Goal: Transaction & Acquisition: Purchase product/service

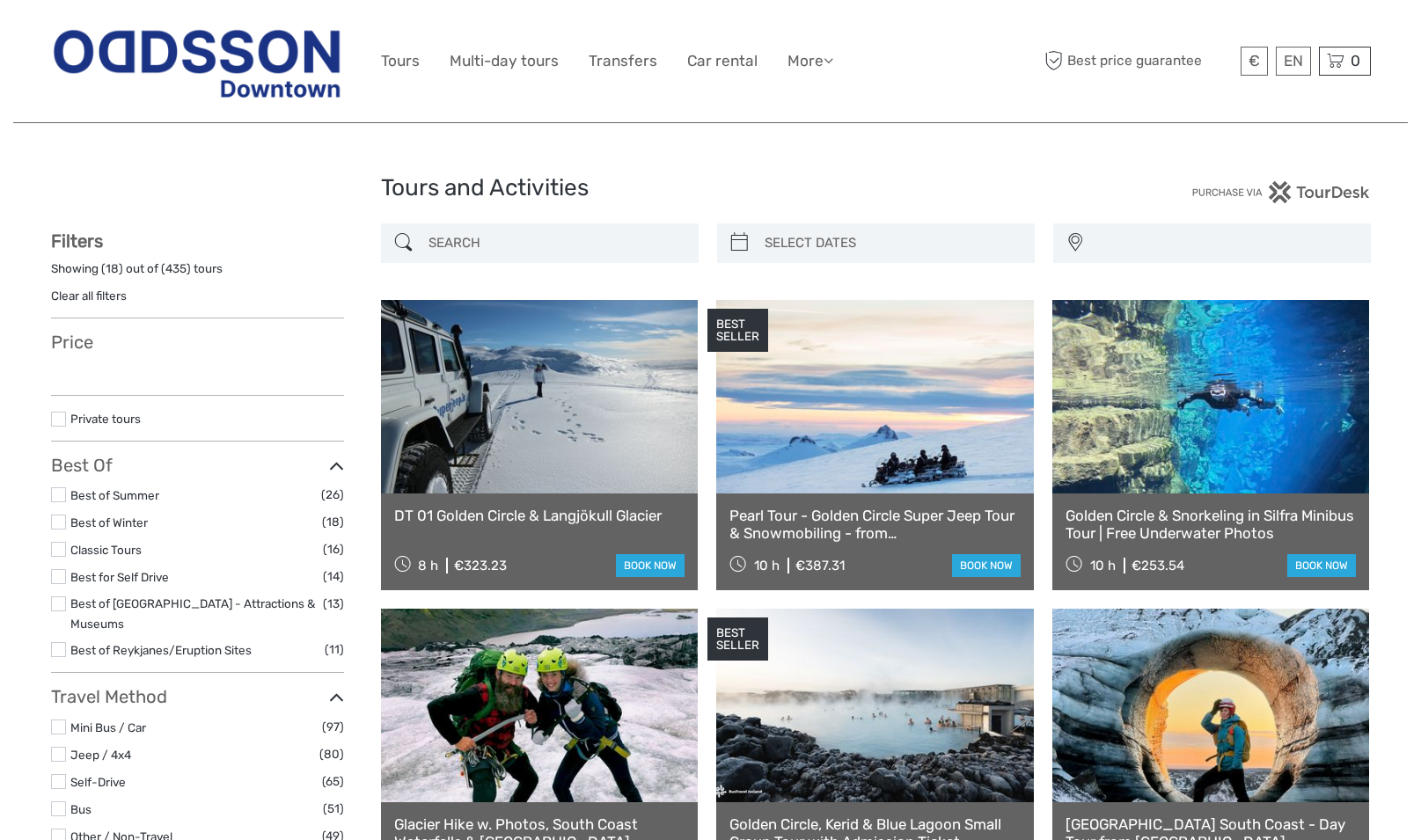
select select
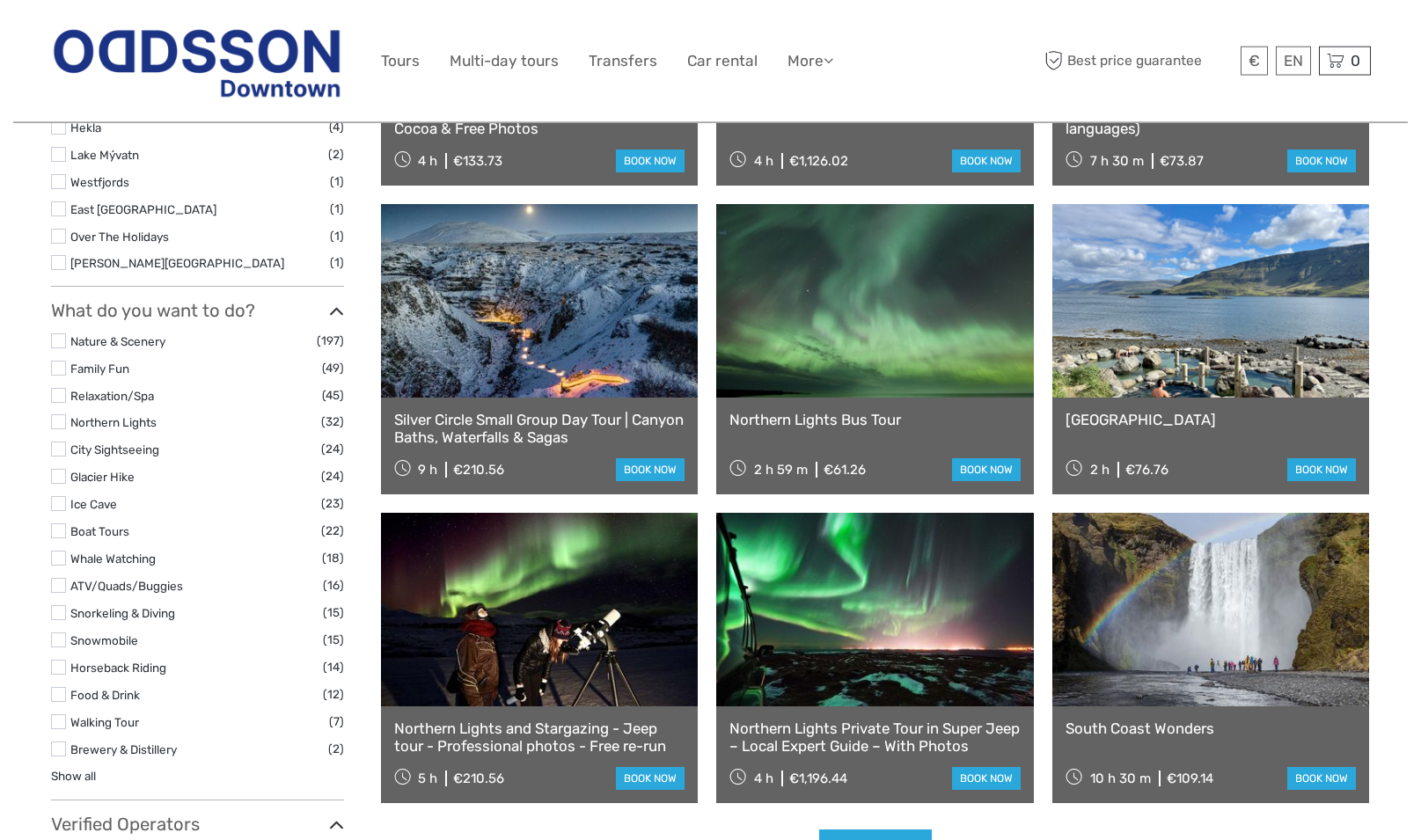
scroll to position [1435, 0]
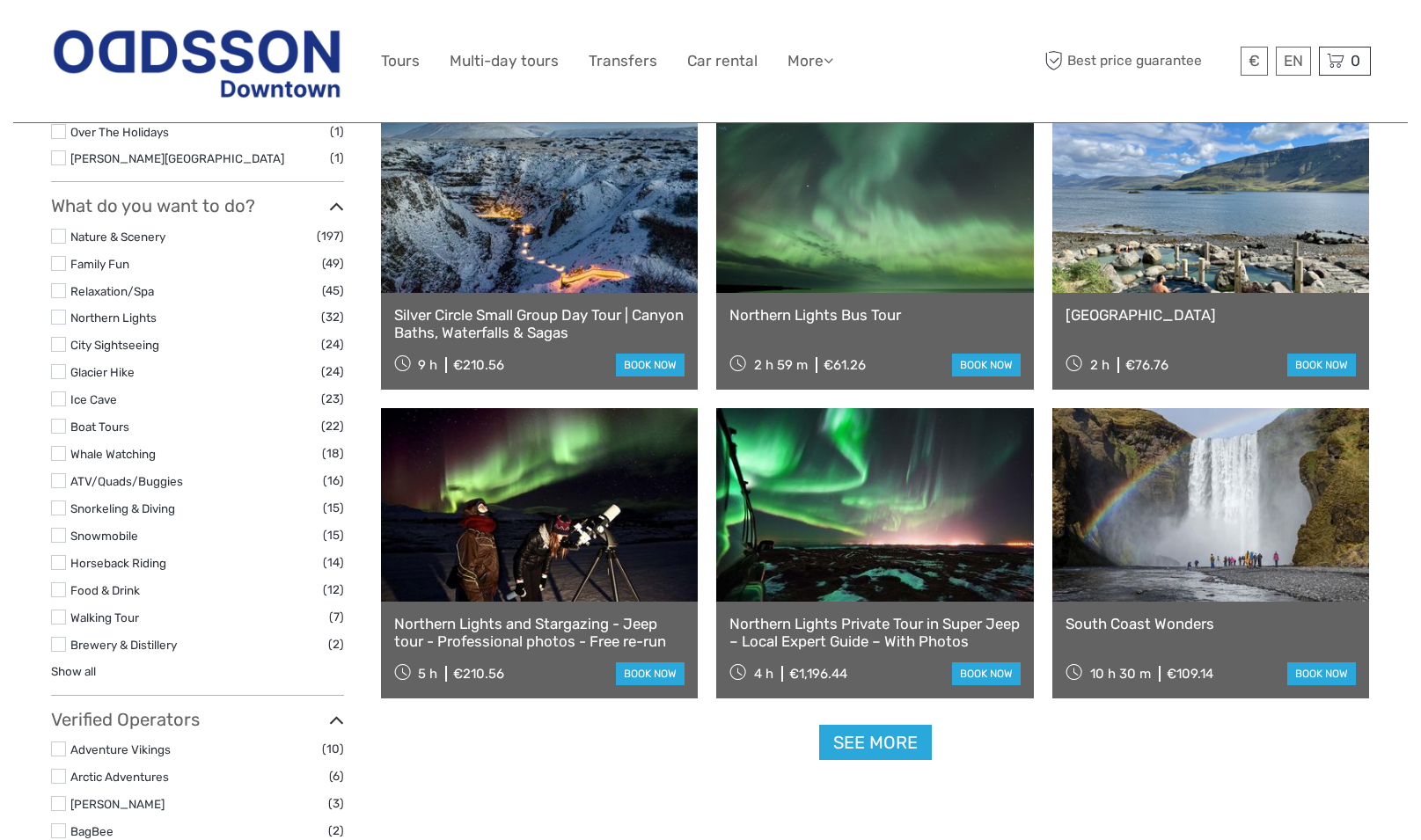
click at [58, 582] on label at bounding box center [58, 590] width 15 height 15
click at [0, 0] on input "checkbox" at bounding box center [0, 0] width 0 height 0
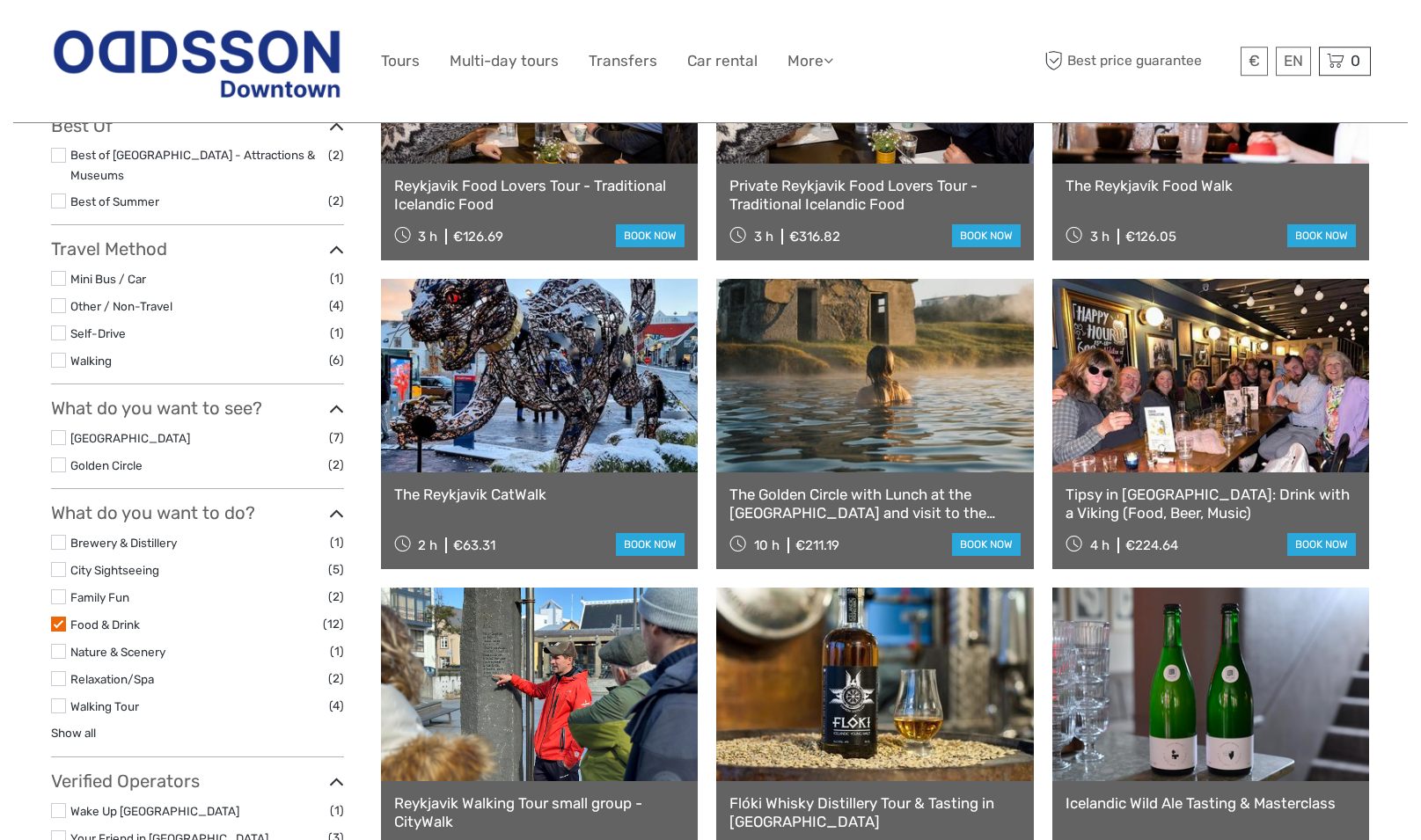
scroll to position [369, 0]
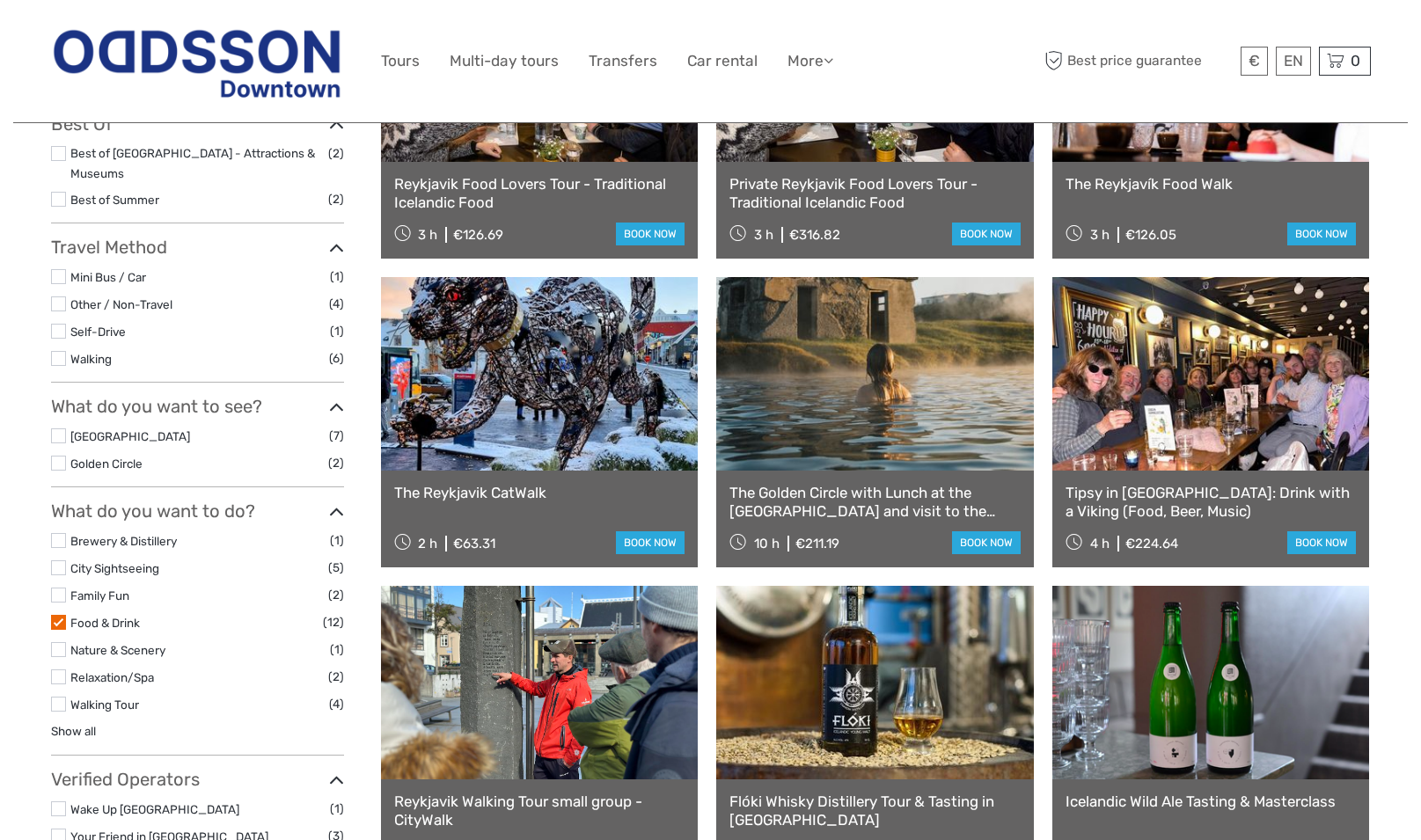
click at [56, 615] on label at bounding box center [58, 622] width 15 height 15
click at [0, 0] on input "checkbox" at bounding box center [0, 0] width 0 height 0
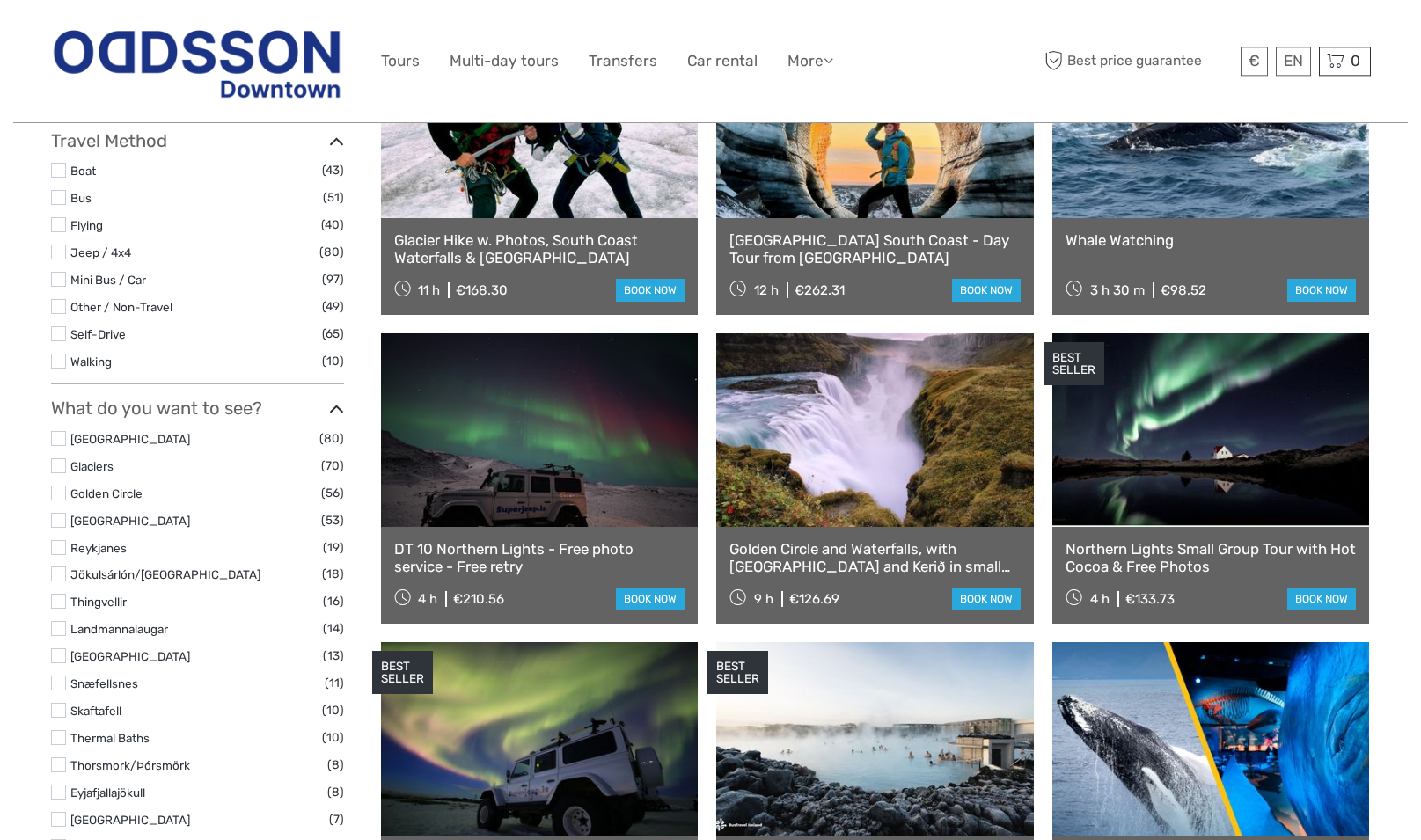
scroll to position [638, 0]
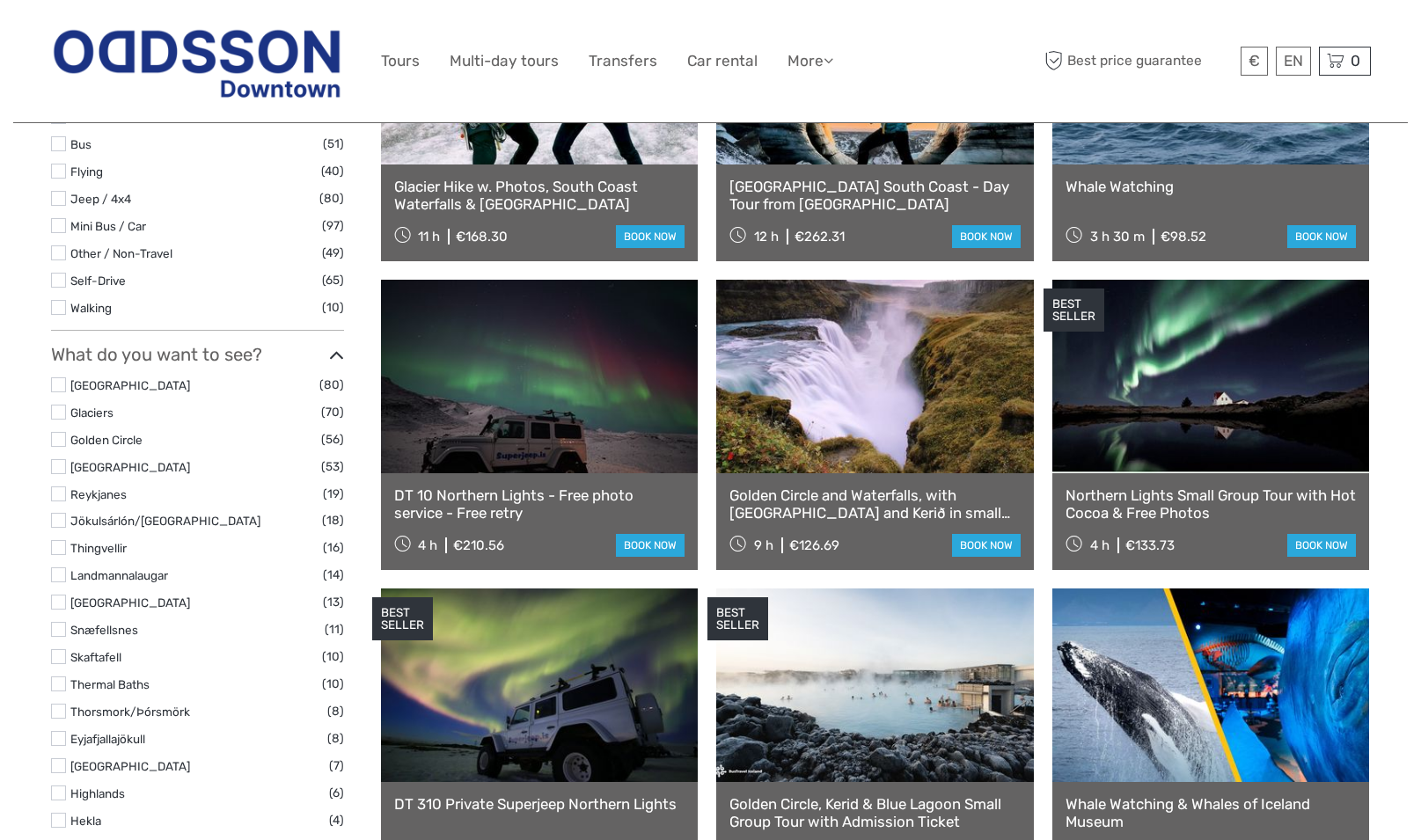
click at [57, 432] on label at bounding box center [58, 439] width 15 height 15
click at [0, 0] on input "checkbox" at bounding box center [0, 0] width 0 height 0
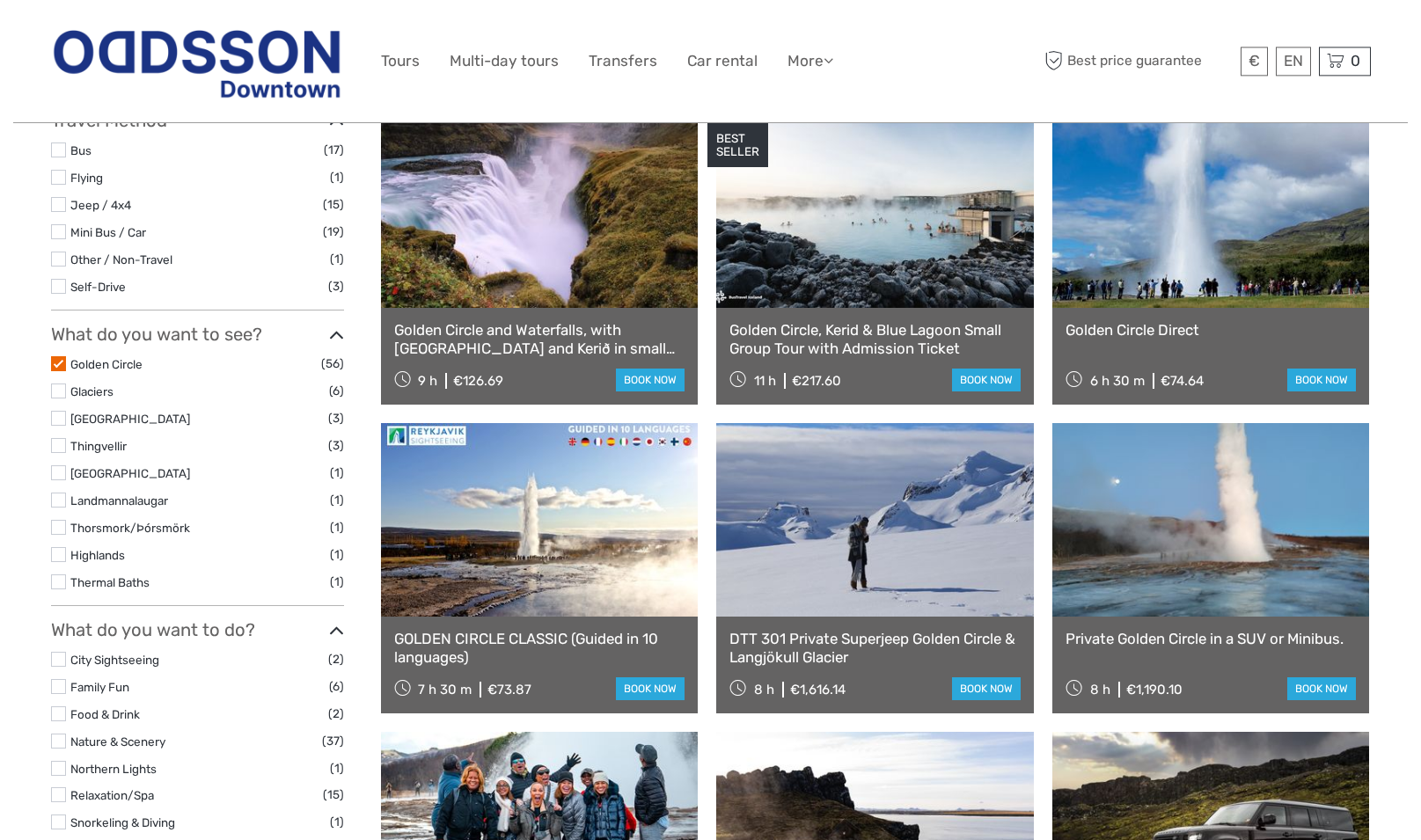
scroll to position [548, 0]
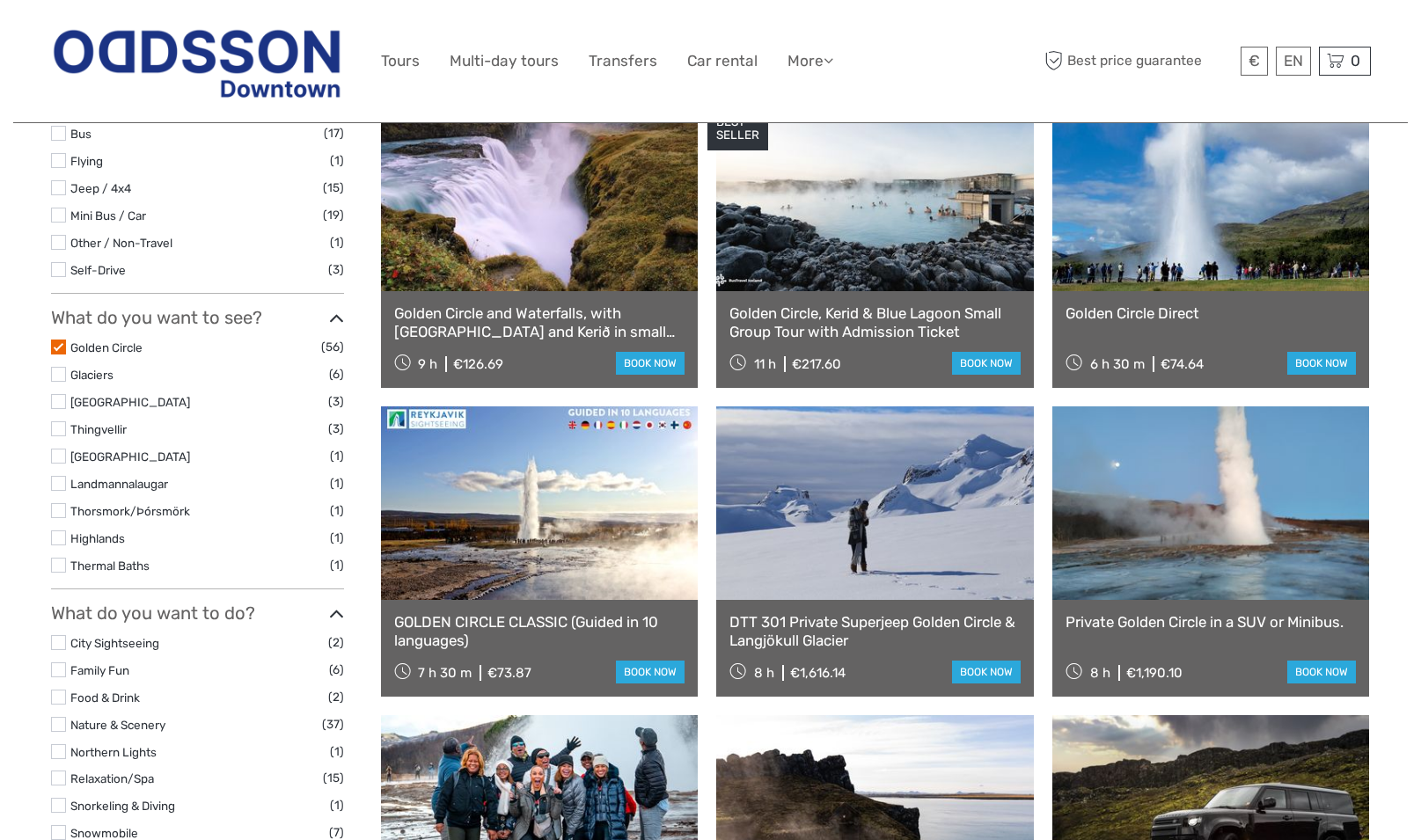
click at [59, 344] on label at bounding box center [58, 347] width 15 height 15
click at [0, 0] on input "checkbox" at bounding box center [0, 0] width 0 height 0
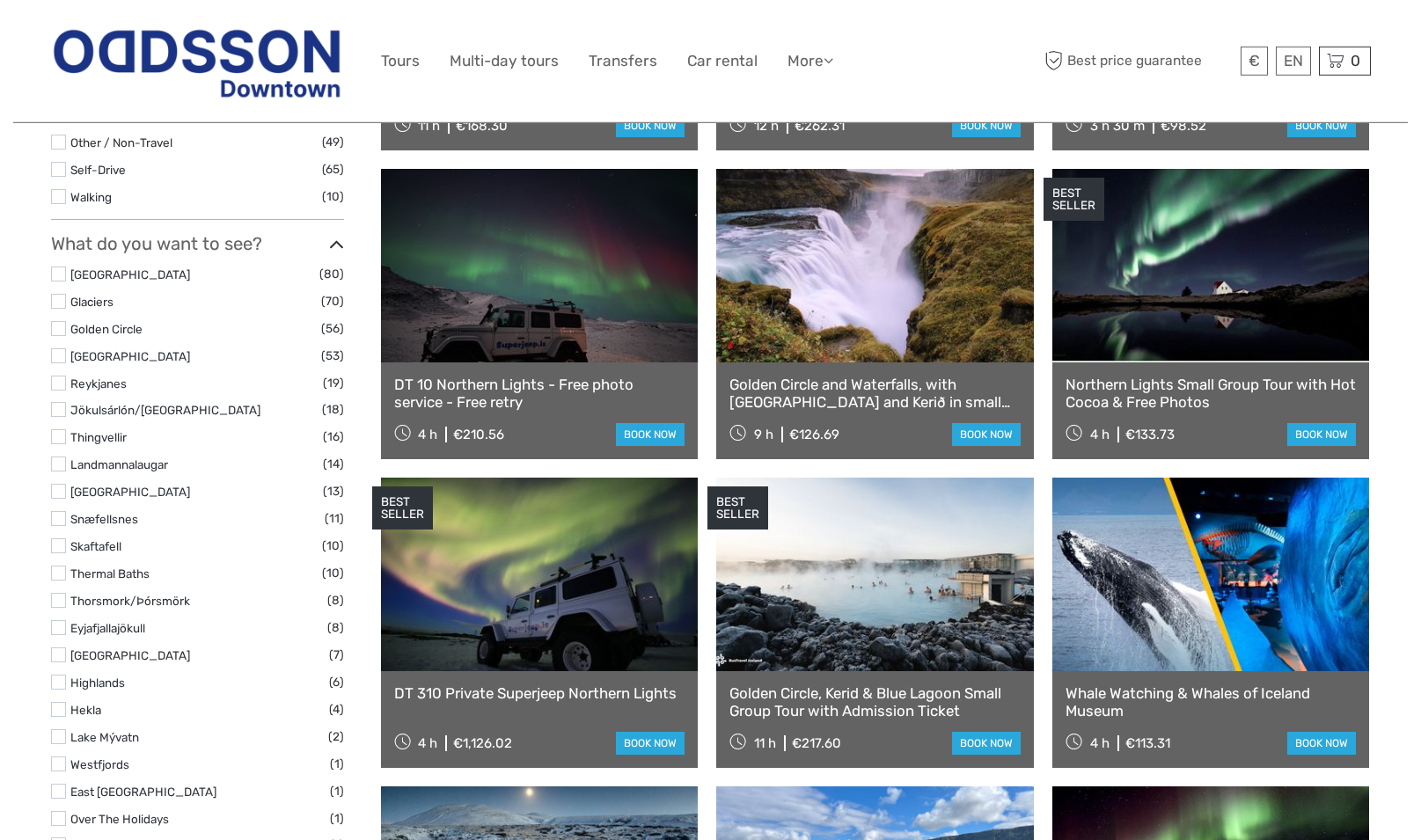
scroll to position [817, 0]
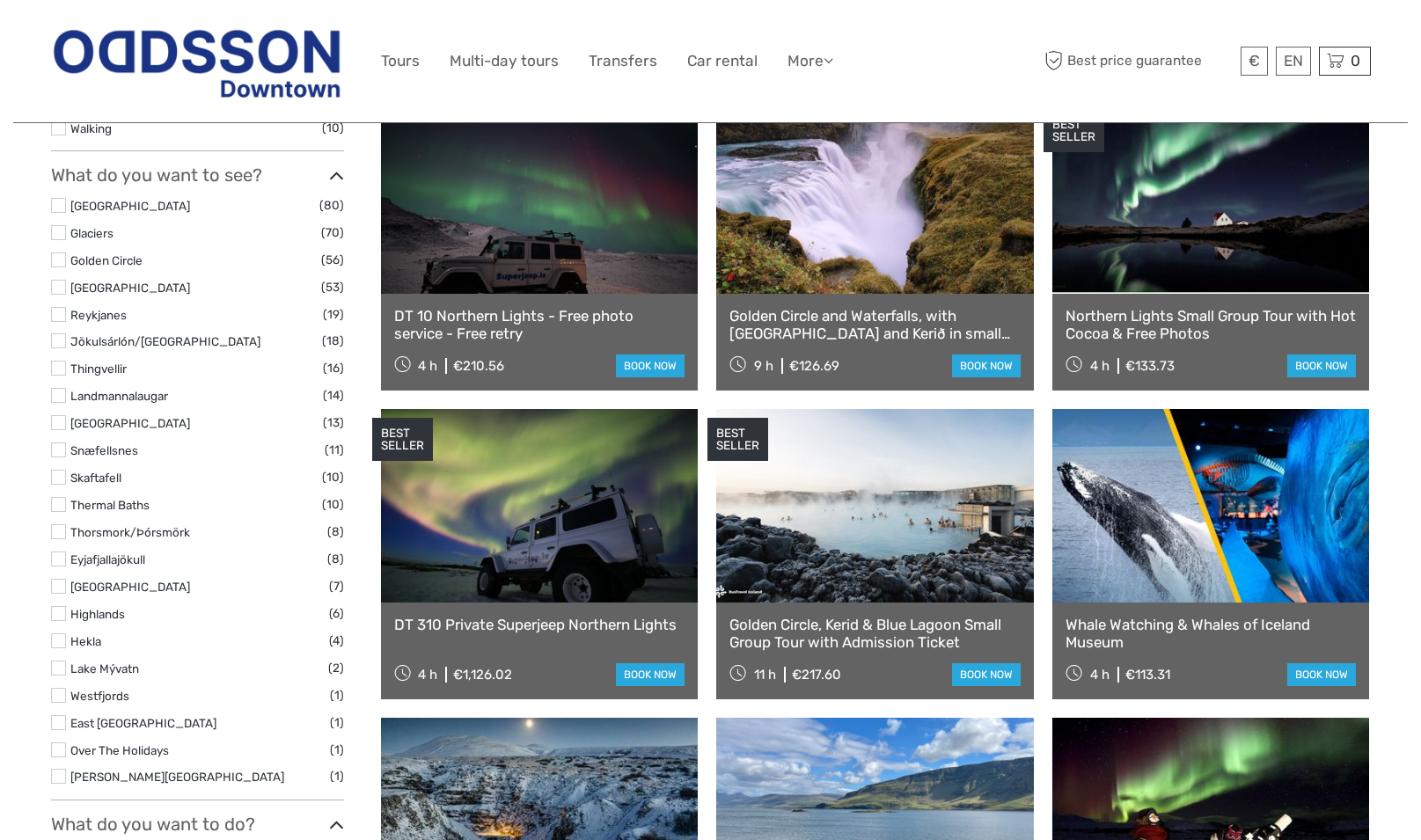
click at [60, 497] on label at bounding box center [58, 505] width 15 height 15
click at [0, 0] on input "checkbox" at bounding box center [0, 0] width 0 height 0
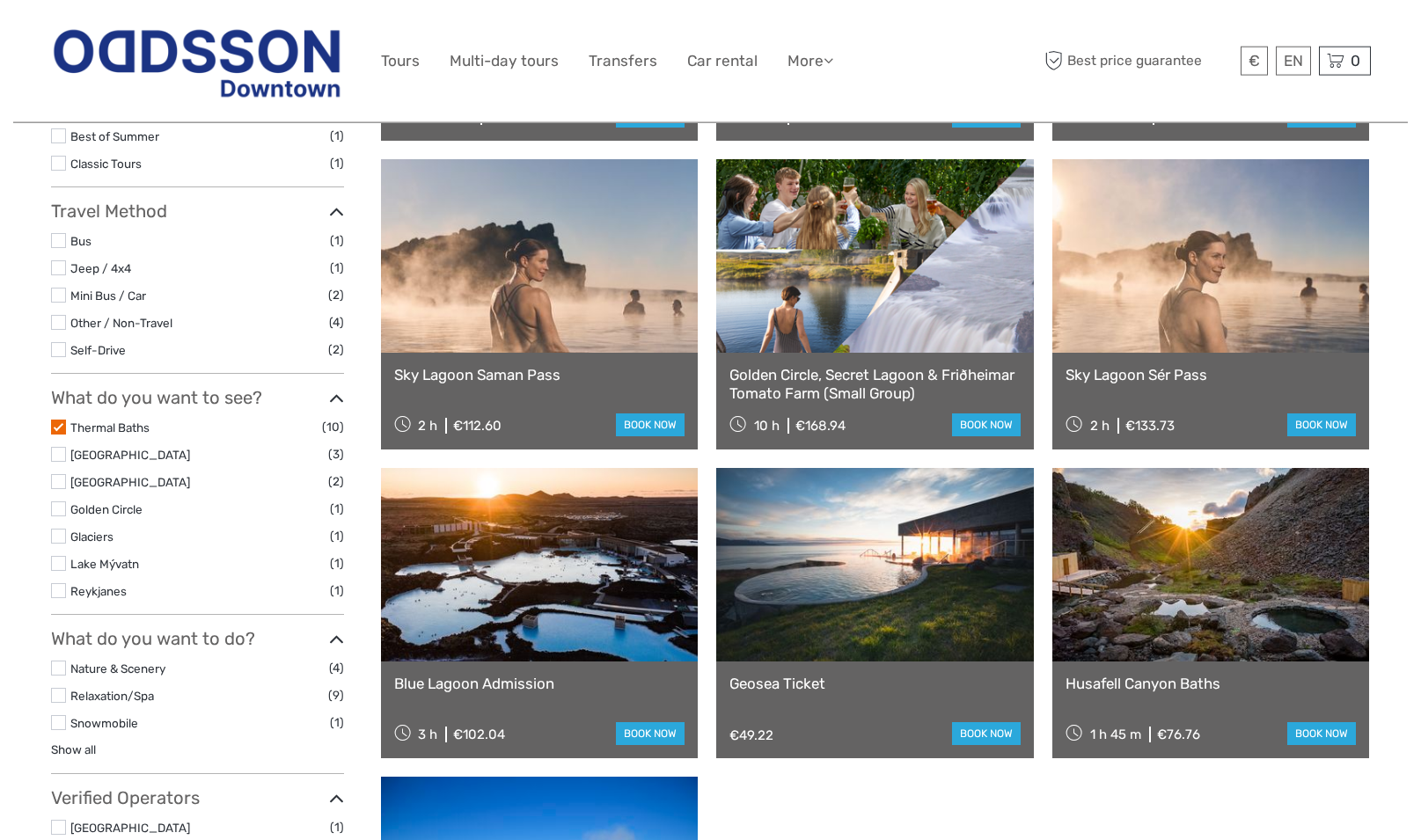
scroll to position [458, 0]
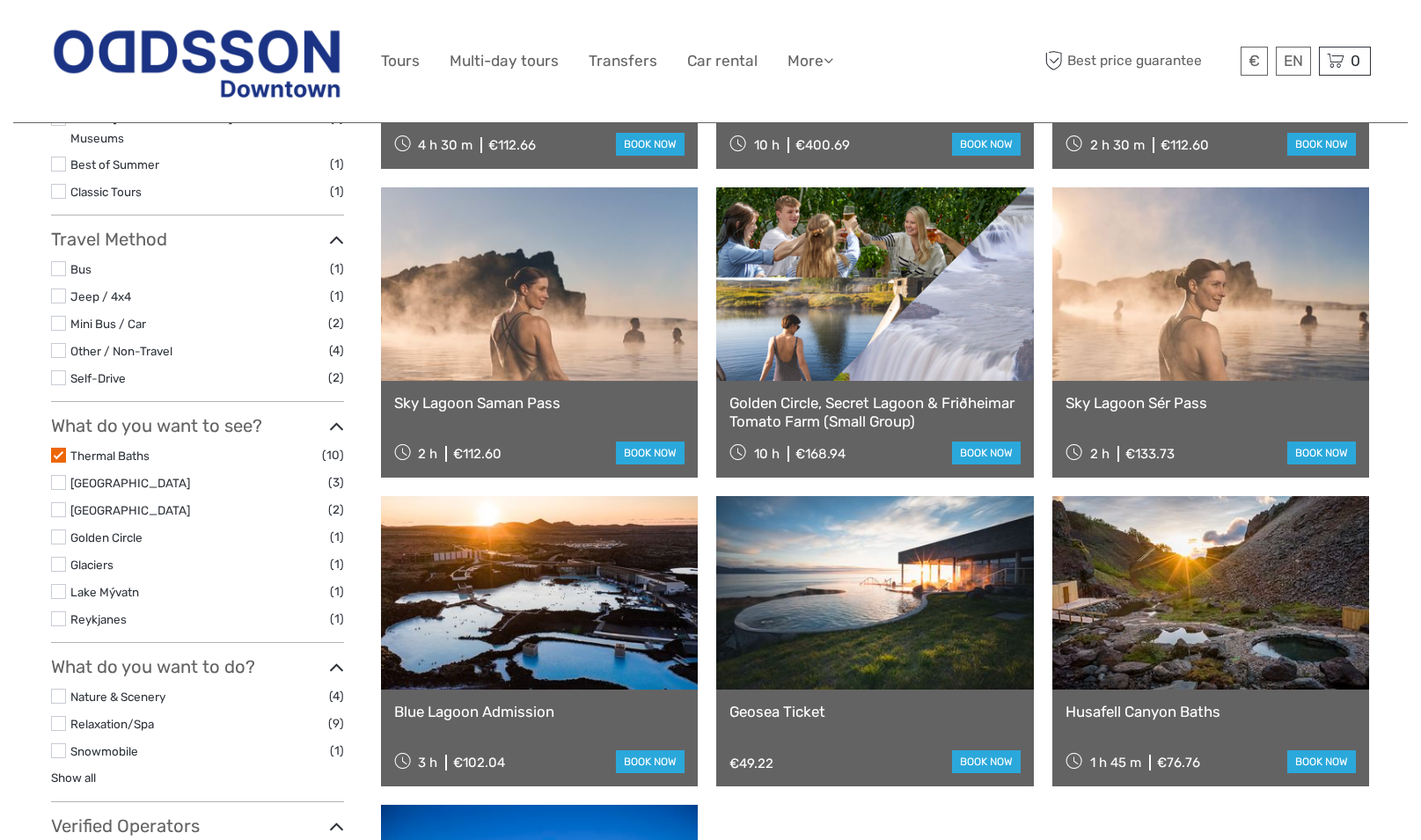
click at [57, 448] on label at bounding box center [58, 456] width 15 height 15
click at [0, 0] on input "checkbox" at bounding box center [0, 0] width 0 height 0
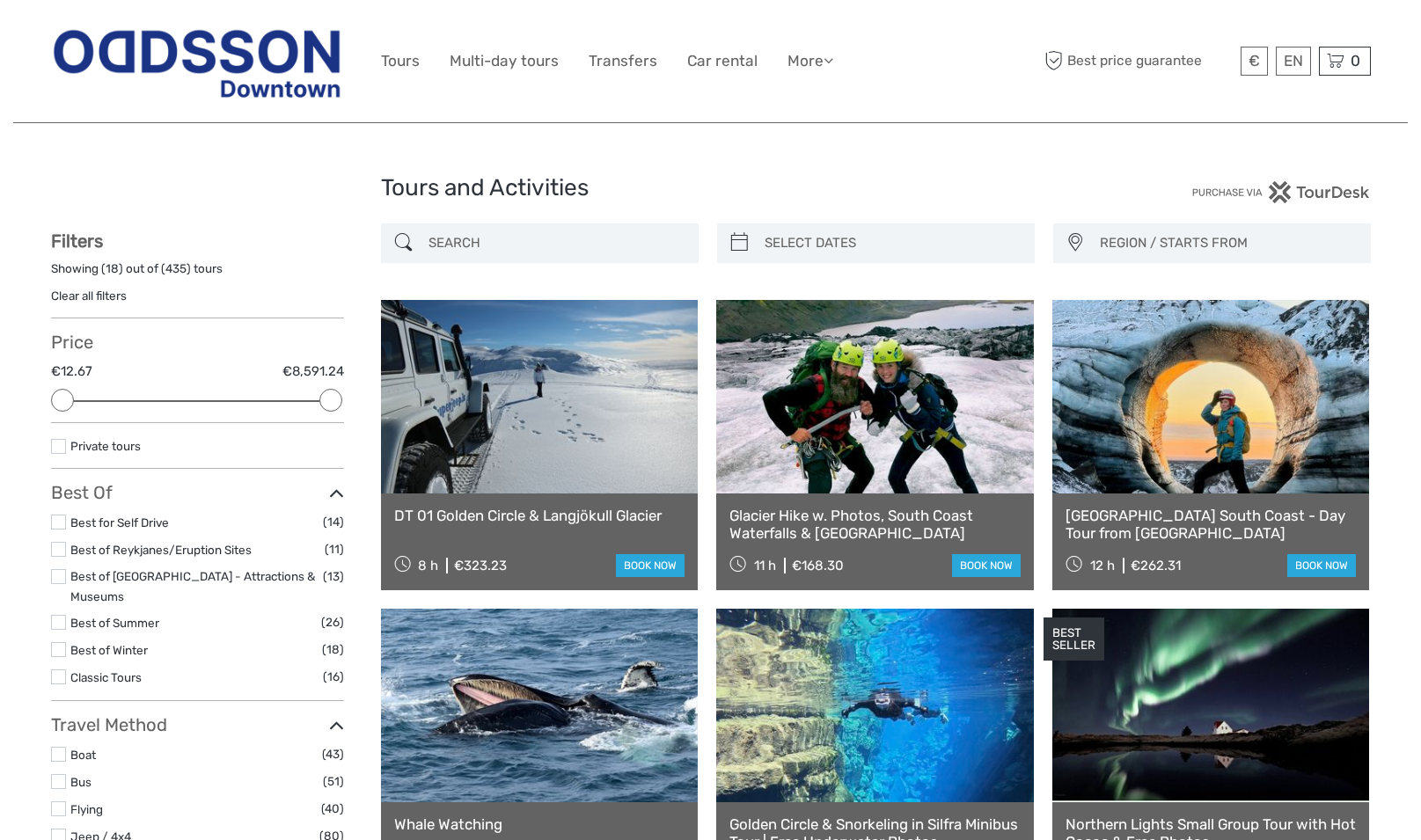
click at [477, 248] on input "search" at bounding box center [556, 243] width 268 height 30
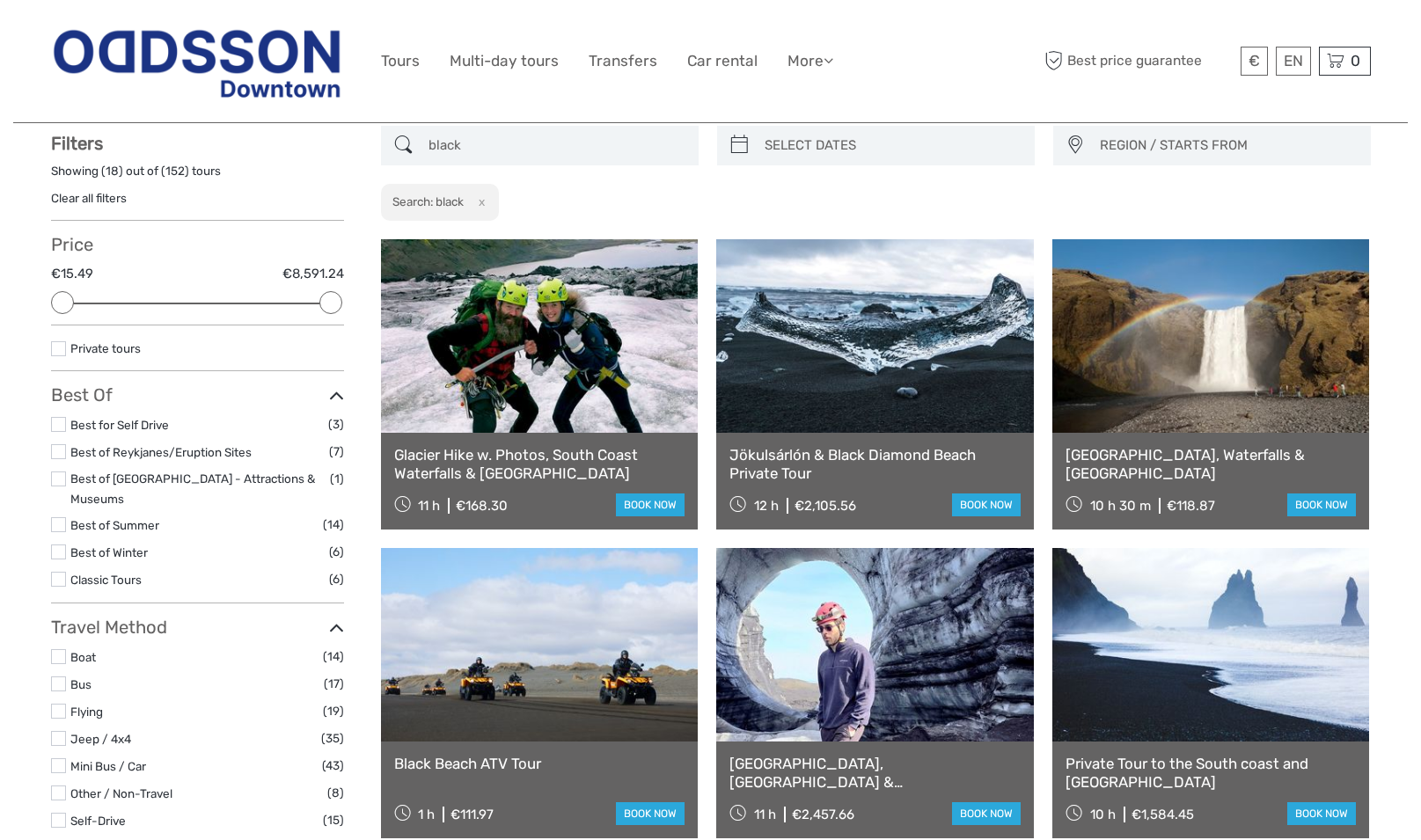
scroll to position [100, 0]
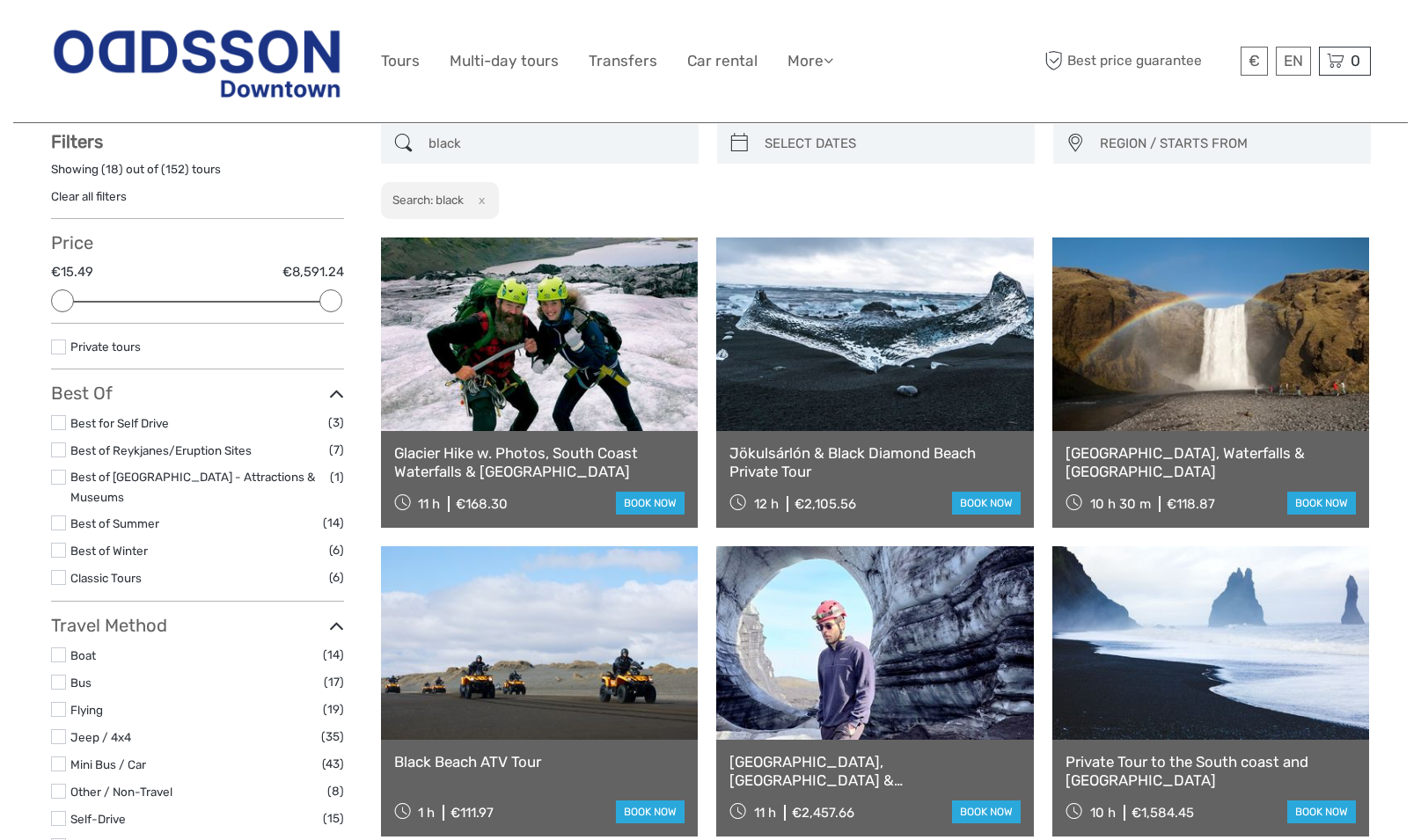
type input "black"
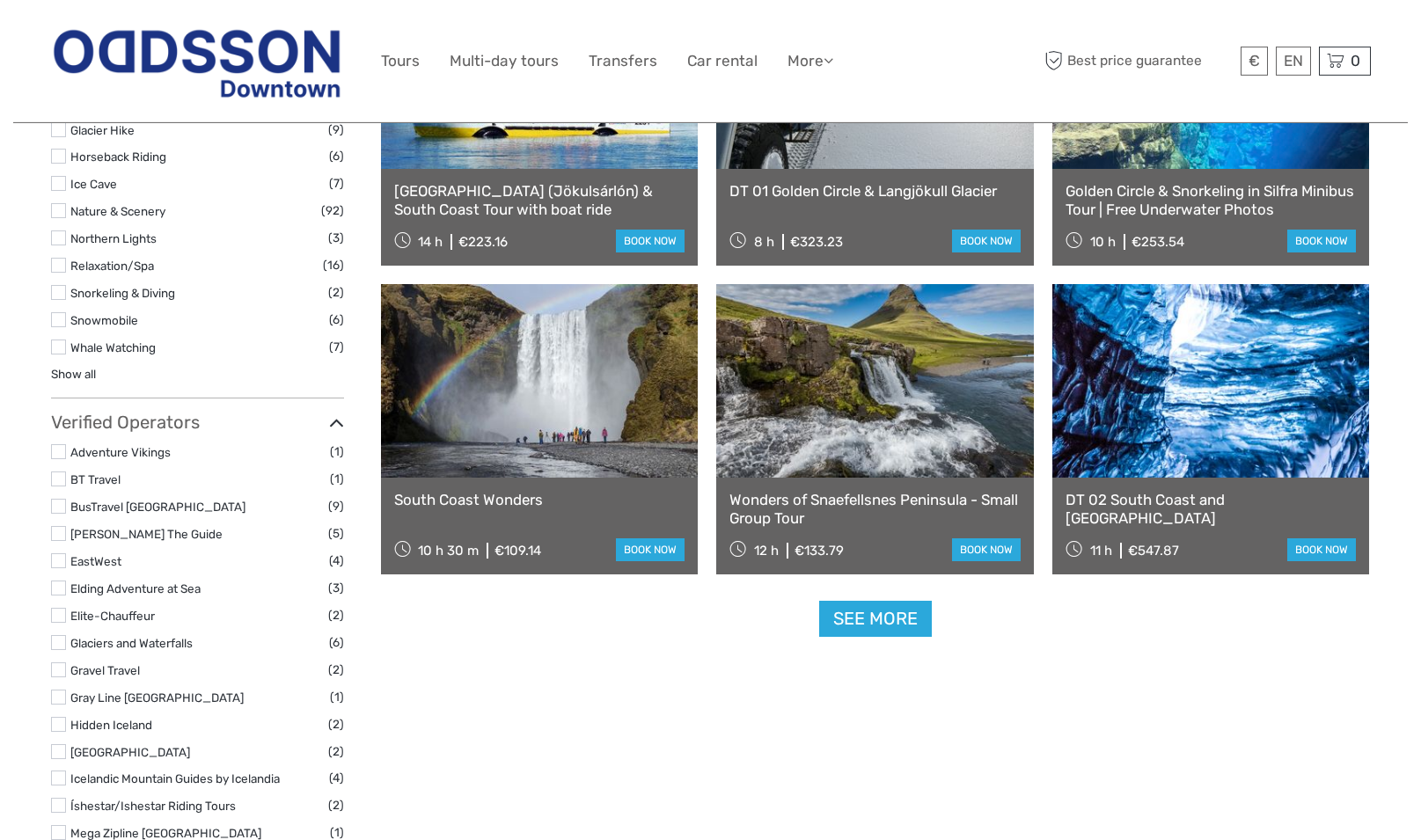
scroll to position [1625, 0]
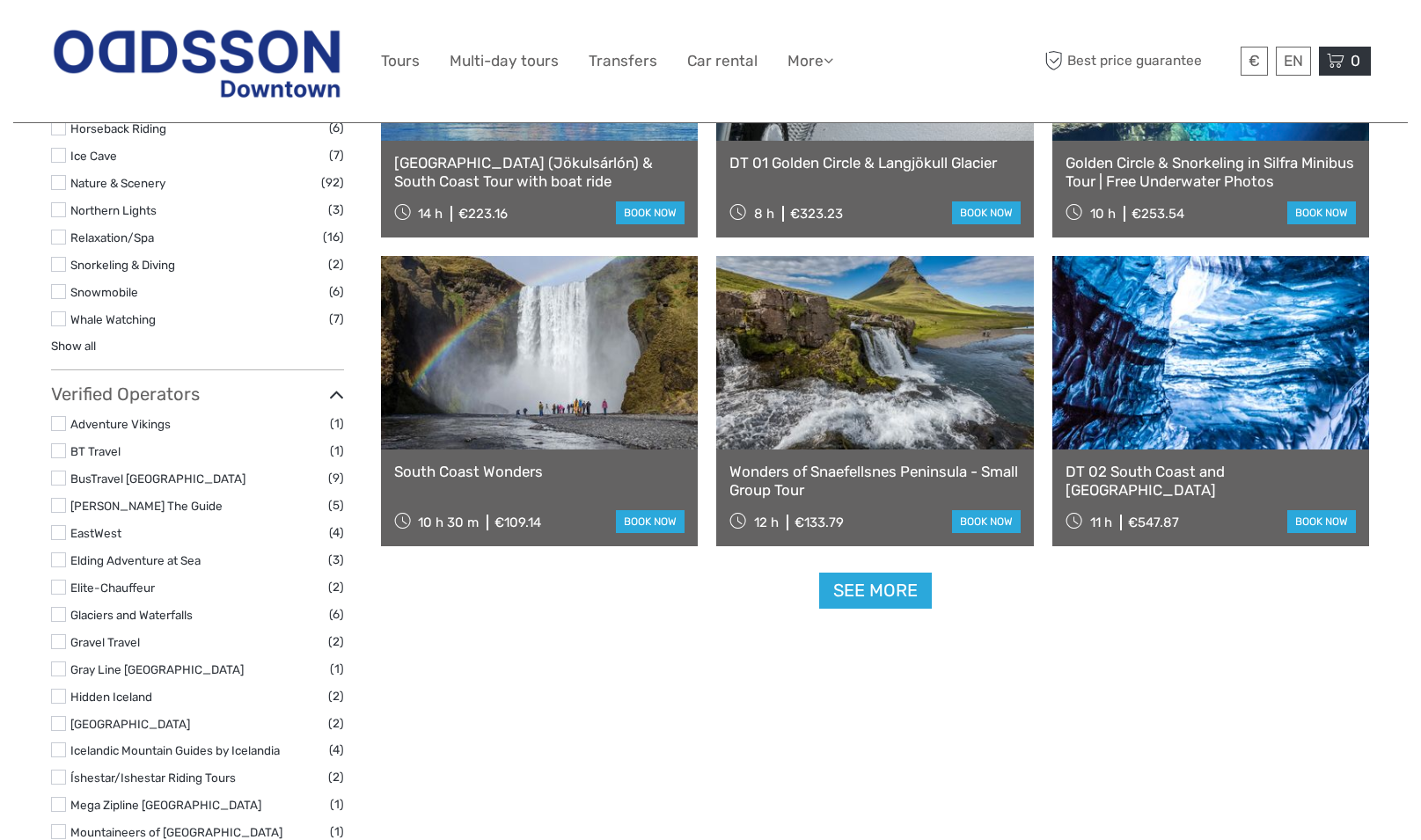
click at [1342, 60] on icon at bounding box center [1335, 61] width 18 height 22
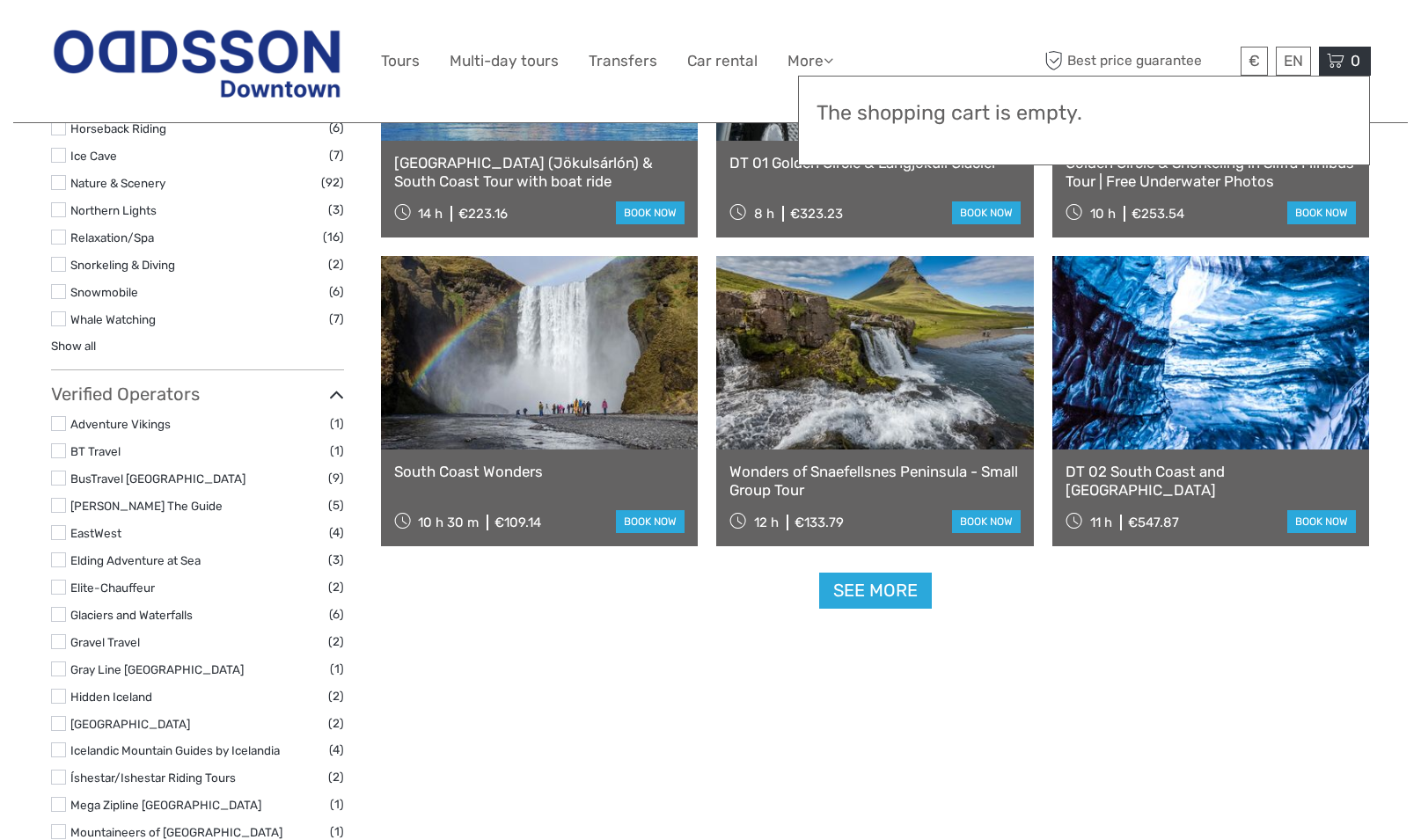
click at [1279, 15] on div "Best price guarantee € ISK € $ £ EN English Español Deutsch 0 Items Total 0 ISK…" at bounding box center [1206, 61] width 330 height 96
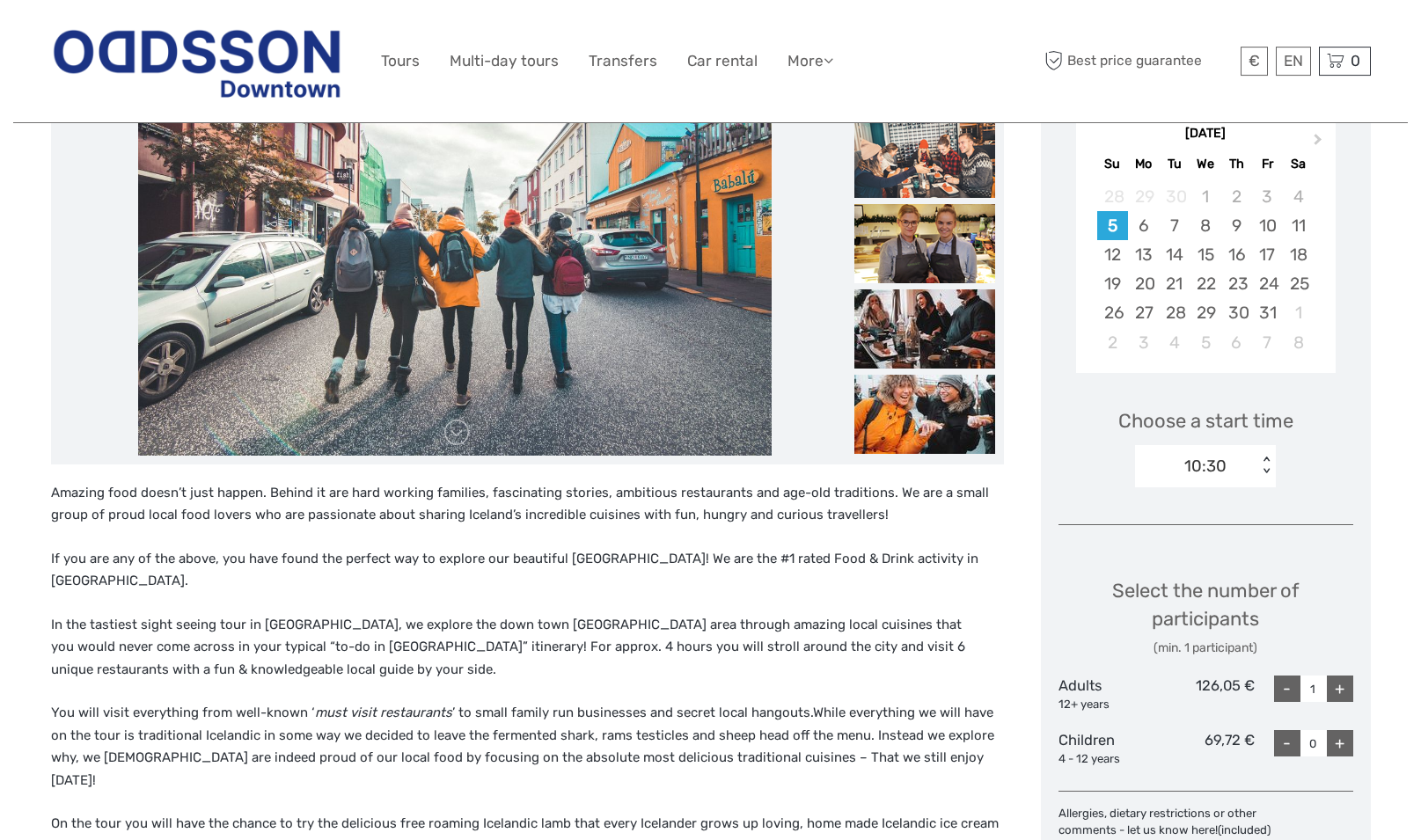
scroll to position [448, 0]
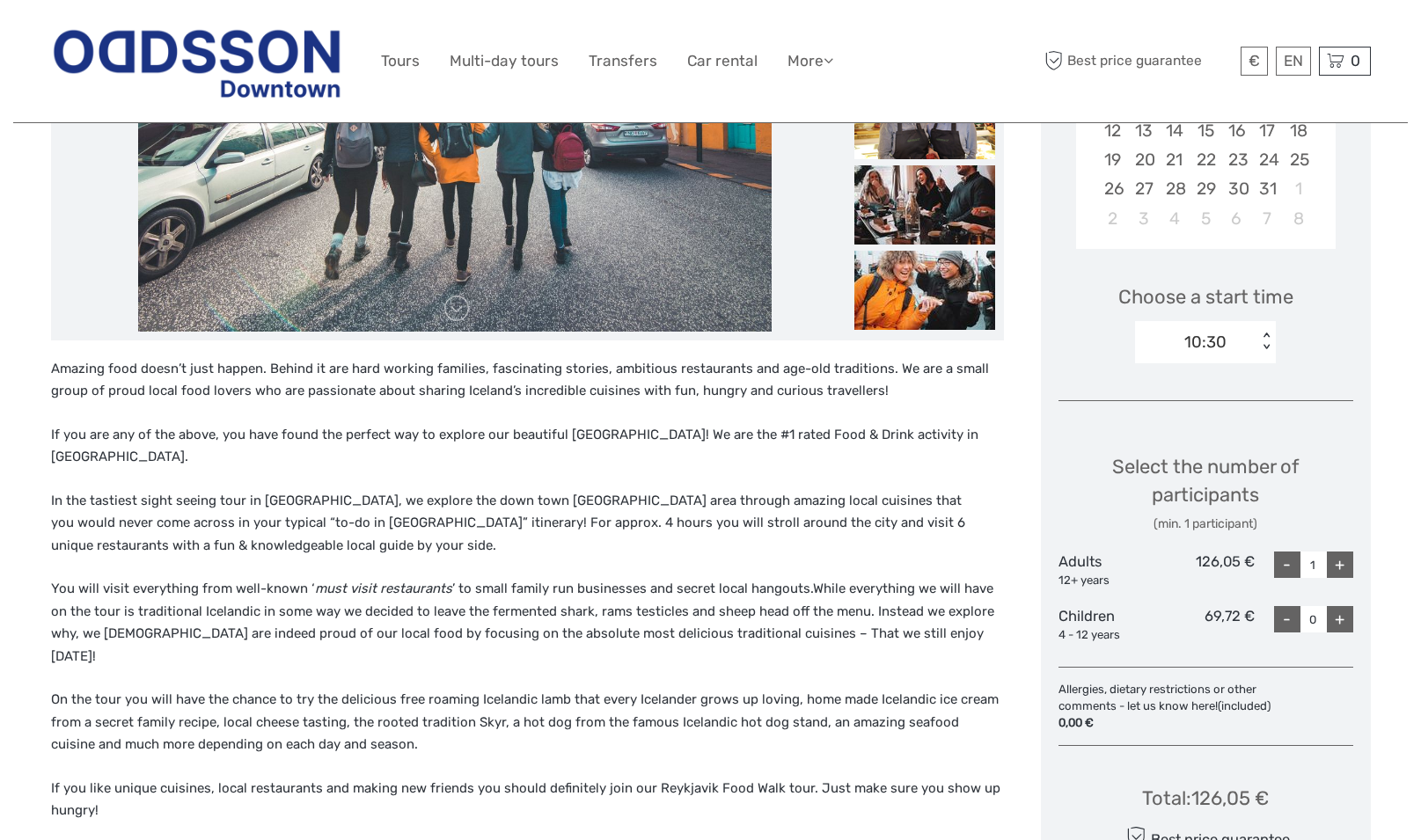
click at [1341, 571] on div "+" at bounding box center [1340, 565] width 27 height 27
type input "2"
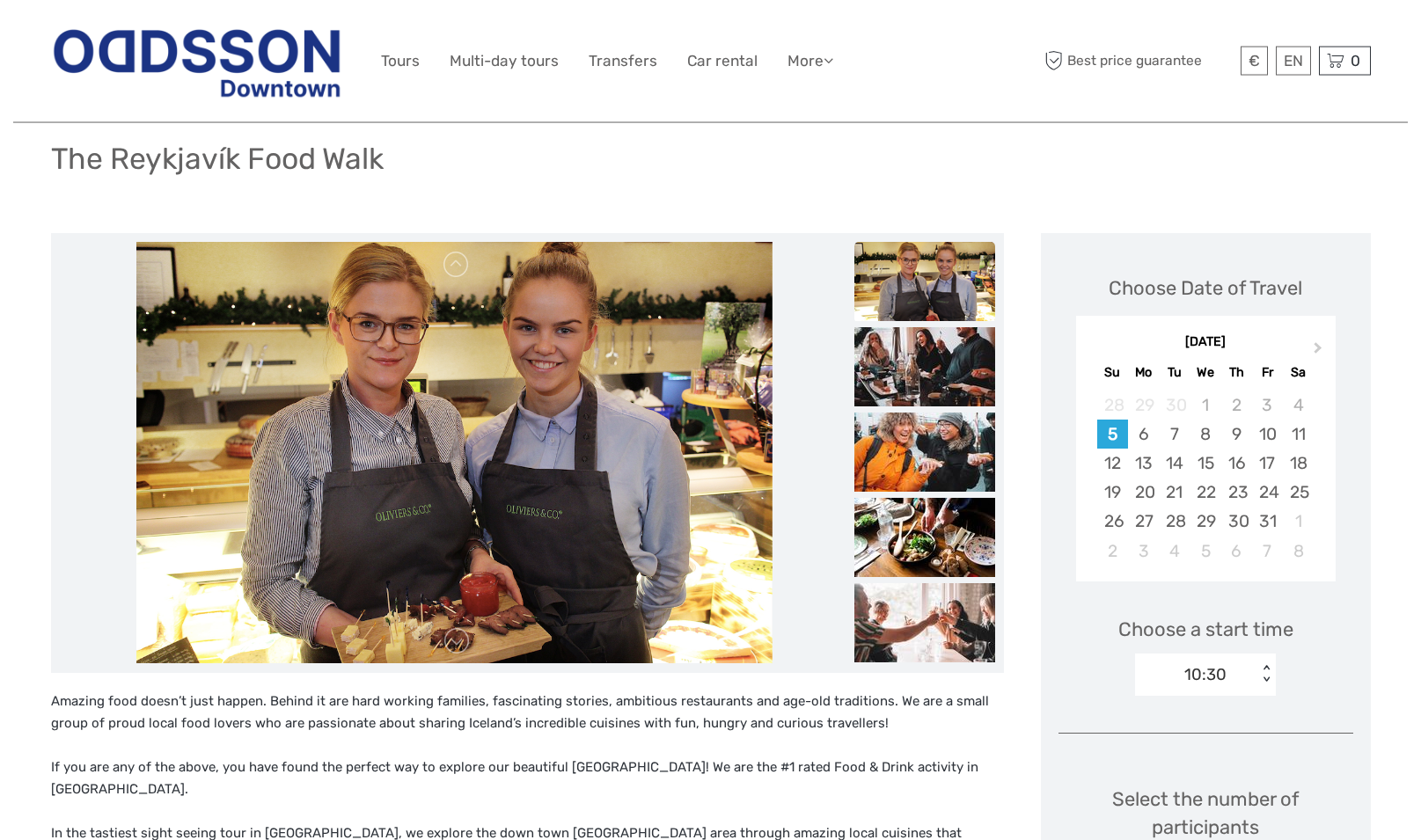
scroll to position [90, 0]
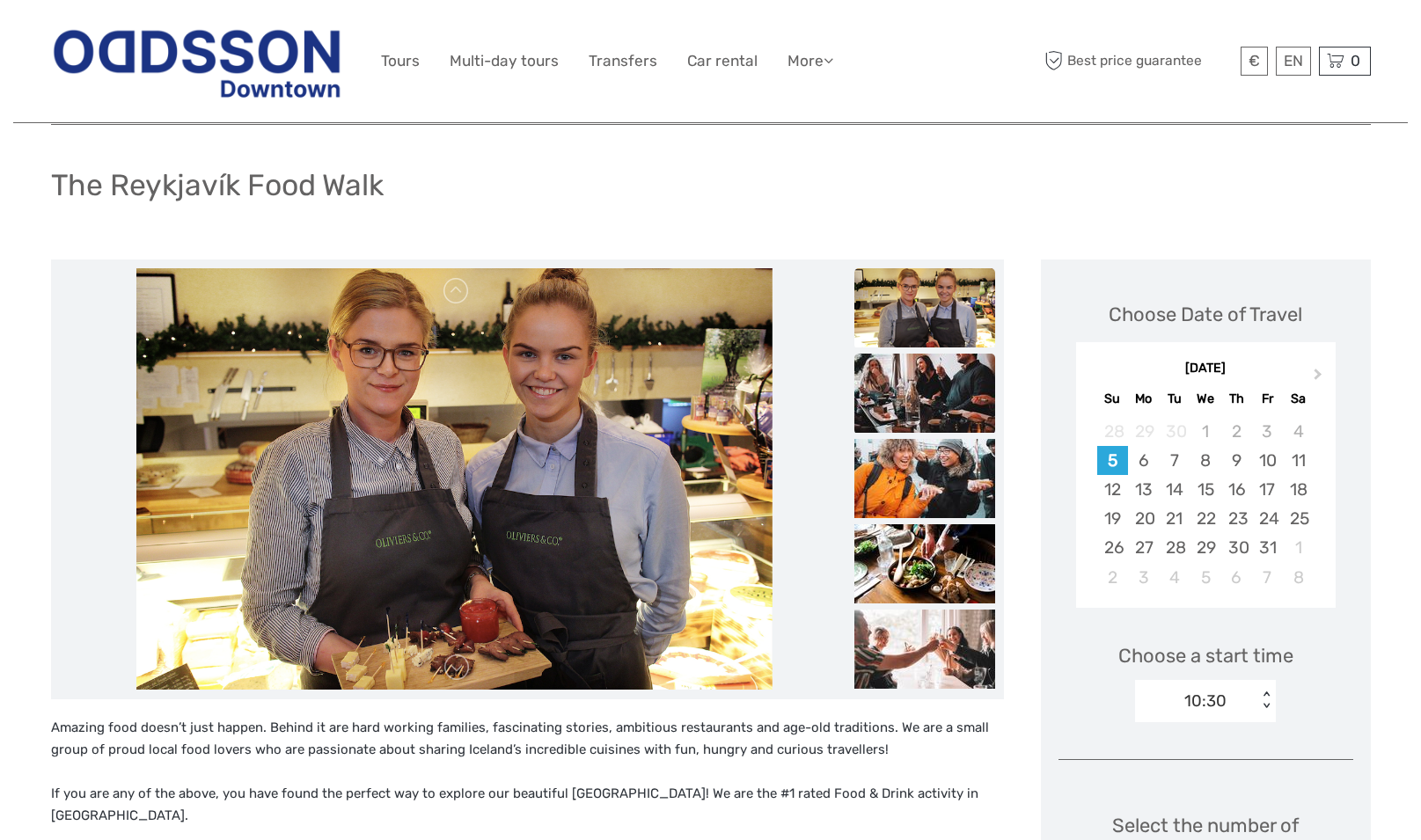
click at [928, 371] on img at bounding box center [925, 394] width 141 height 79
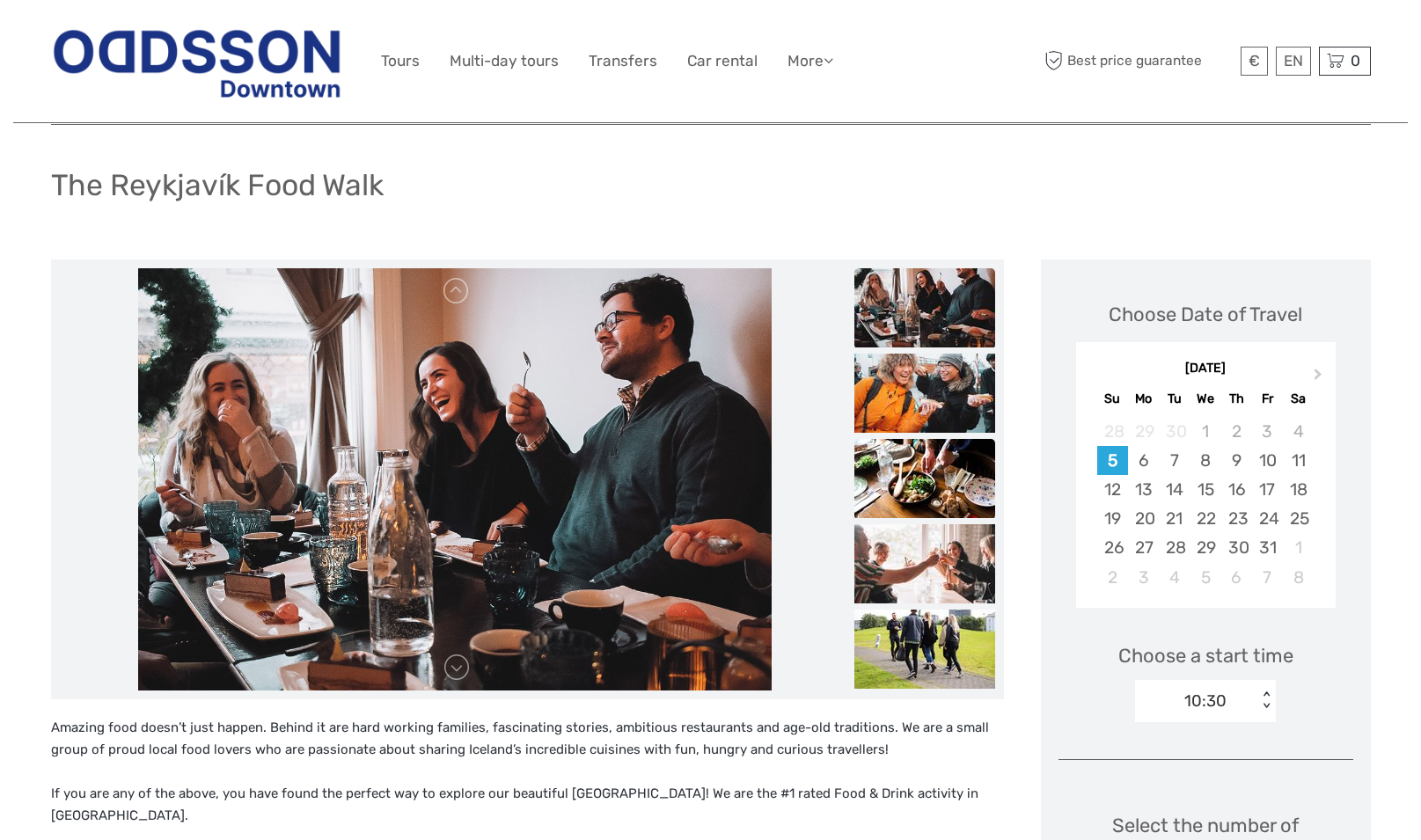
click at [960, 469] on img at bounding box center [925, 479] width 141 height 79
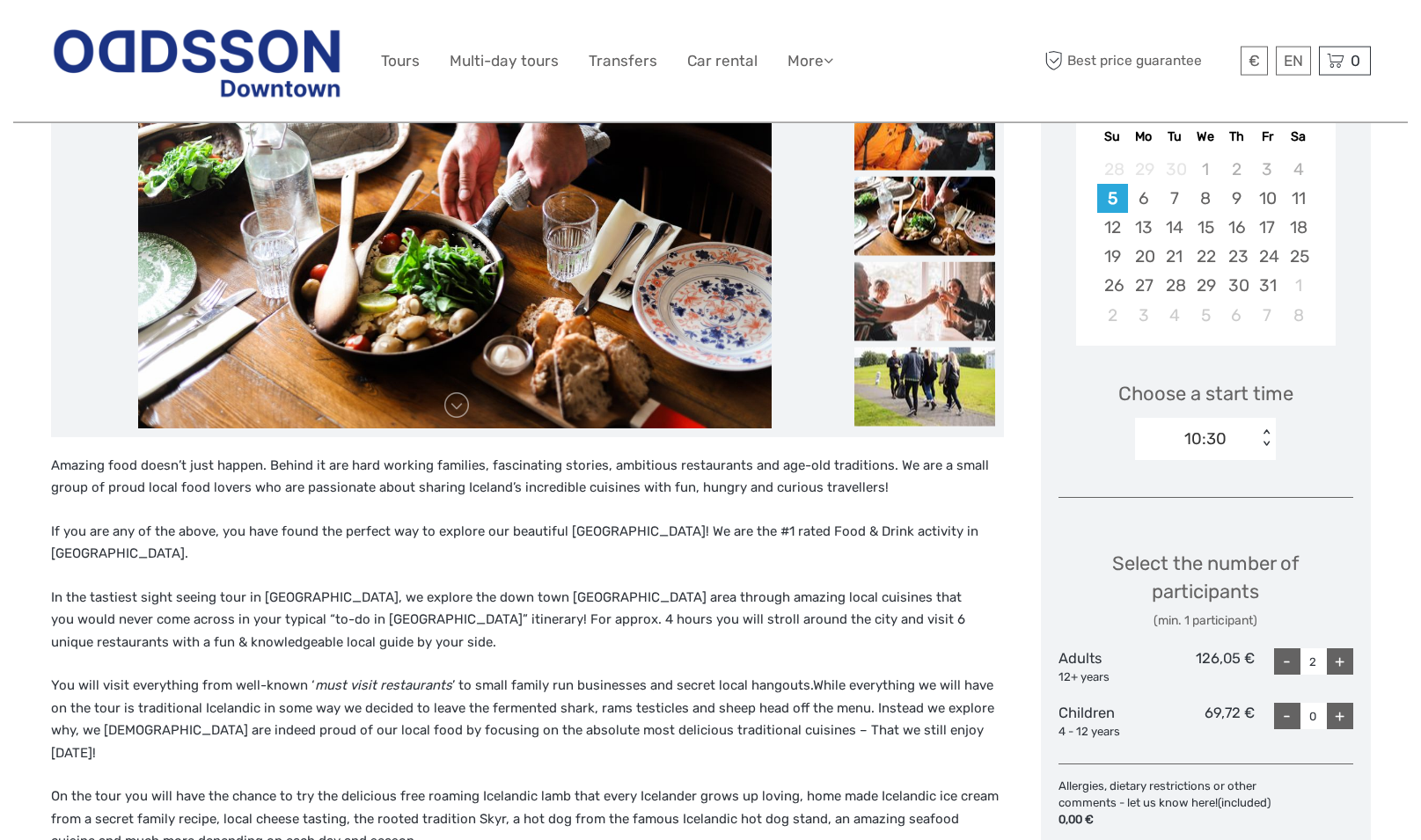
scroll to position [343, 0]
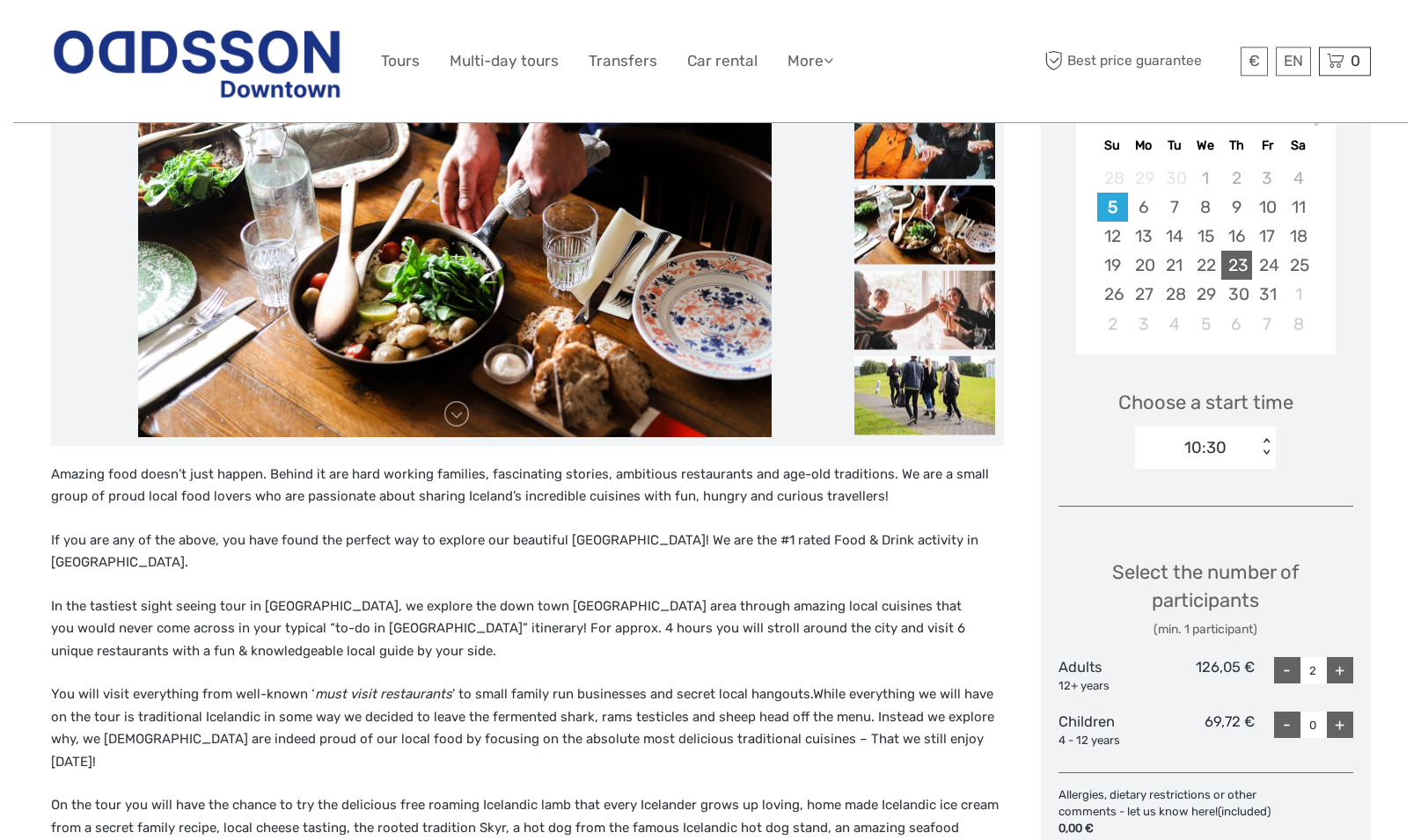
click at [1242, 265] on div "23" at bounding box center [1236, 264] width 31 height 29
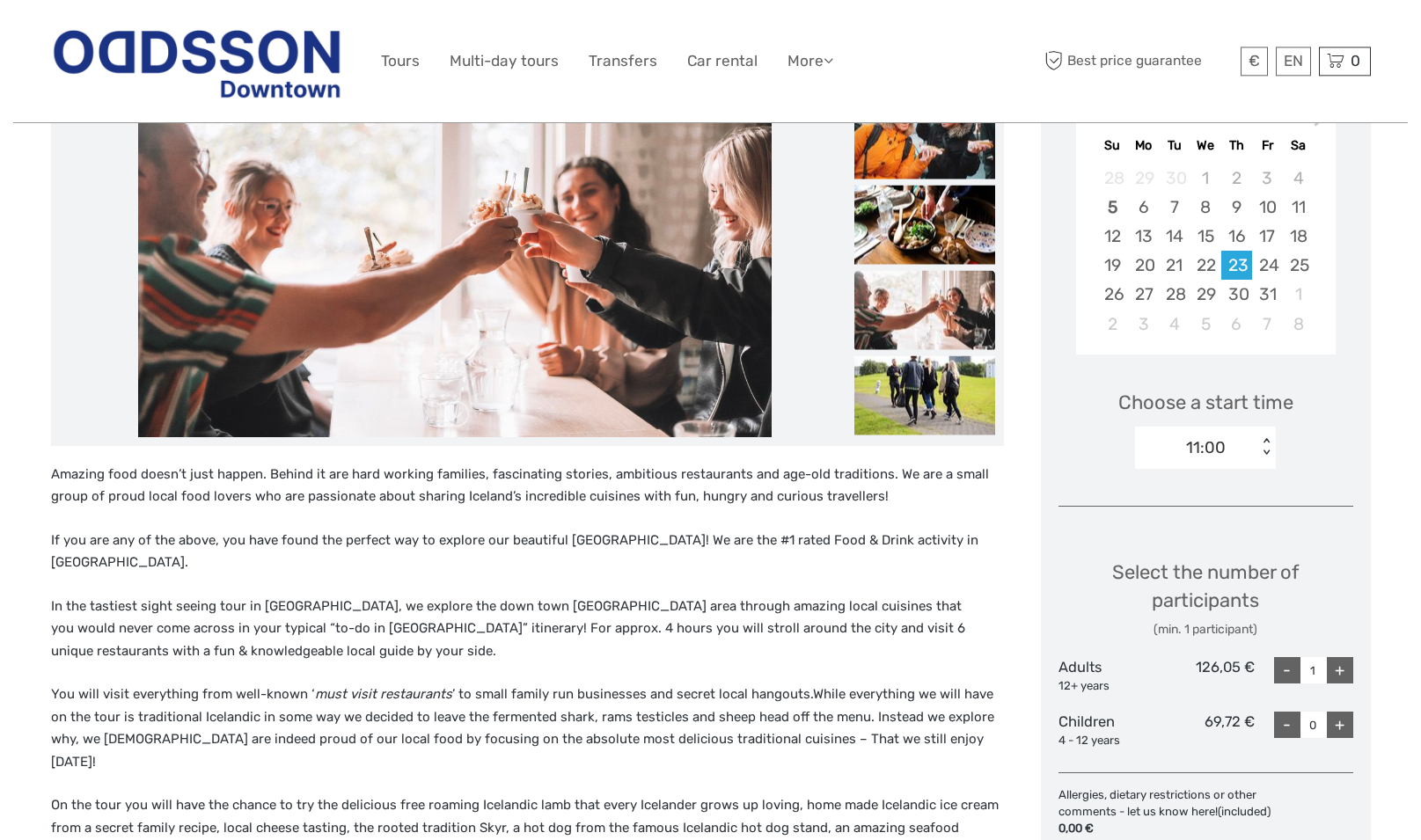
click at [1264, 439] on div "< >" at bounding box center [1267, 447] width 15 height 18
click at [1302, 455] on div "Choose a start time option 11:00 selected, 1 of 10. 10 results available. Use U…" at bounding box center [1206, 421] width 295 height 113
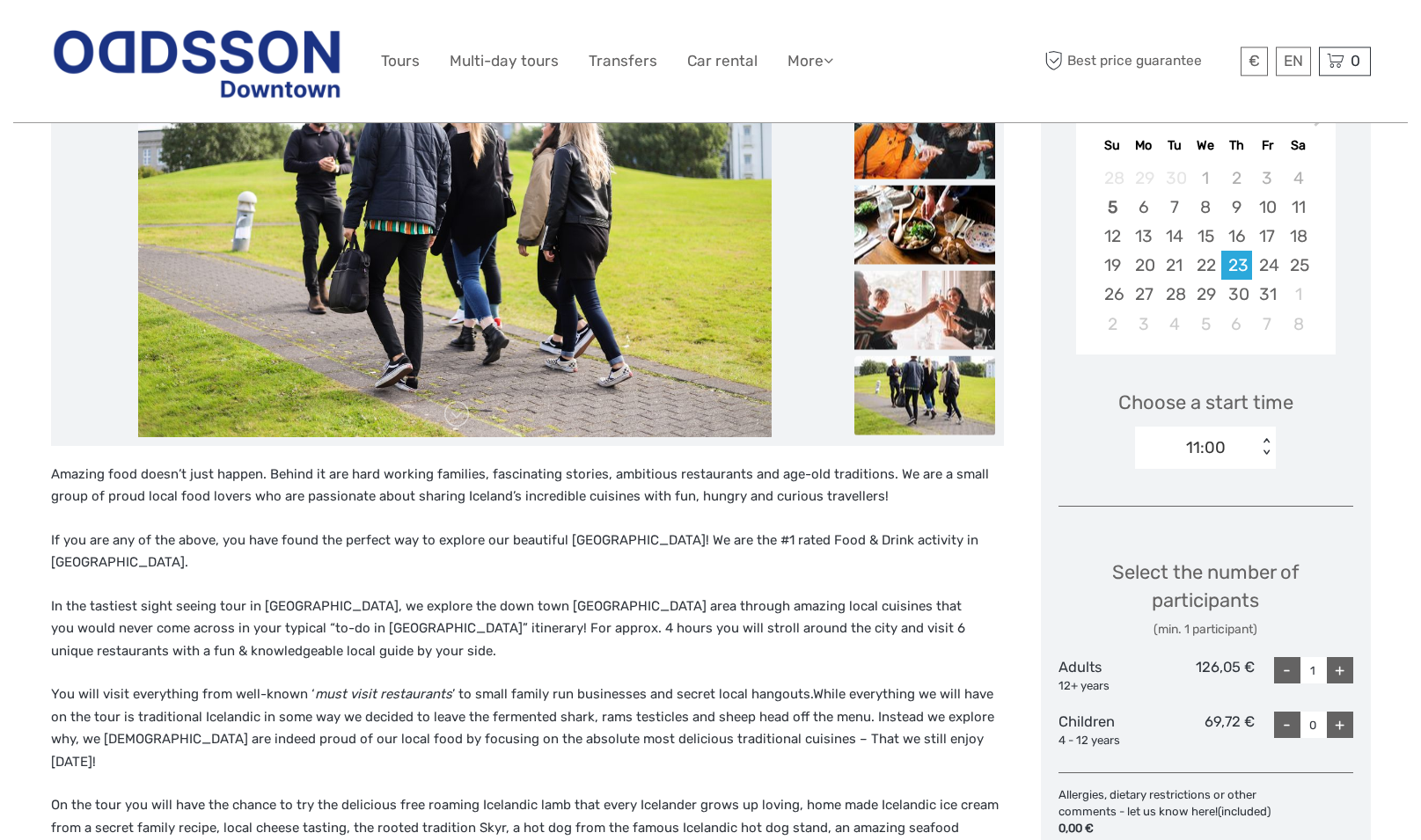
drag, startPoint x: 1268, startPoint y: 438, endPoint x: 1263, endPoint y: 447, distance: 10.3
click at [1266, 442] on div "< >" at bounding box center [1267, 447] width 15 height 18
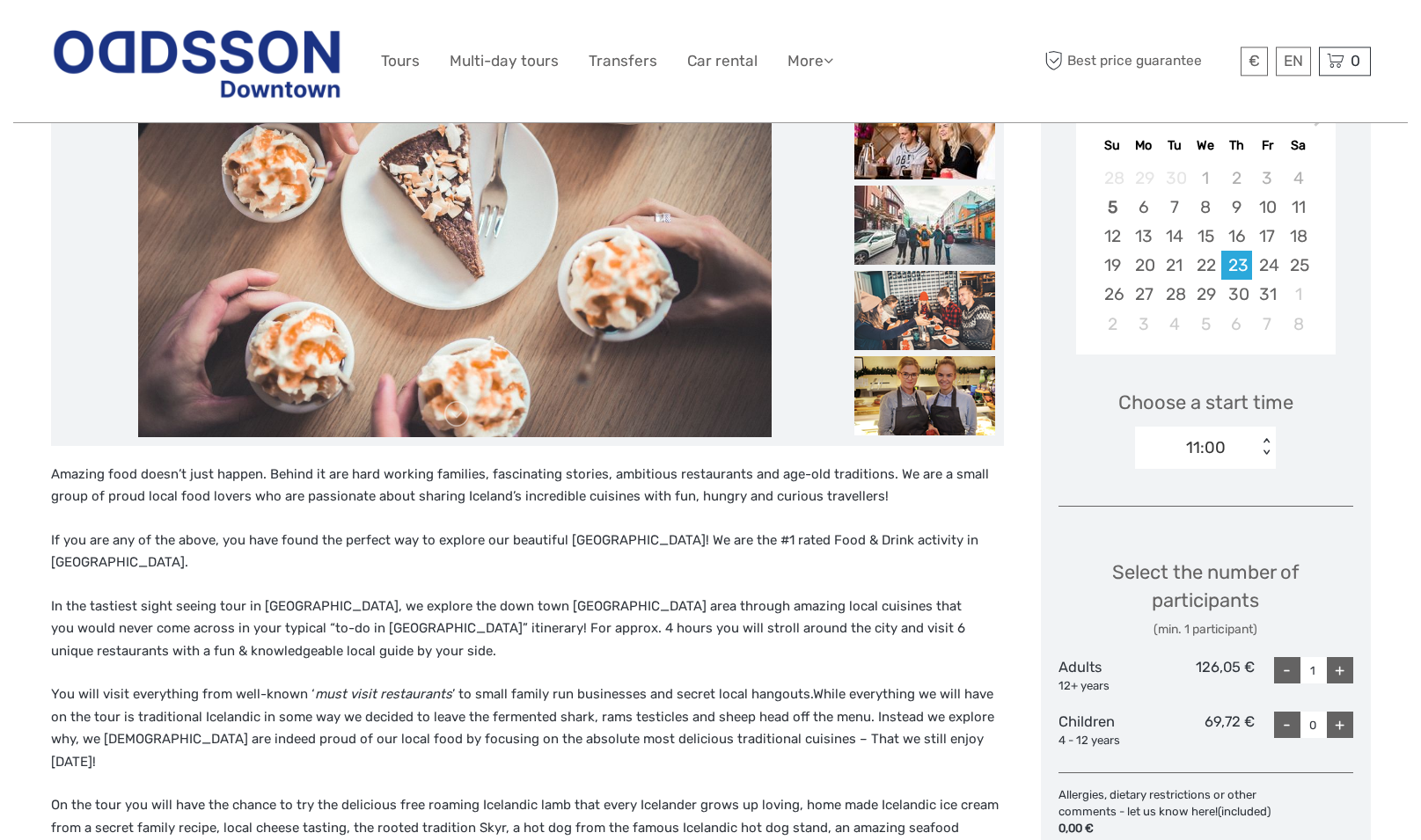
click at [1311, 460] on div "Choose a start time 11:00 < >" at bounding box center [1206, 421] width 295 height 113
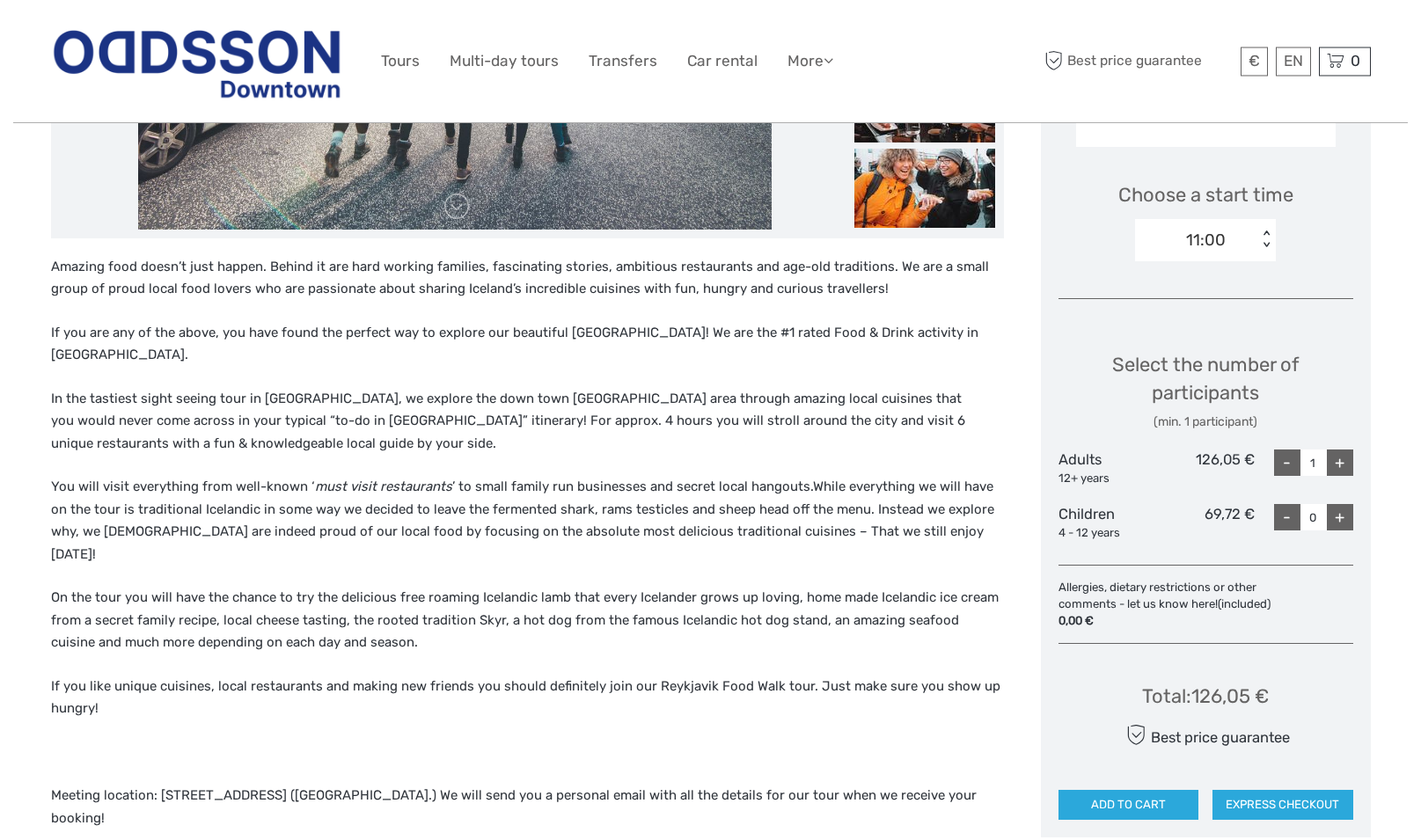
scroll to position [702, 0]
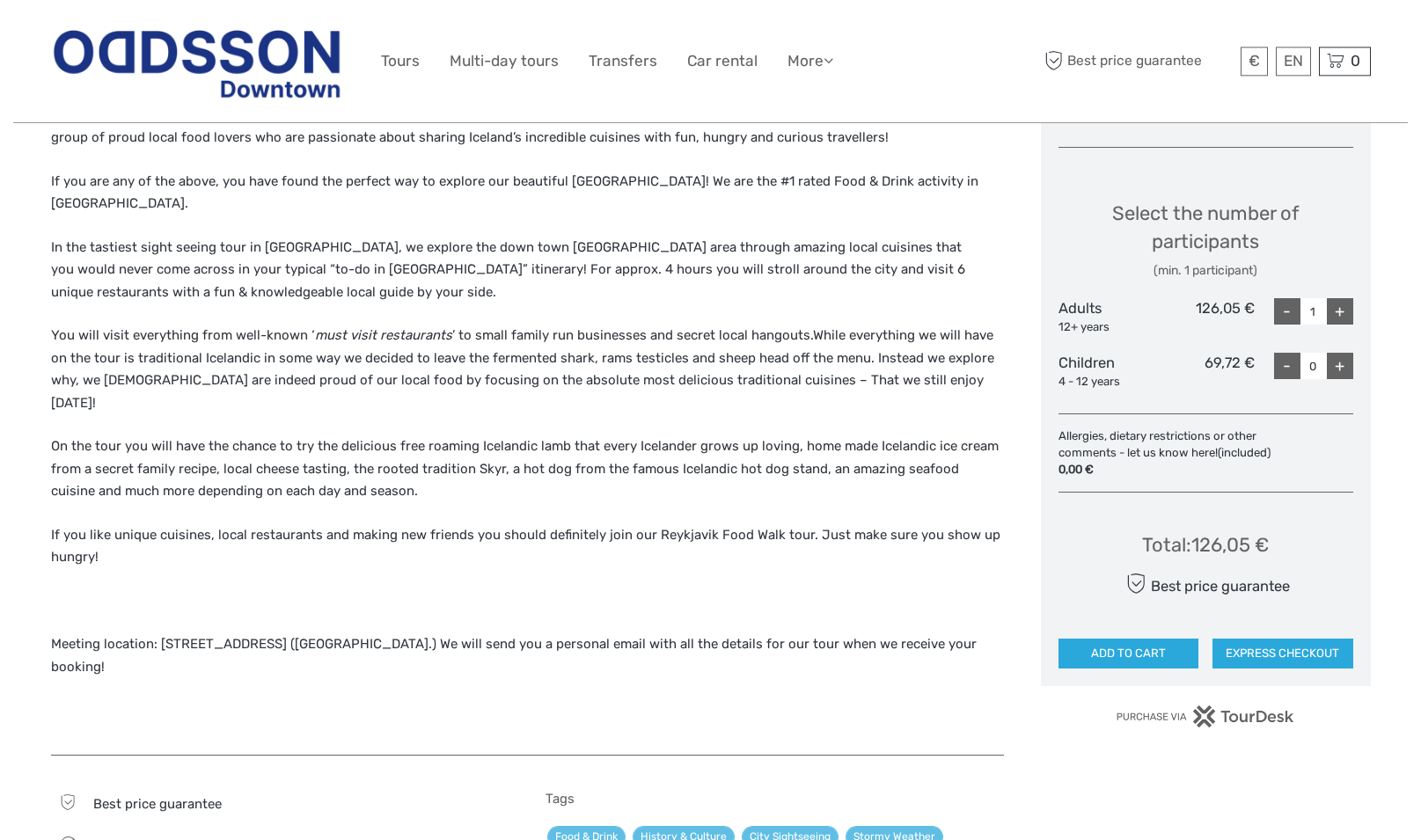
click at [1342, 309] on div "+" at bounding box center [1340, 311] width 27 height 27
type input "2"
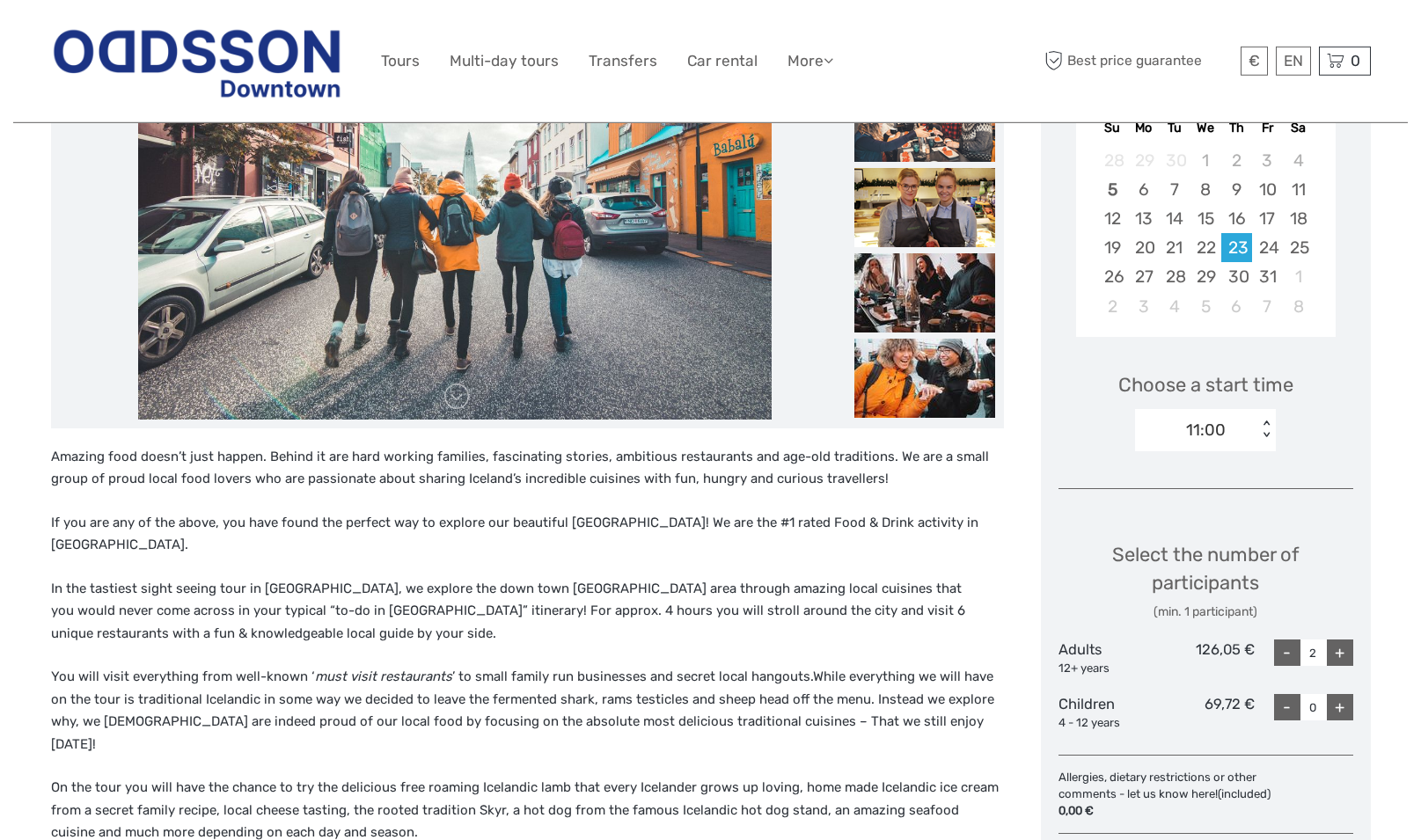
scroll to position [253, 0]
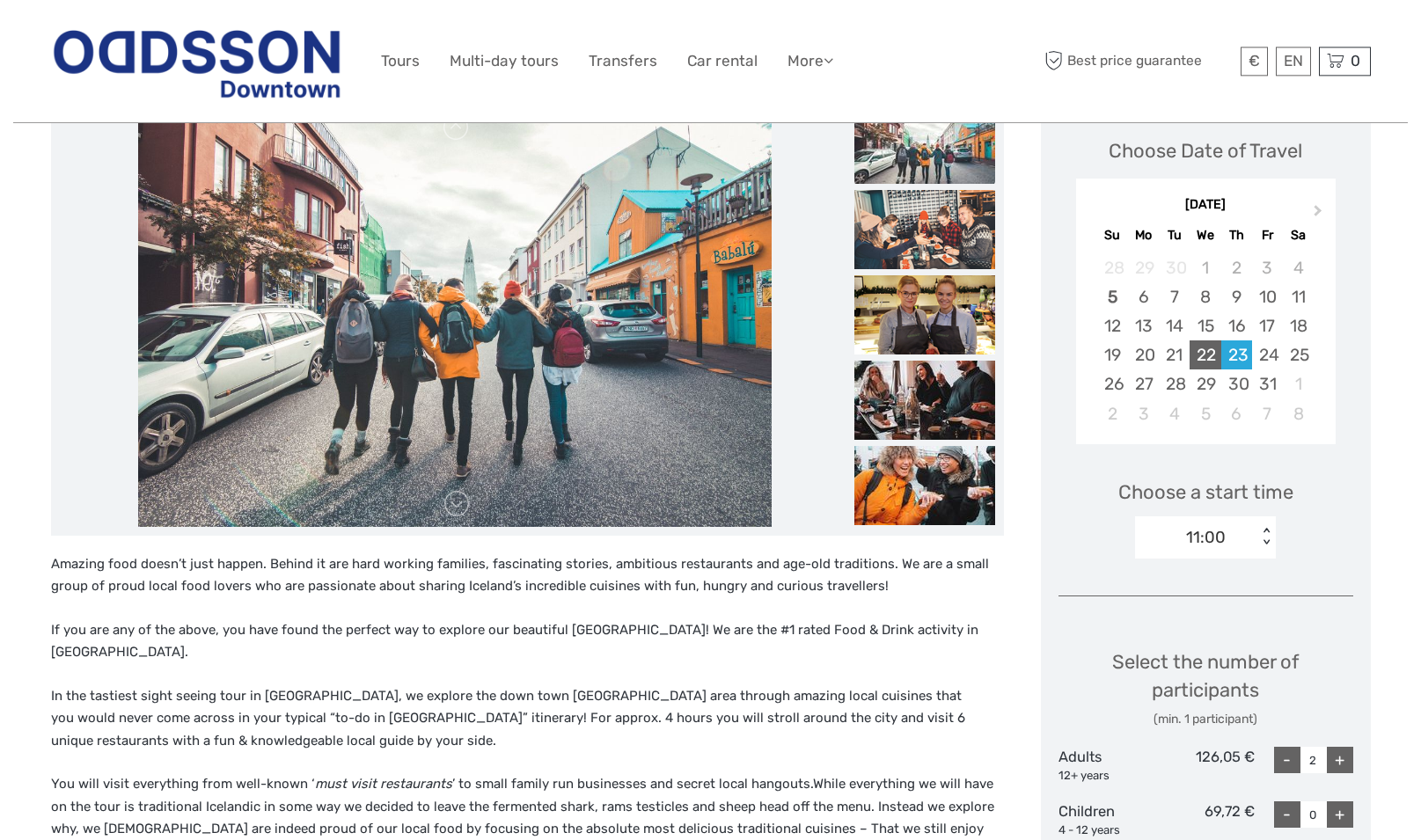
click at [1215, 346] on div "22" at bounding box center [1205, 354] width 31 height 29
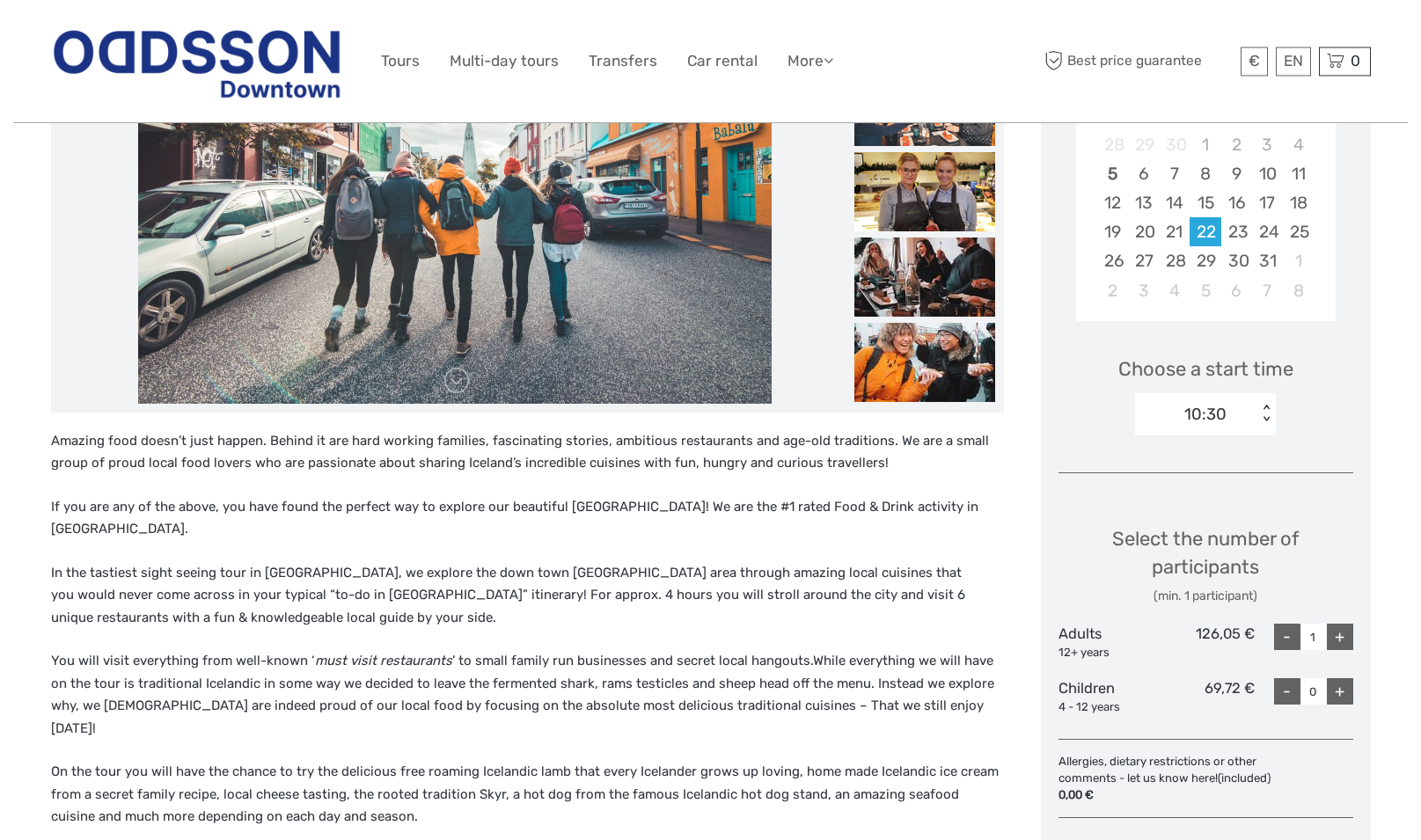
scroll to position [432, 0]
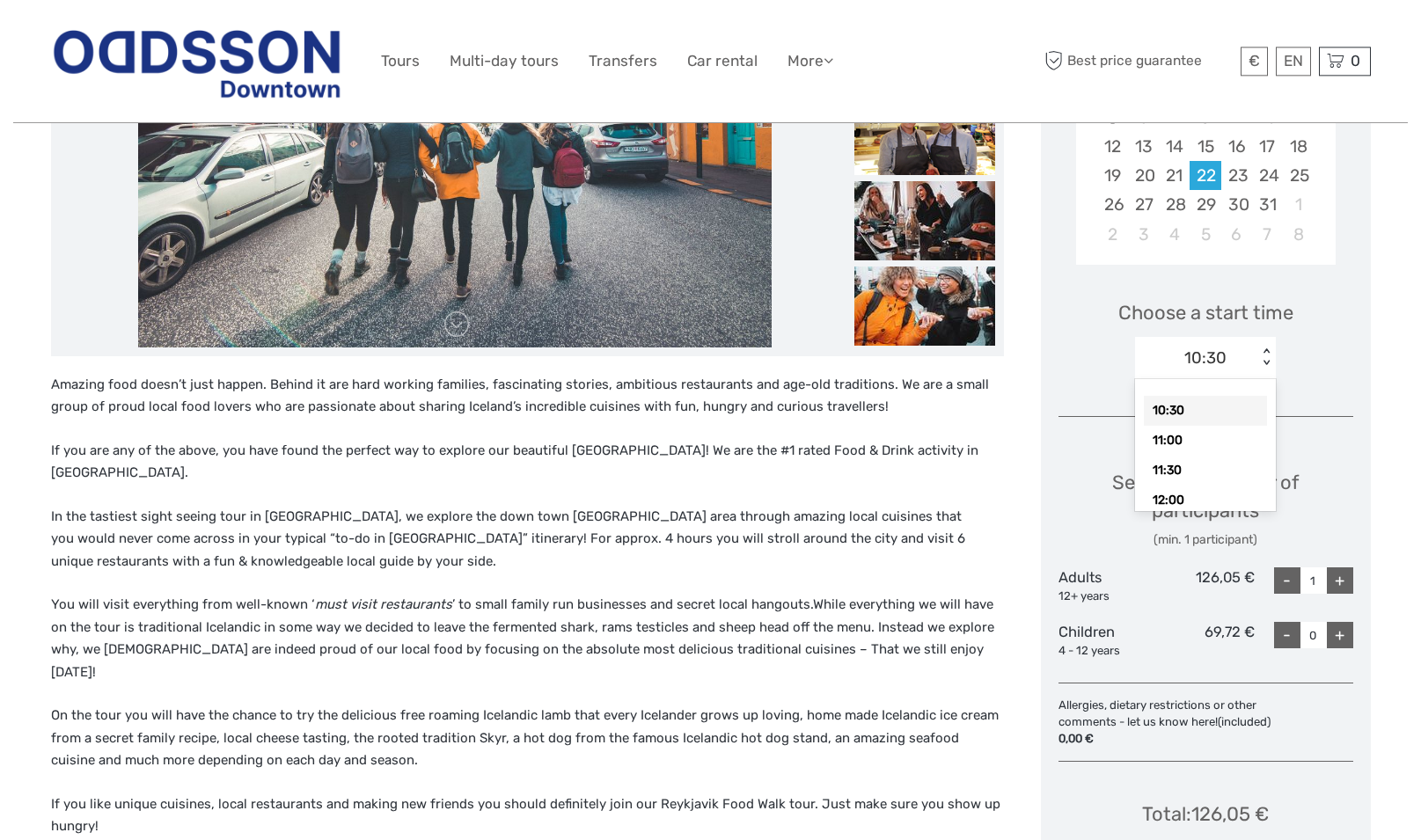
drag, startPoint x: 1242, startPoint y: 364, endPoint x: 1231, endPoint y: 369, distance: 12.1
click at [1231, 369] on div "10:30" at bounding box center [1196, 358] width 122 height 27
click at [1203, 440] on div "11:00" at bounding box center [1205, 441] width 123 height 30
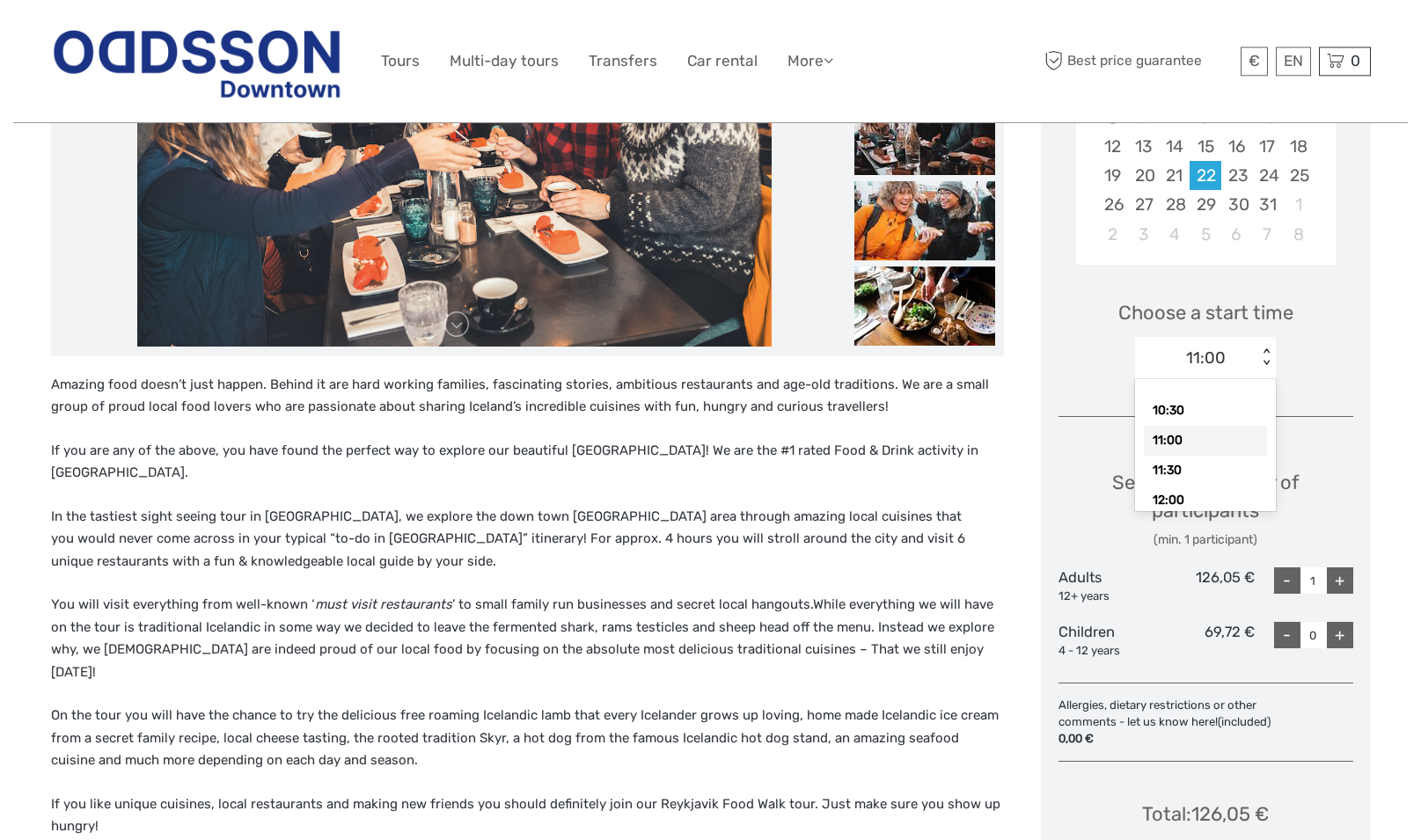
click at [1242, 359] on div "11:00" at bounding box center [1196, 358] width 122 height 27
click at [1186, 468] on div "11:30" at bounding box center [1205, 470] width 123 height 30
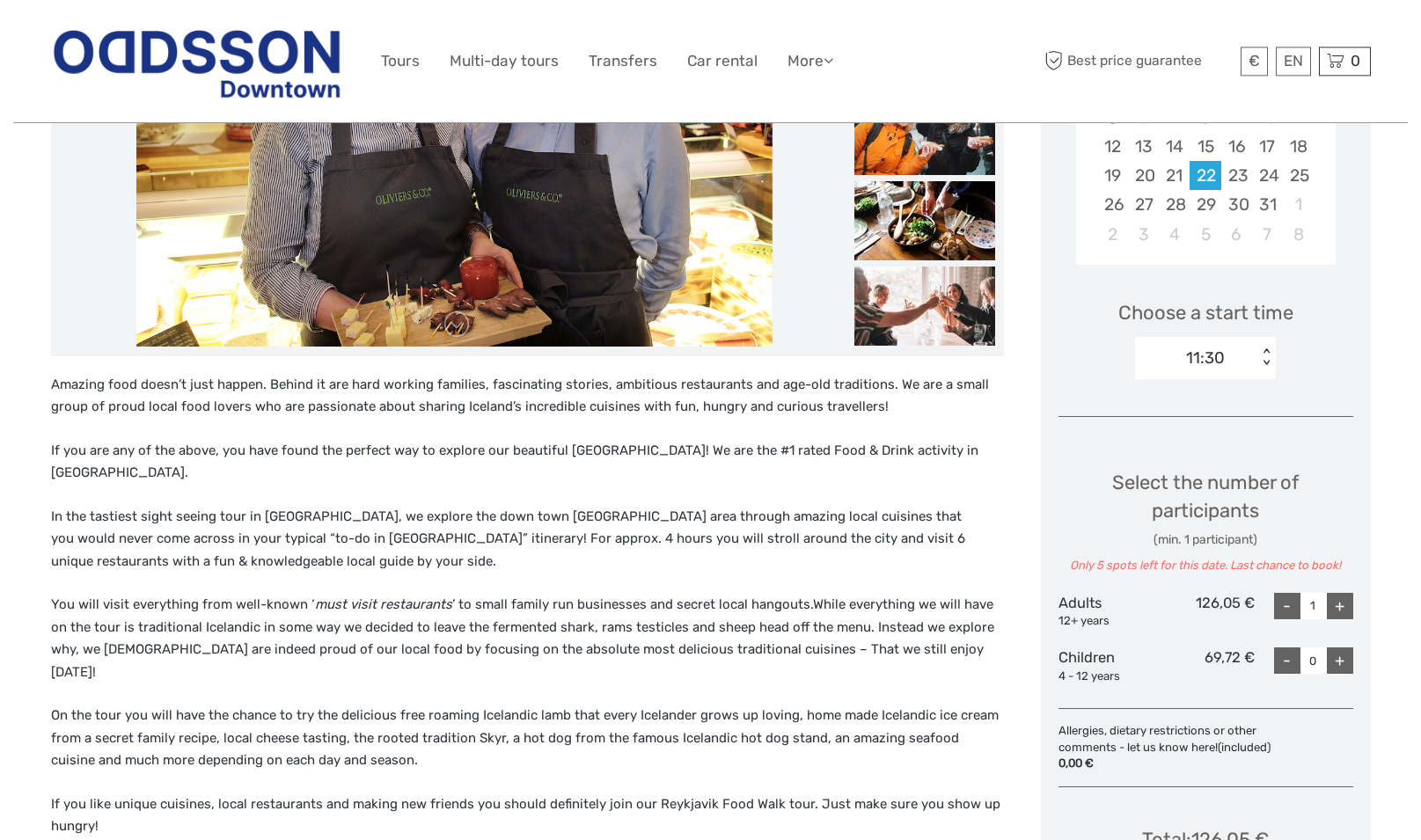
click at [1341, 603] on div "+" at bounding box center [1340, 606] width 27 height 27
type input "2"
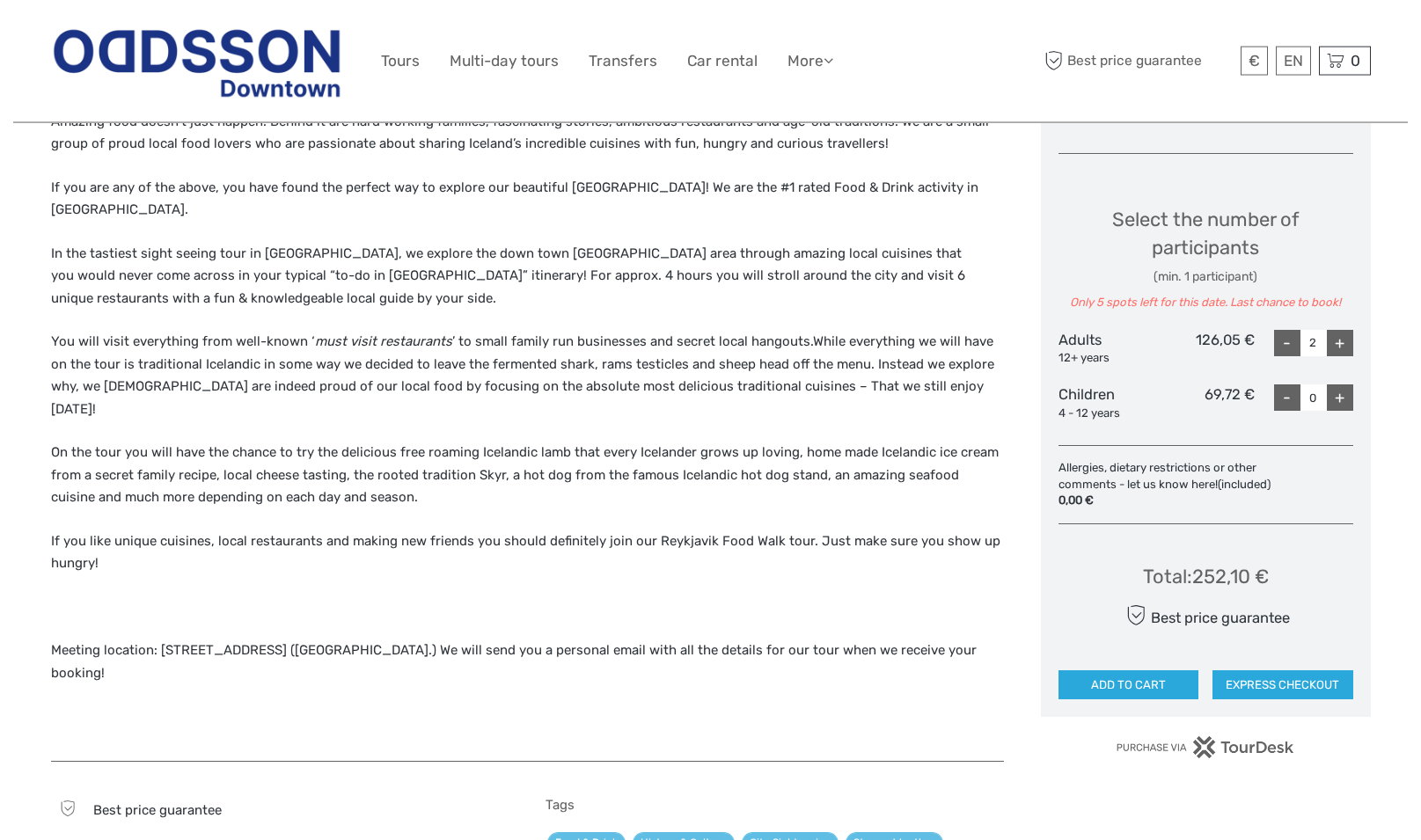
scroll to position [702, 0]
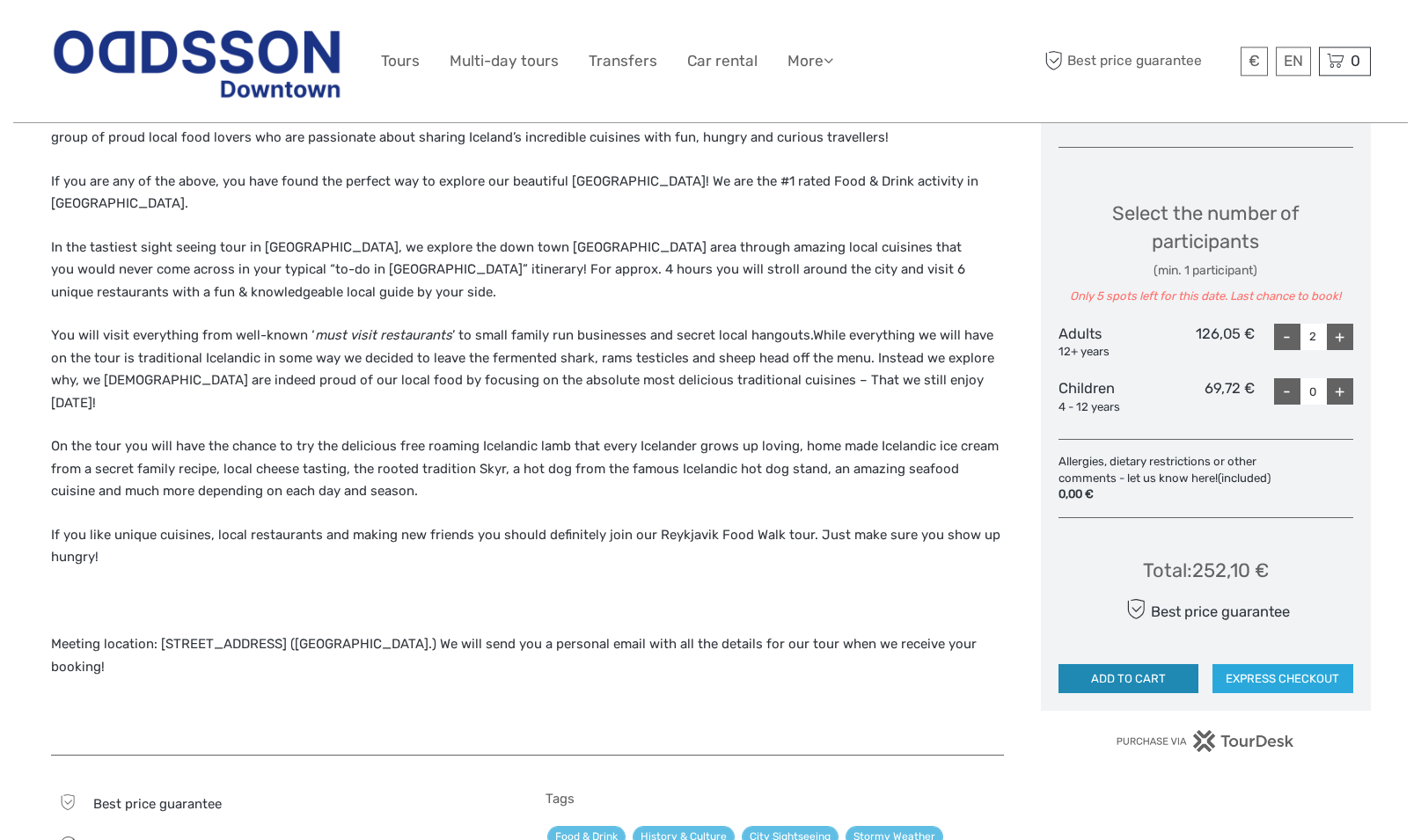
click at [1130, 689] on button "ADD TO CART" at bounding box center [1129, 679] width 141 height 30
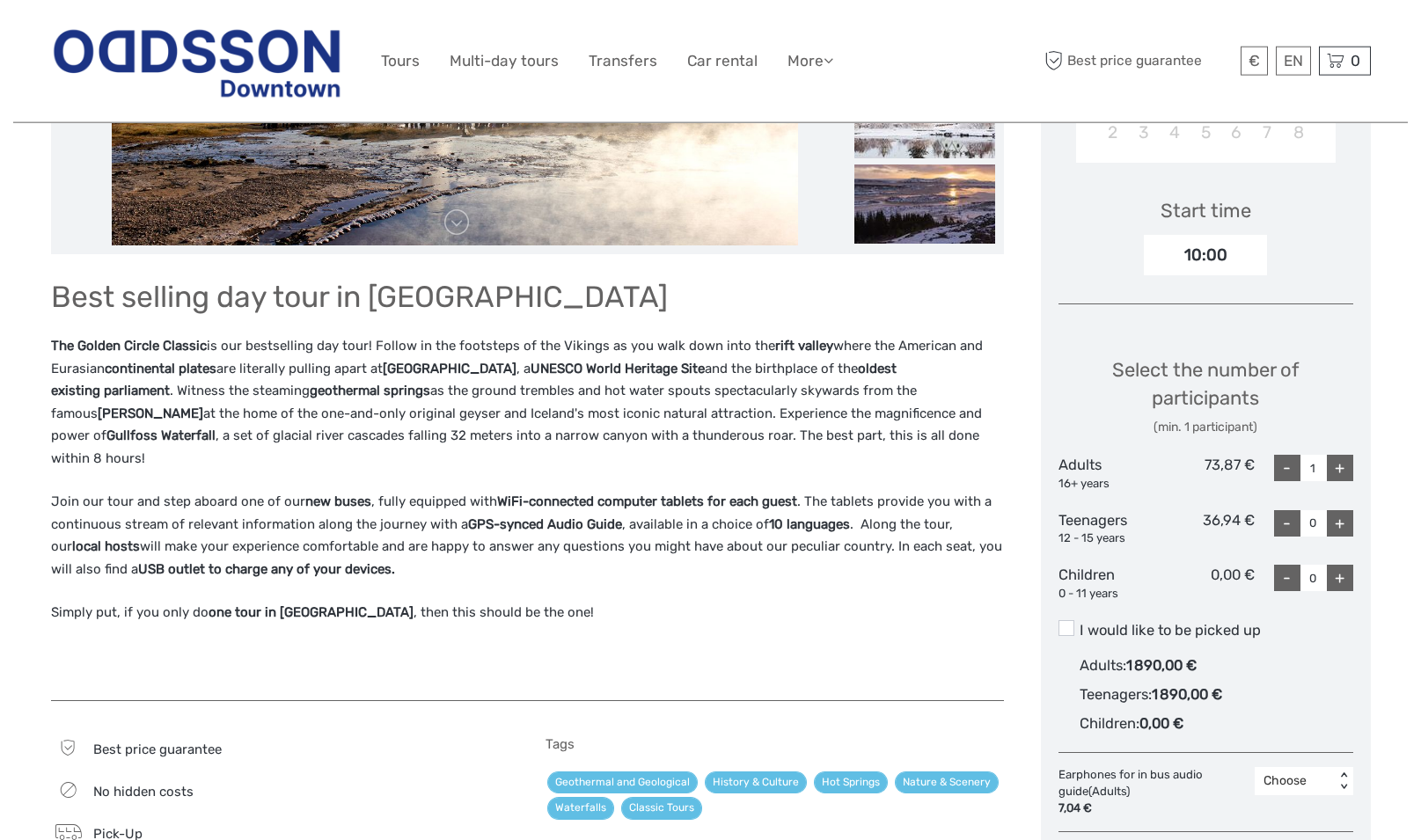
scroll to position [539, 0]
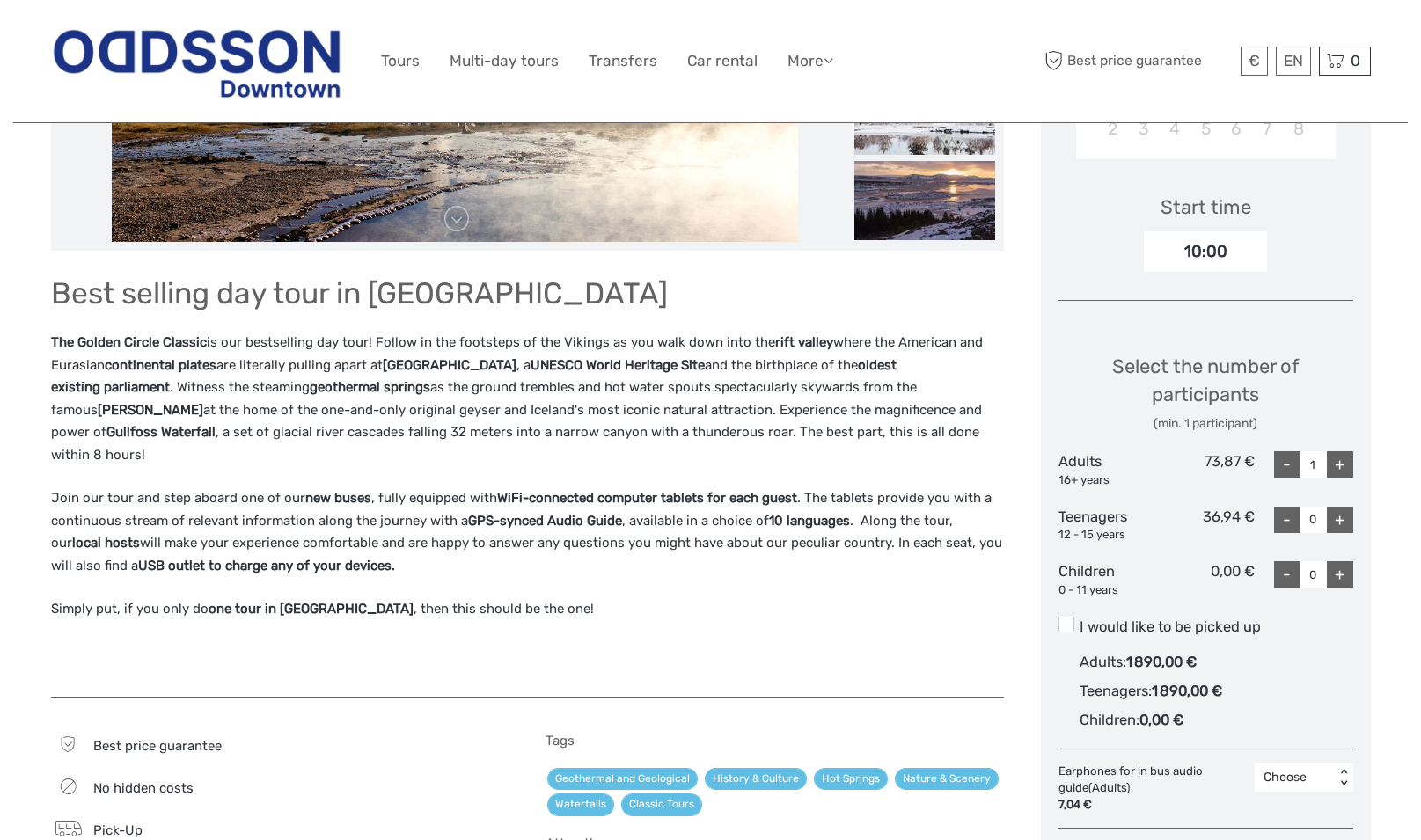
click at [1346, 467] on div "+" at bounding box center [1340, 464] width 27 height 27
type input "2"
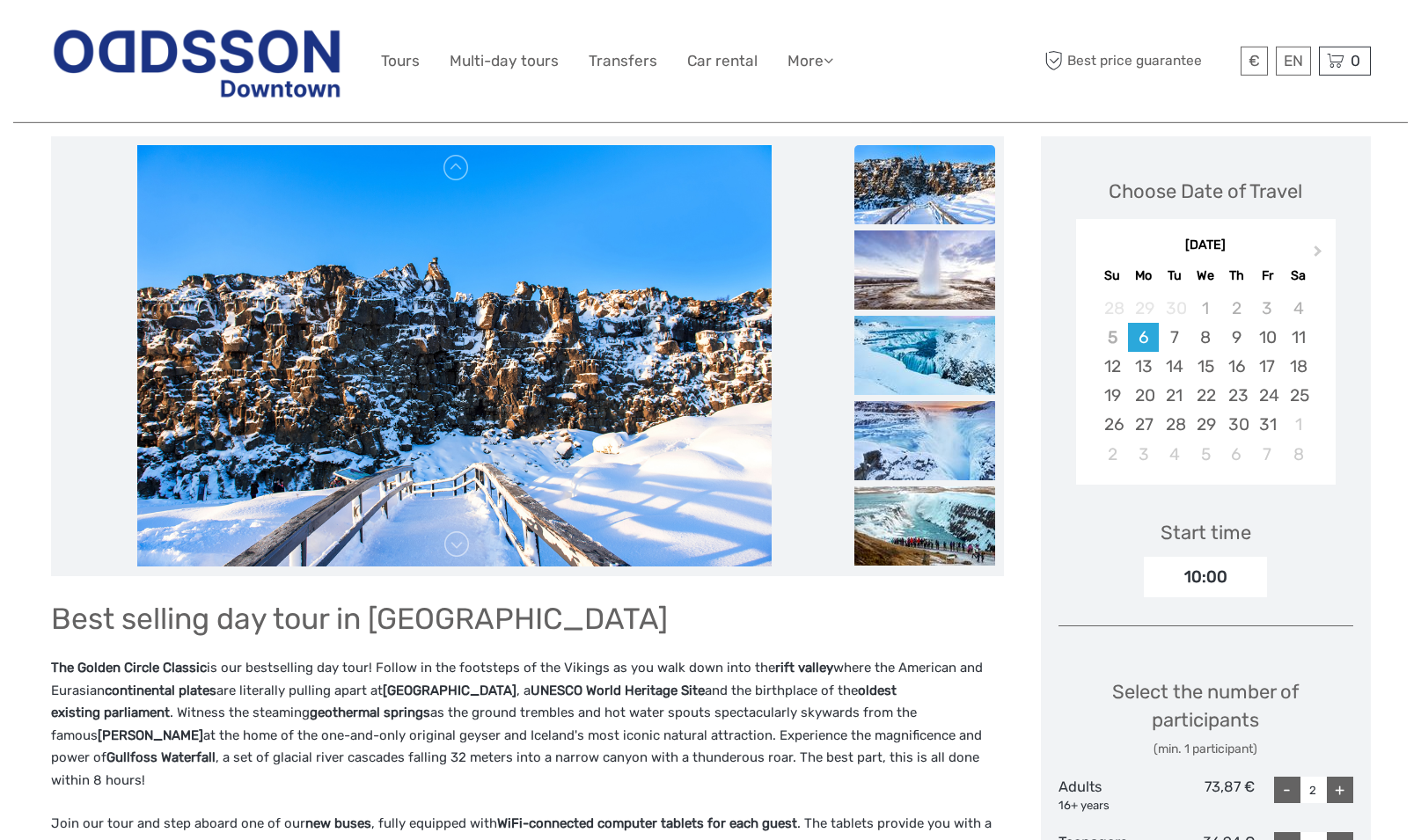
scroll to position [179, 0]
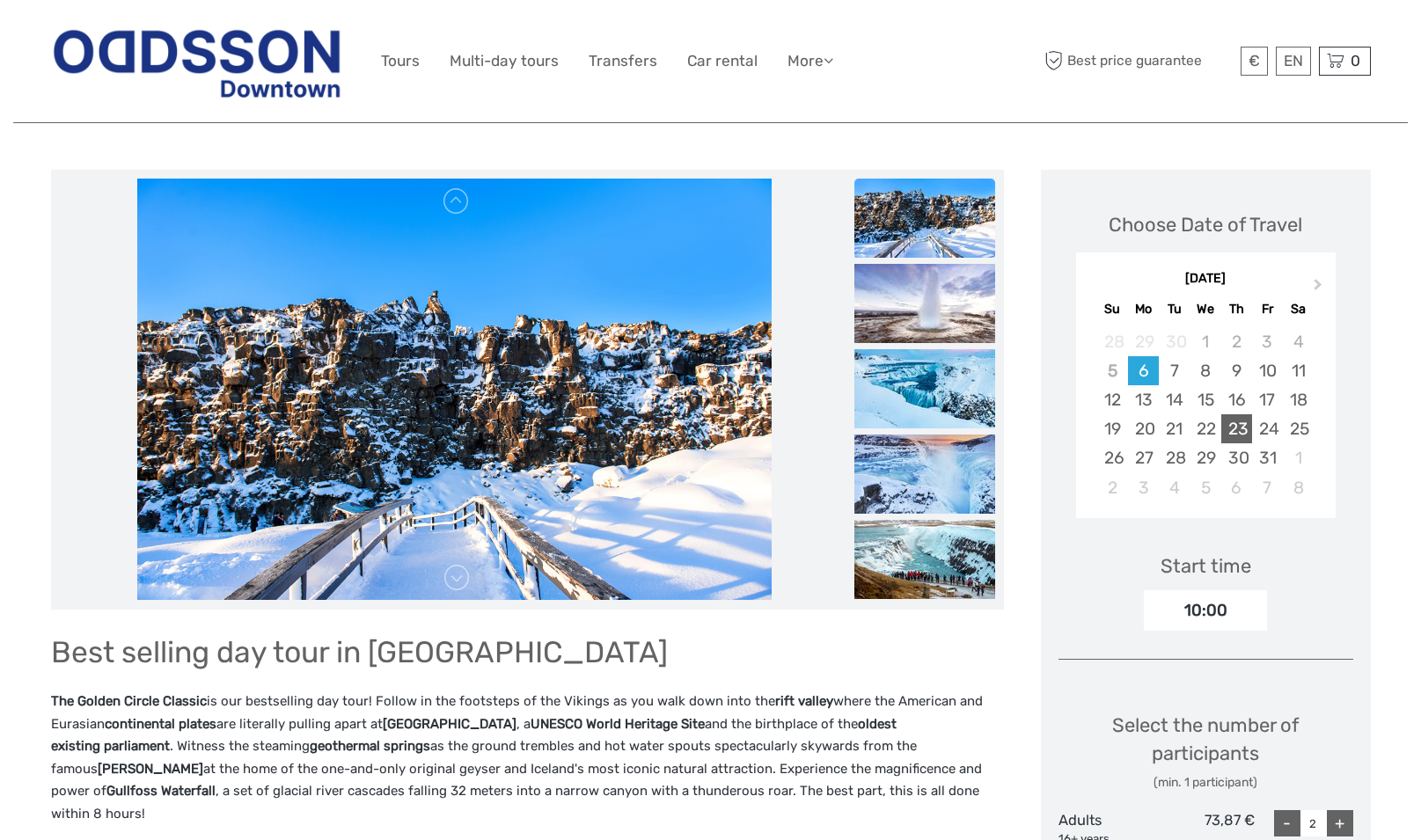
click at [1245, 421] on div "23" at bounding box center [1236, 428] width 31 height 29
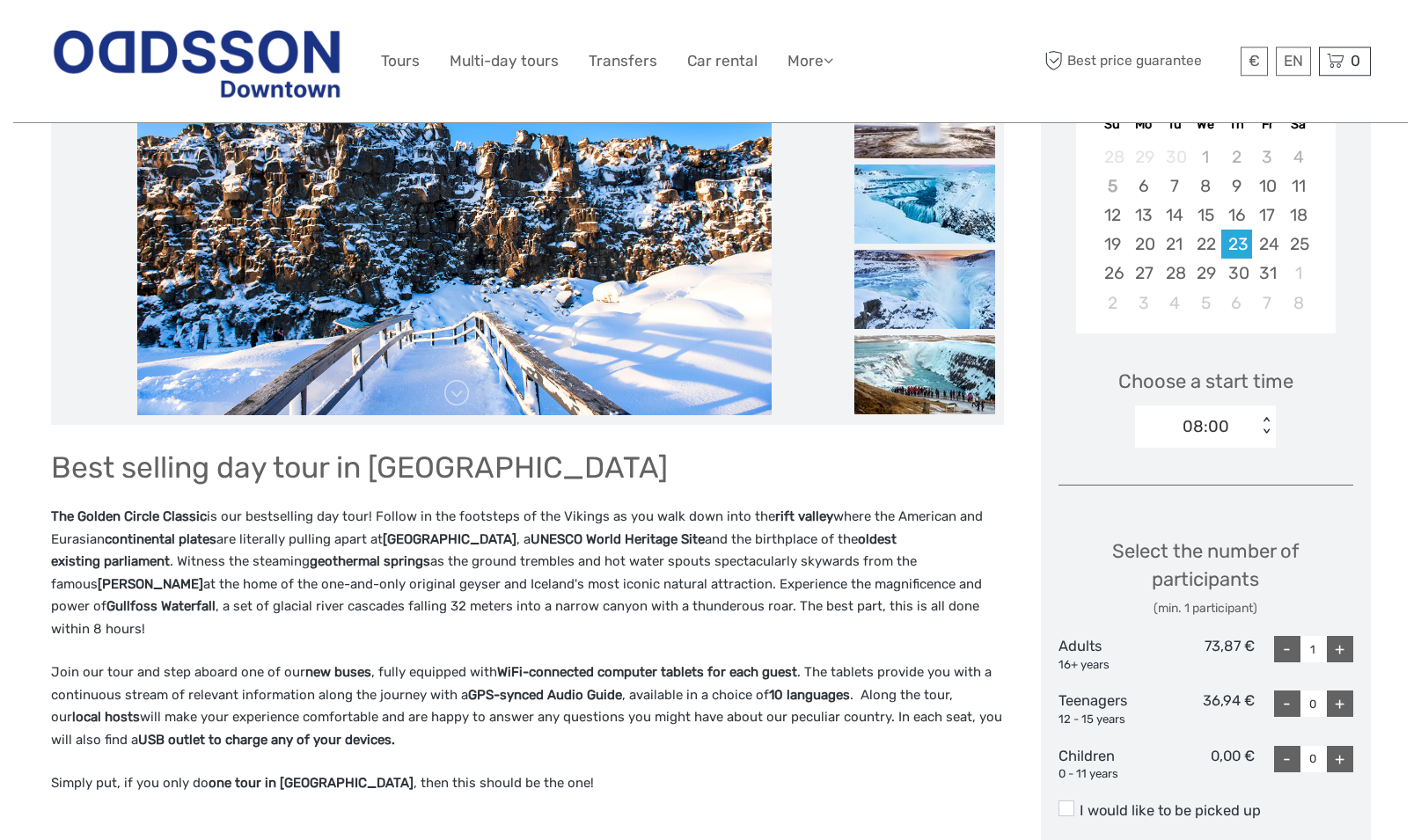
scroll to position [448, 0]
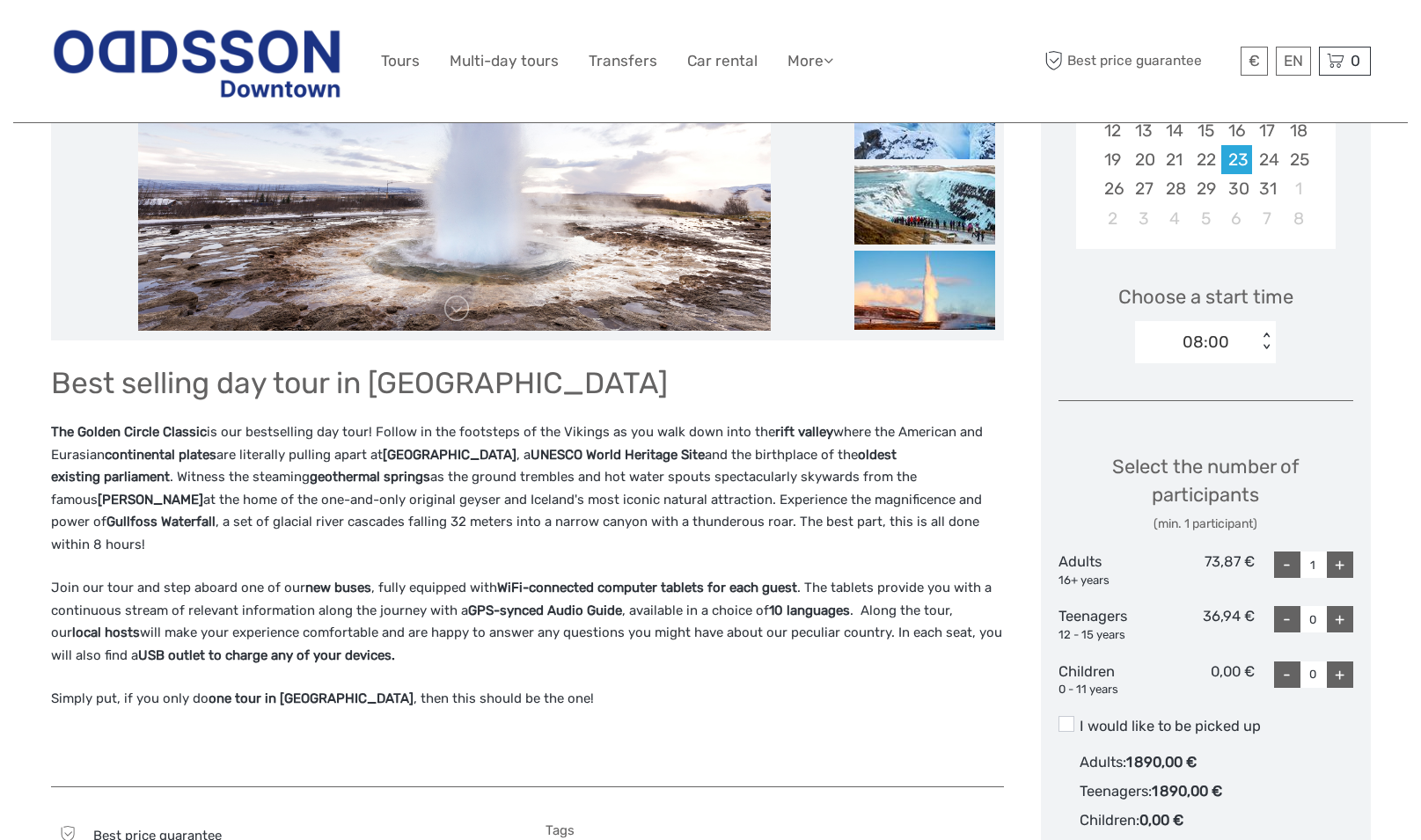
click at [1351, 565] on div "+" at bounding box center [1340, 565] width 27 height 27
type input "2"
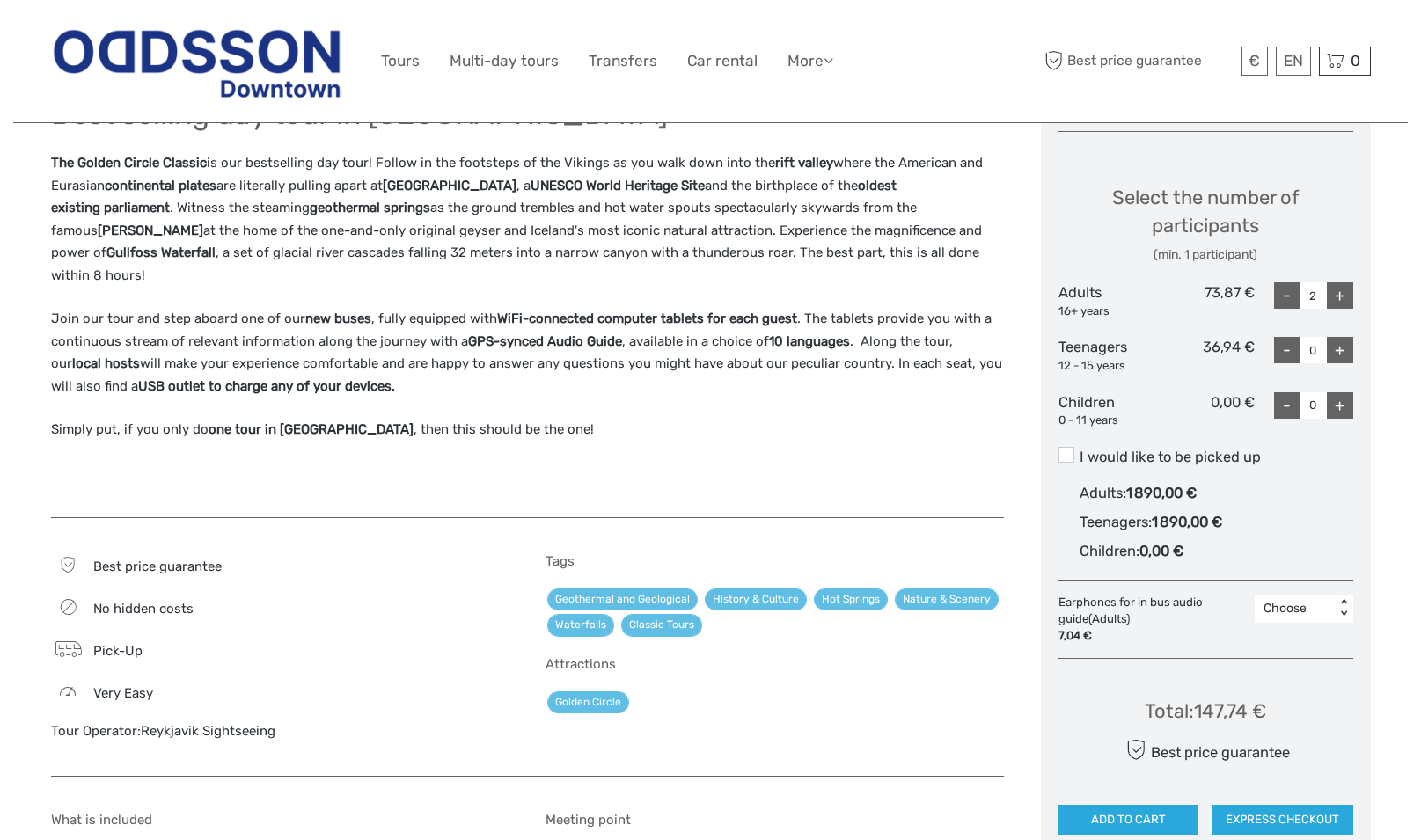
scroll to position [539, 0]
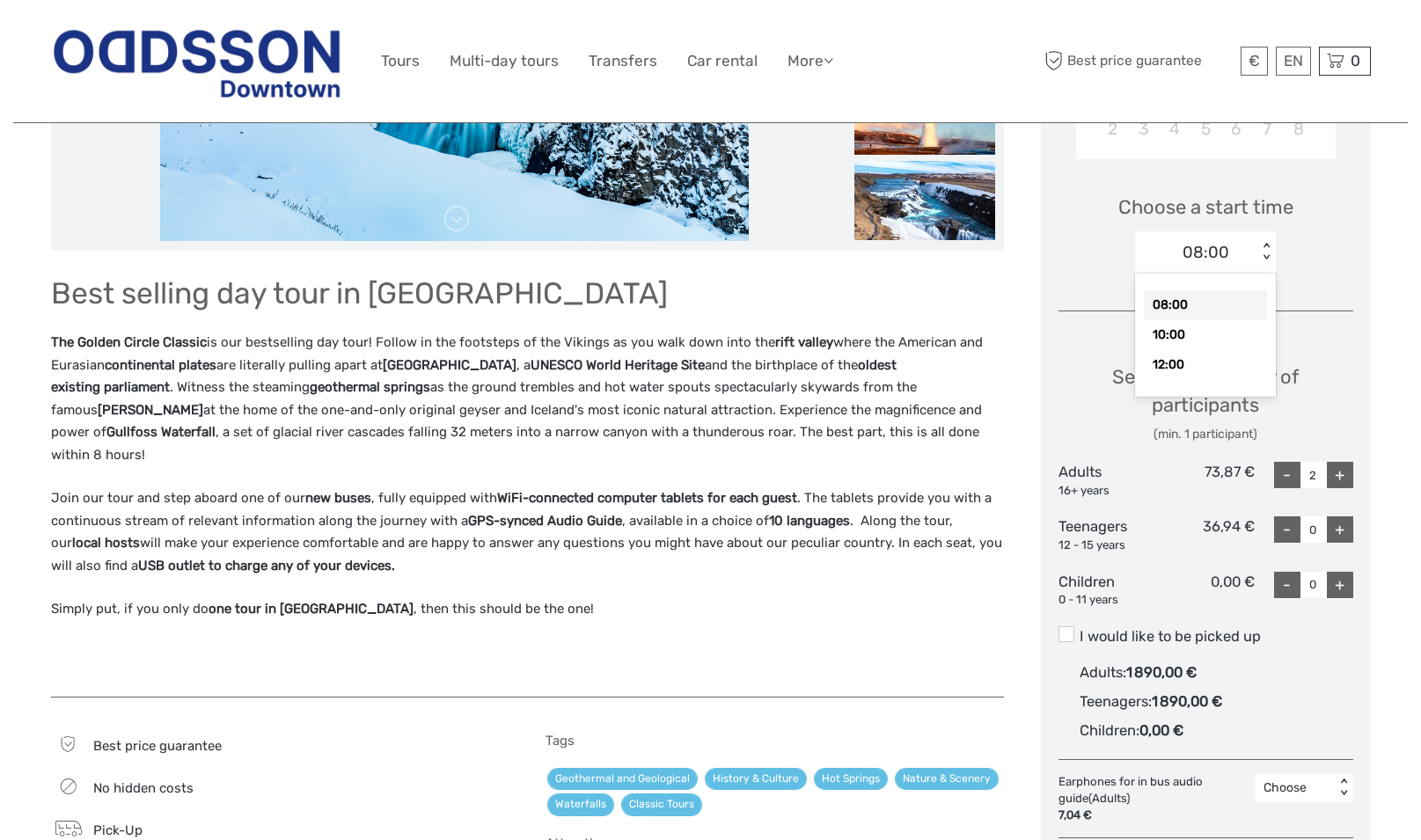
click at [1264, 248] on div "< >" at bounding box center [1267, 252] width 15 height 18
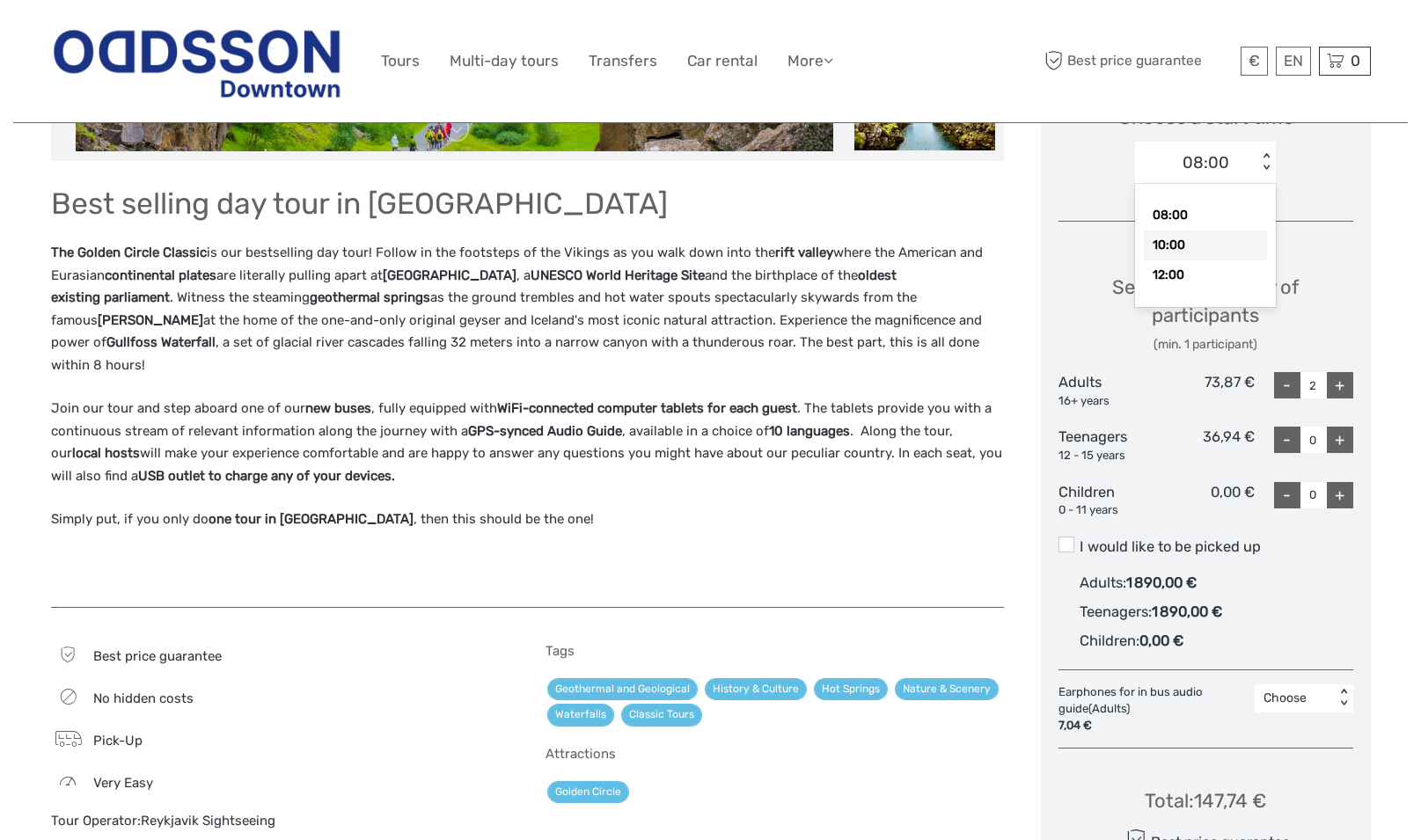
scroll to position [269, 0]
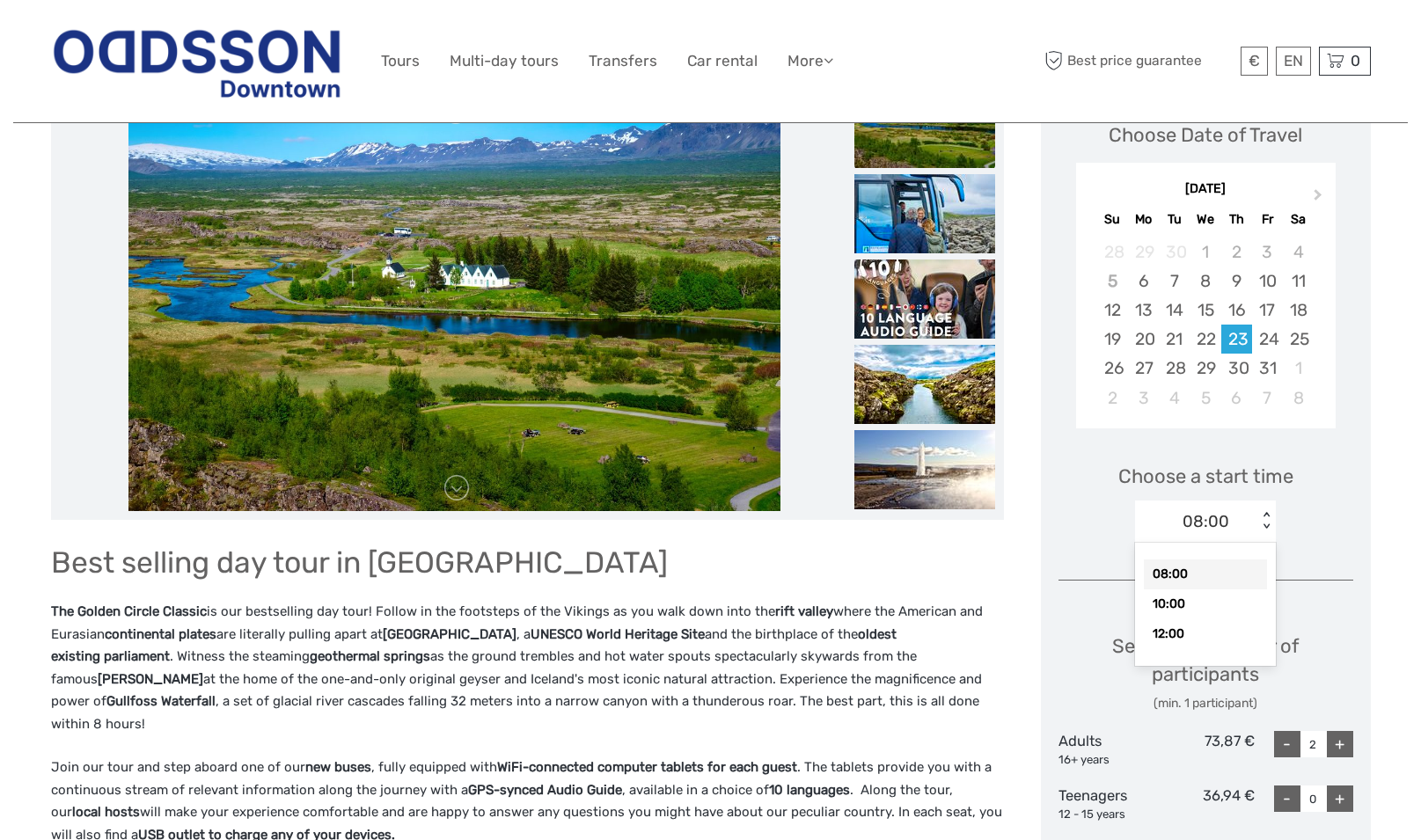
click at [1193, 574] on div "08:00" at bounding box center [1205, 574] width 123 height 30
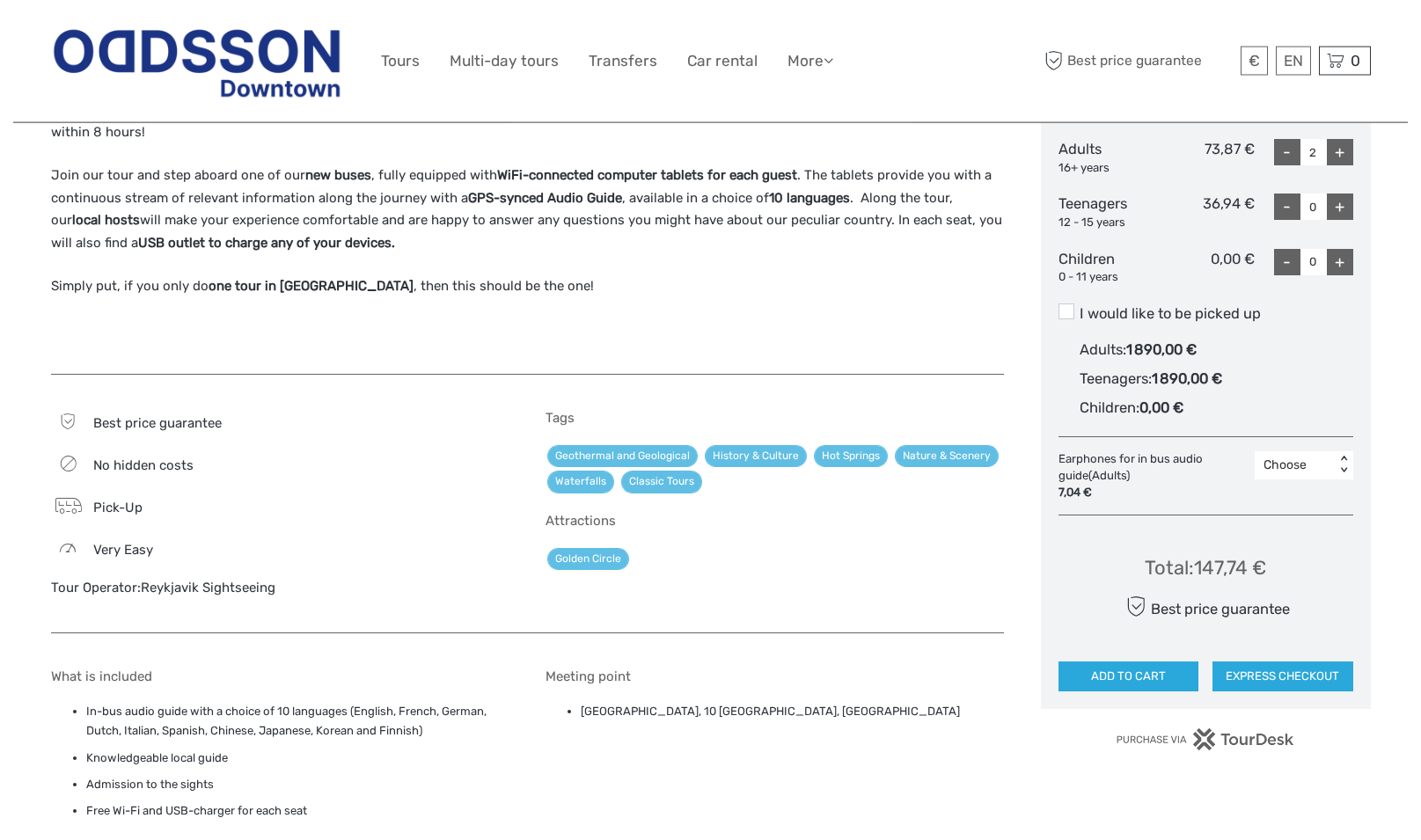
scroll to position [897, 0]
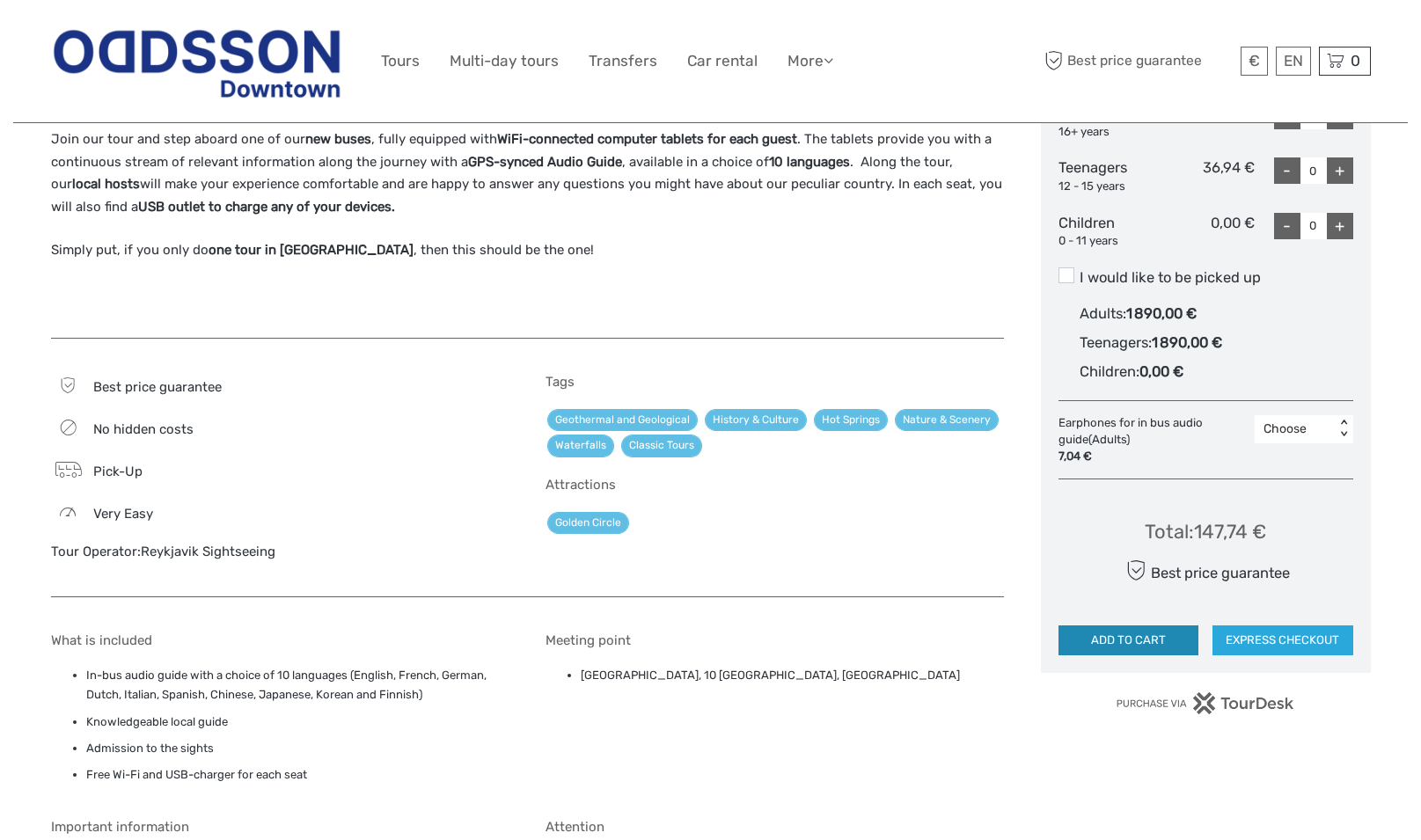
click at [1128, 641] on button "ADD TO CART" at bounding box center [1129, 640] width 141 height 30
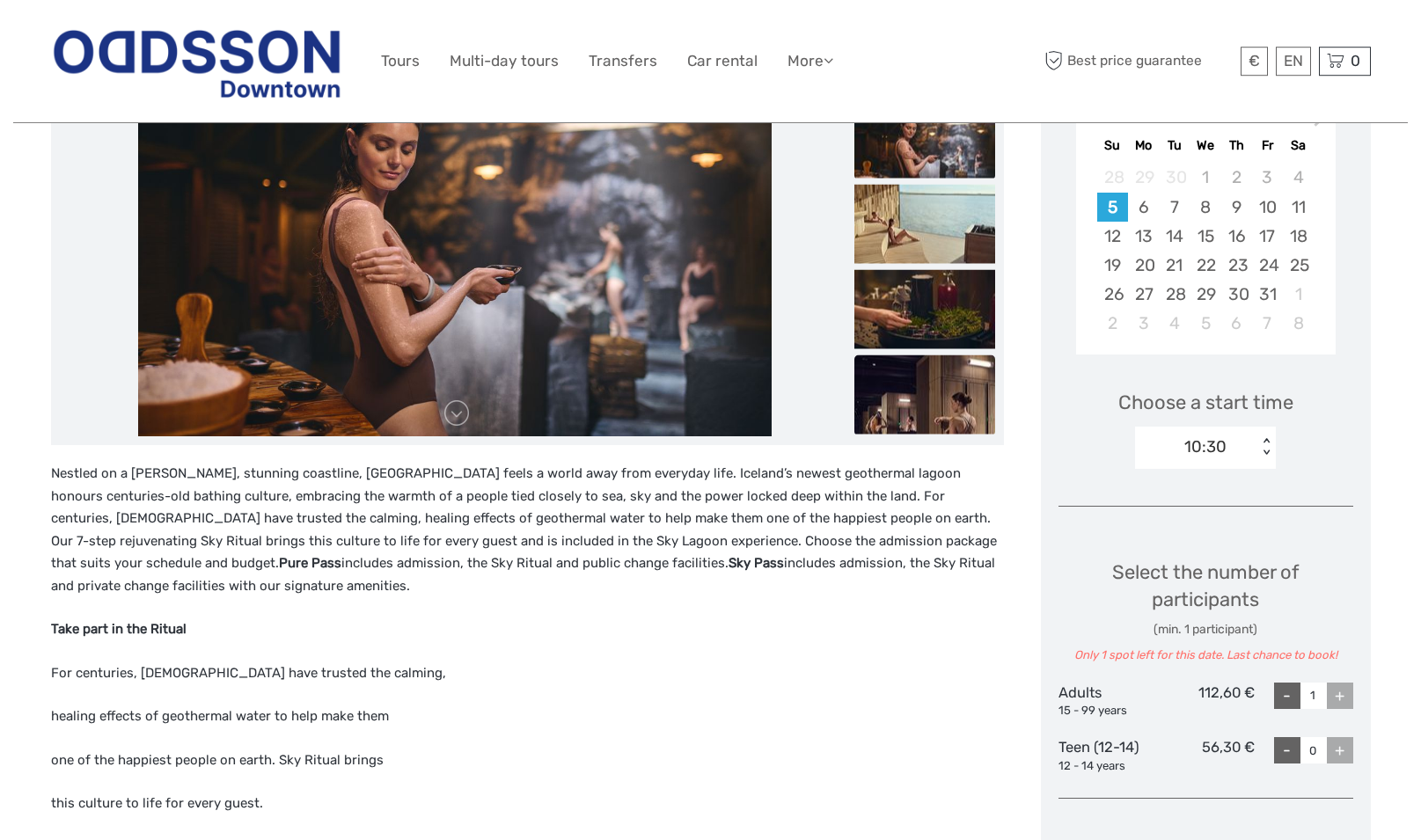
scroll to position [359, 0]
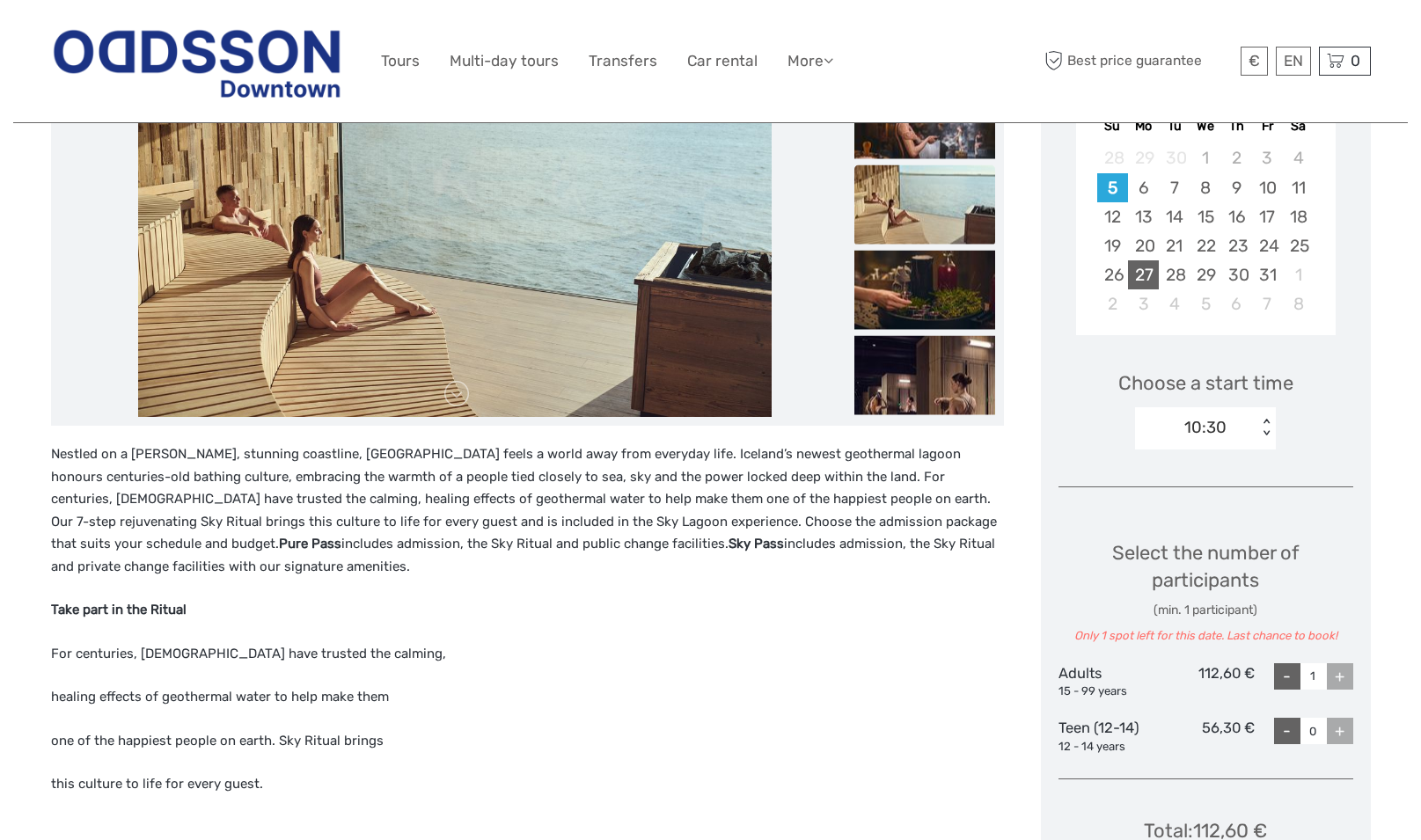
click at [1143, 269] on div "27" at bounding box center [1143, 274] width 31 height 29
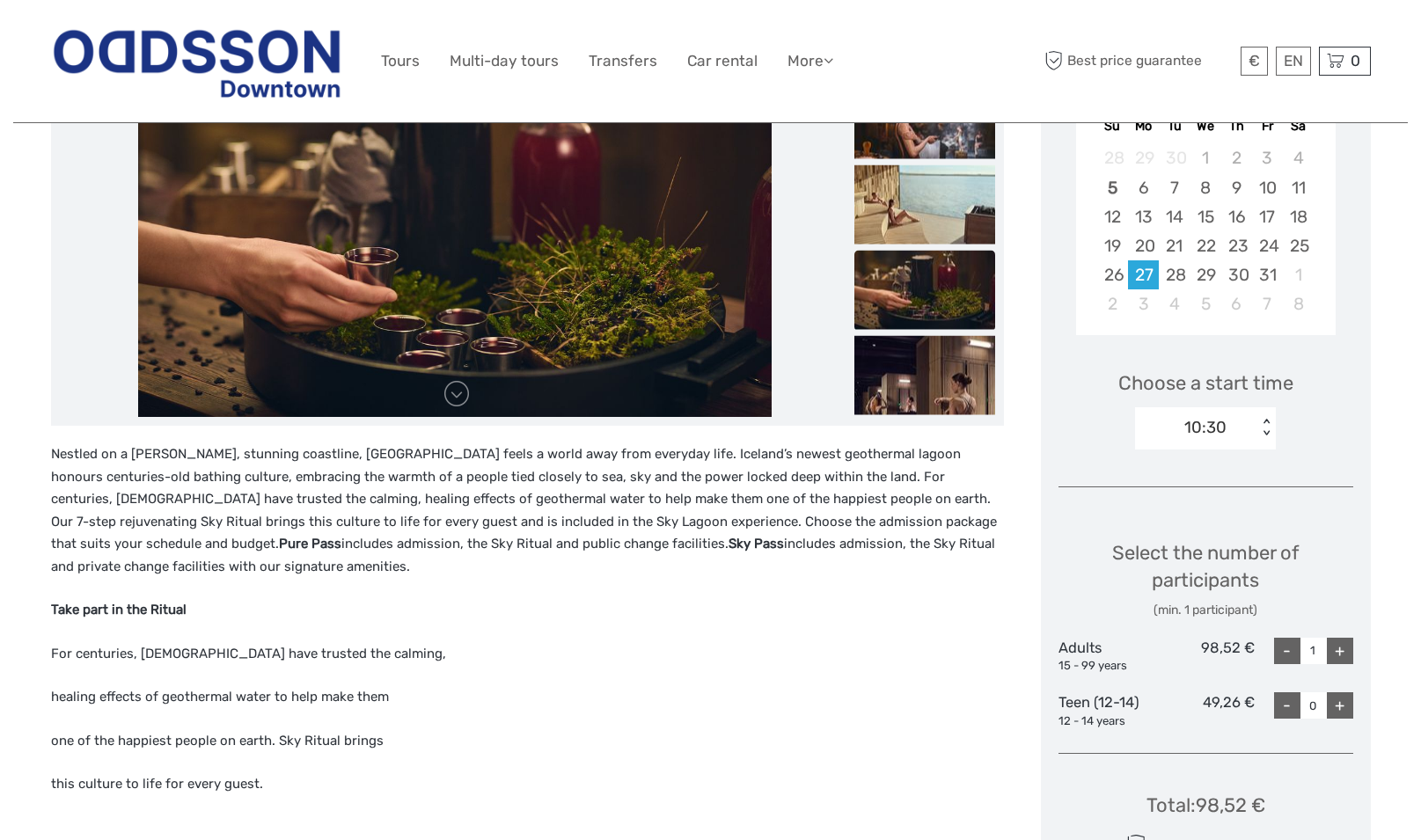
click at [1345, 646] on div "+" at bounding box center [1340, 651] width 27 height 27
type input "2"
click at [1232, 411] on div "10:30 < >" at bounding box center [1206, 429] width 141 height 43
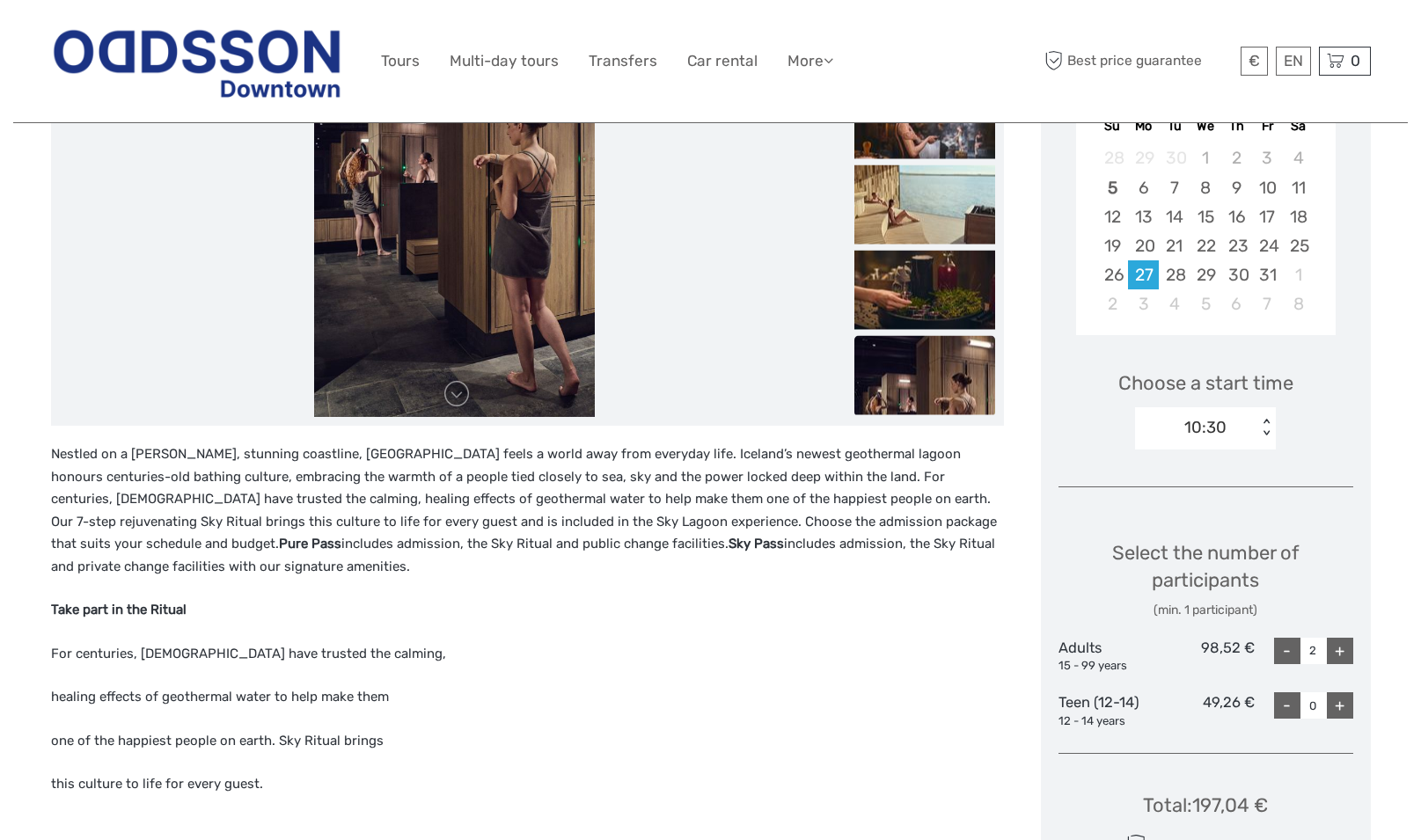
click at [1334, 448] on div "Choose a start time 10:30 < >" at bounding box center [1206, 402] width 295 height 113
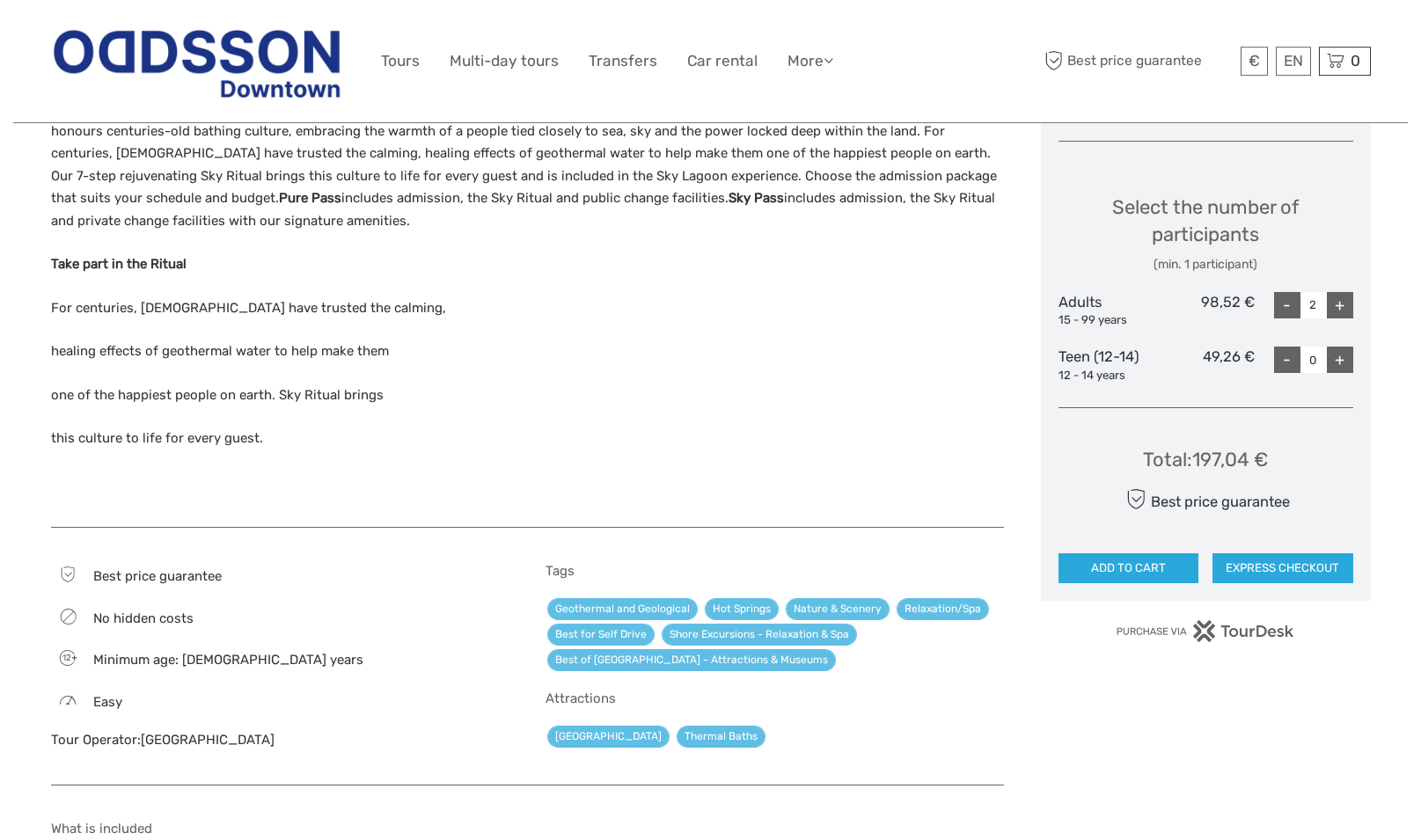
scroll to position [720, 0]
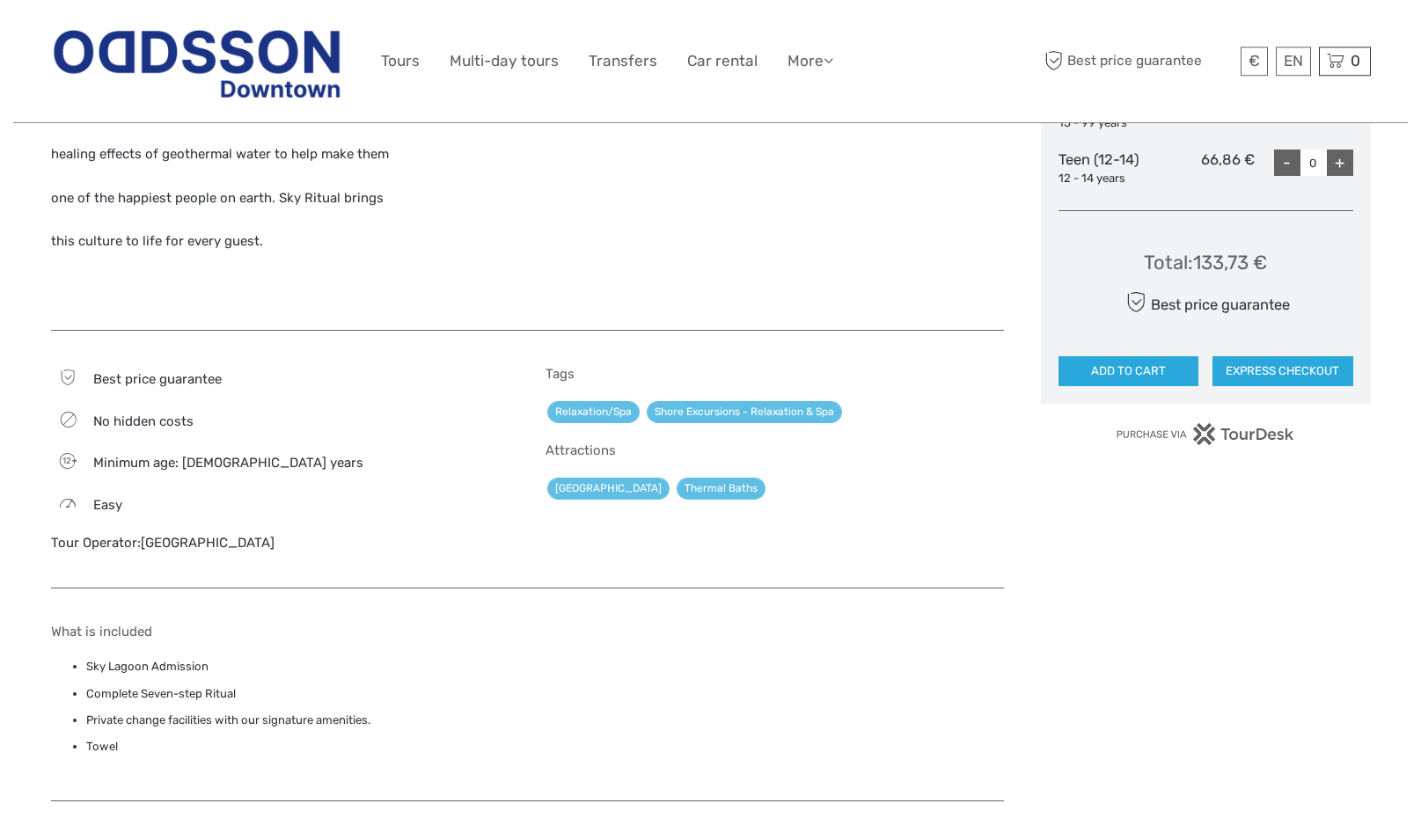
scroll to position [987, 0]
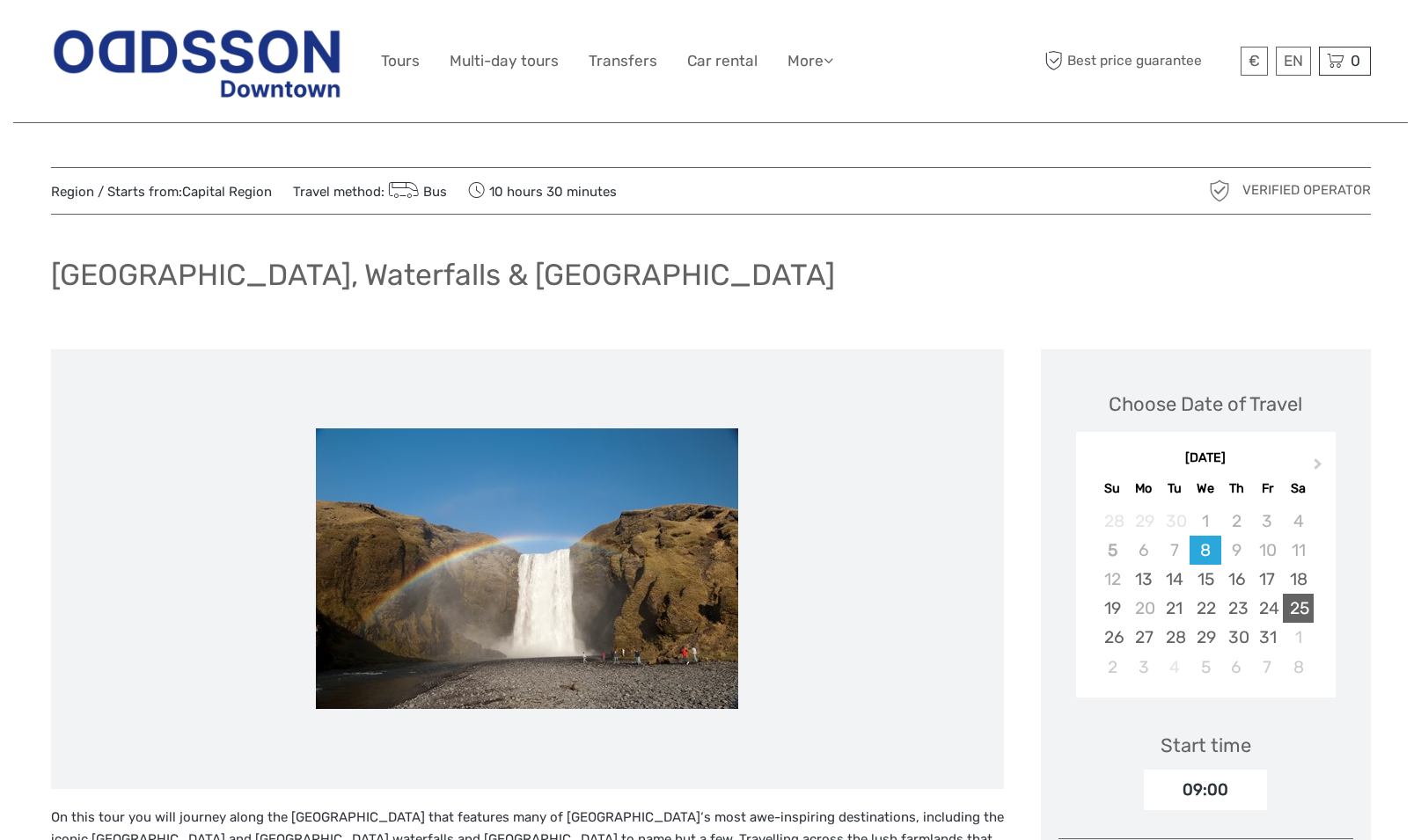
click at [1305, 603] on div "25" at bounding box center [1298, 608] width 31 height 29
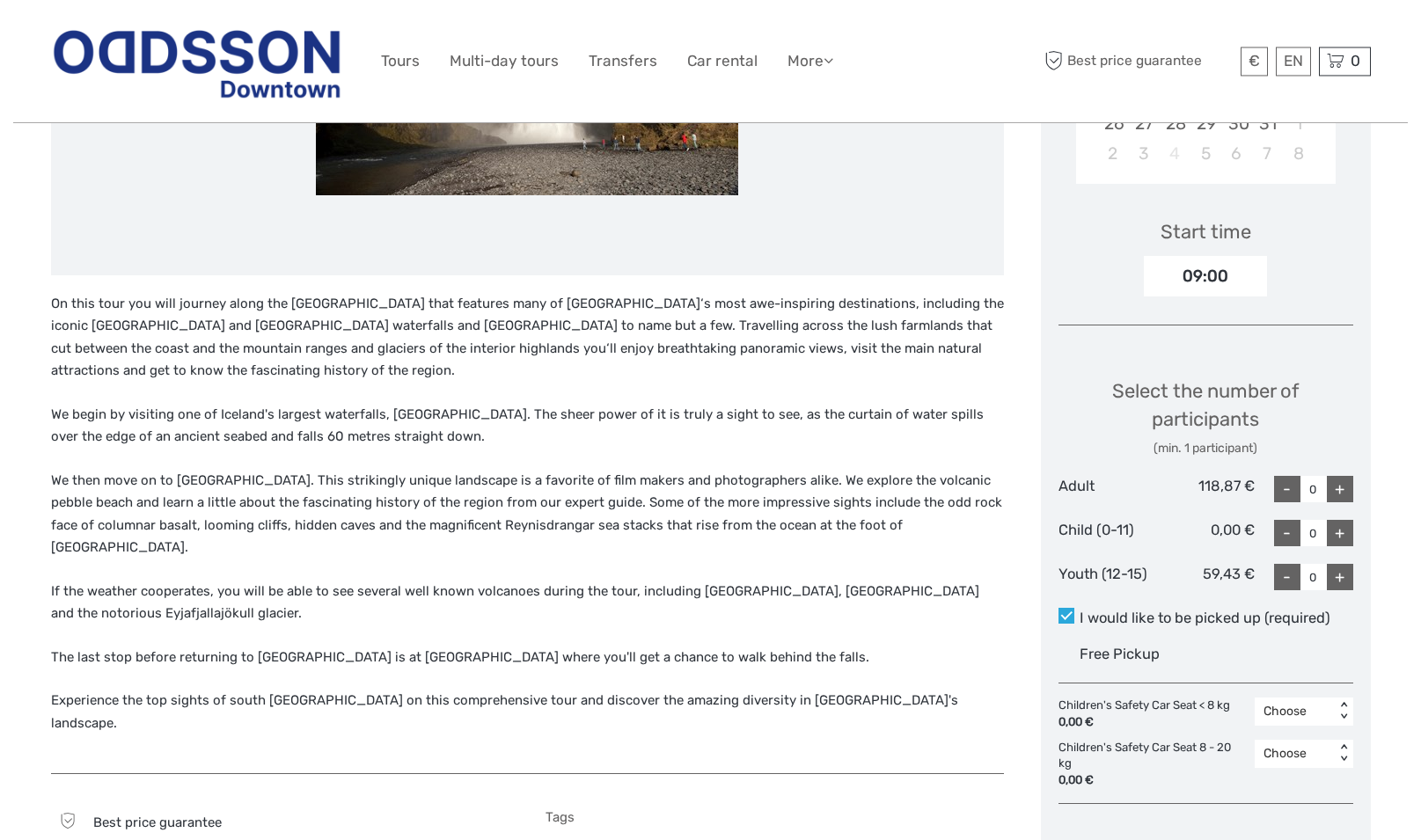
scroll to position [539, 0]
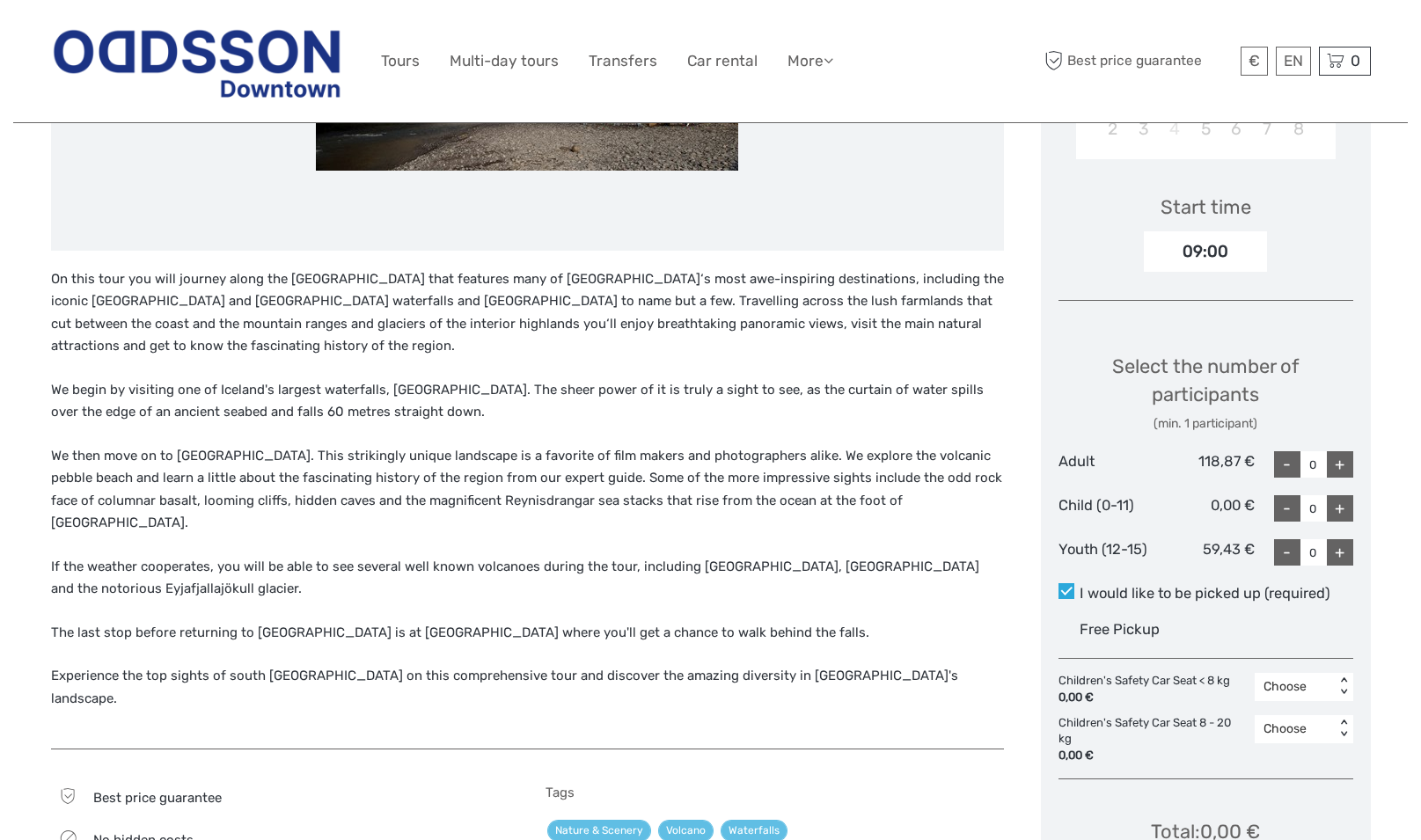
click at [1336, 456] on div "+" at bounding box center [1340, 464] width 27 height 27
click at [1345, 465] on div "+" at bounding box center [1340, 464] width 27 height 27
type input "2"
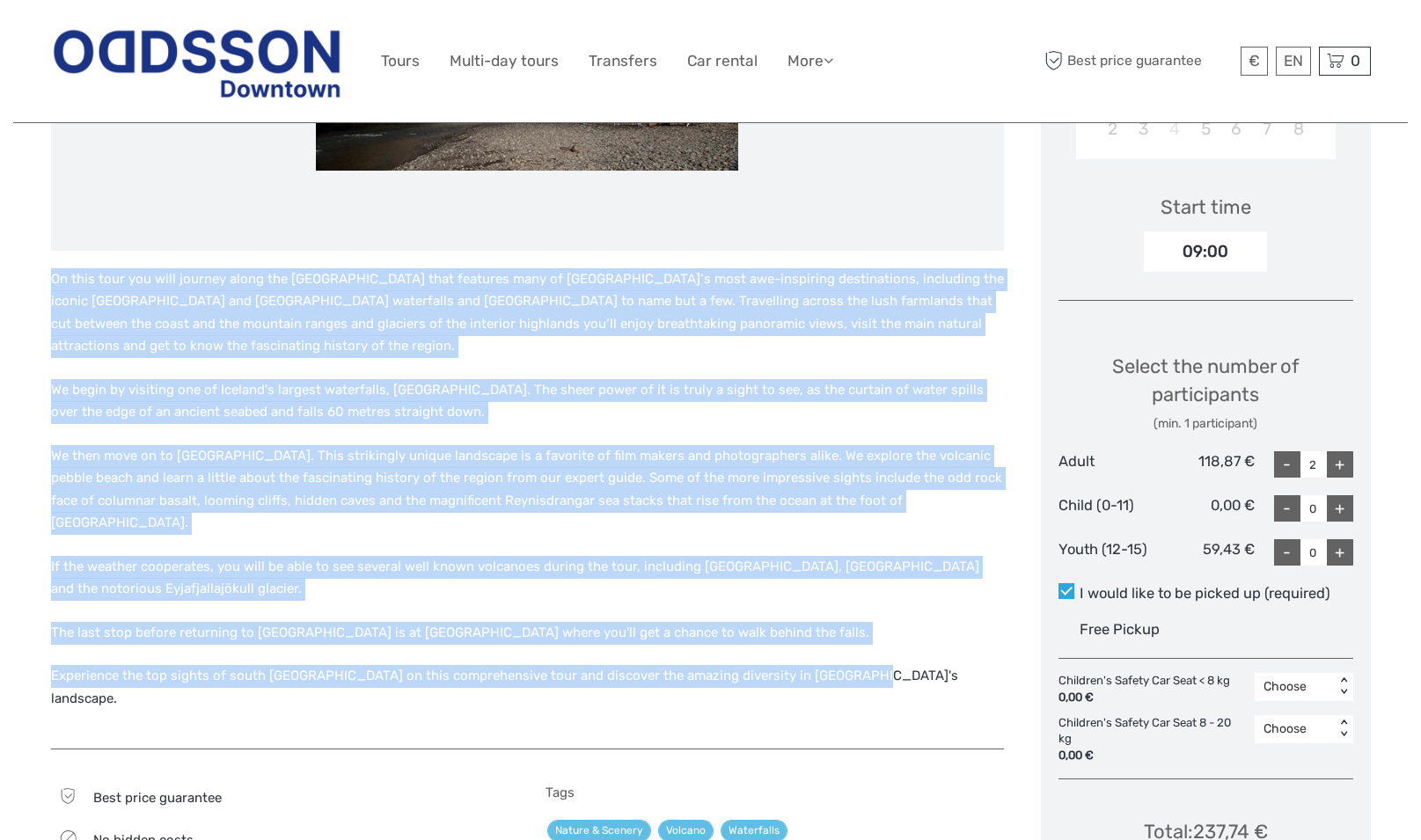
drag, startPoint x: 848, startPoint y: 593, endPoint x: 50, endPoint y: 282, distance: 856.5
click at [51, 282] on div "On this tour you will journey along the South Coast that features many of Icela…" at bounding box center [545, 497] width 990 height 1373
copy div "On this tour you will journey along the South Coast that features many of Icela…"
click at [647, 521] on p "We then move on to Reynisfjara black sand beach. This strikingly unique landsca…" at bounding box center [527, 490] width 953 height 90
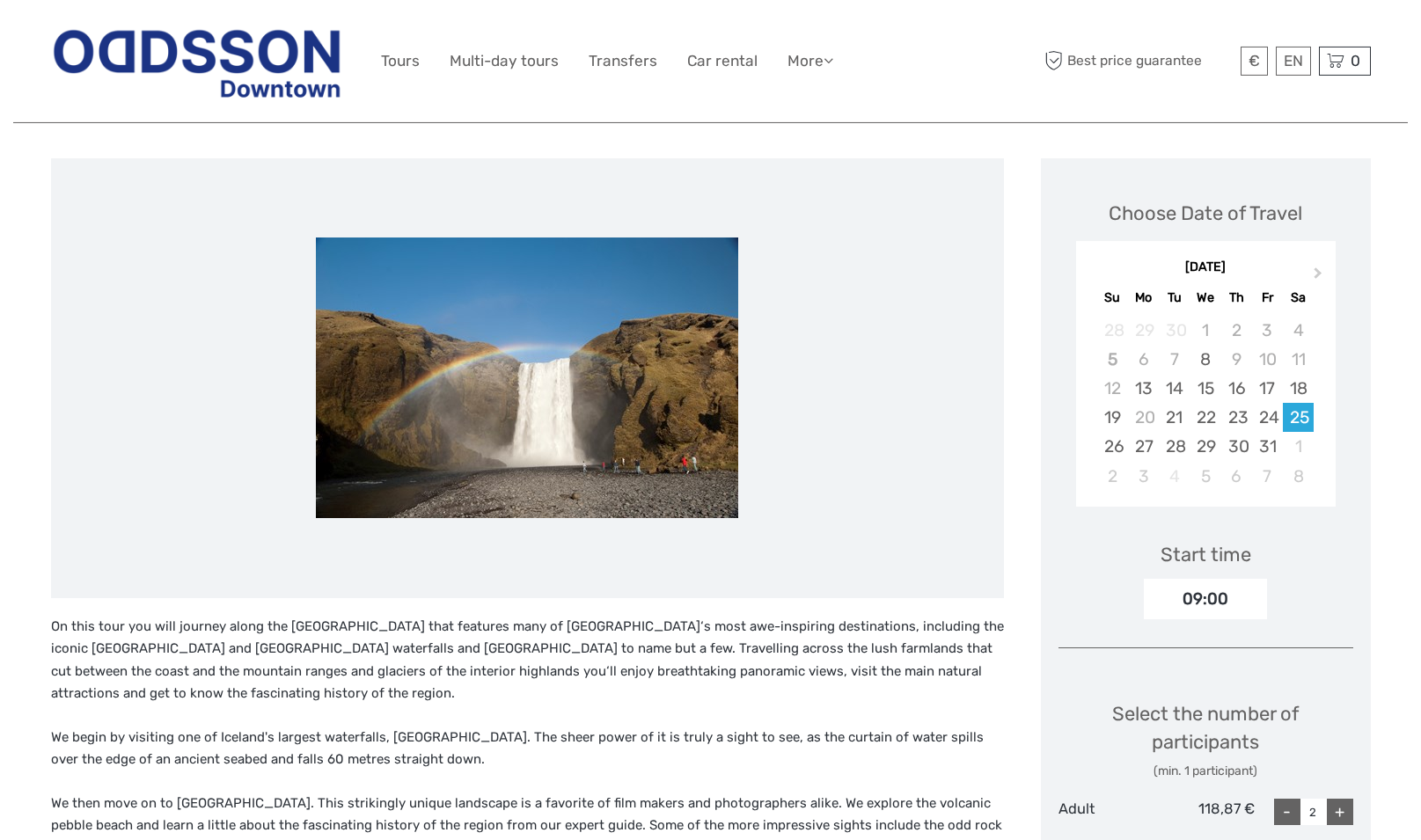
scroll to position [179, 0]
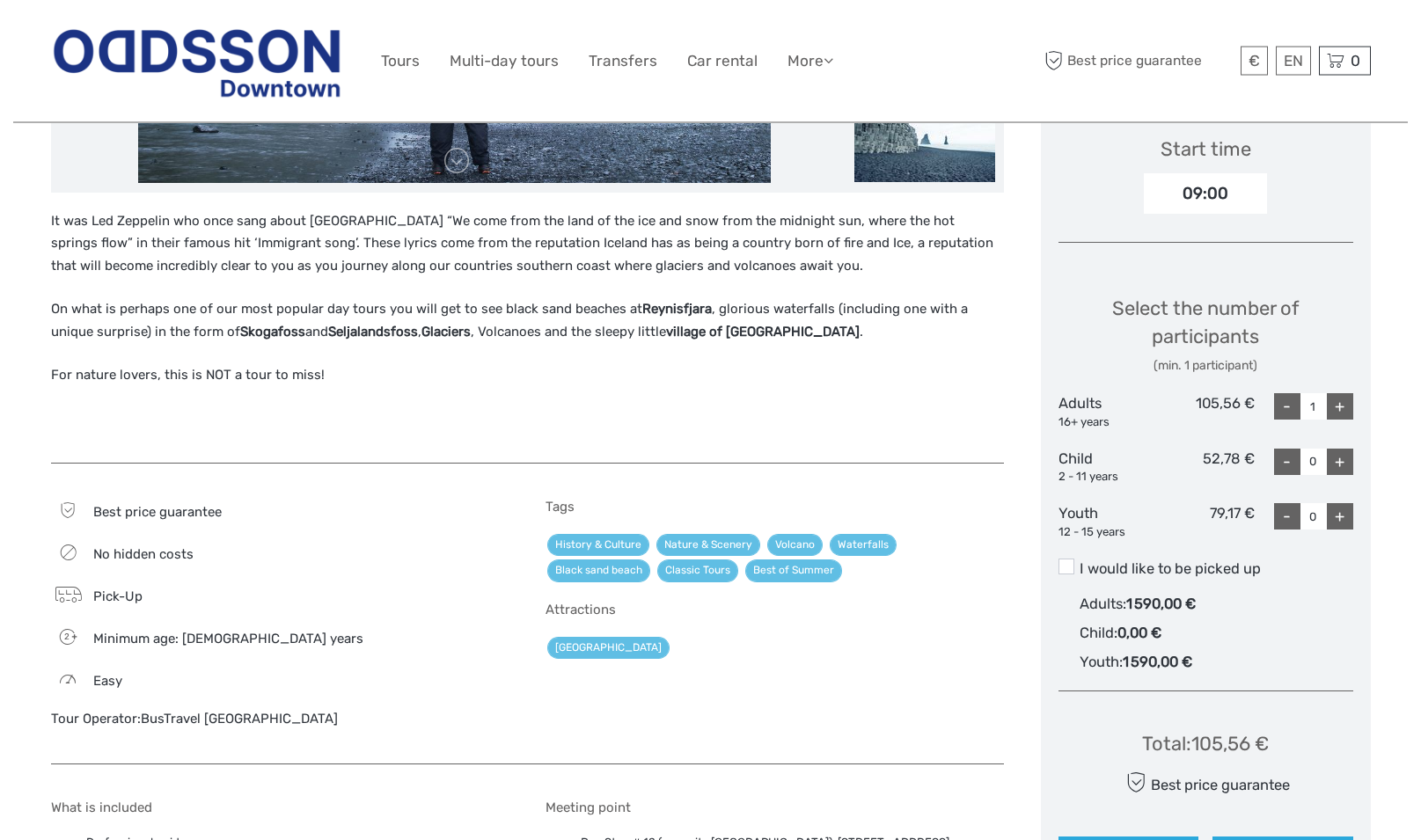
scroll to position [539, 0]
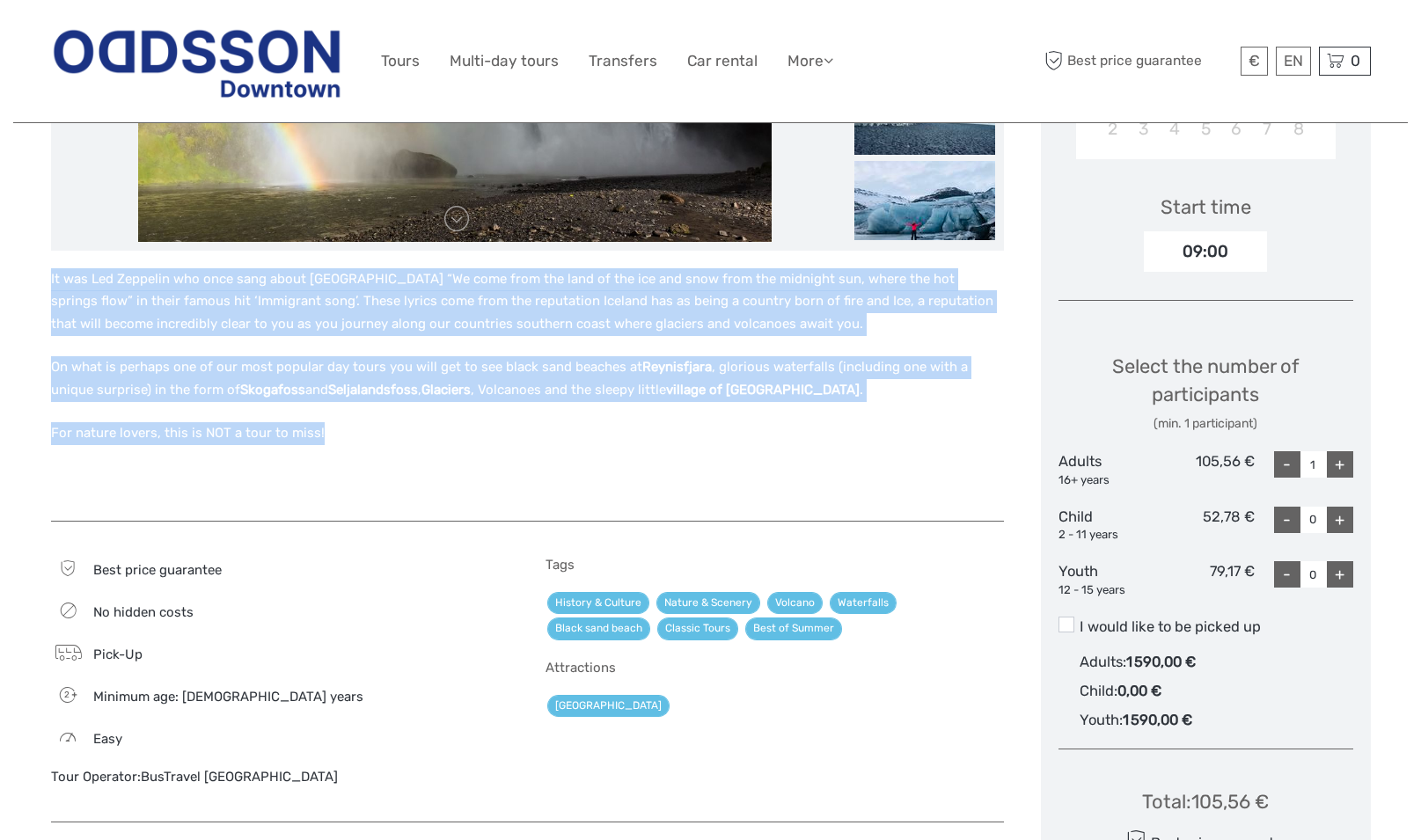
drag, startPoint x: 336, startPoint y: 437, endPoint x: 104, endPoint y: 357, distance: 245.4
click at [51, 289] on div "On what is perhaps one of our most popular day tours you will get to see black …" at bounding box center [545, 545] width 990 height 1470
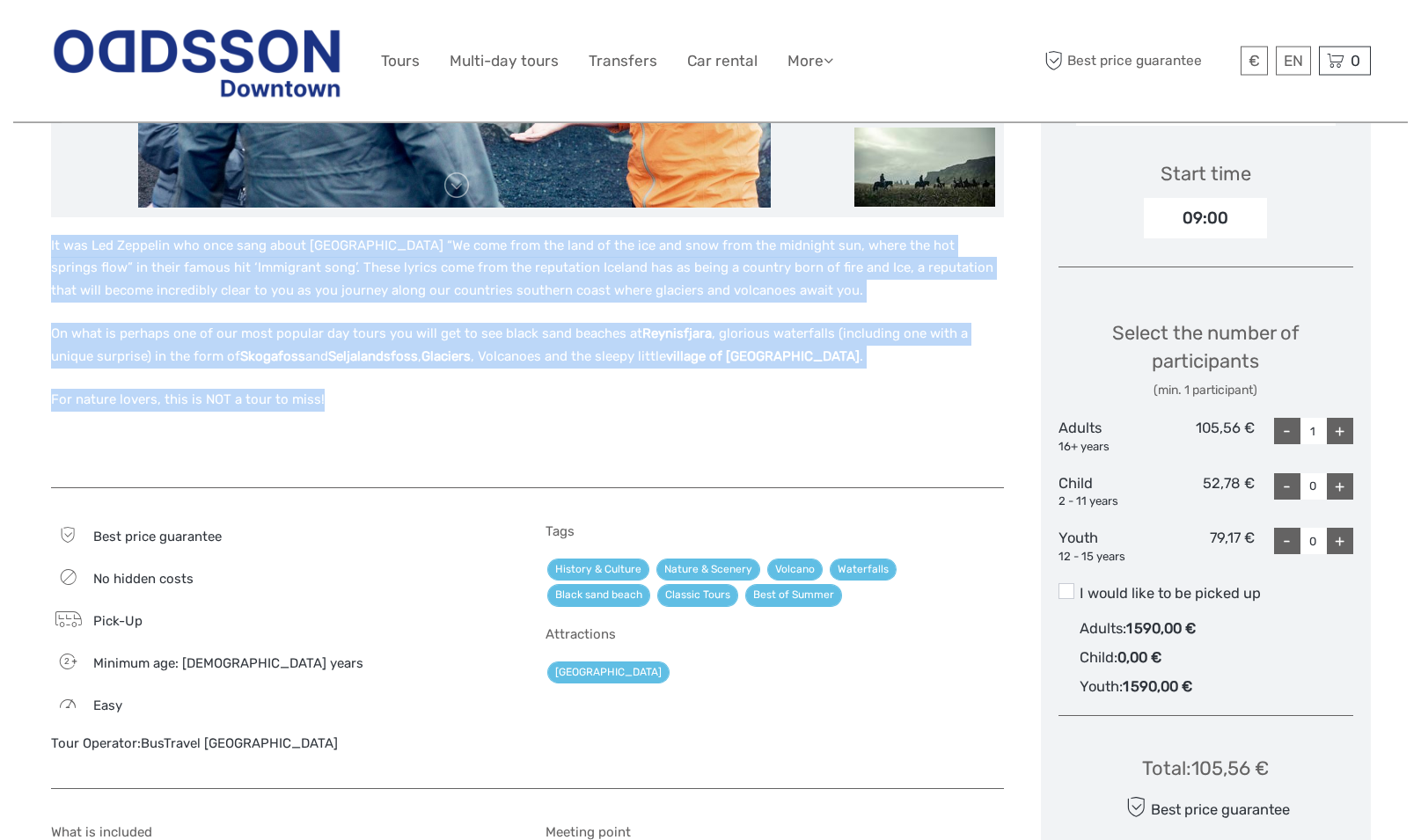
scroll to position [359, 0]
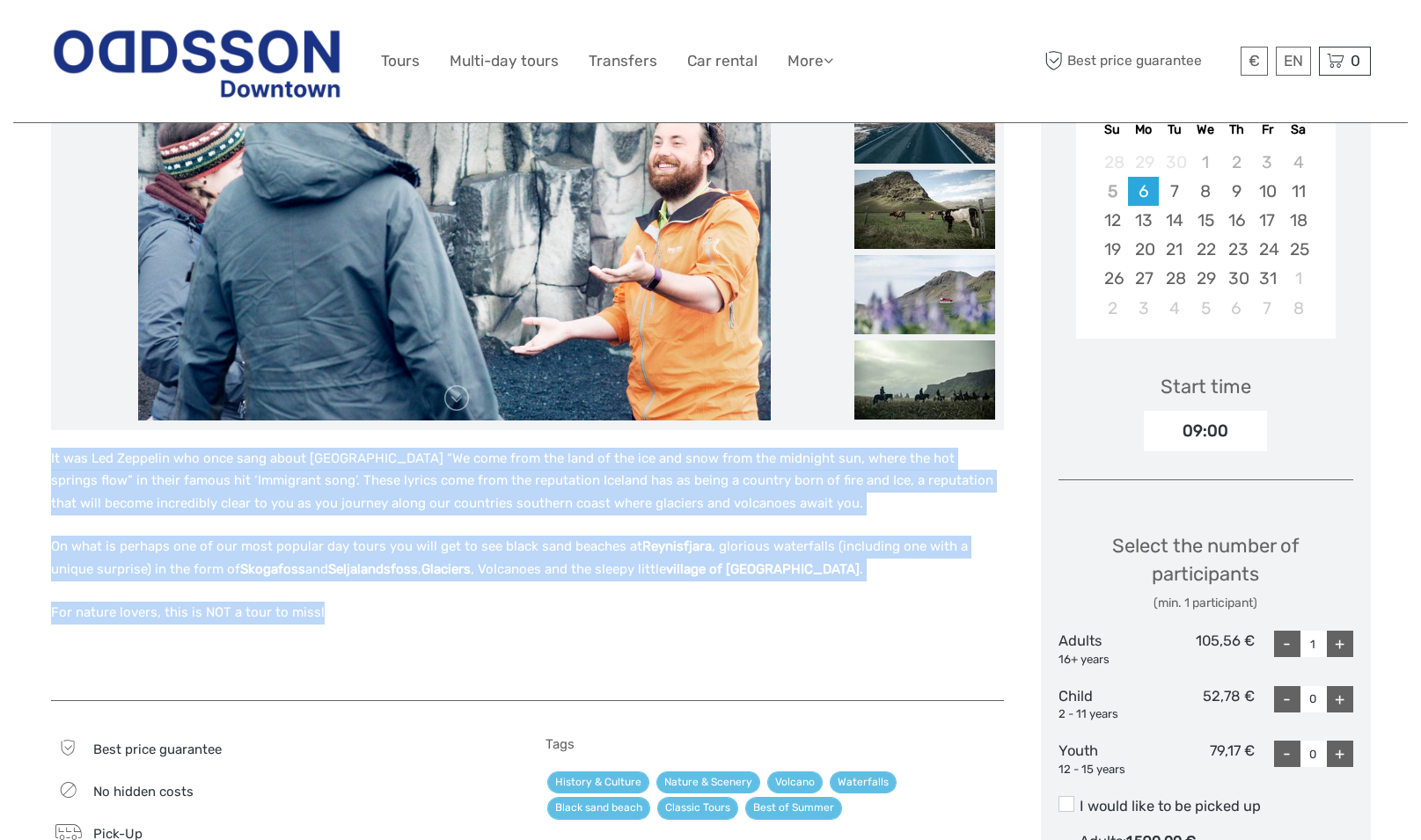
drag, startPoint x: 379, startPoint y: 615, endPoint x: 337, endPoint y: 636, distance: 47.0
click at [377, 615] on p "For nature lovers, this is NOT a tour to miss!" at bounding box center [527, 613] width 953 height 23
drag, startPoint x: 344, startPoint y: 623, endPoint x: 36, endPoint y: 435, distance: 360.8
click at [51, 435] on div "On what is perhaps one of our most popular day tours you will get to see black …" at bounding box center [545, 725] width 990 height 1470
copy div "It was Led Zeppelin who once sang about Iceland “We come from the land of the i…"
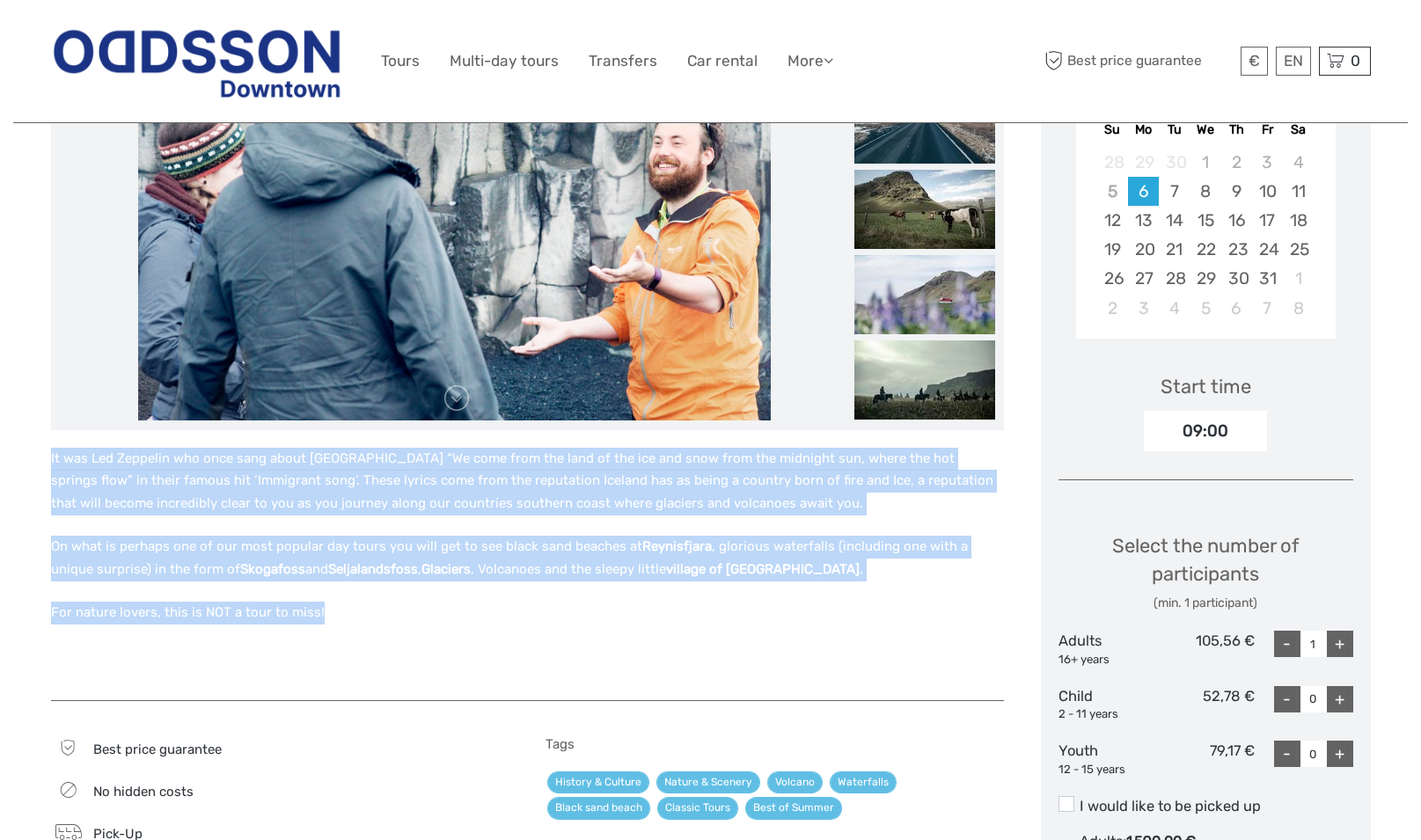
click at [503, 633] on div "It was Led Zeppelin who once sang about Iceland “We come from the land of the i…" at bounding box center [527, 566] width 953 height 236
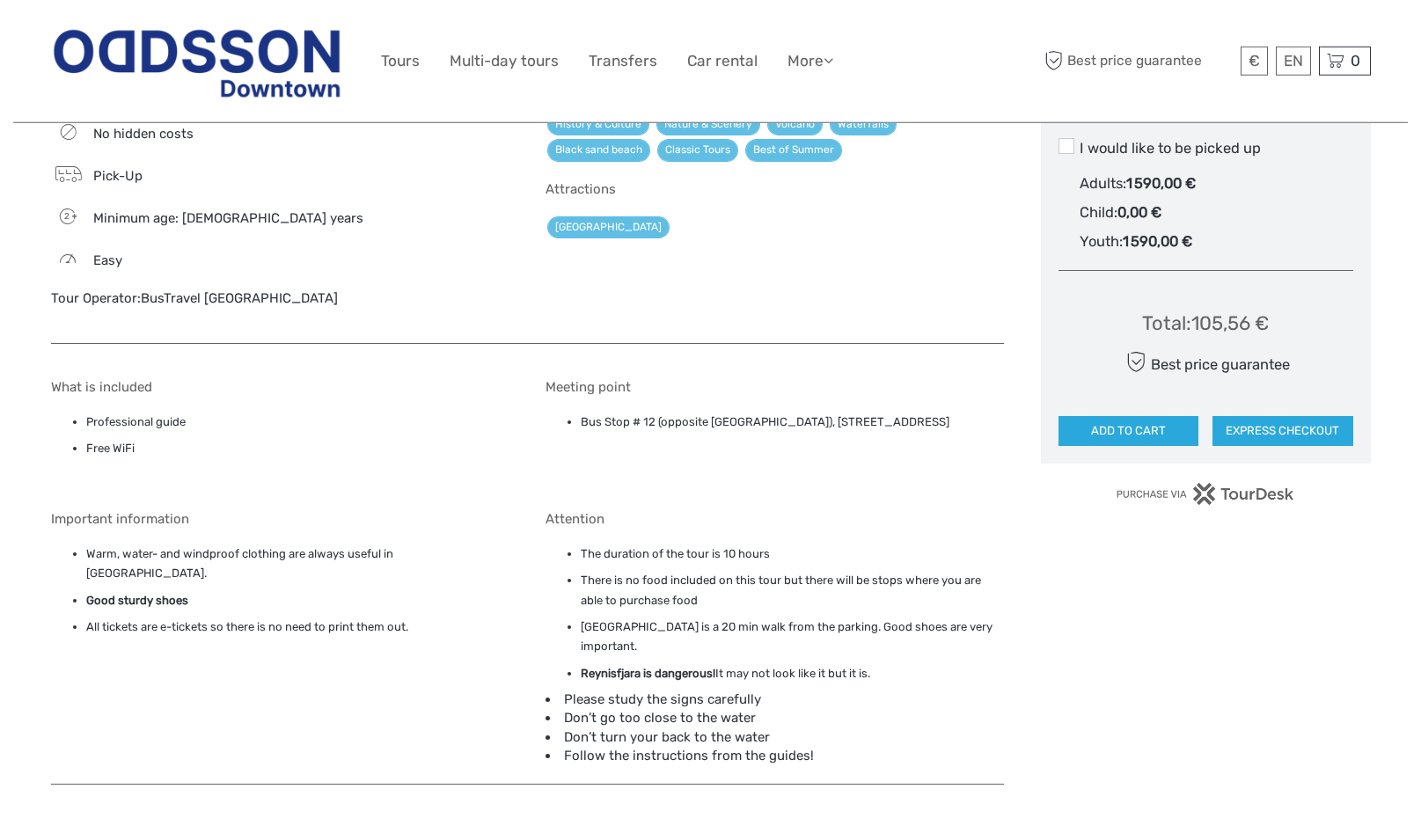
scroll to position [987, 0]
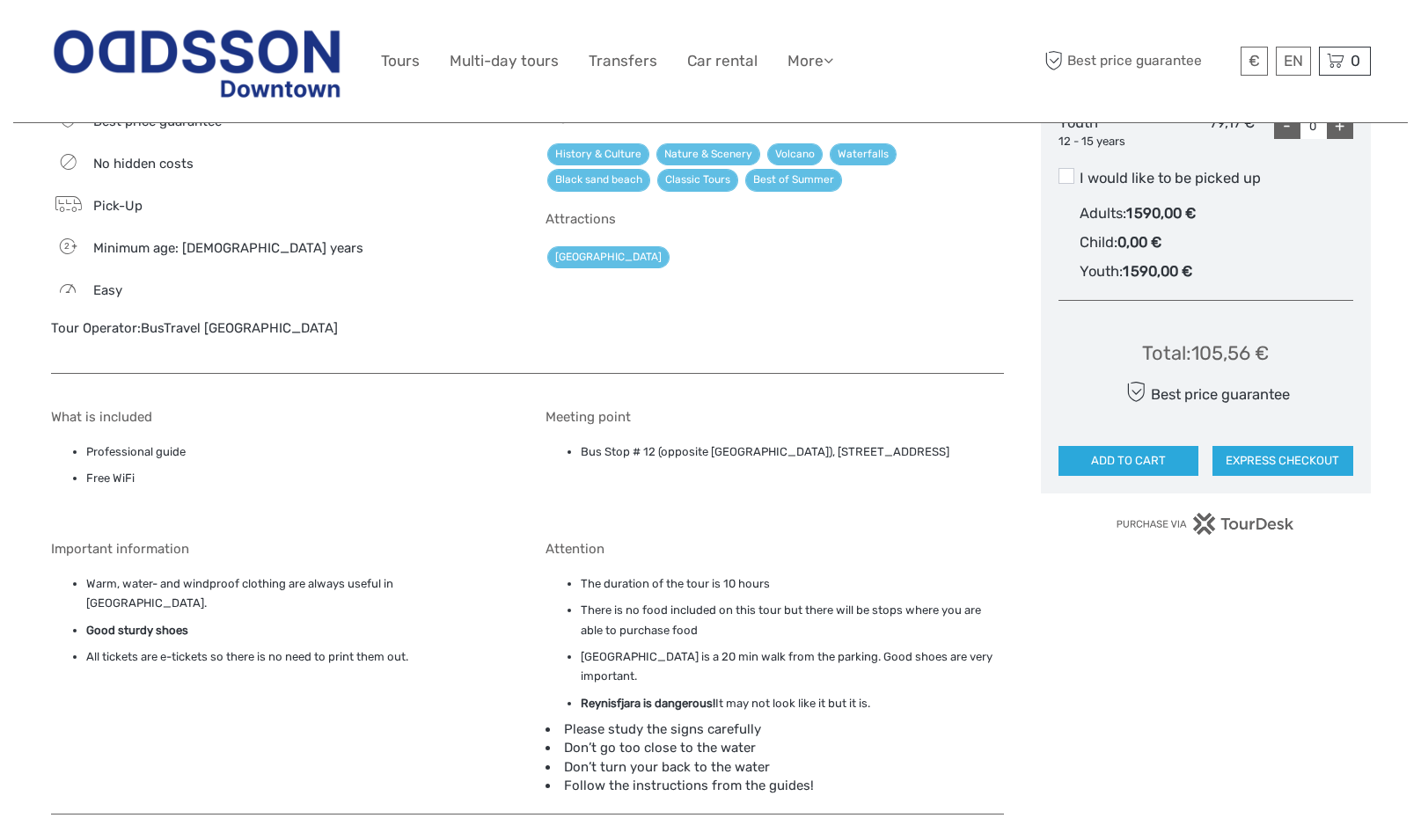
click at [618, 449] on li "Bus Stop # 12 (opposite Storm Hotel), Þórunnartún 6, Reykjavík, 105" at bounding box center [792, 452] width 423 height 19
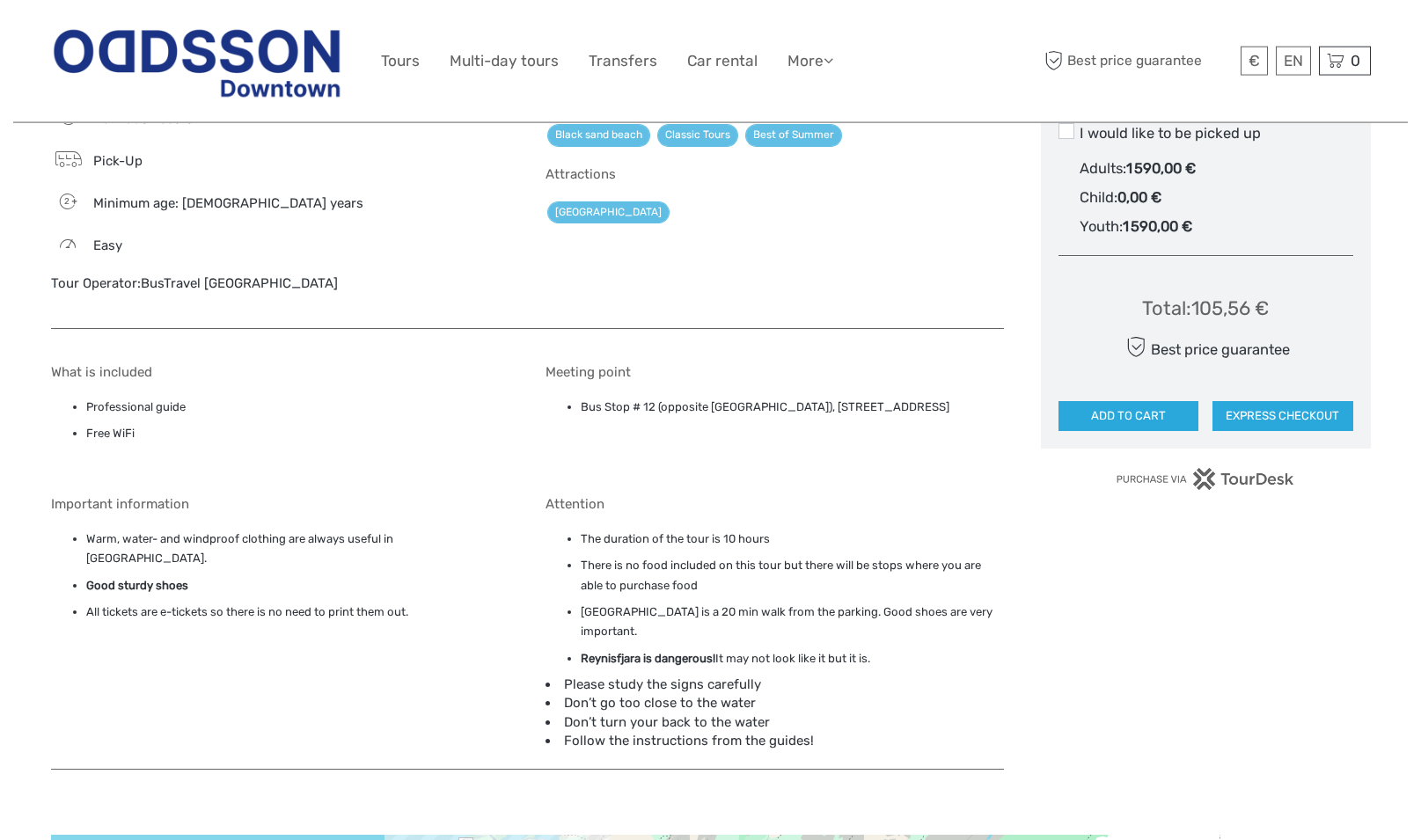
scroll to position [1077, 0]
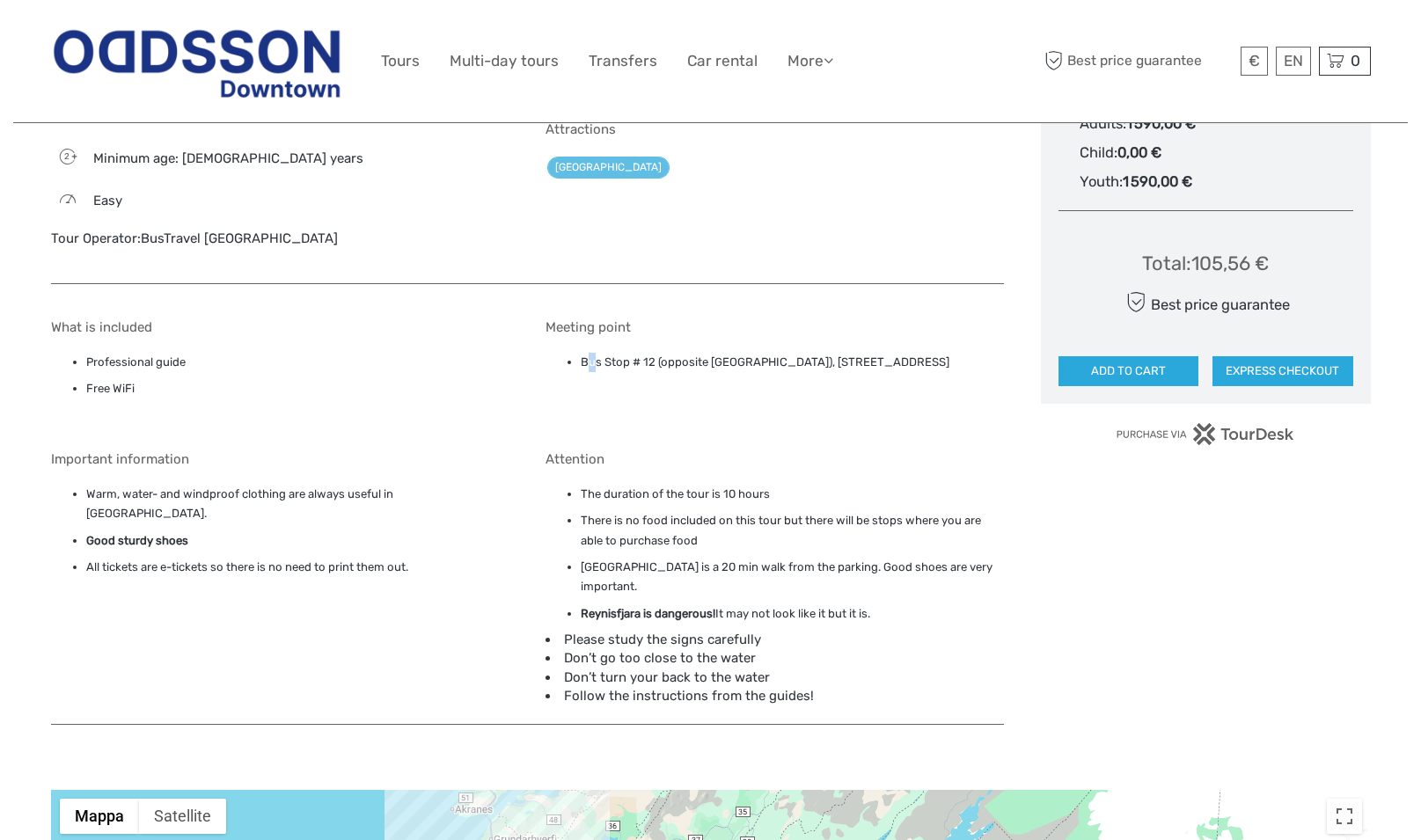
click at [593, 362] on li "Bus Stop # 12 (opposite Storm Hotel), Þórunnartún 6, Reykjavík, 105" at bounding box center [792, 362] width 423 height 19
drag, startPoint x: 584, startPoint y: 360, endPoint x: 654, endPoint y: 365, distance: 70.2
click at [654, 365] on li "Bus Stop # 12 (opposite Storm Hotel), Þórunnartún 6, Reykjavík, 105" at bounding box center [792, 362] width 423 height 19
copy li "Bus Stop # 12"
click at [719, 362] on li "Bus Stop # 12 (opposite Storm Hotel), Þórunnartún 6, Reykjavík, 105" at bounding box center [792, 362] width 423 height 19
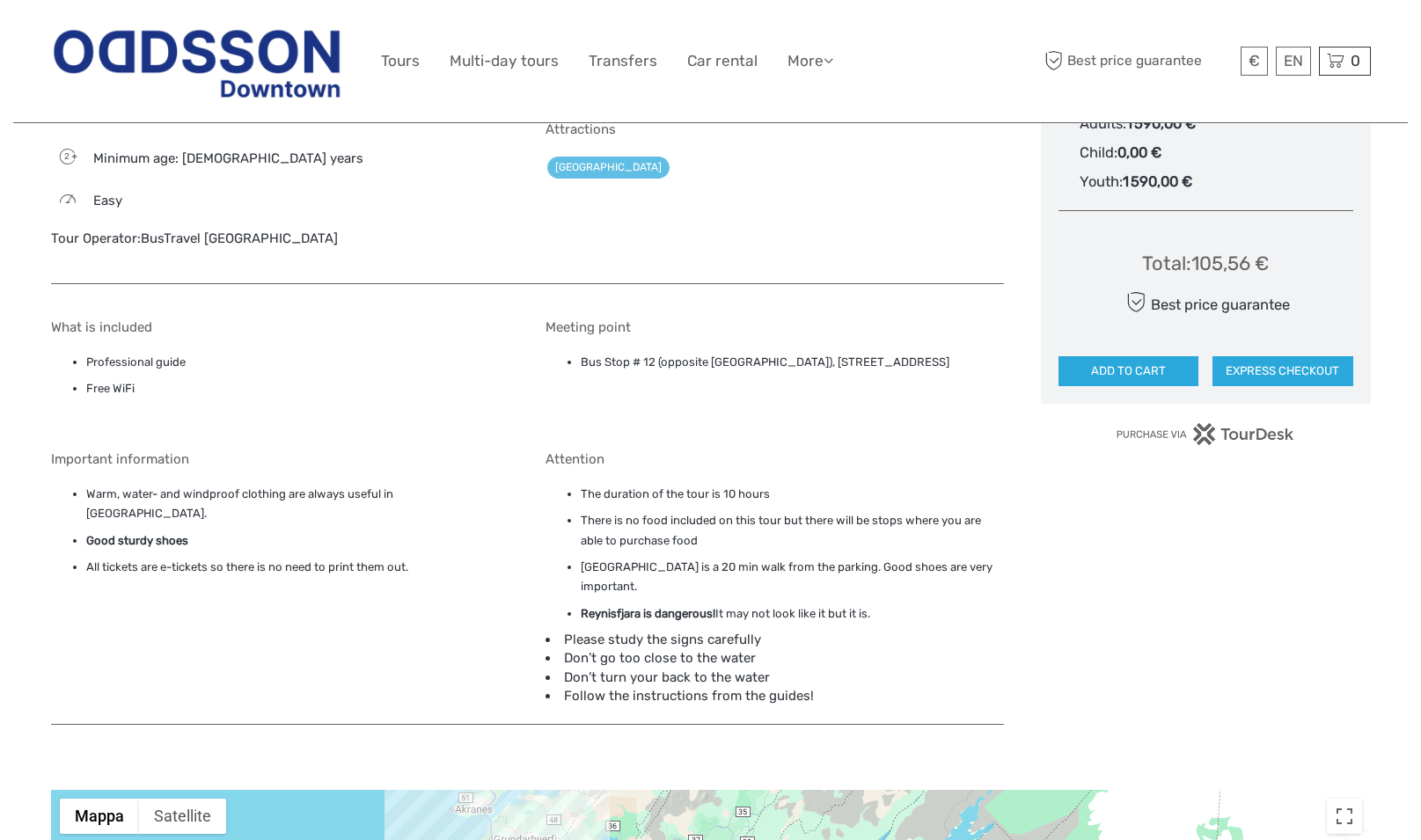
drag, startPoint x: 582, startPoint y: 361, endPoint x: 947, endPoint y: 366, distance: 365.0
click at [947, 366] on li "Bus Stop # 12 (opposite Storm Hotel), Þórunnartún 6, Reykjavík, 105" at bounding box center [792, 362] width 423 height 19
copy li "Bus Stop # 12 (opposite Storm Hotel), Þórunnartún 6, Reykjavík, 105"
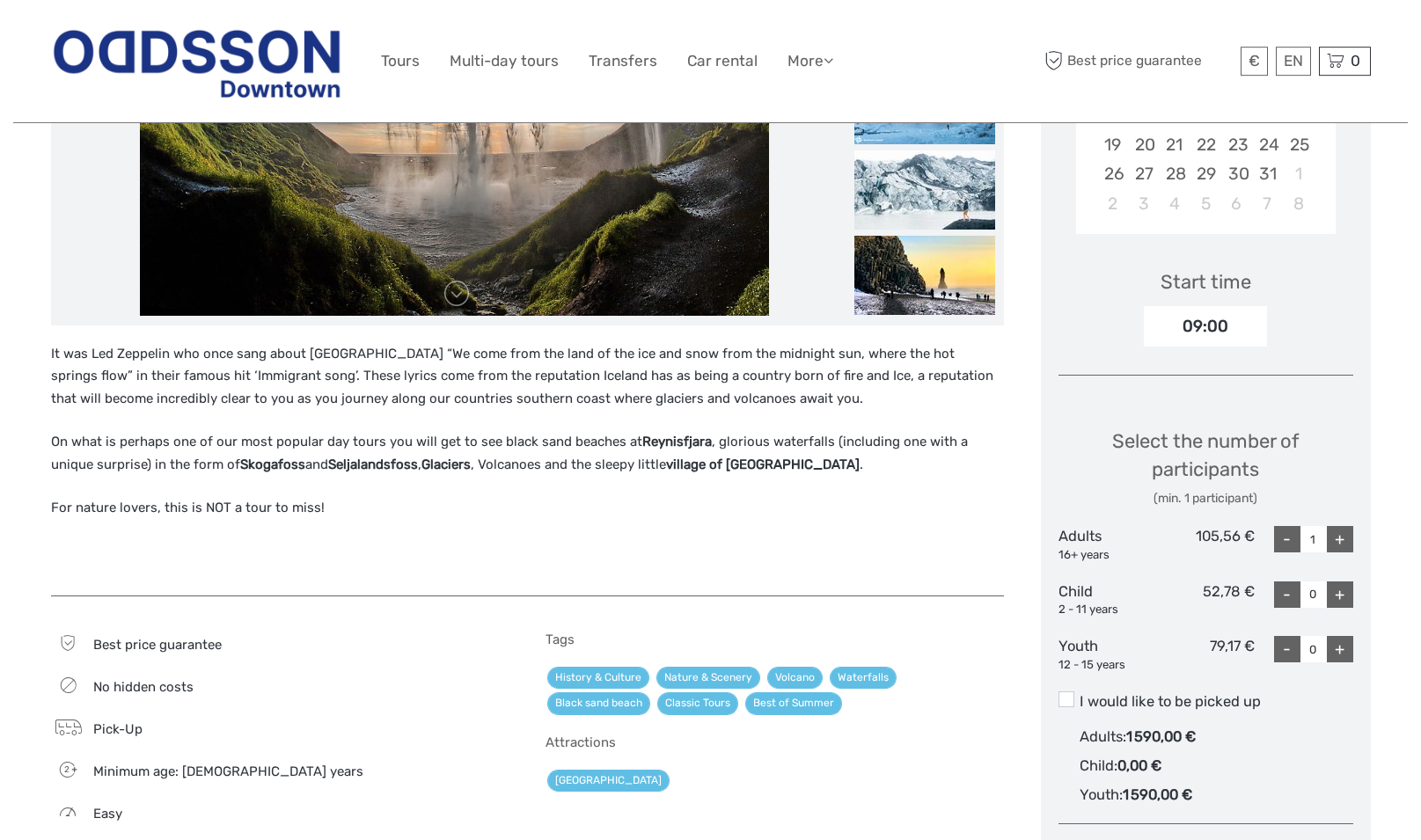
scroll to position [448, 0]
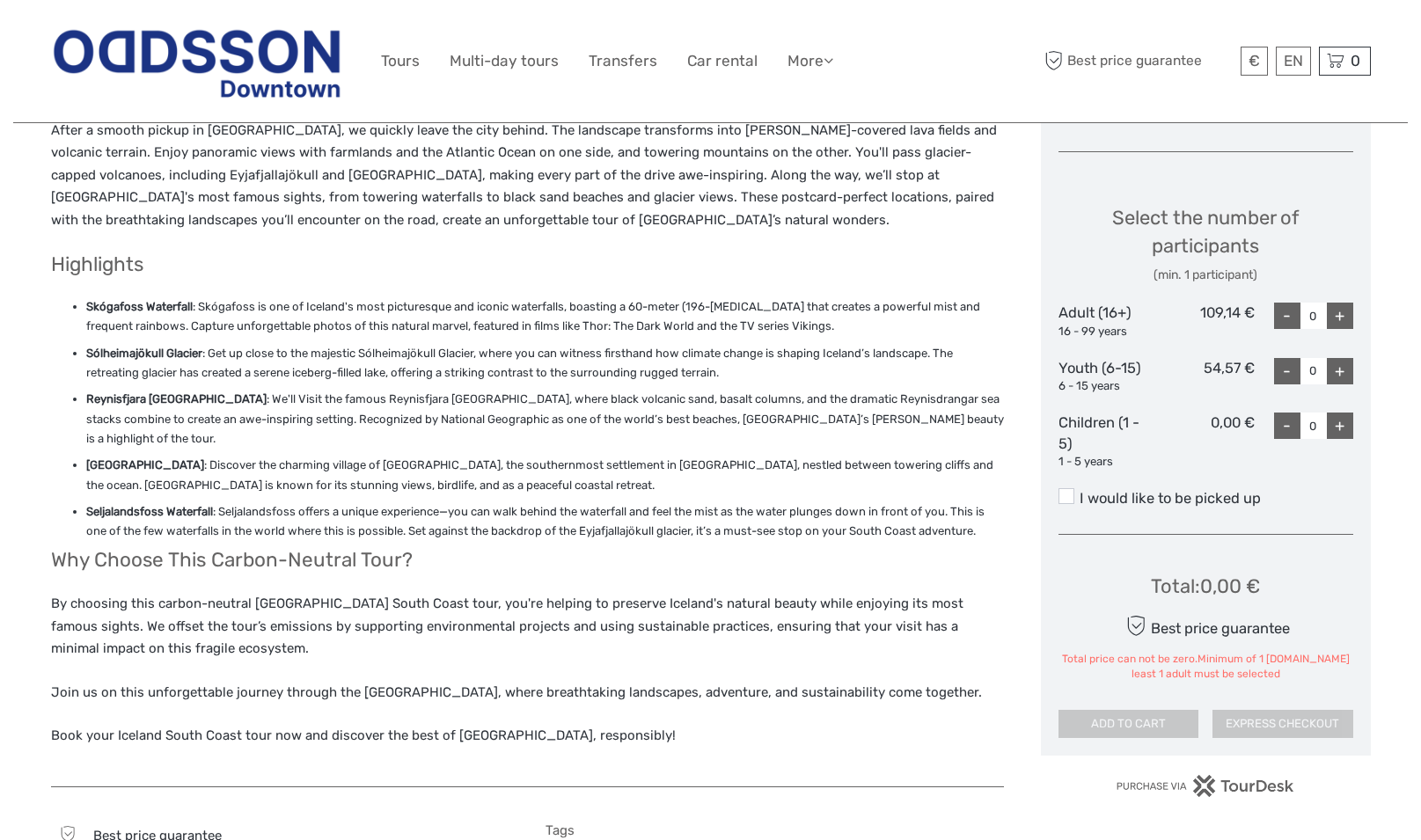
scroll to position [718, 0]
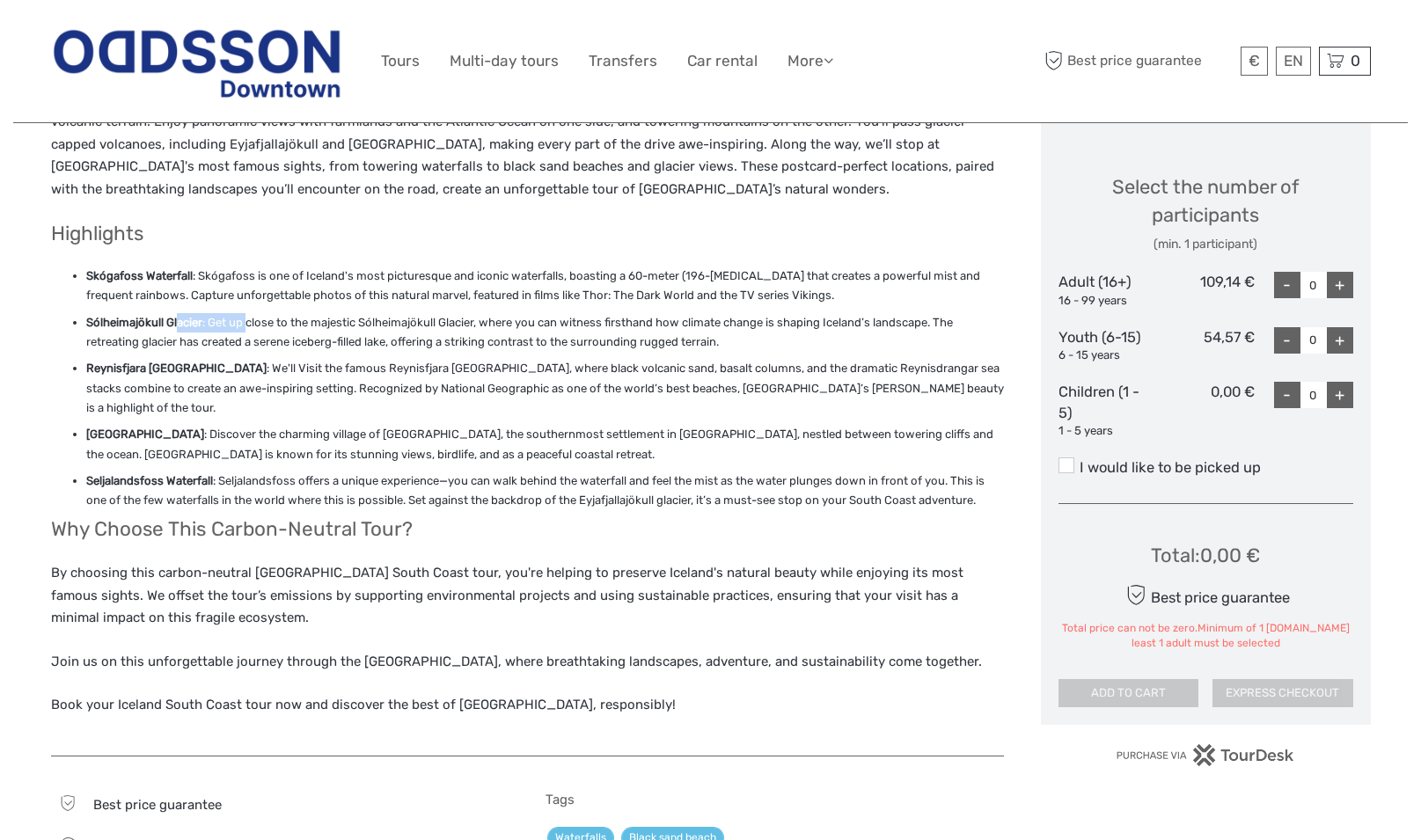
drag, startPoint x: 186, startPoint y: 323, endPoint x: 256, endPoint y: 329, distance: 70.3
click at [256, 329] on li "Sólheimajökull Glacier : Get up close to the majestic [GEOGRAPHIC_DATA], where …" at bounding box center [545, 333] width 918 height 40
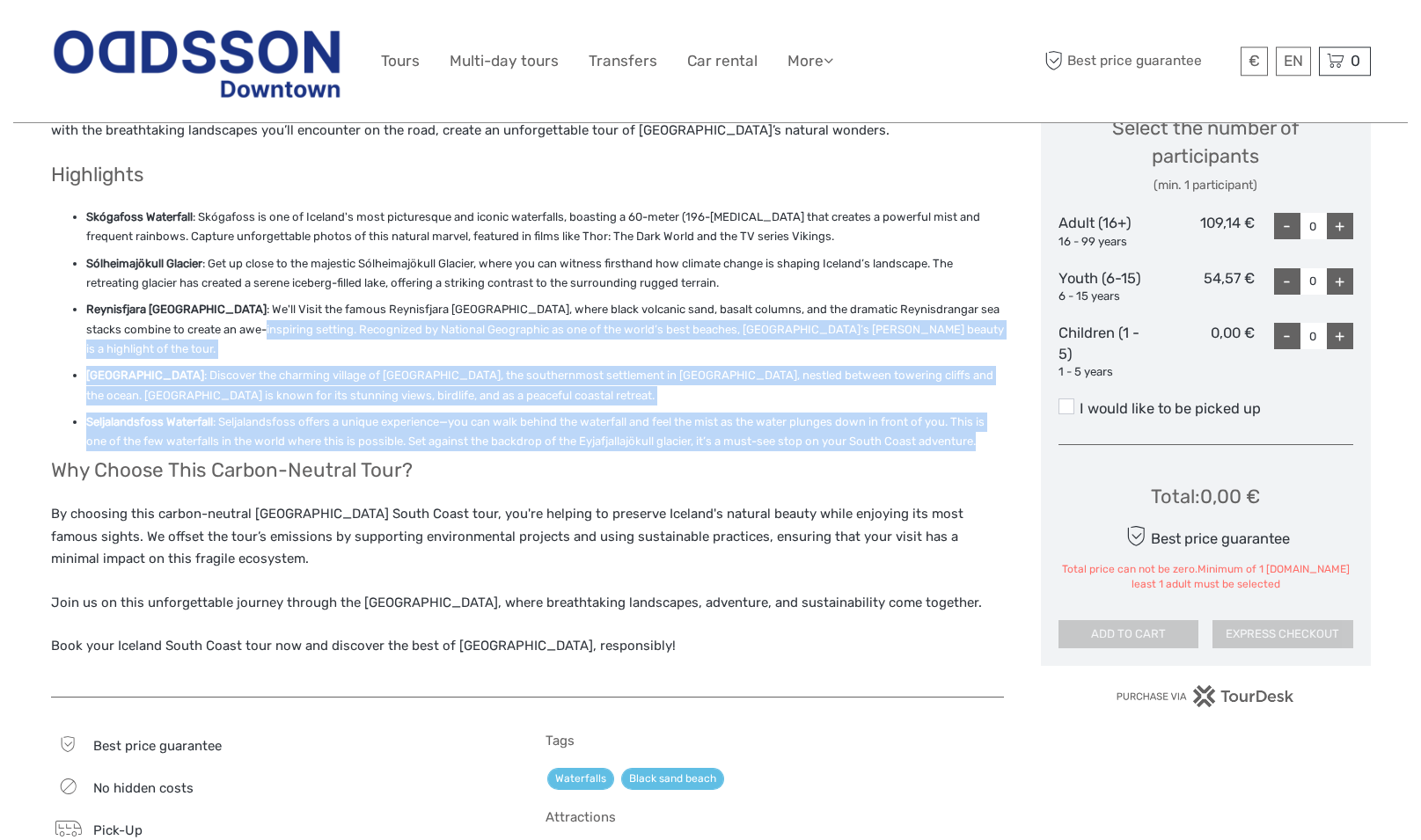
scroll to position [628, 0]
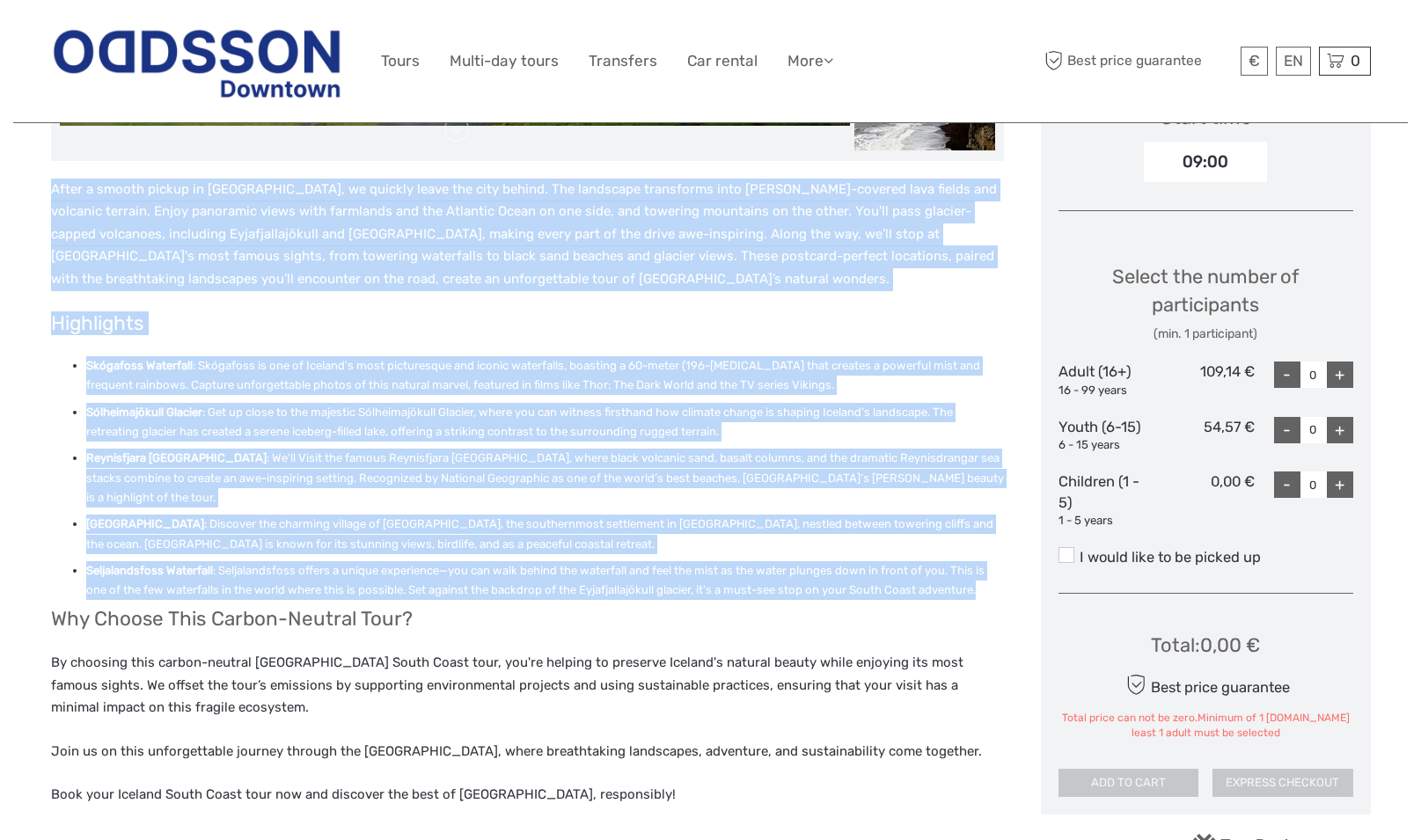
drag, startPoint x: 987, startPoint y: 321, endPoint x: 50, endPoint y: 185, distance: 946.8
click at [51, 185] on div "Highlights Skógafoss Waterfall : Skógafoss is one of Iceland's most picturesque…" at bounding box center [545, 589] width 990 height 1736
copy div "After a smooth pickup in Reykjavík, we quickly leave the city behind. The lands…"
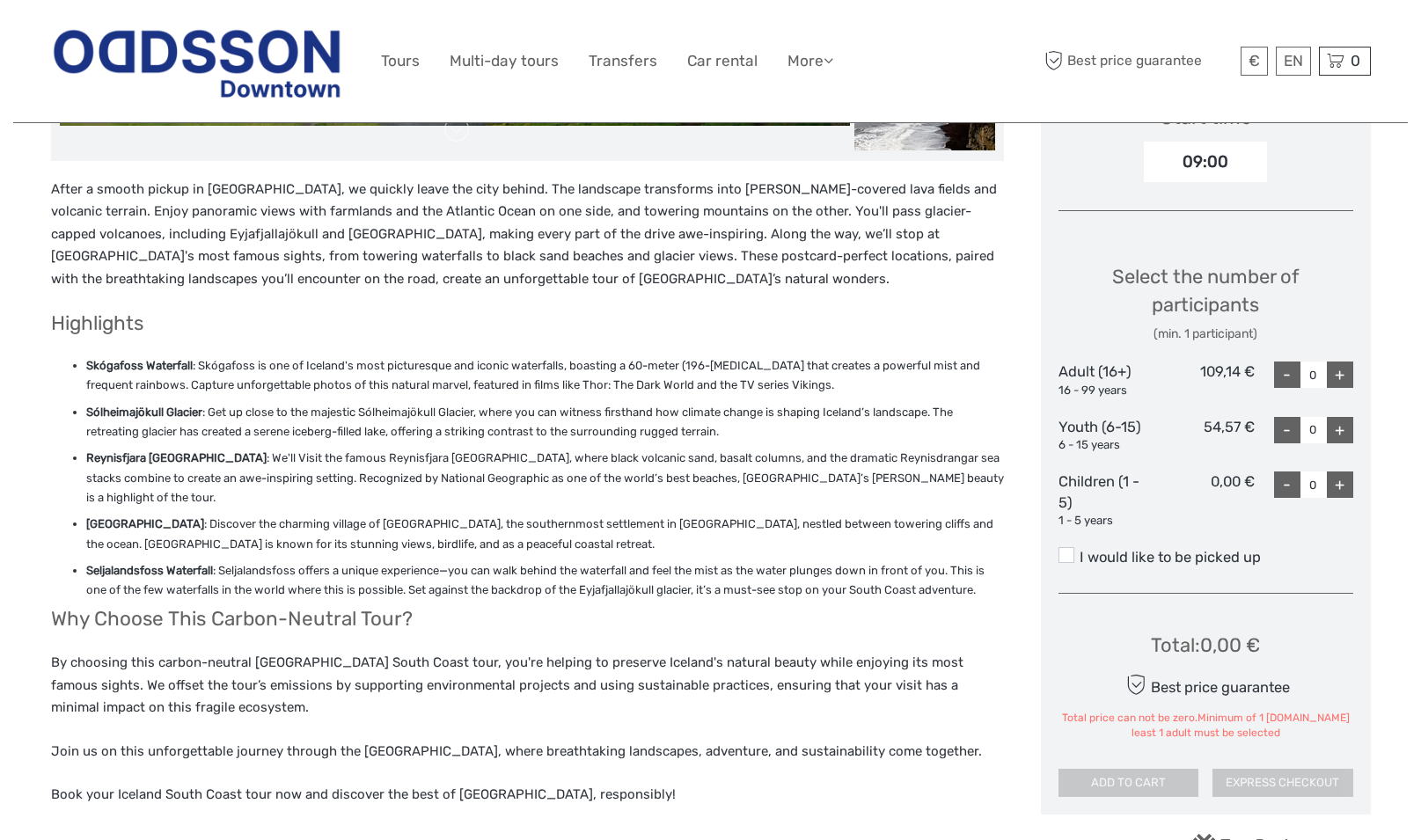
click at [1089, 321] on div "Select the number of participants (min. 1 participant)" at bounding box center [1206, 303] width 295 height 80
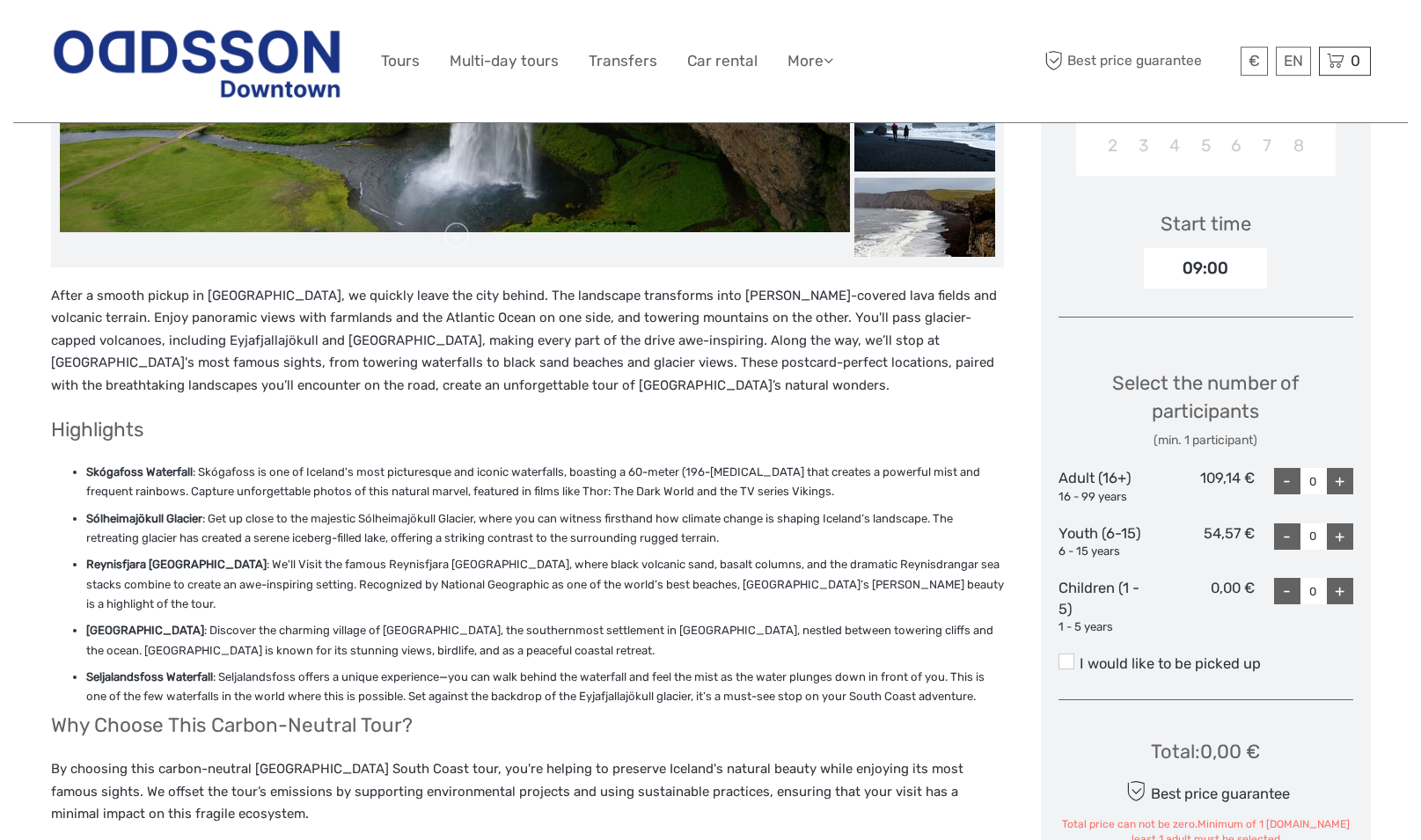
scroll to position [359, 0]
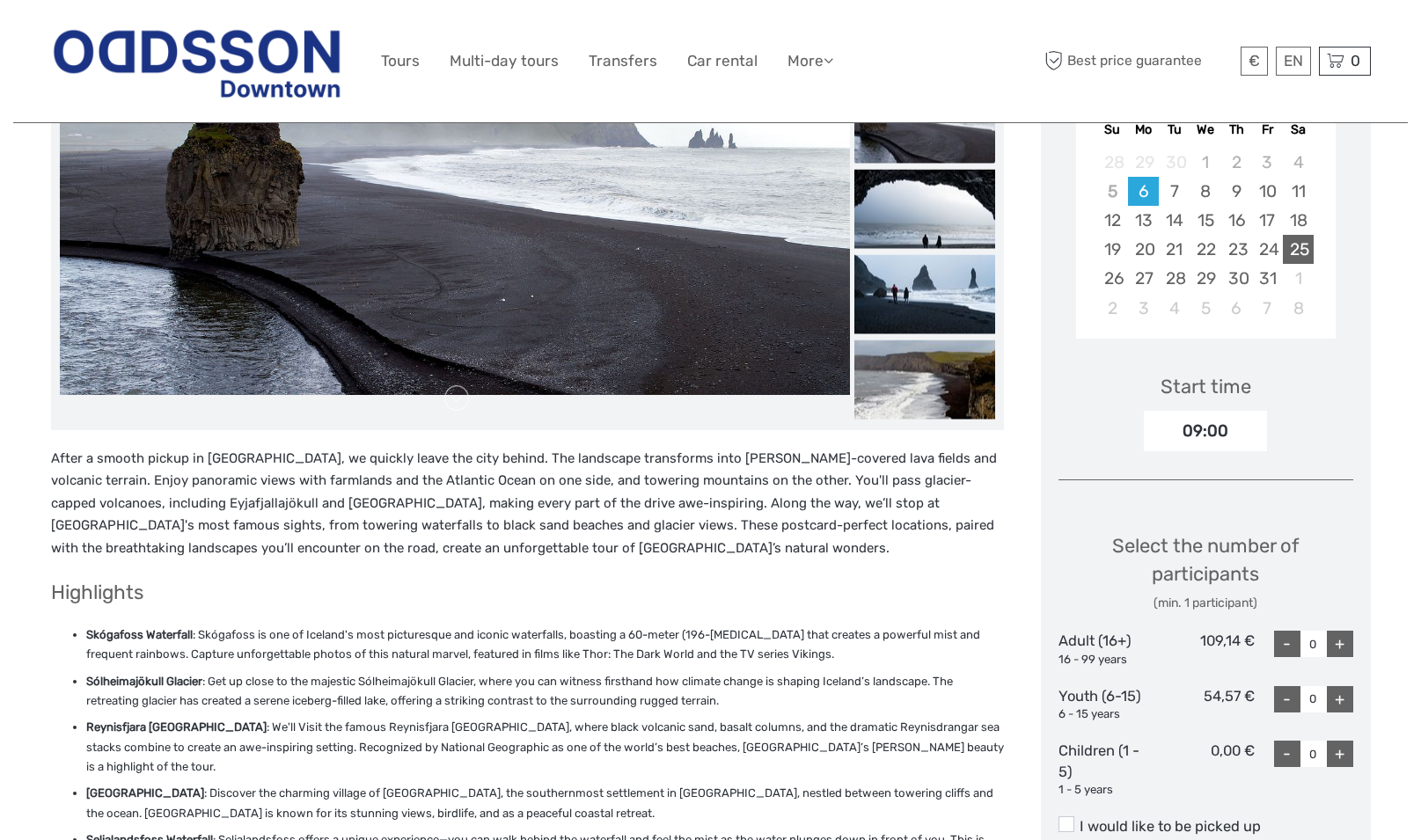
click at [1306, 250] on div "25" at bounding box center [1298, 249] width 31 height 29
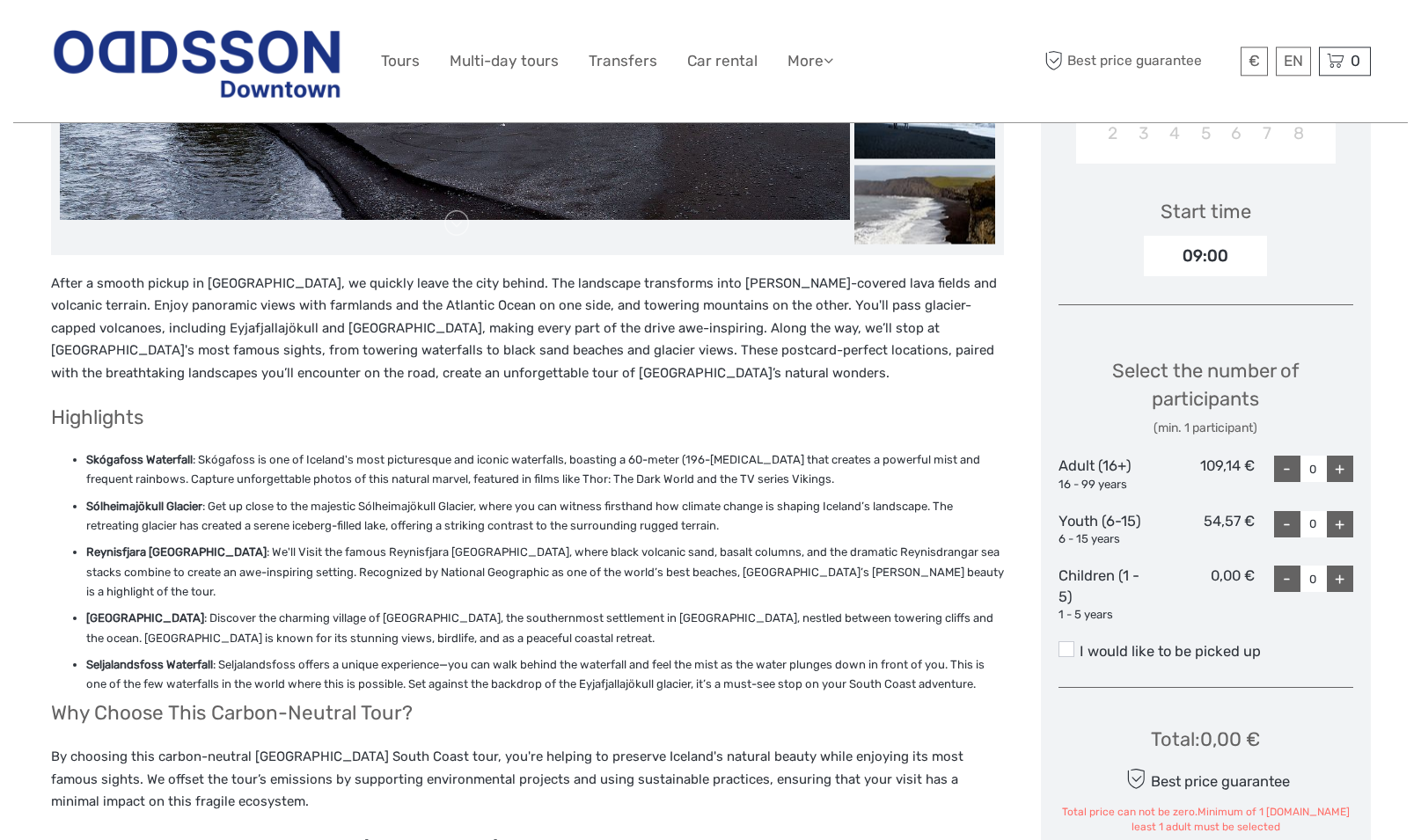
scroll to position [448, 0]
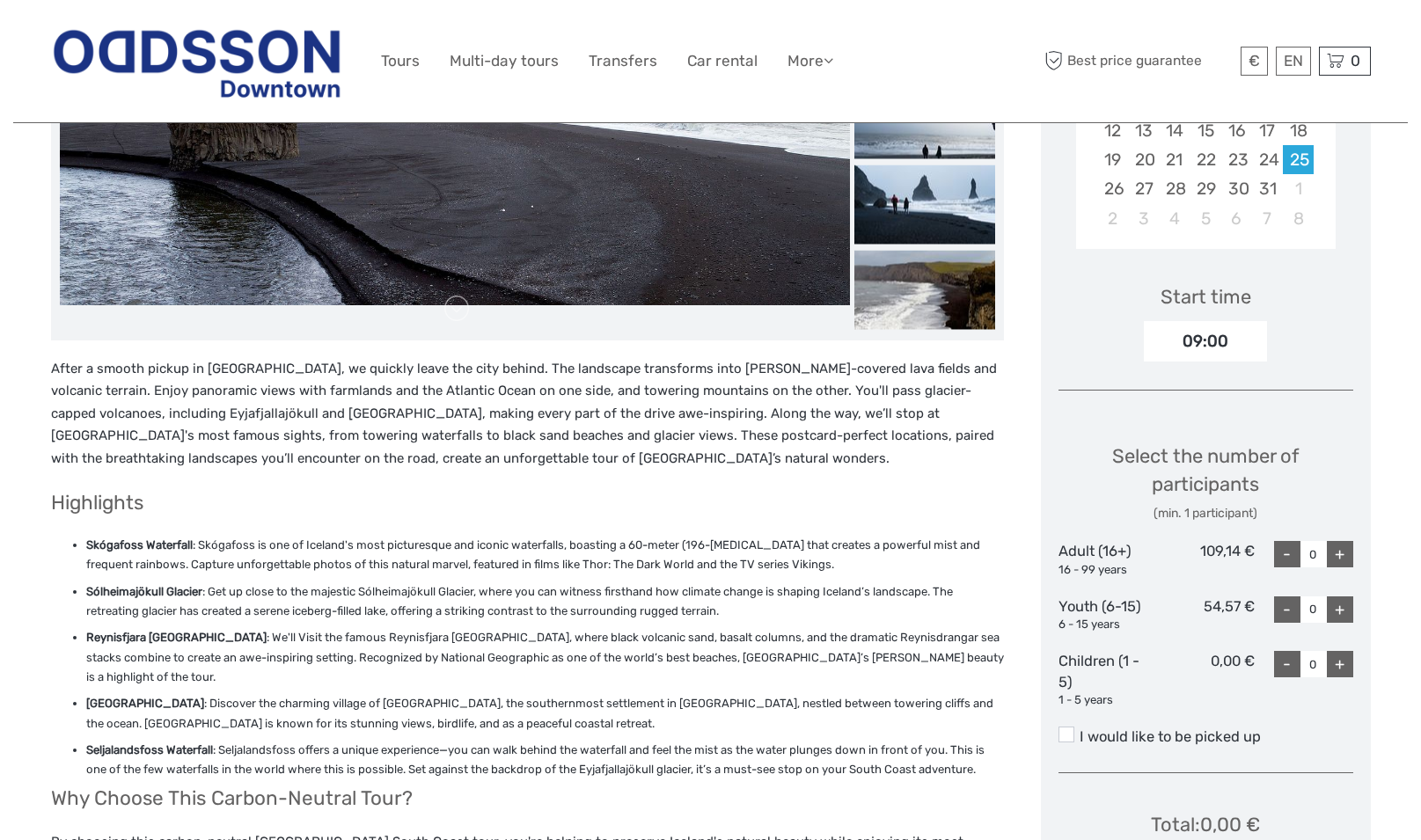
click at [1228, 338] on div "09:00" at bounding box center [1205, 341] width 123 height 41
click at [1202, 341] on div "09:00" at bounding box center [1205, 341] width 123 height 41
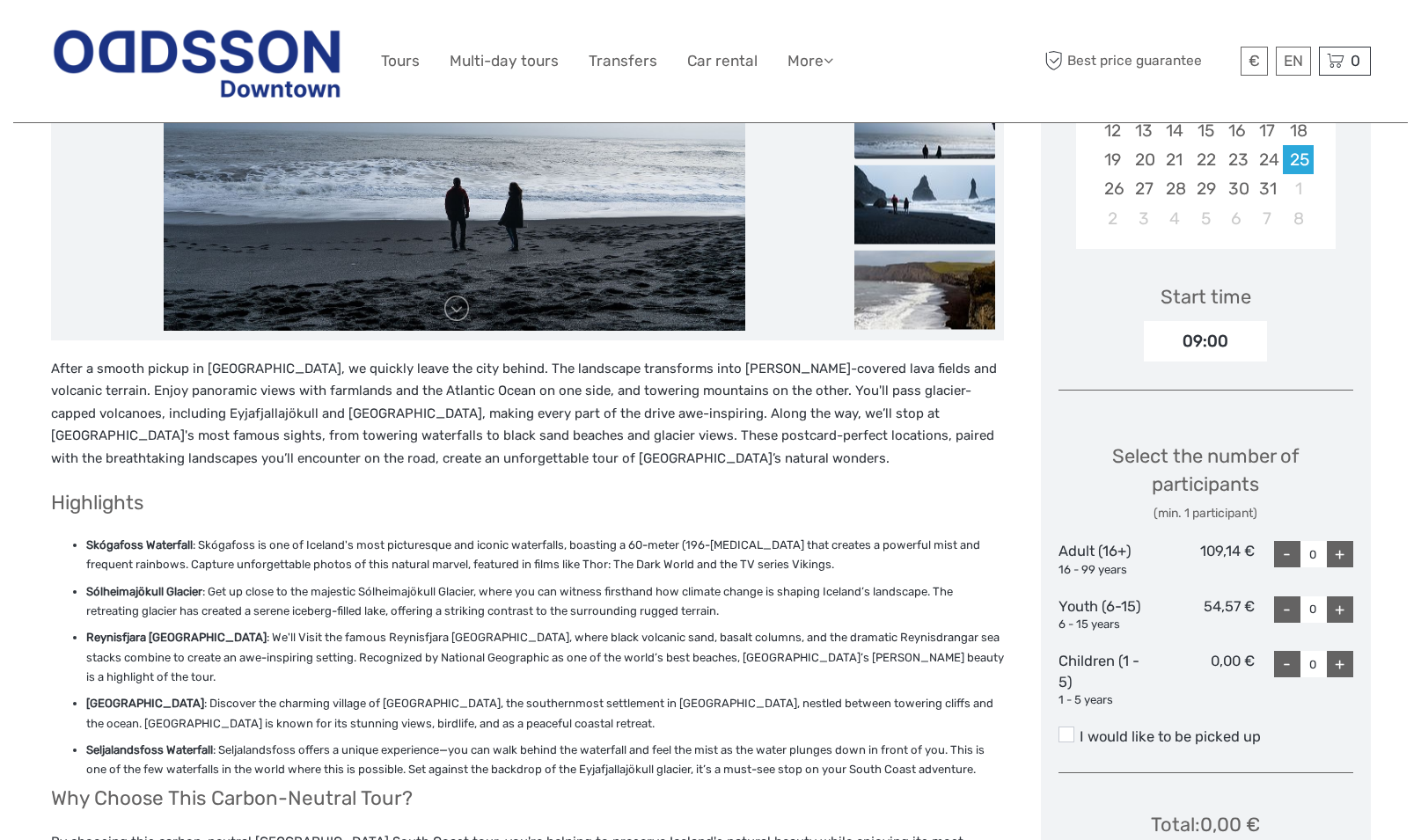
click at [1345, 550] on div "+" at bounding box center [1340, 554] width 27 height 27
click at [1341, 551] on div "+" at bounding box center [1340, 554] width 27 height 27
type input "2"
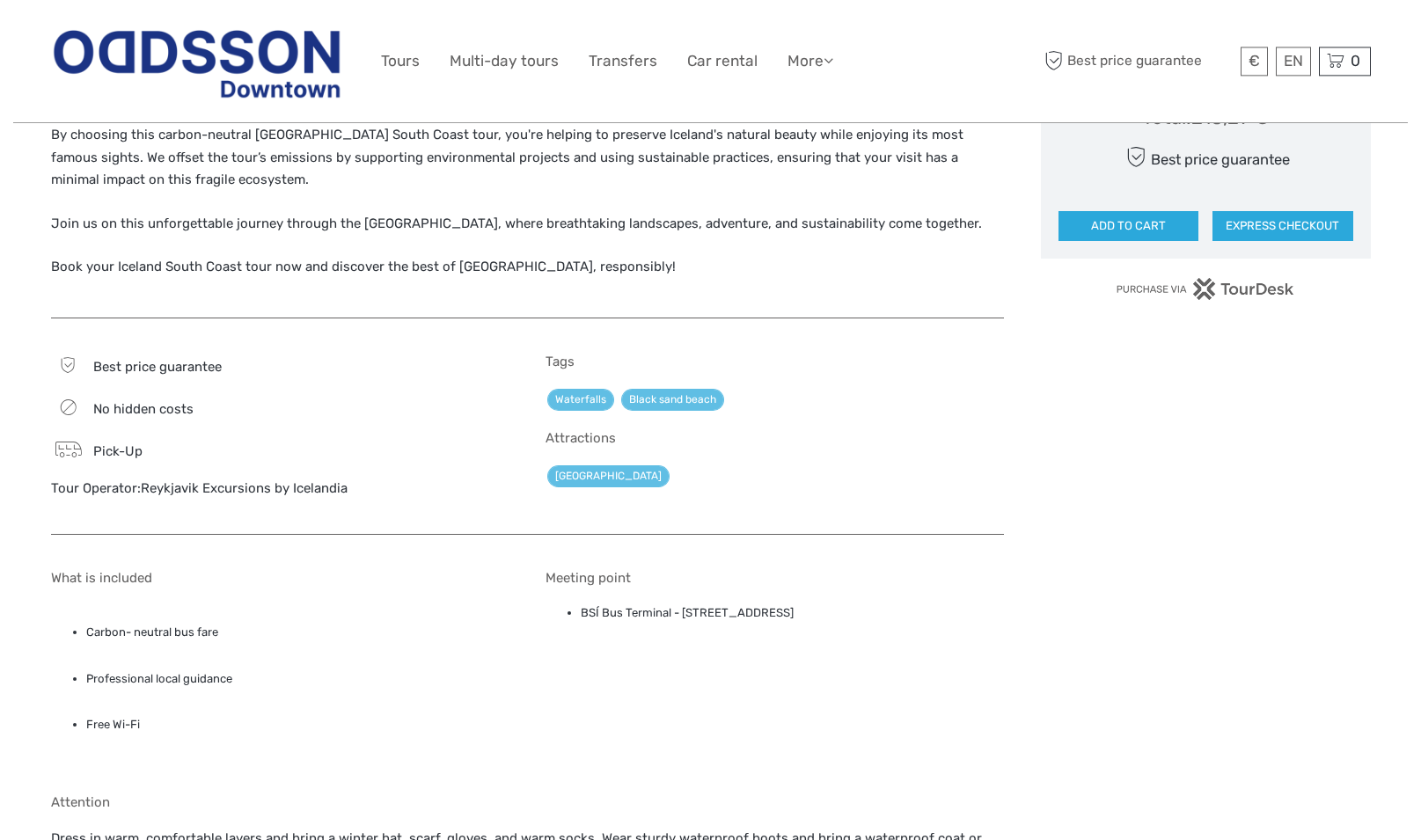
scroll to position [1256, 0]
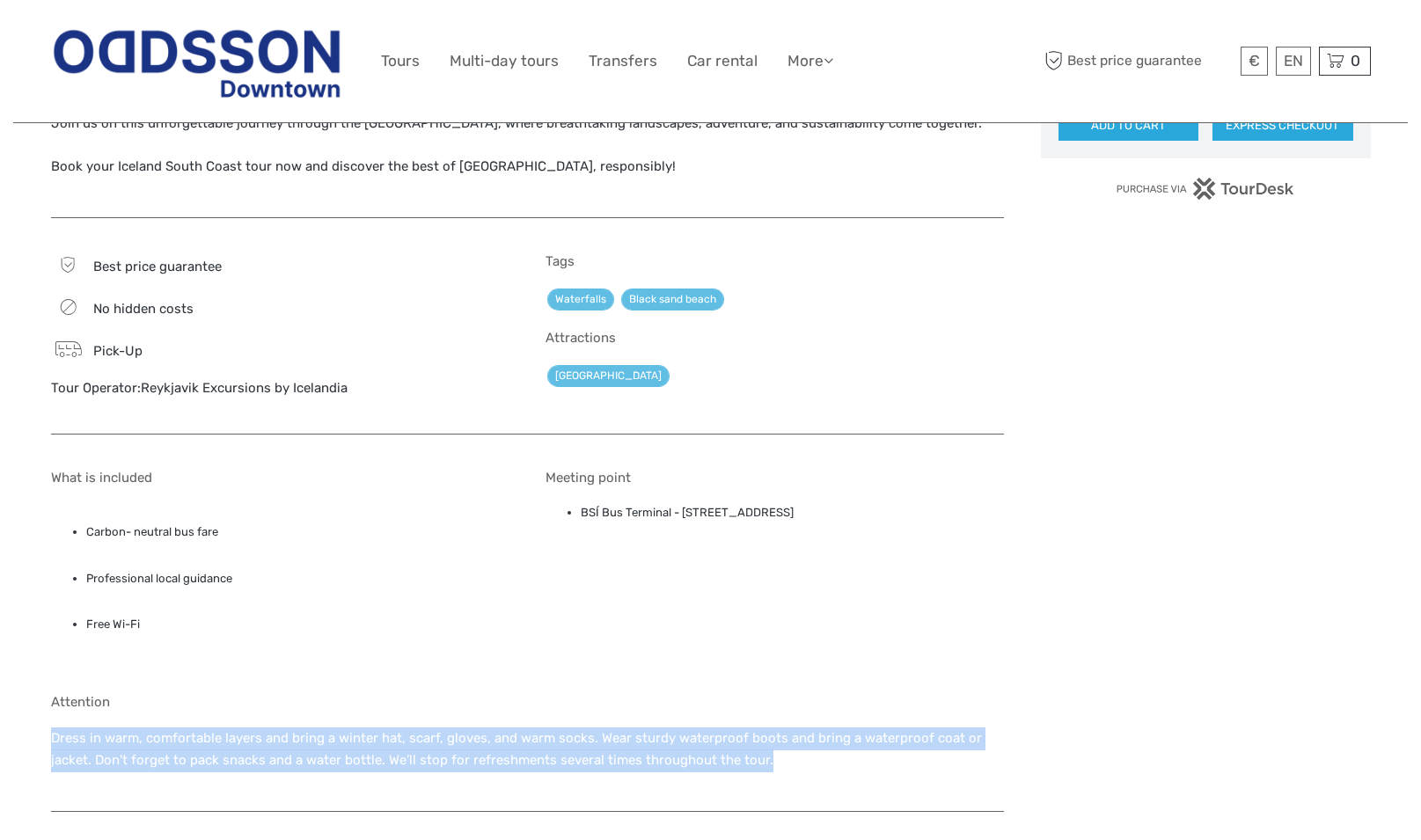
drag, startPoint x: 65, startPoint y: 736, endPoint x: 783, endPoint y: 764, distance: 718.5
click at [783, 764] on div "Region / Starts from: Capital Region Travel method: Bus 10 hours 30 minutes Ver…" at bounding box center [710, 61] width 1395 height 2635
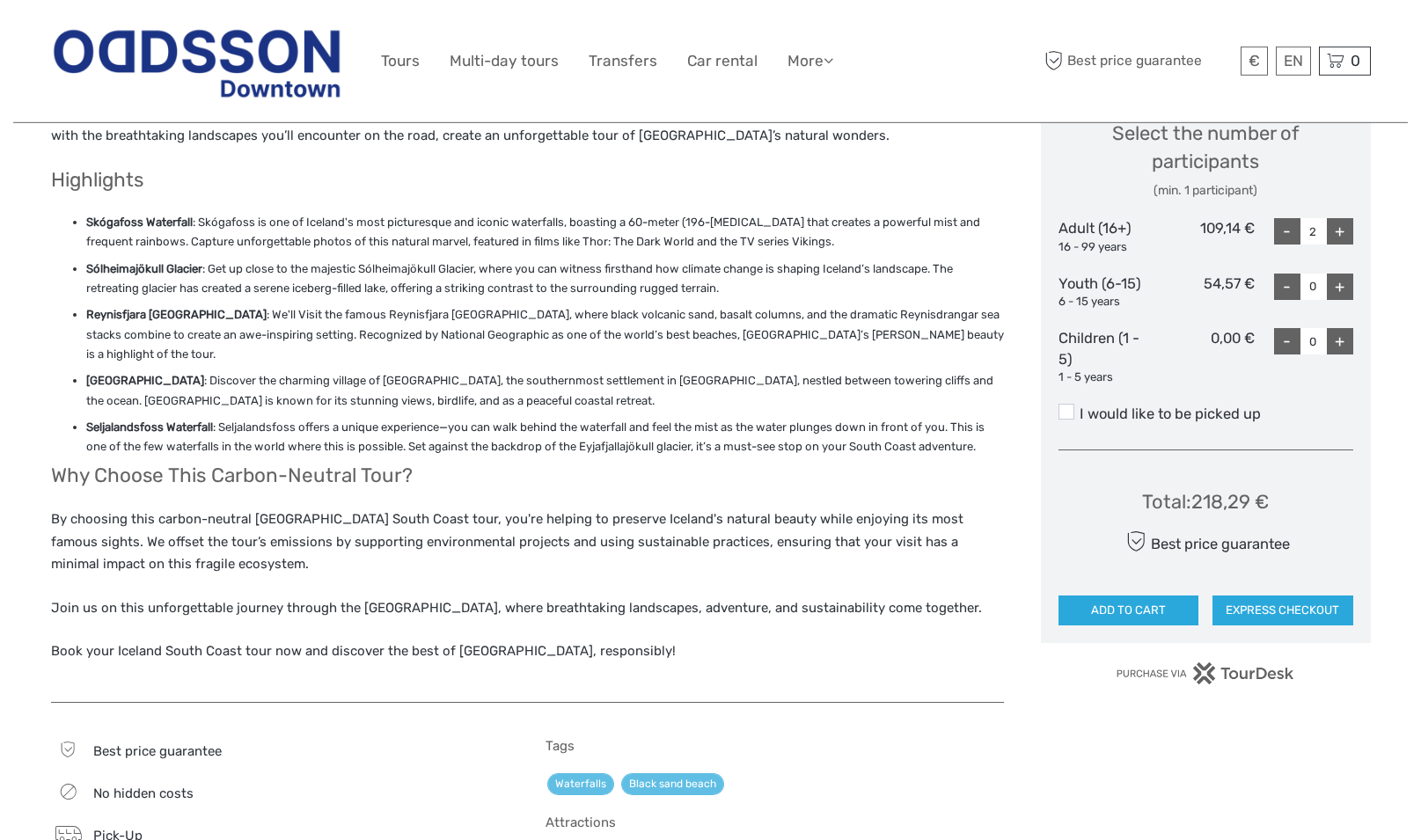
scroll to position [808, 0]
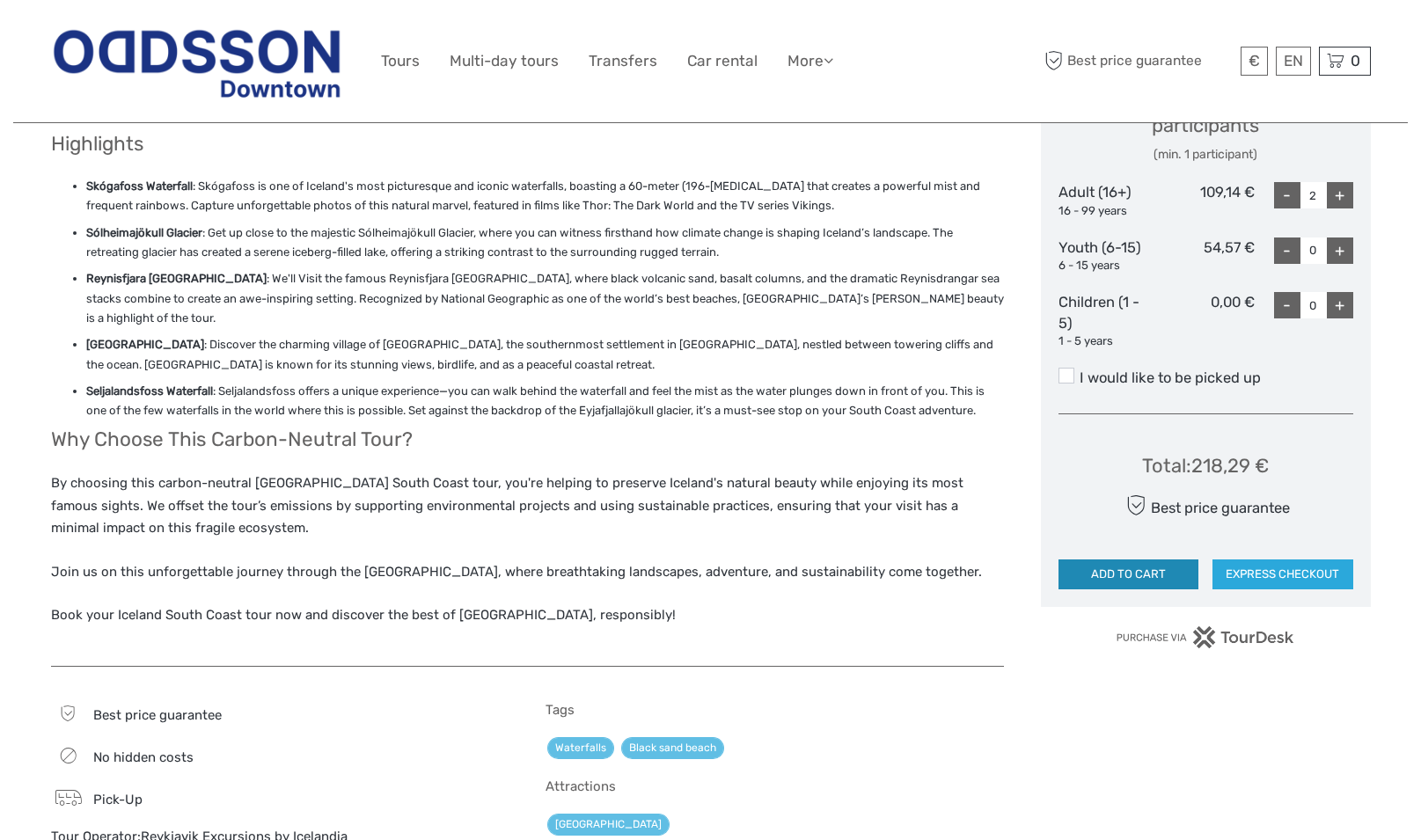
click at [1108, 573] on button "ADD TO CART" at bounding box center [1129, 574] width 141 height 30
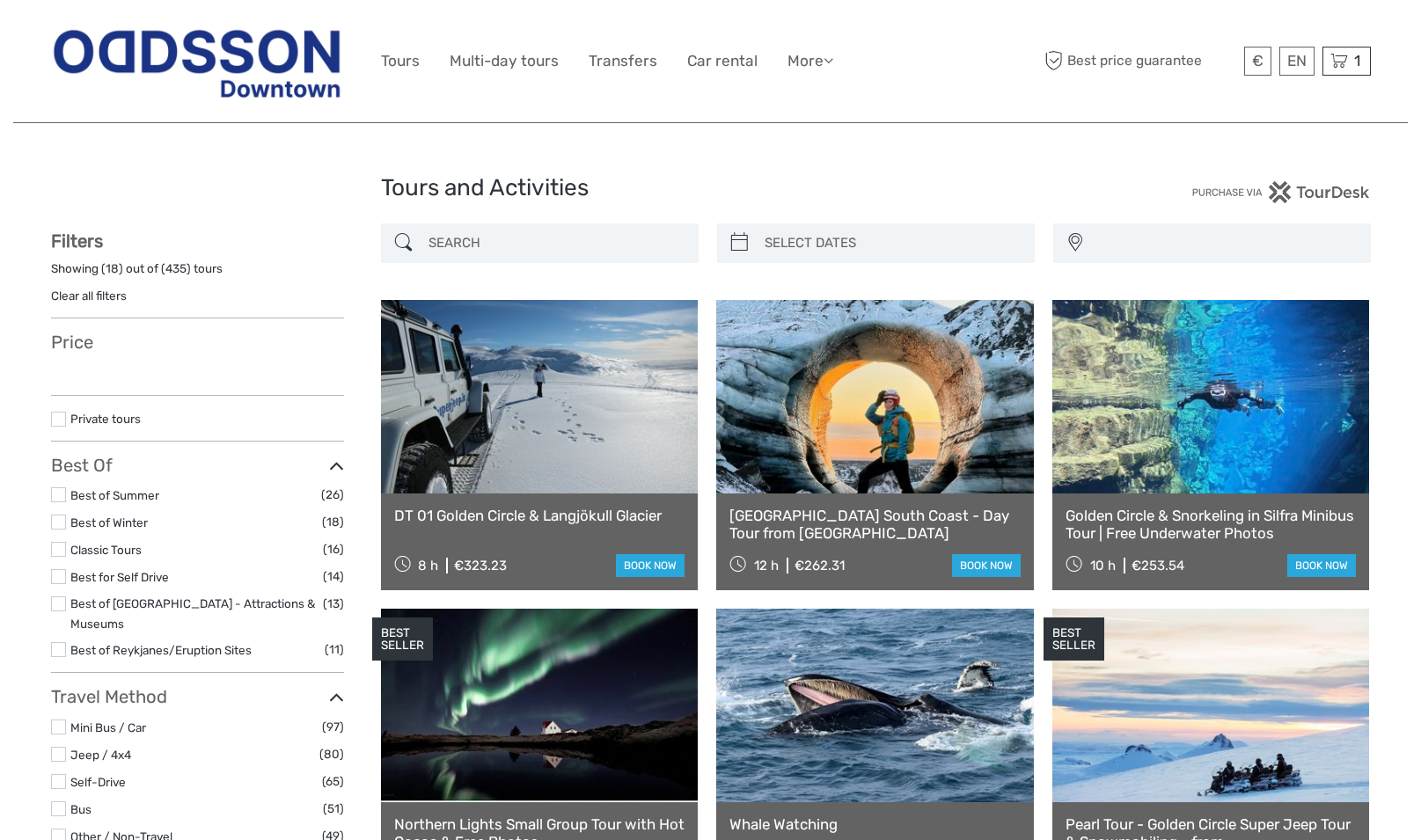
select select
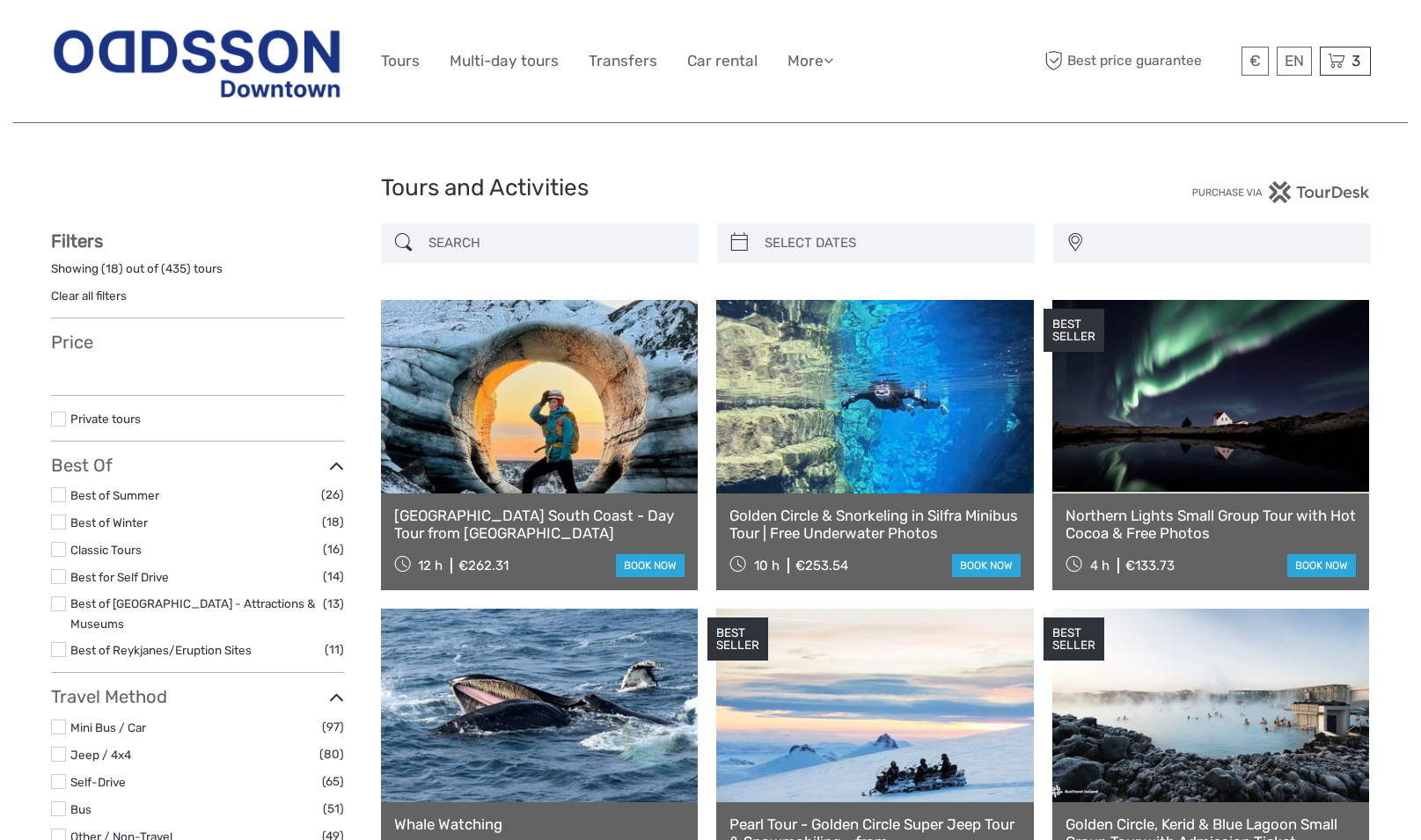
select select
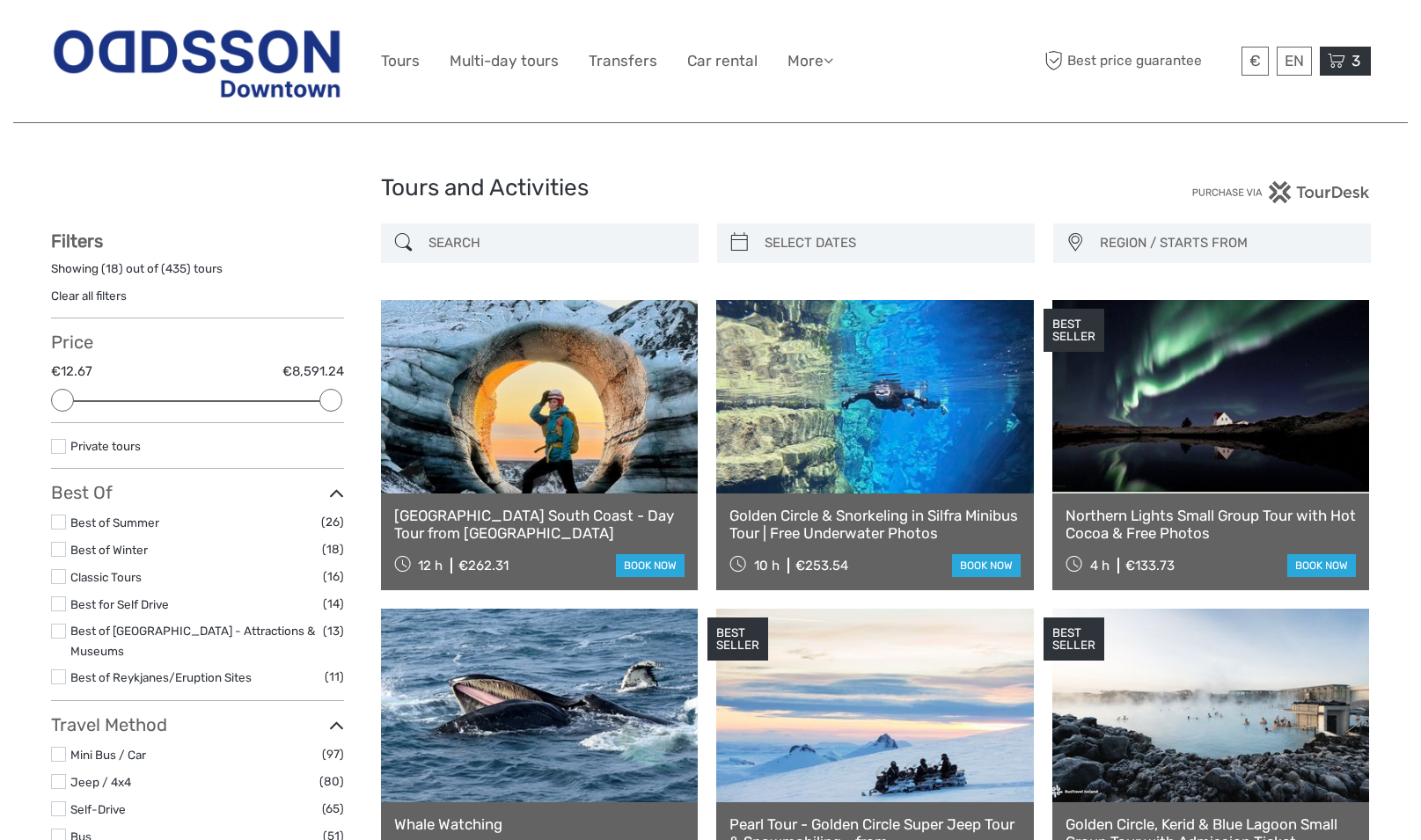
click at [1344, 64] on icon at bounding box center [1336, 61] width 18 height 22
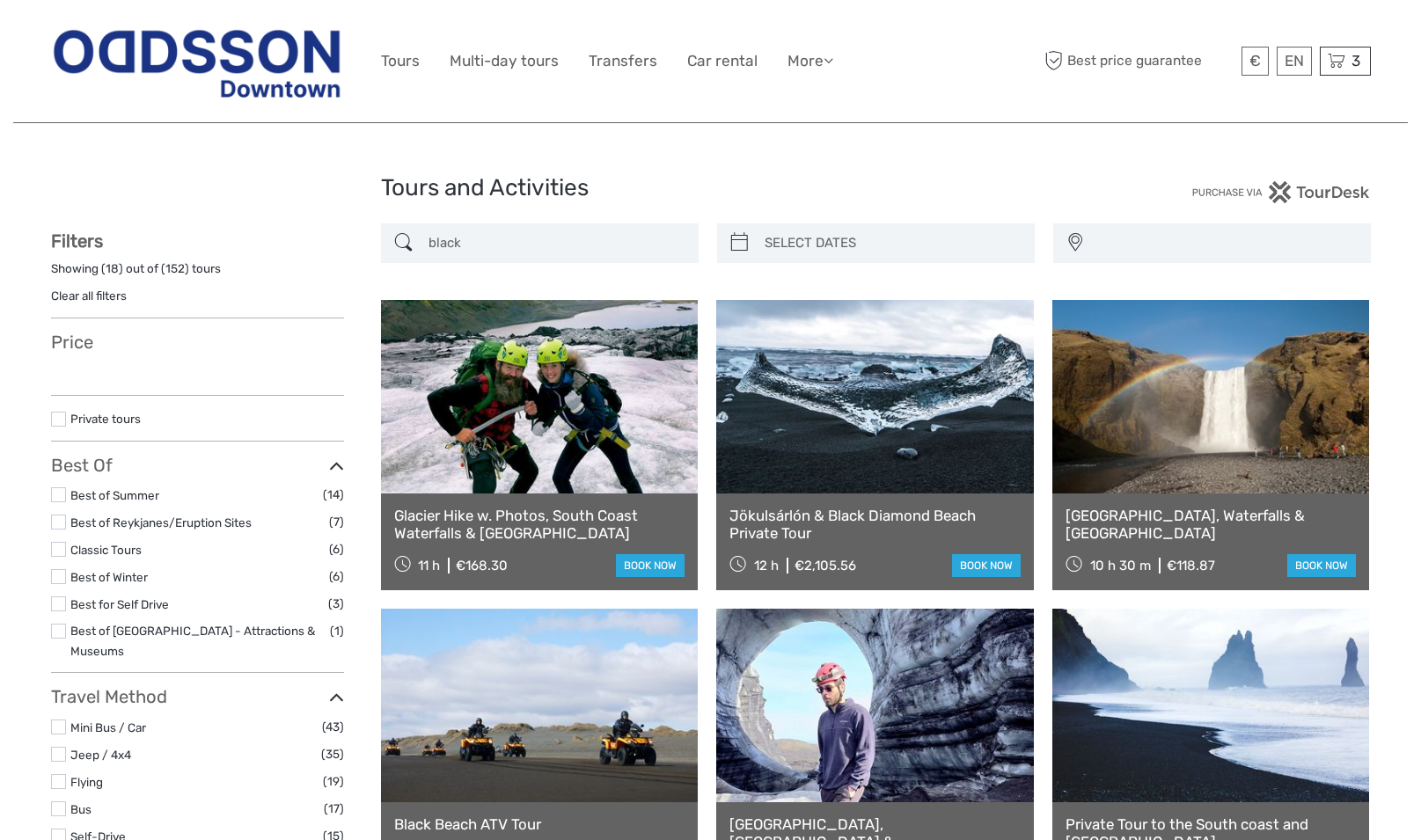
select select
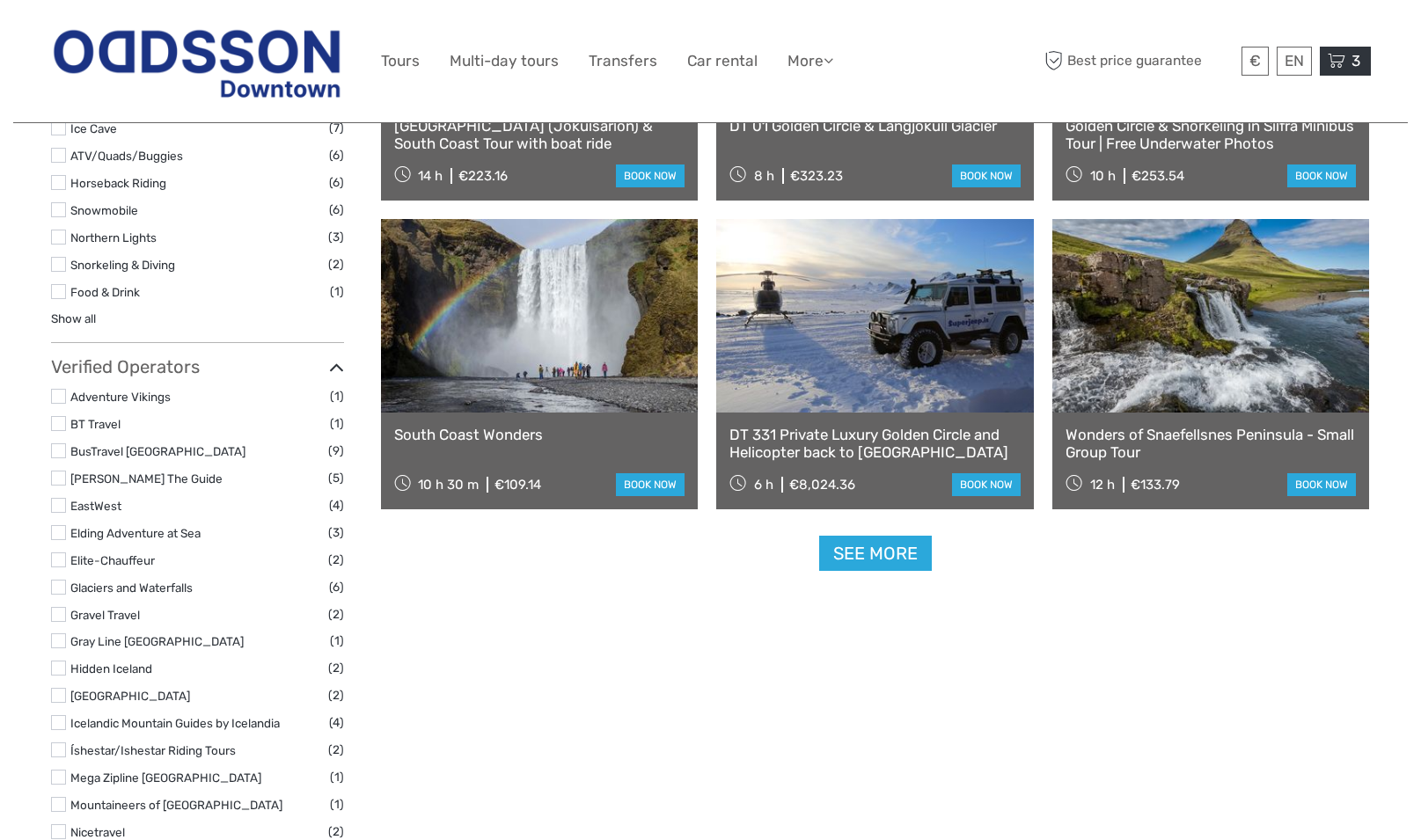
scroll to position [1625, 0]
select select
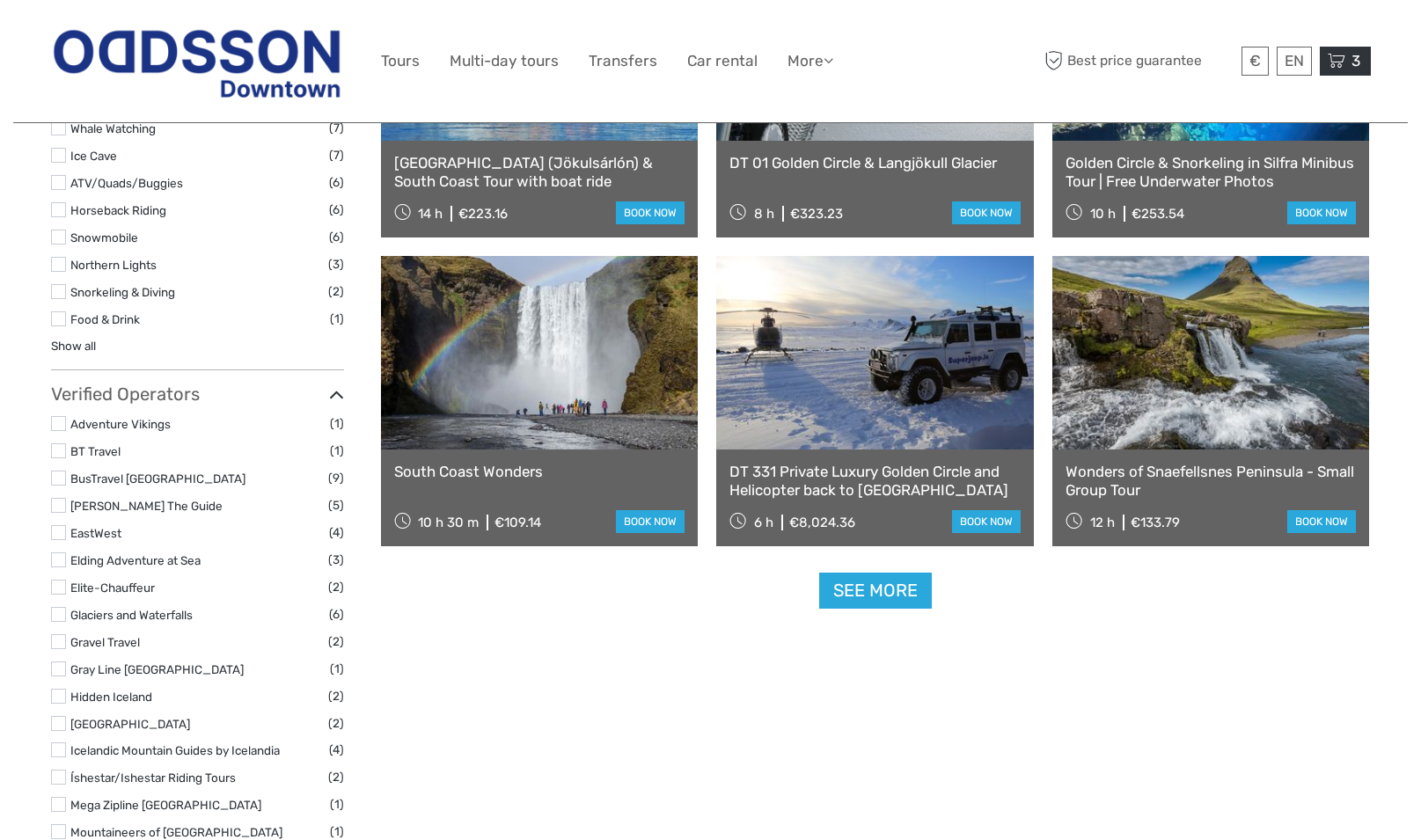
click at [1342, 62] on icon at bounding box center [1336, 61] width 18 height 22
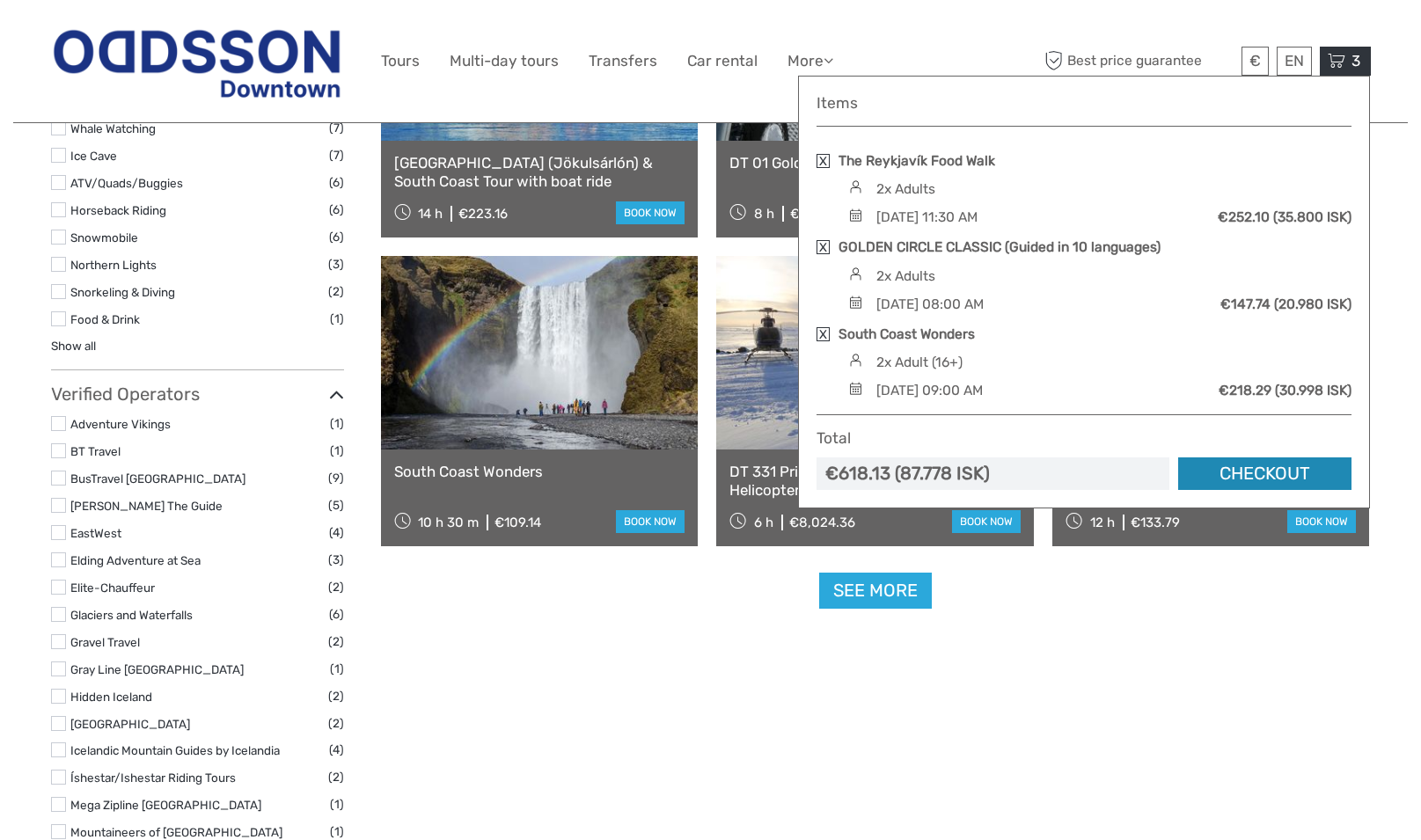
click at [1255, 470] on link "Checkout" at bounding box center [1266, 473] width 174 height 32
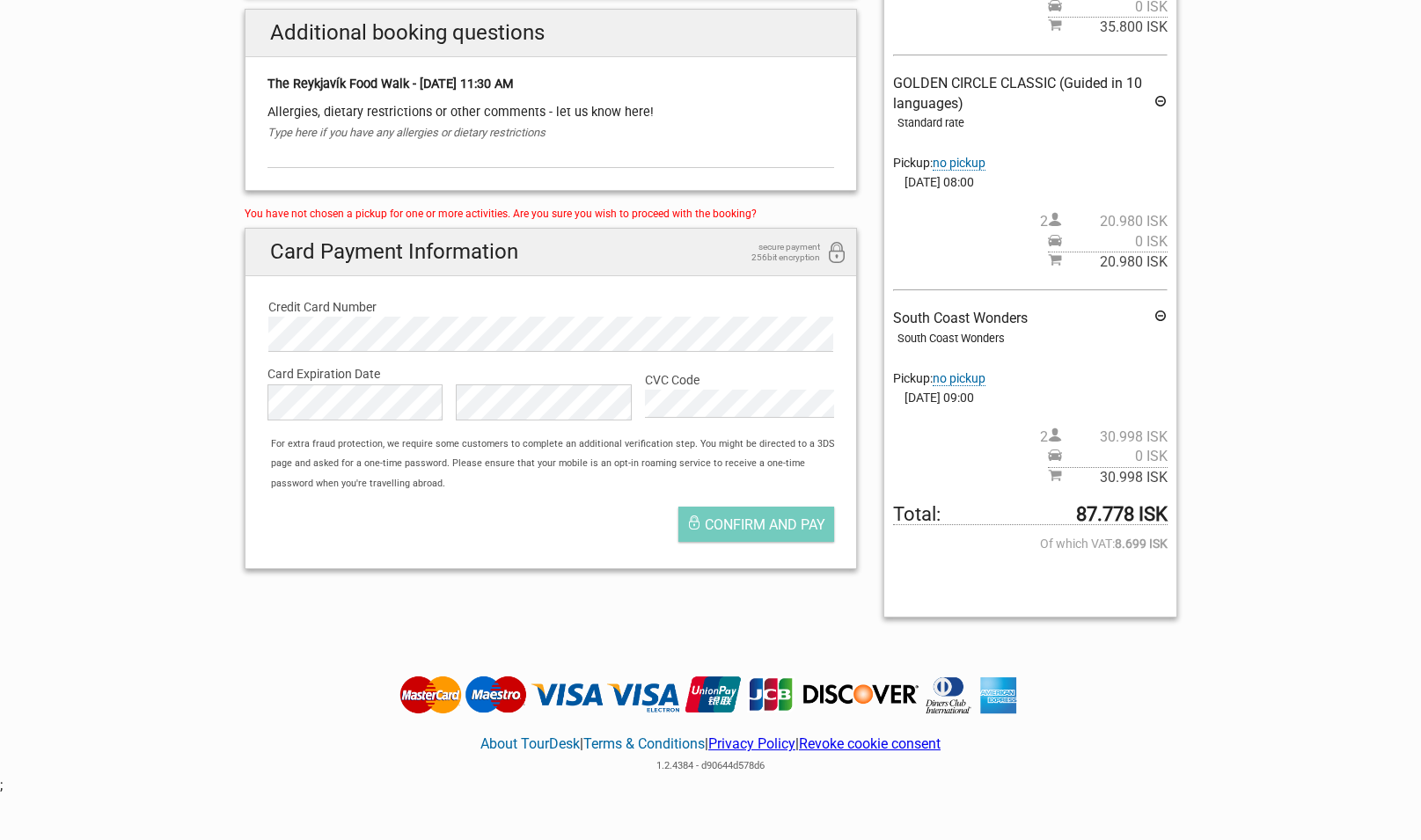
scroll to position [448, 0]
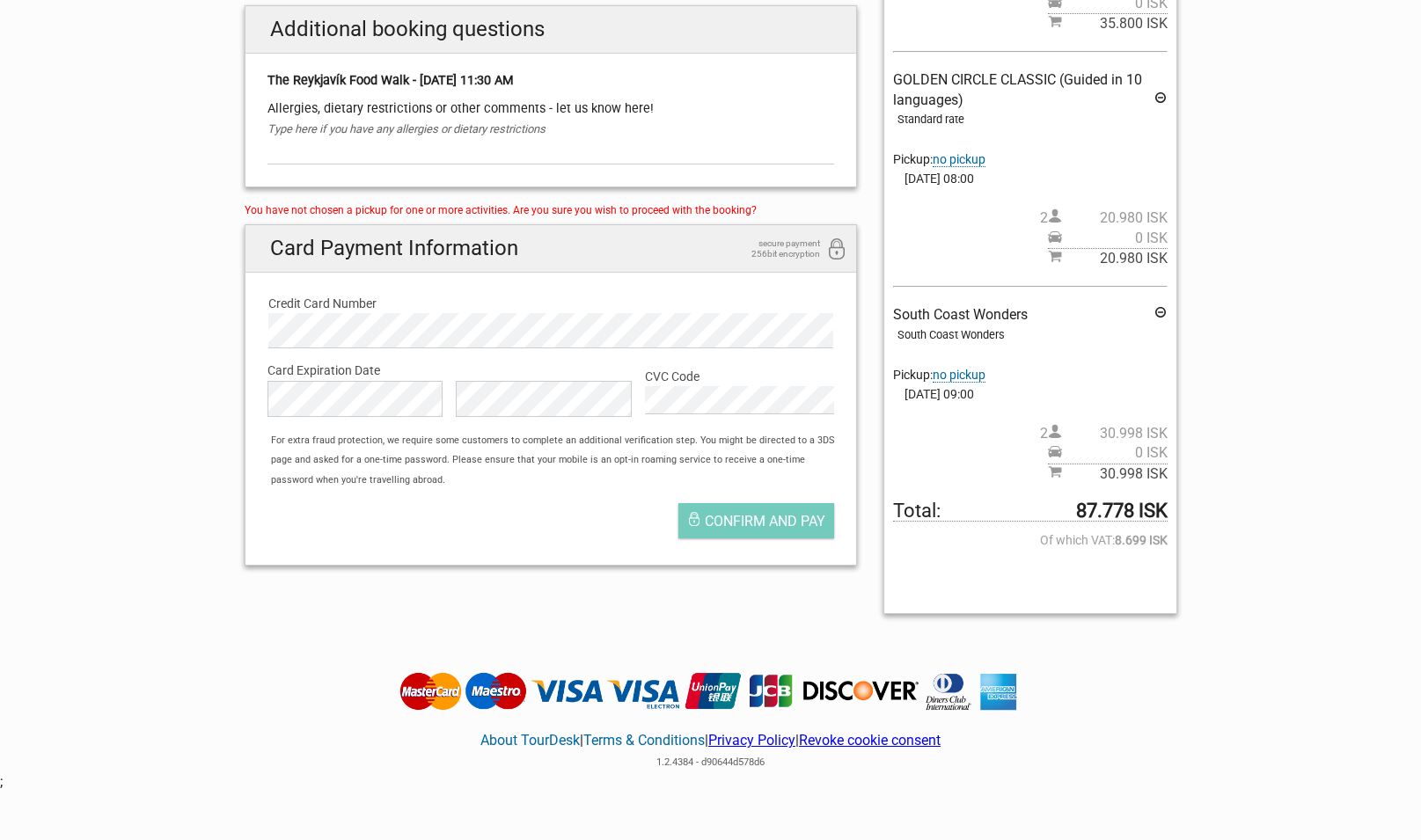
click at [1284, 74] on section "1 Your details 2 Payment Information 3 Place your order English Español Deutsch…" at bounding box center [710, 116] width 1421 height 1023
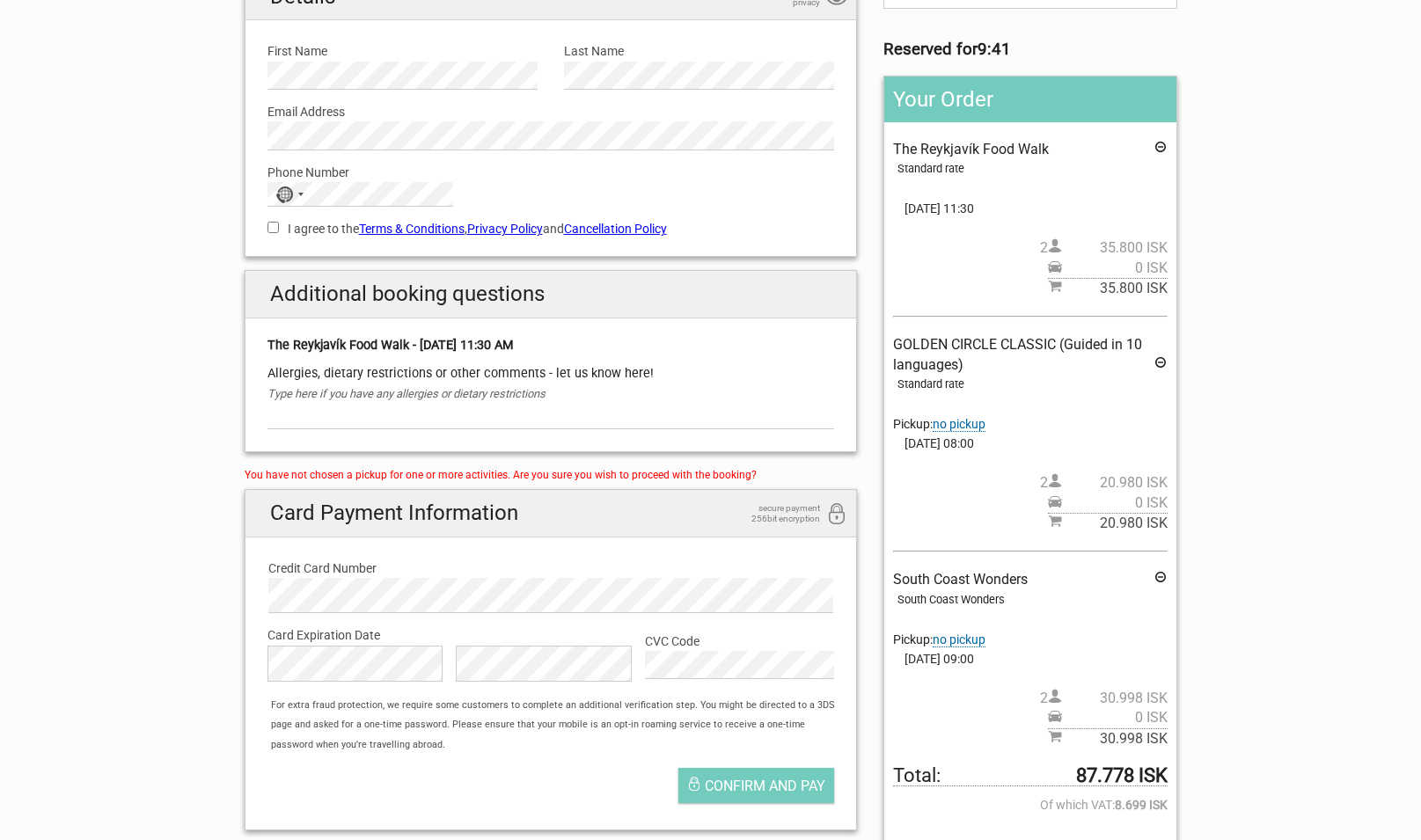
scroll to position [179, 0]
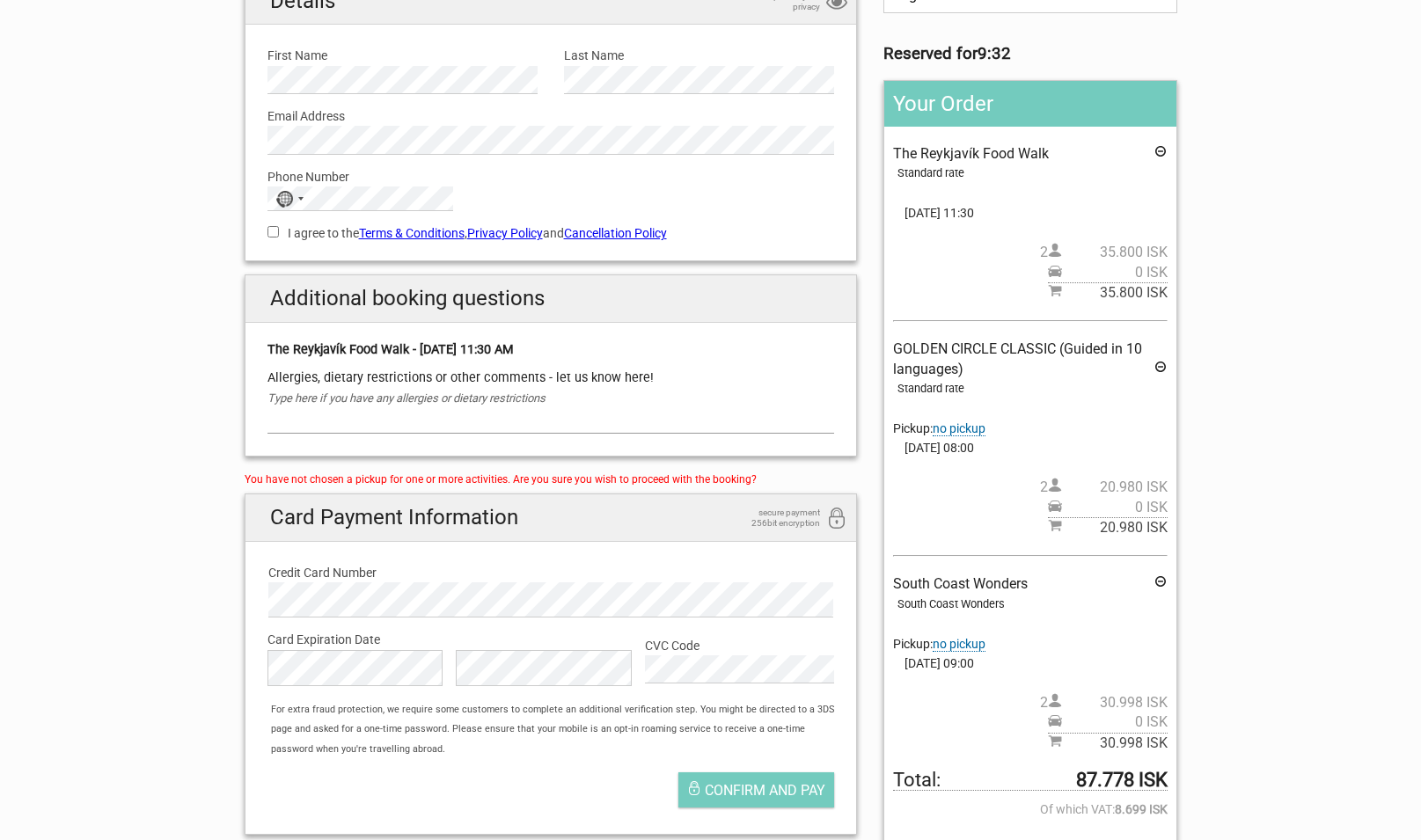
click at [510, 426] on input "text" at bounding box center [551, 421] width 568 height 26
click at [965, 430] on span "no pickup" at bounding box center [959, 429] width 53 height 15
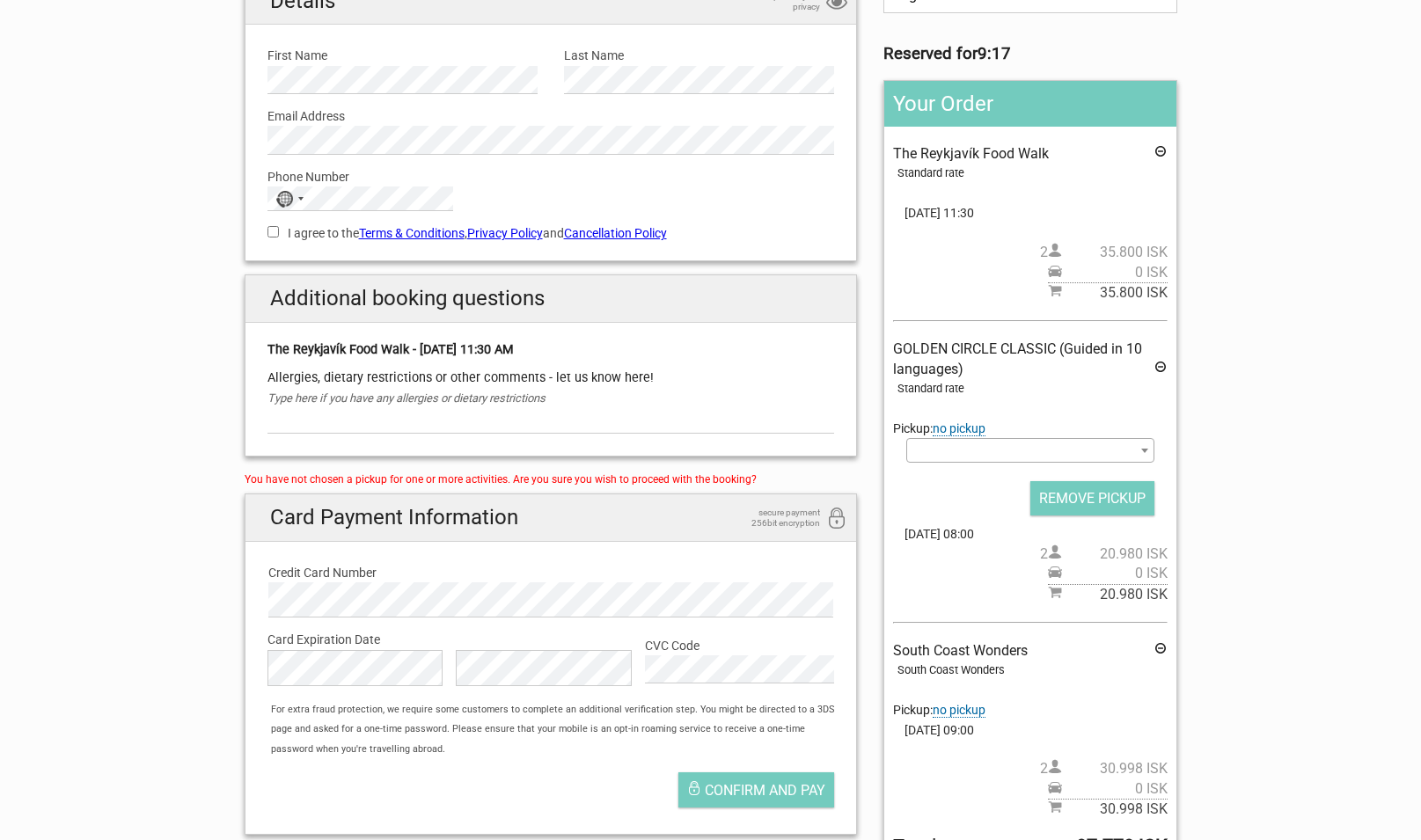
click at [1133, 448] on span at bounding box center [1029, 450] width 247 height 25
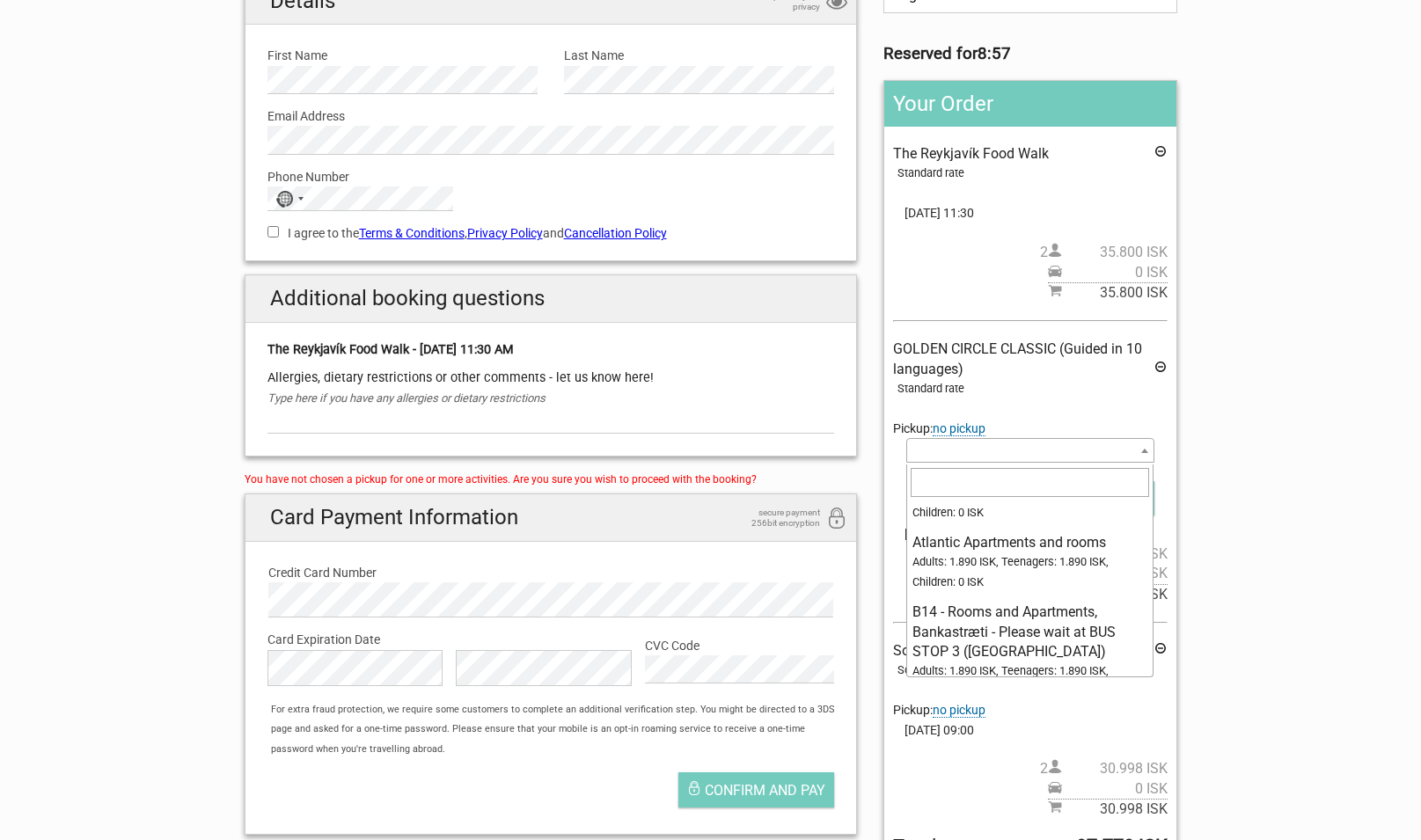
scroll to position [0, 0]
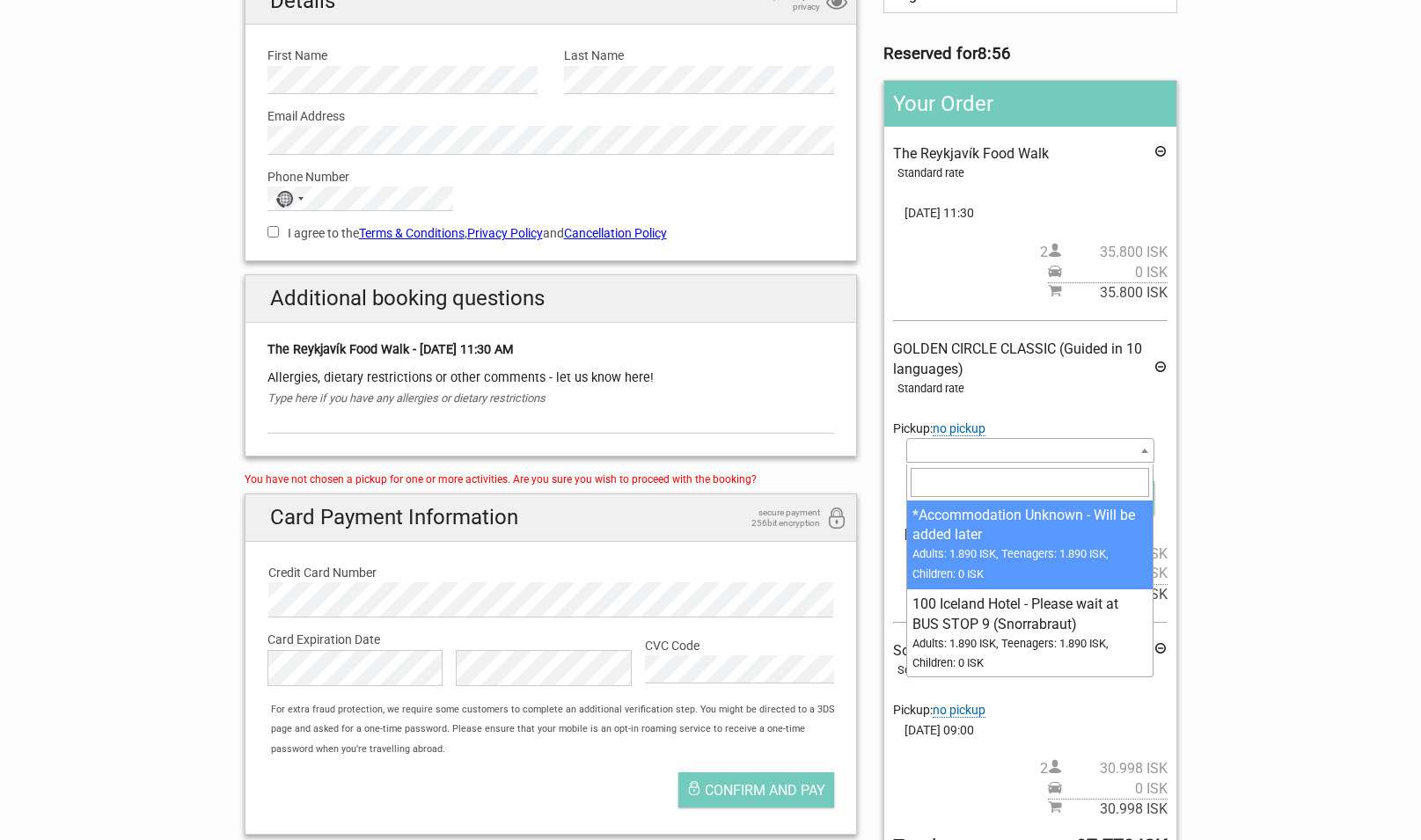
click at [1023, 481] on input "search" at bounding box center [1030, 481] width 239 height 28
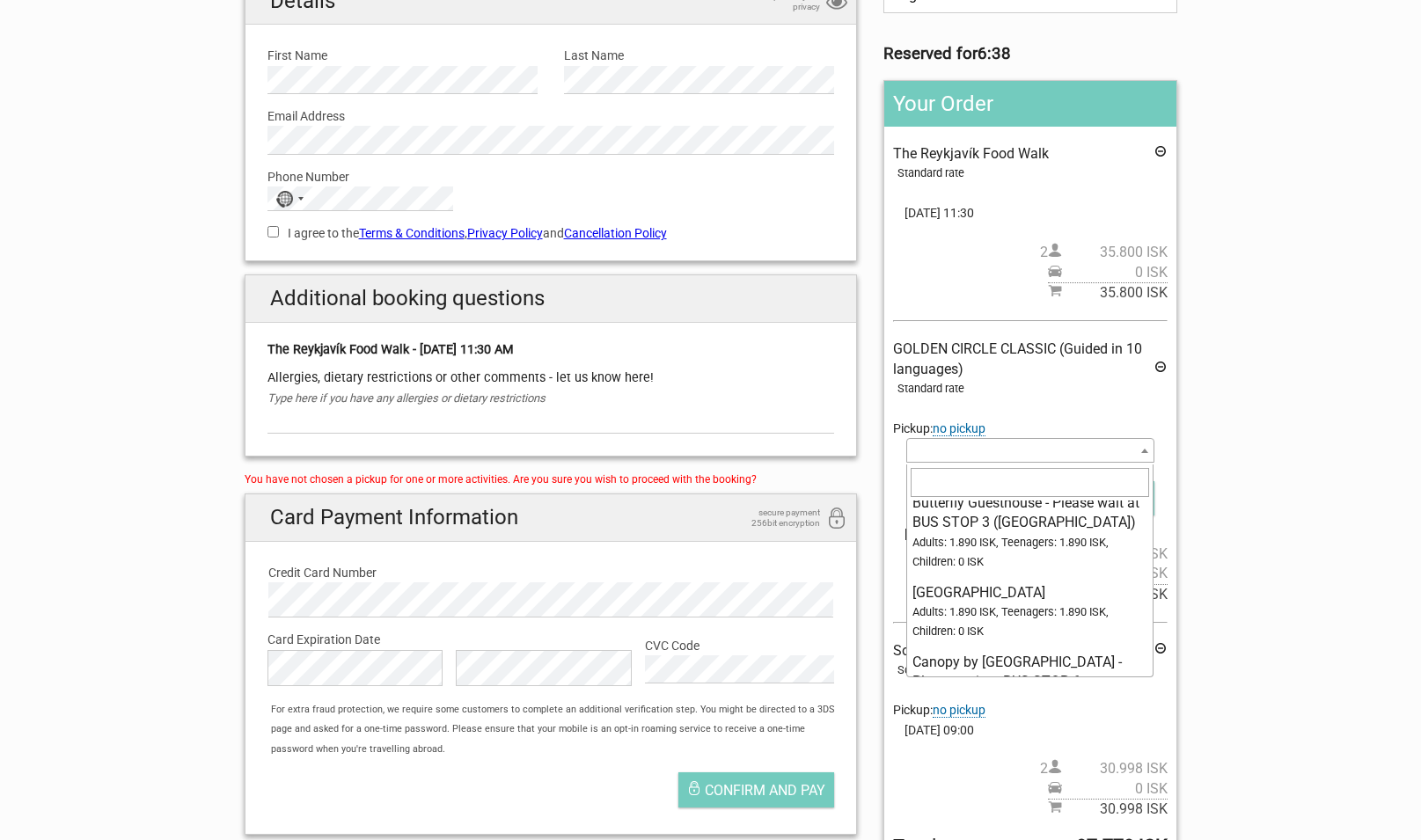
scroll to position [5255, 0]
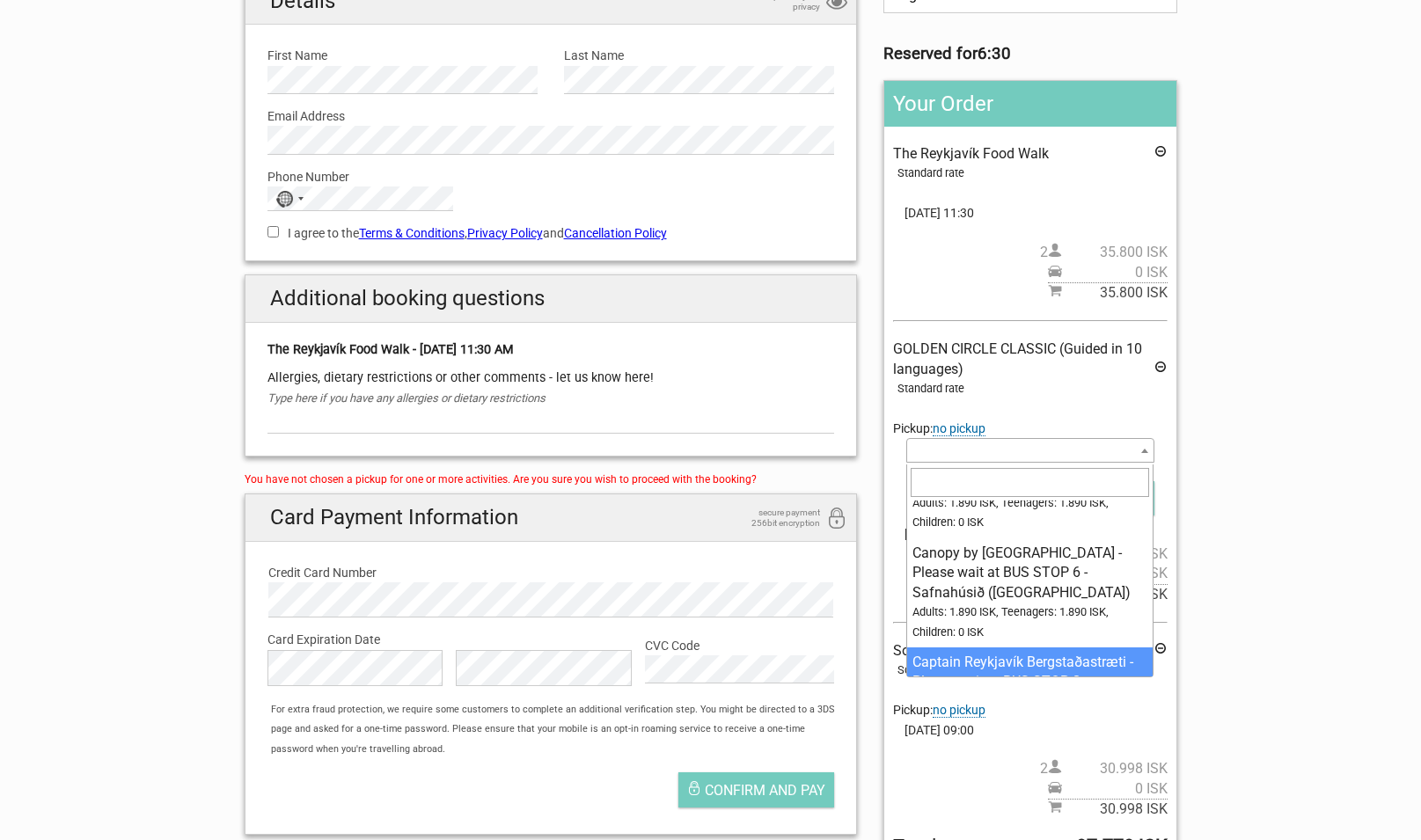
click at [966, 457] on span at bounding box center [1029, 450] width 247 height 25
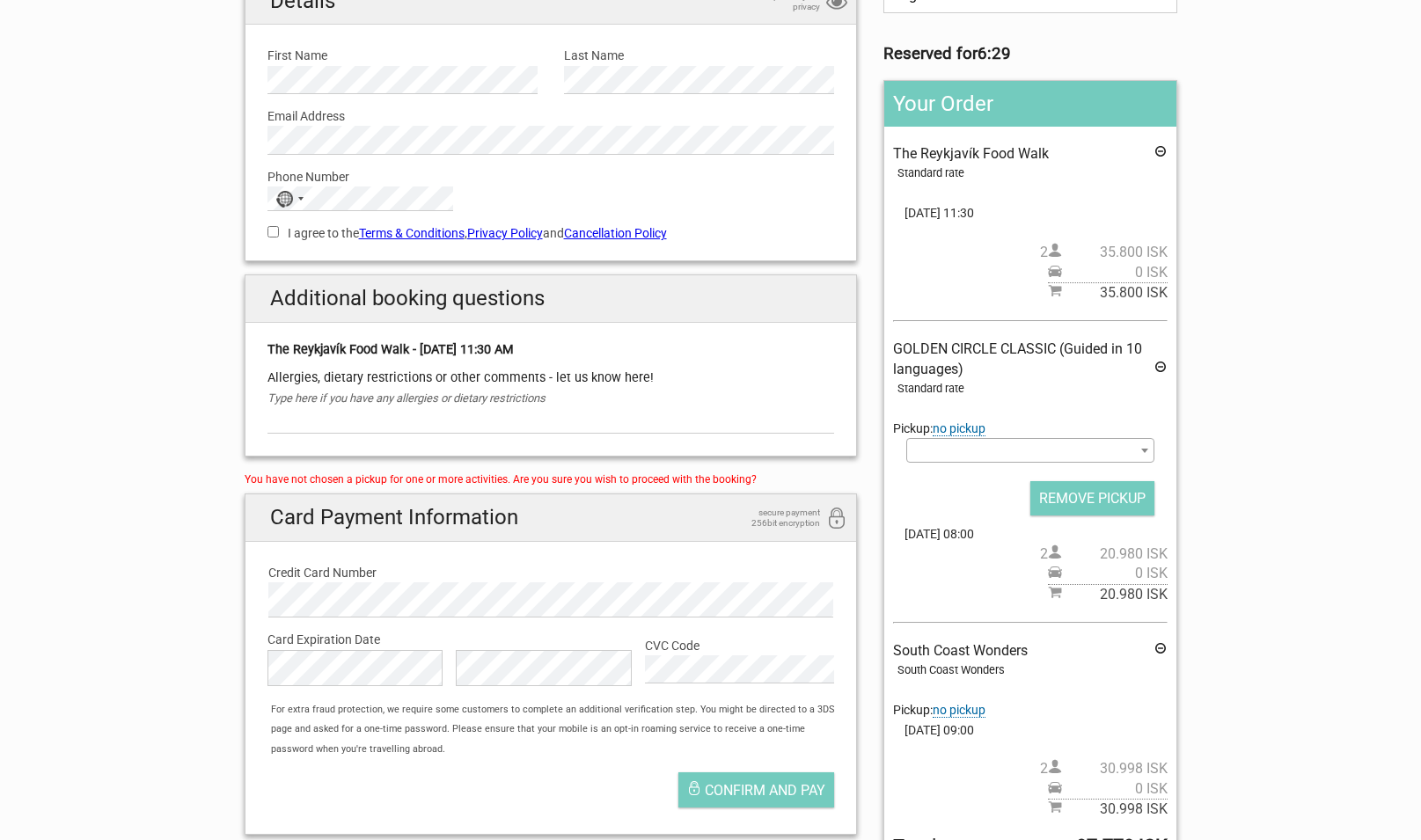
click at [965, 456] on span at bounding box center [1029, 450] width 247 height 25
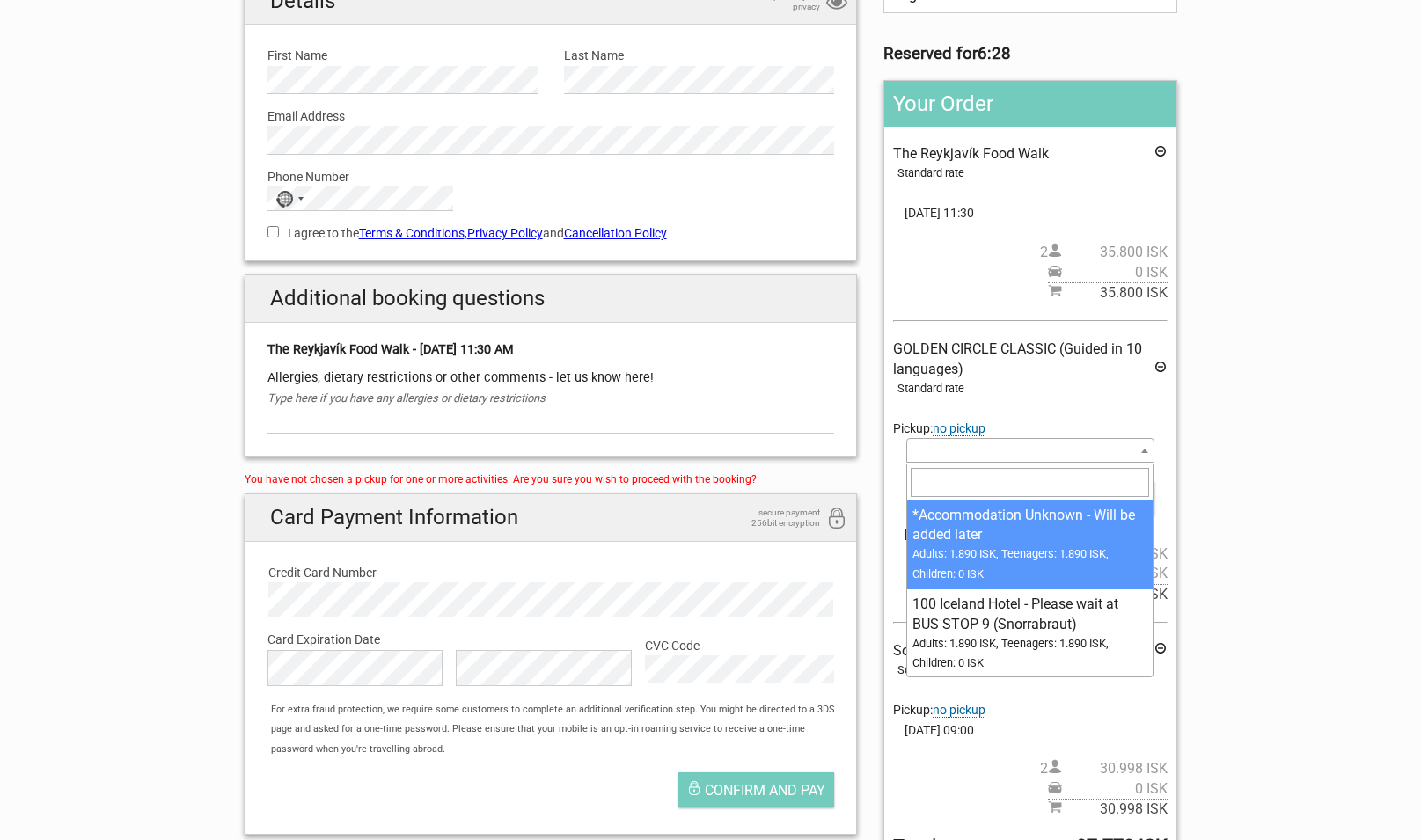
type input "Rauðarárstígur"
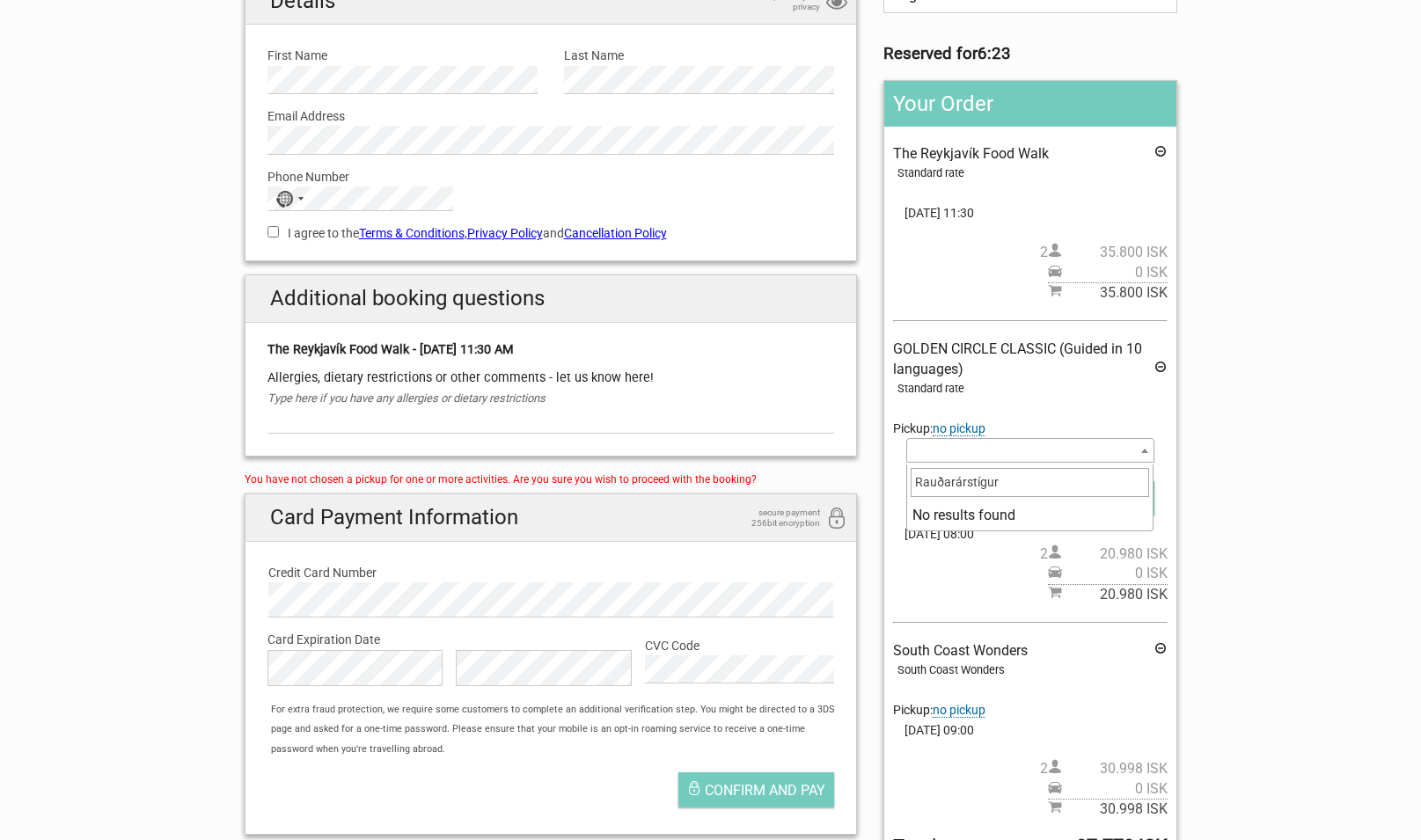
drag, startPoint x: 1013, startPoint y: 483, endPoint x: 876, endPoint y: 481, distance: 137.0
click at [911, 481] on input "Rauðarárstígur" at bounding box center [1030, 481] width 239 height 28
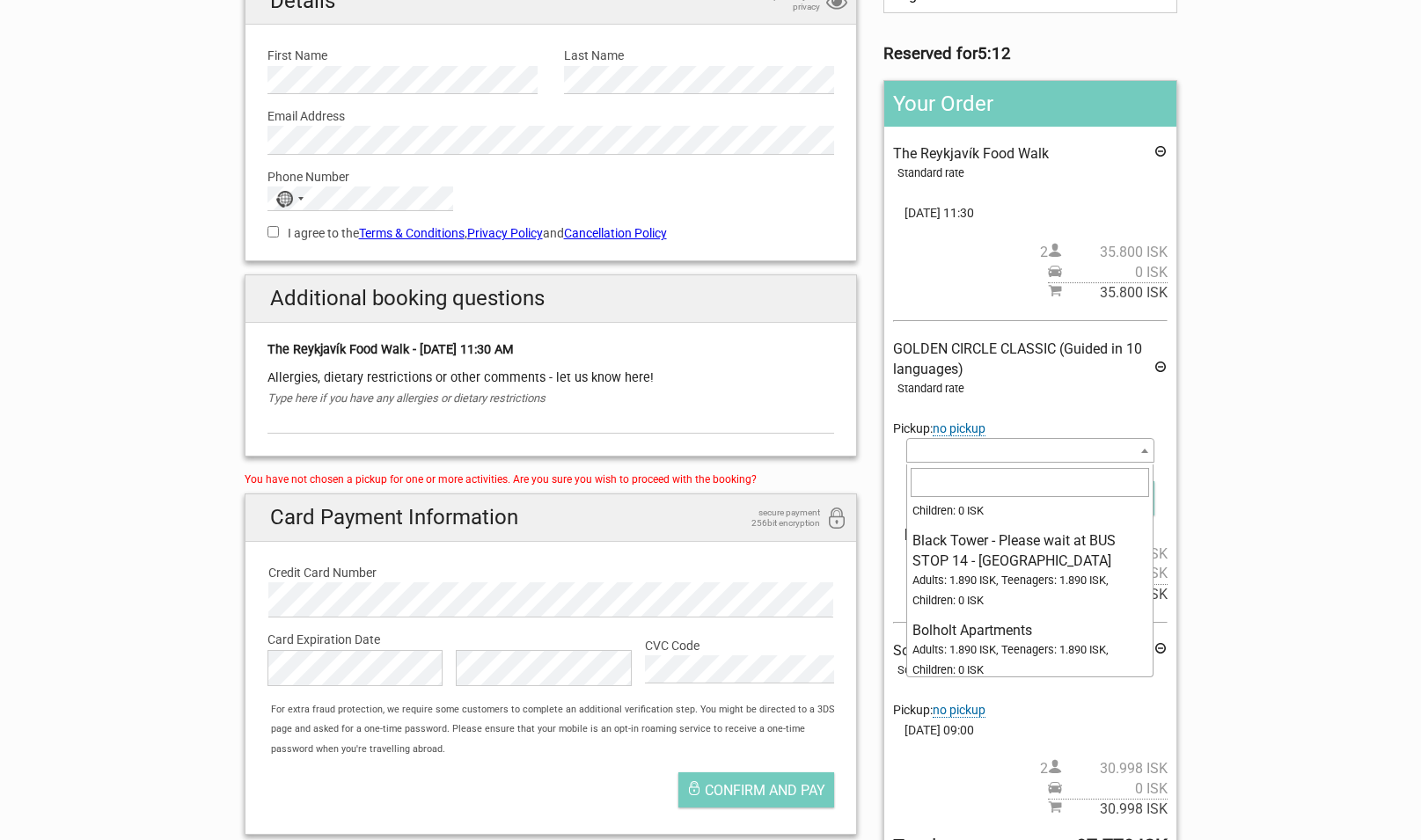
scroll to position [0, 0]
select select "86224"
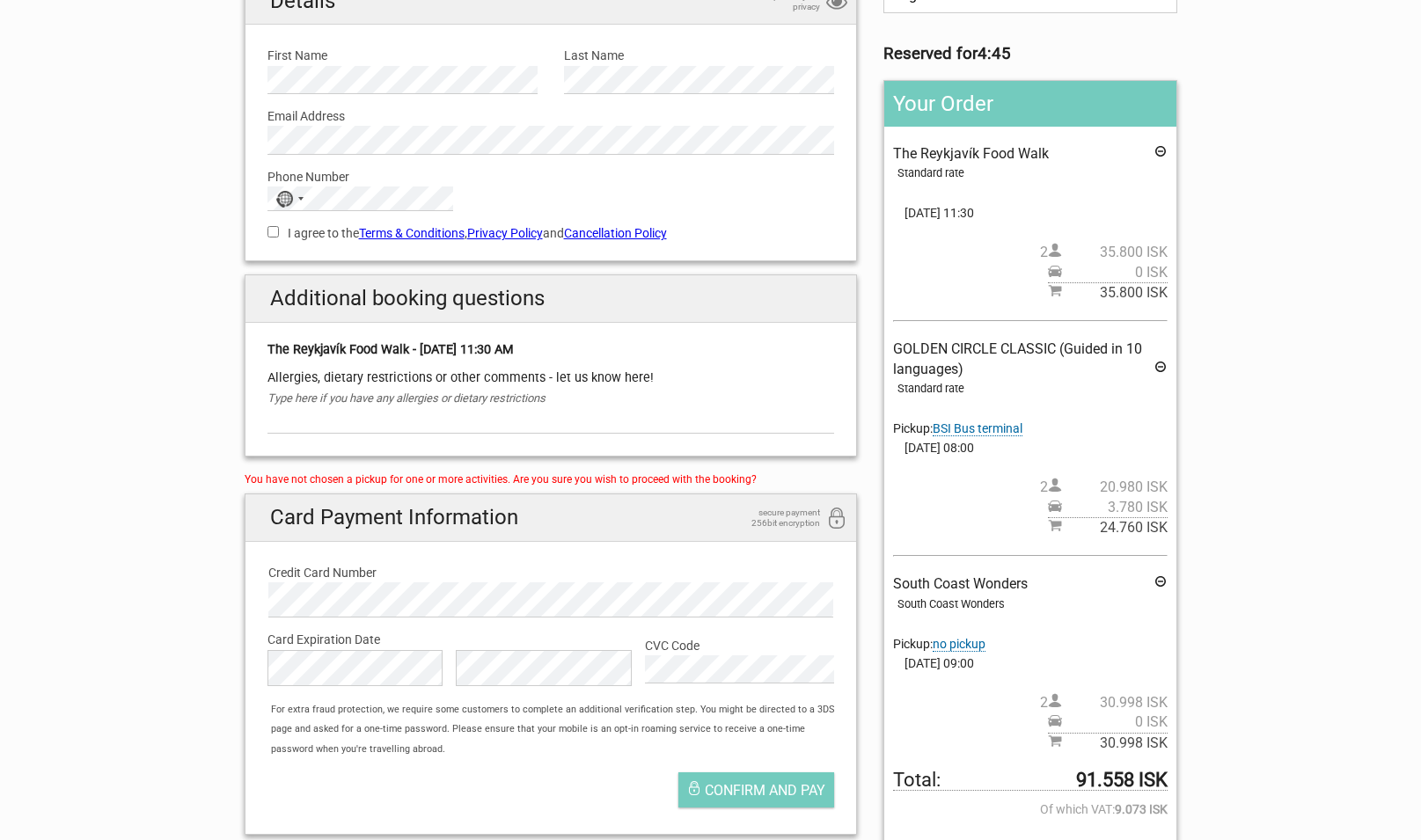
click at [963, 648] on span "no pickup" at bounding box center [959, 644] width 53 height 15
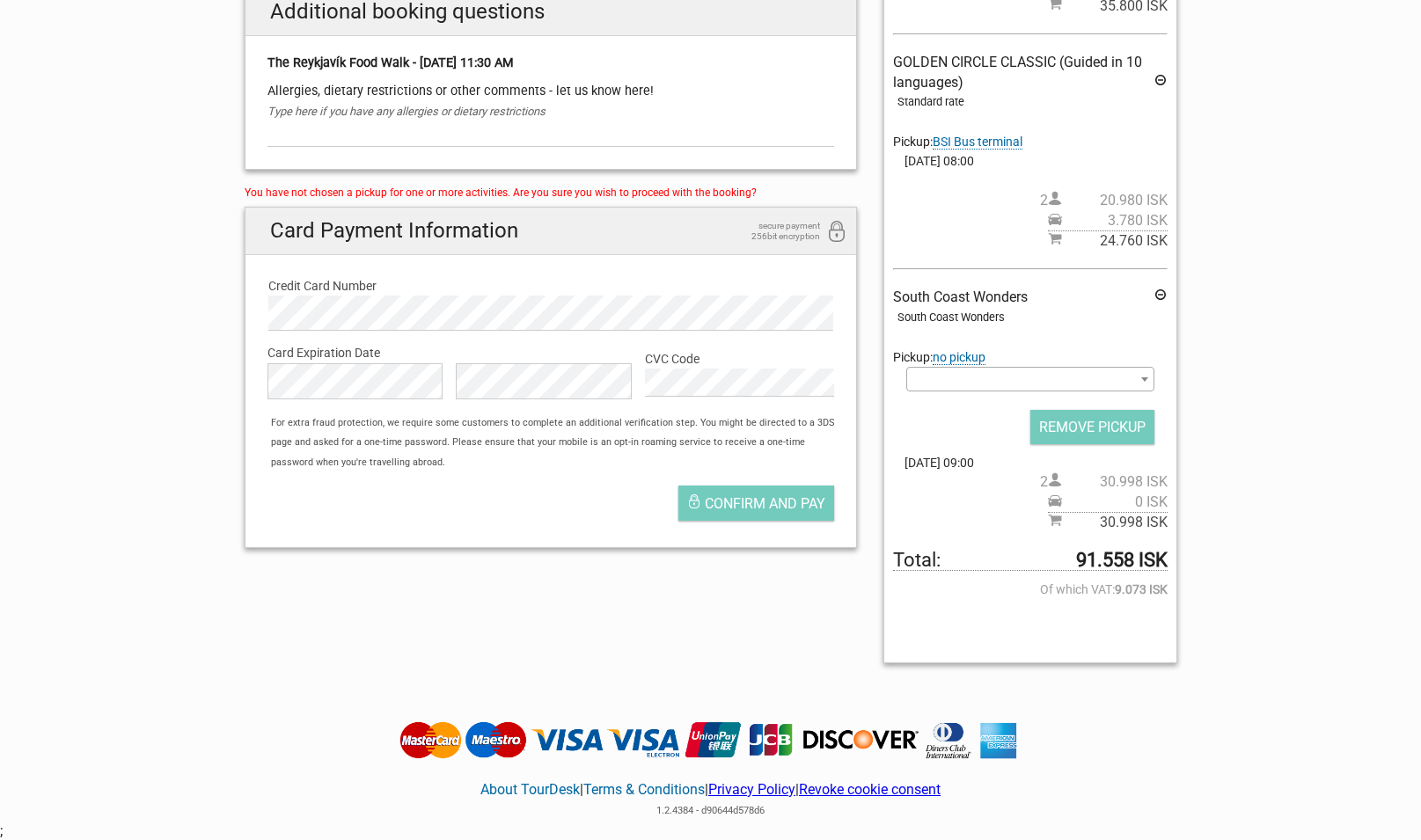
scroll to position [539, 0]
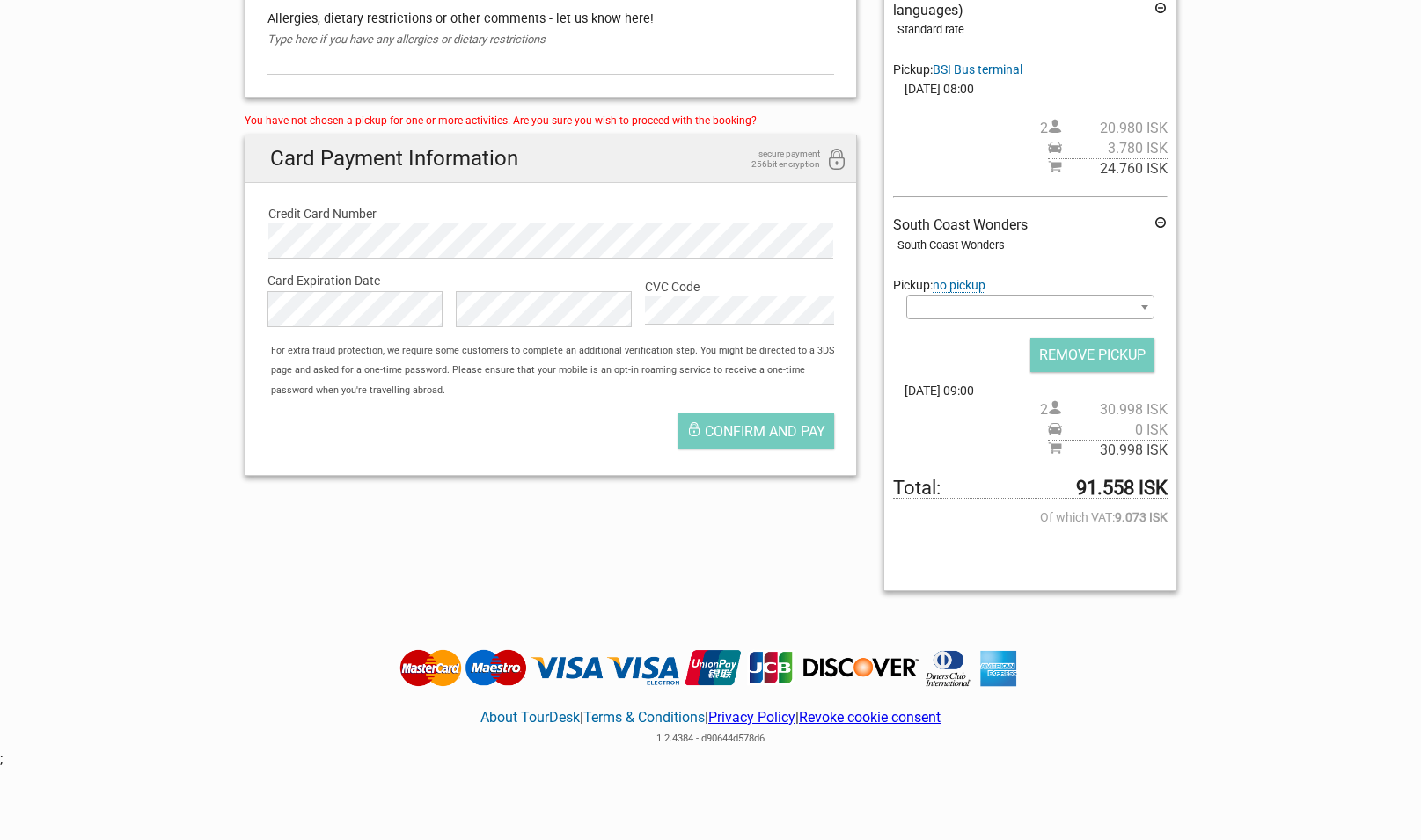
click at [1119, 311] on span at bounding box center [1029, 307] width 247 height 25
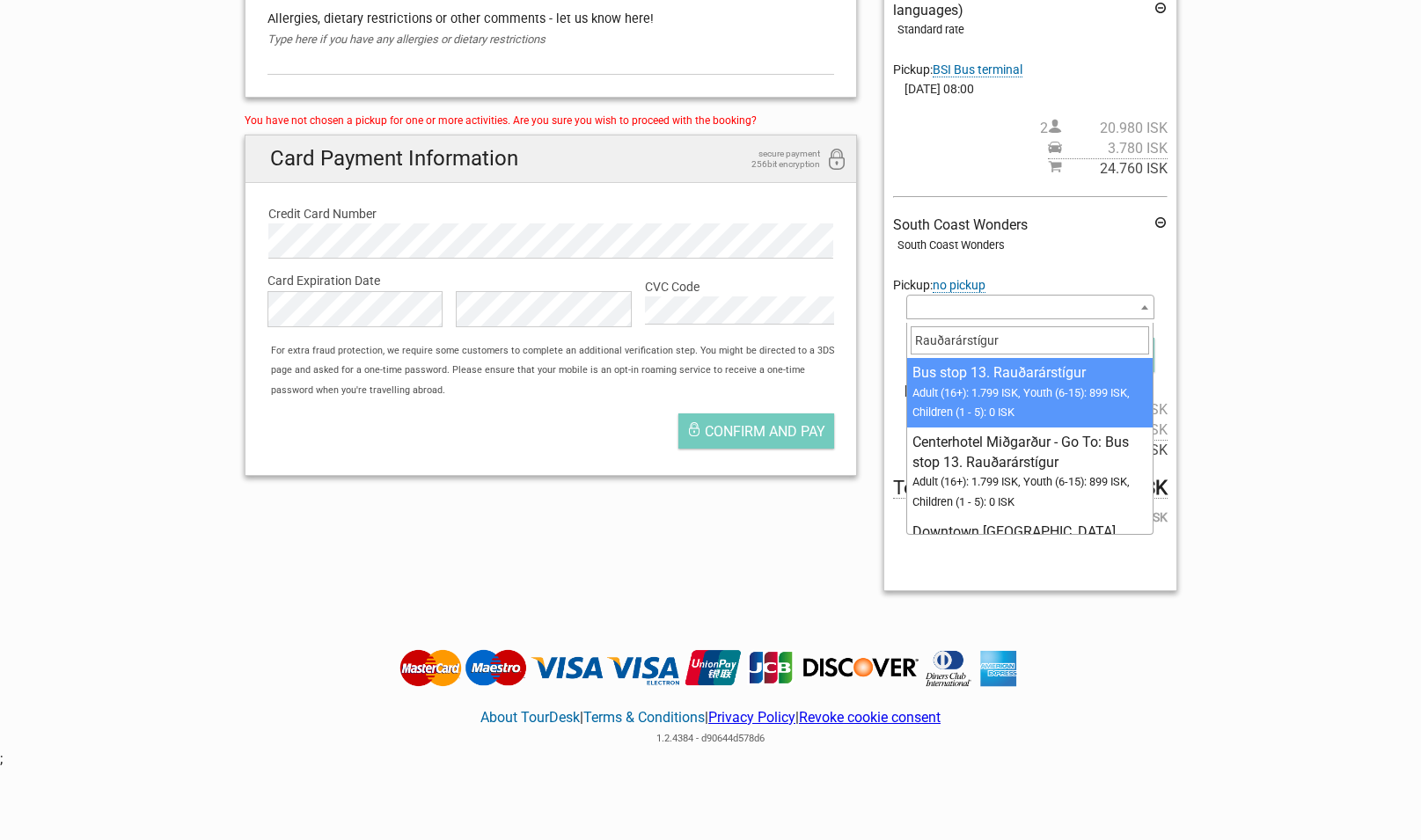
type input "Rauðarárstígur"
select select "1137537"
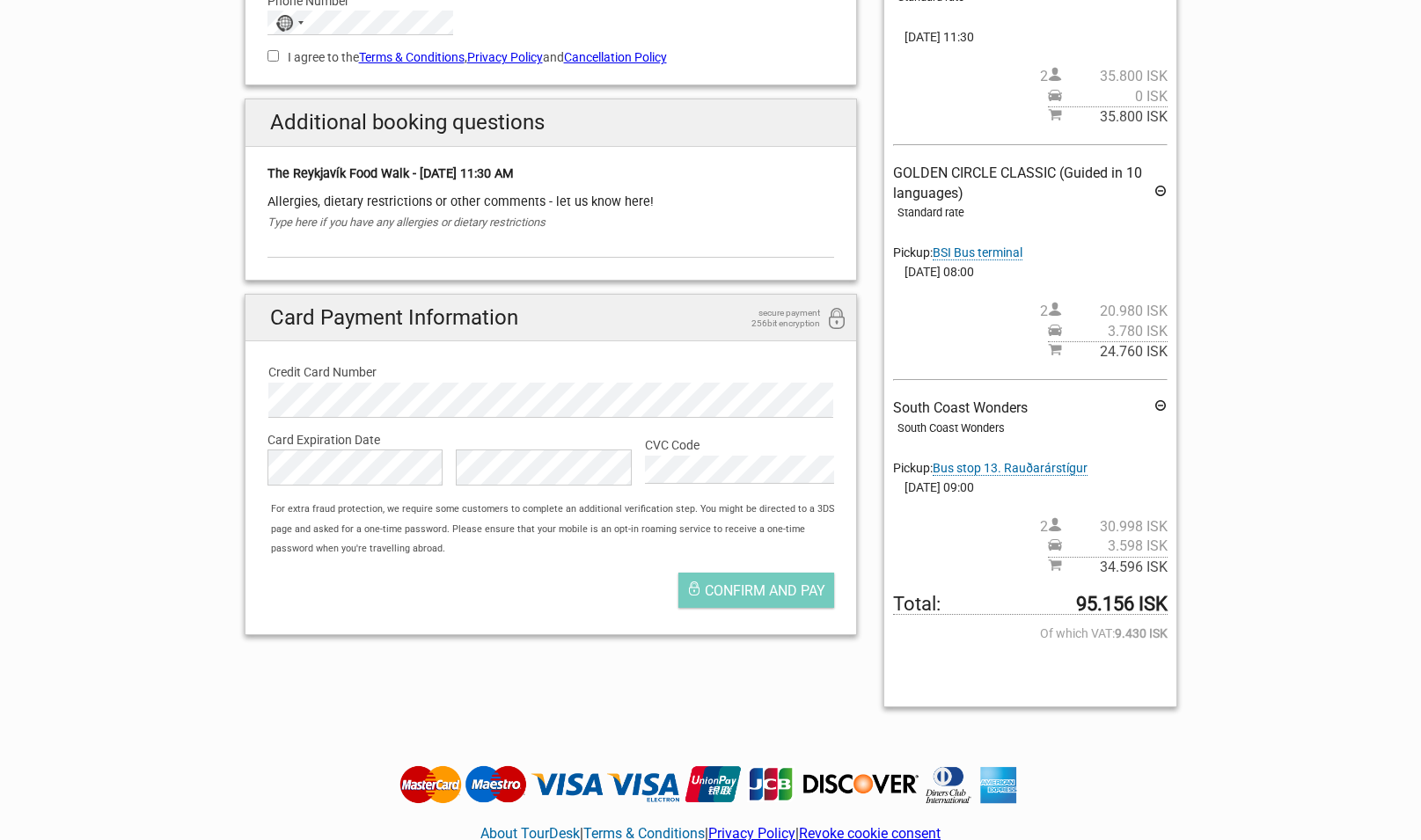
scroll to position [0, 0]
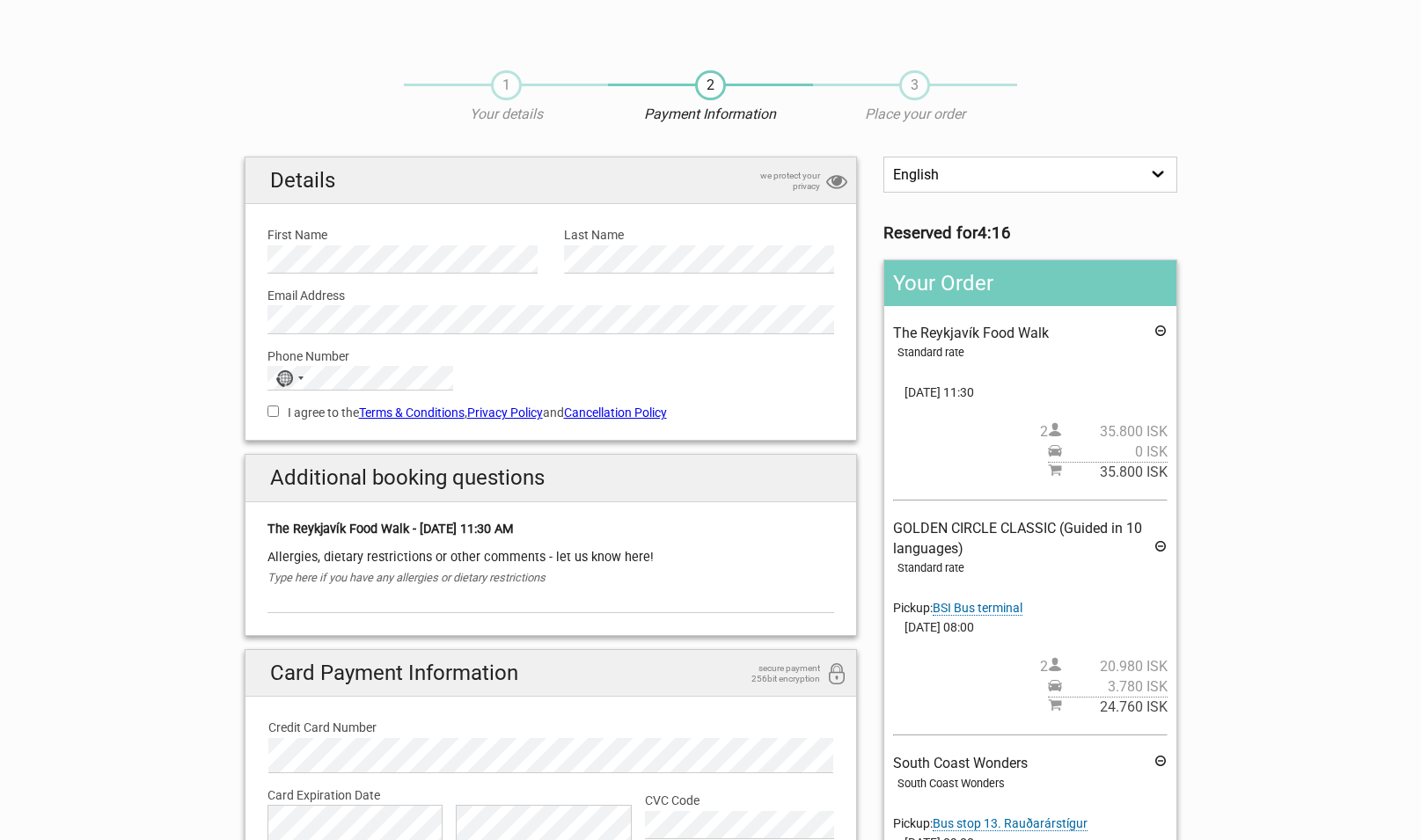
click at [884, 156] on select "English Español Deutsch" at bounding box center [1030, 174] width 293 height 36
drag, startPoint x: 1102, startPoint y: 174, endPoint x: 1280, endPoint y: 340, distance: 243.4
click at [1280, 340] on section "1 Your details 2 Payment Information 3 Place your order English Español Deutsch…" at bounding box center [710, 564] width 1421 height 1023
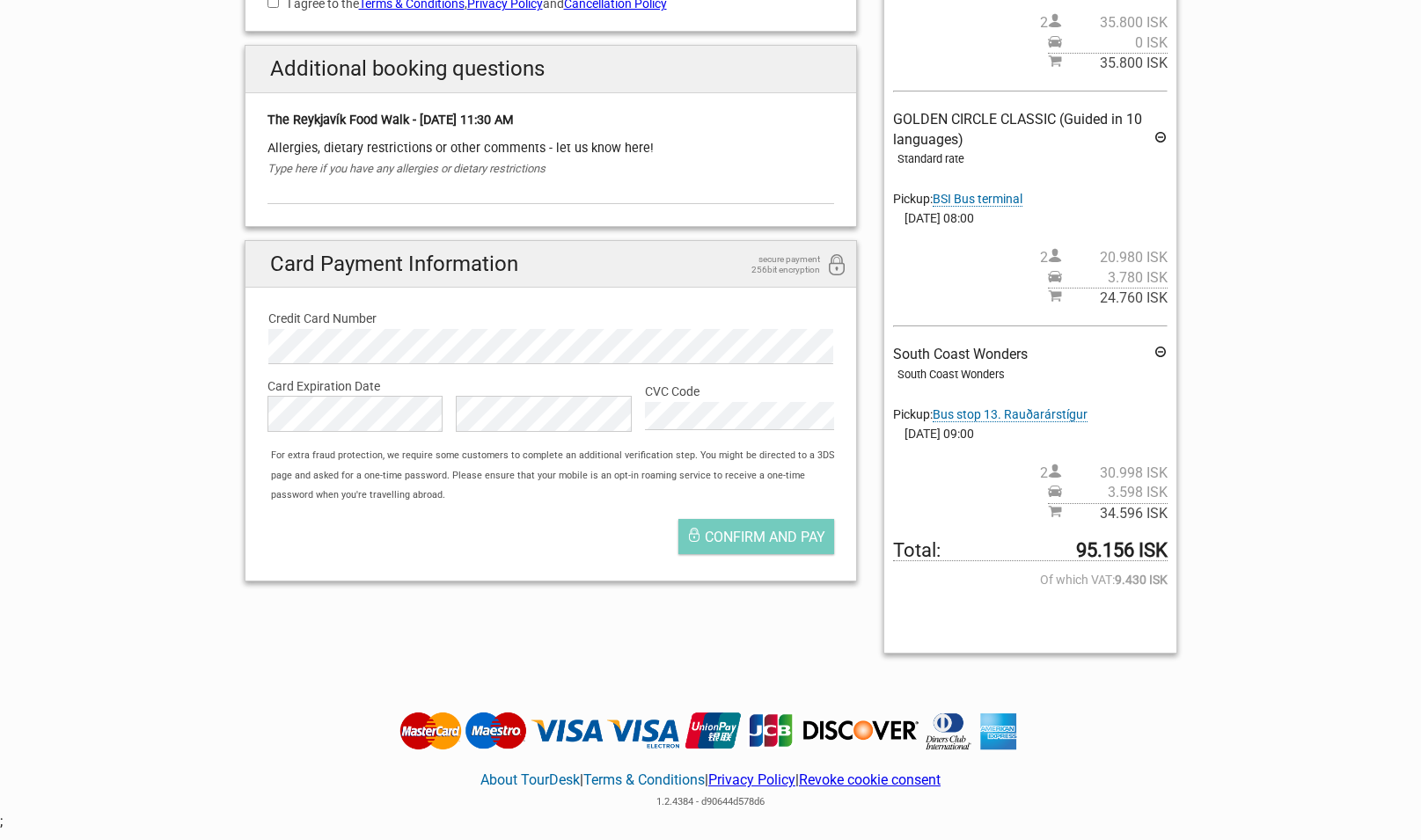
scroll to position [359, 0]
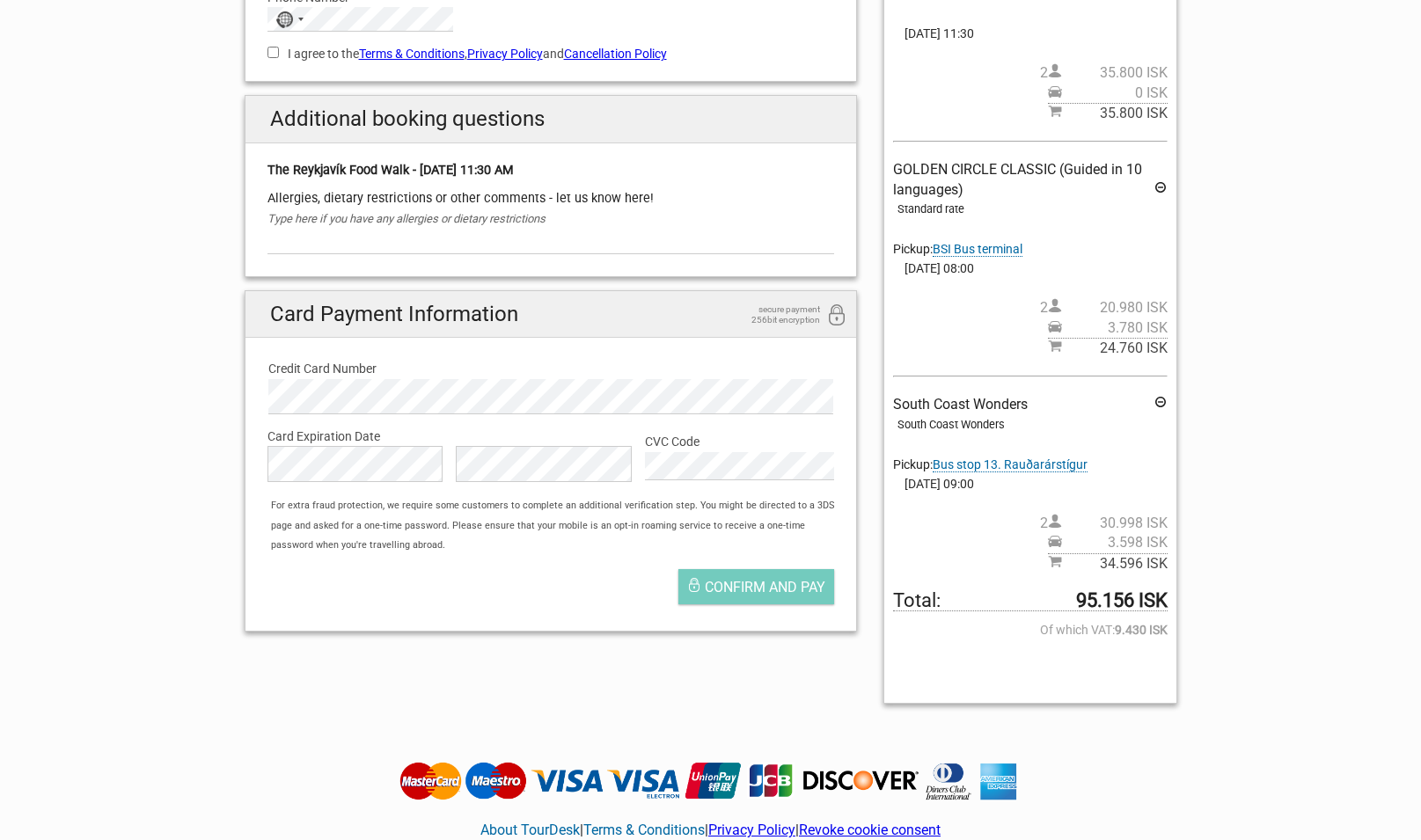
click at [1008, 469] on span "Bus stop 13. Rauðarárstígur" at bounding box center [1011, 465] width 155 height 15
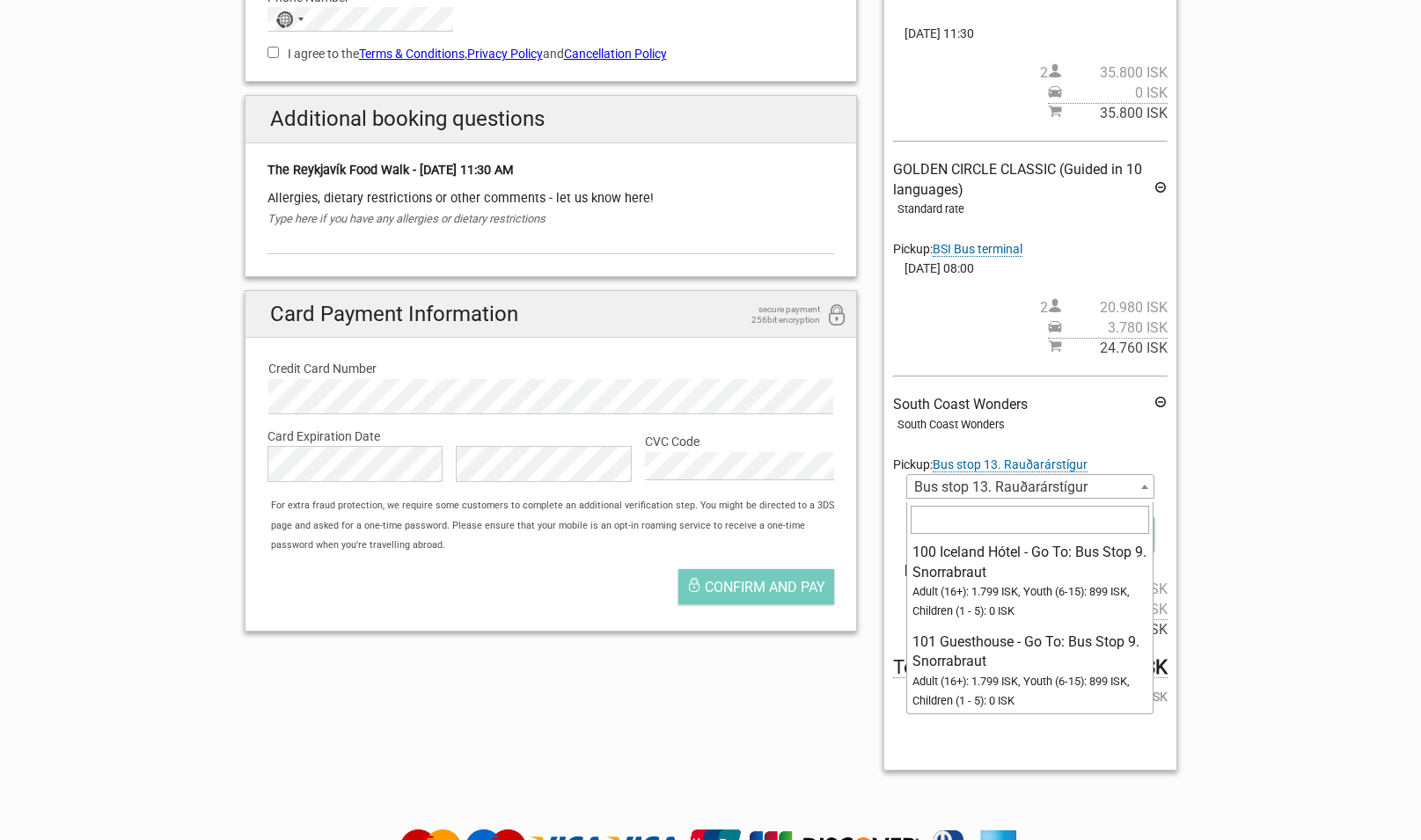
click at [1095, 490] on span "Bus stop 13. Rauðarárstígur" at bounding box center [1030, 487] width 246 height 25
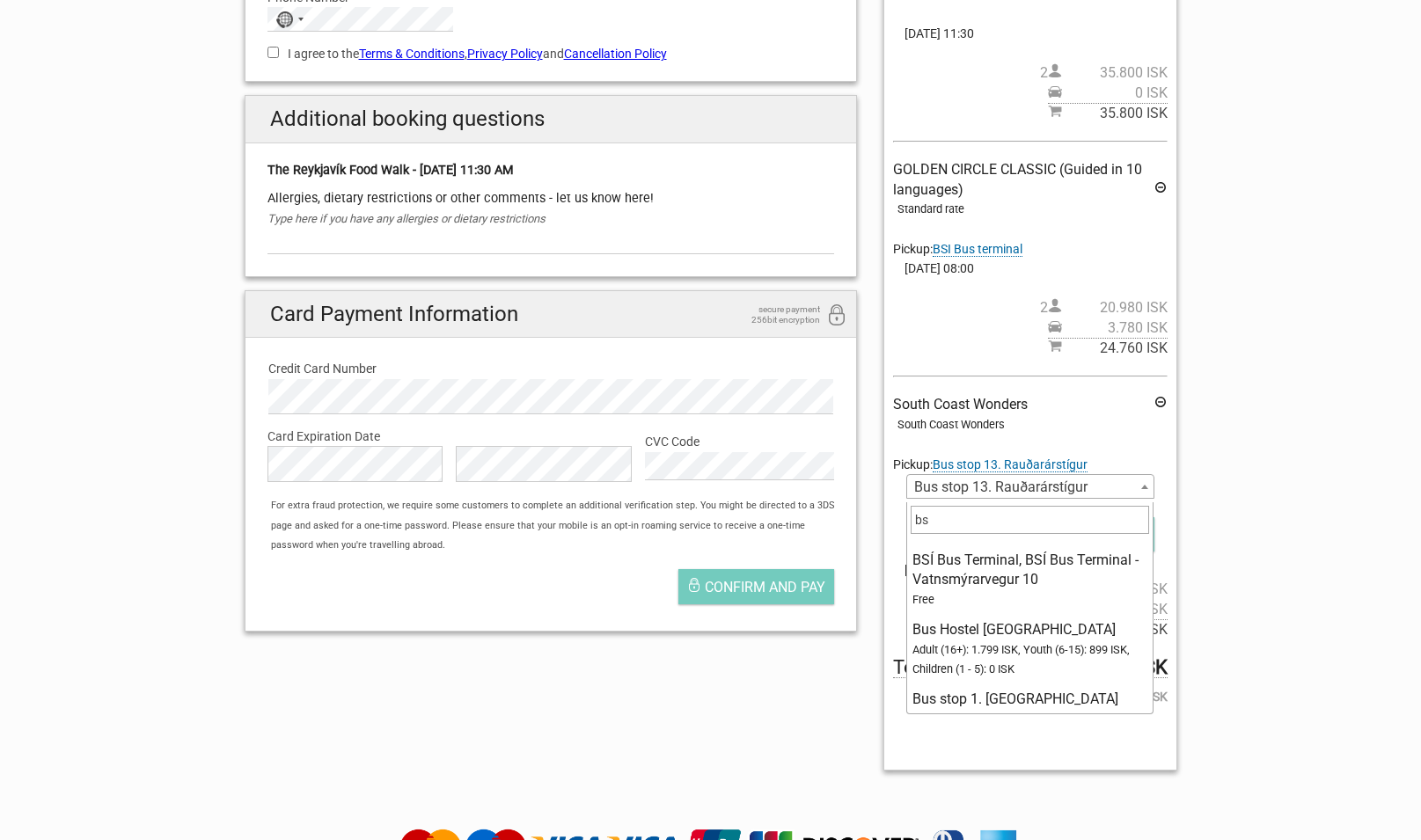
scroll to position [0, 0]
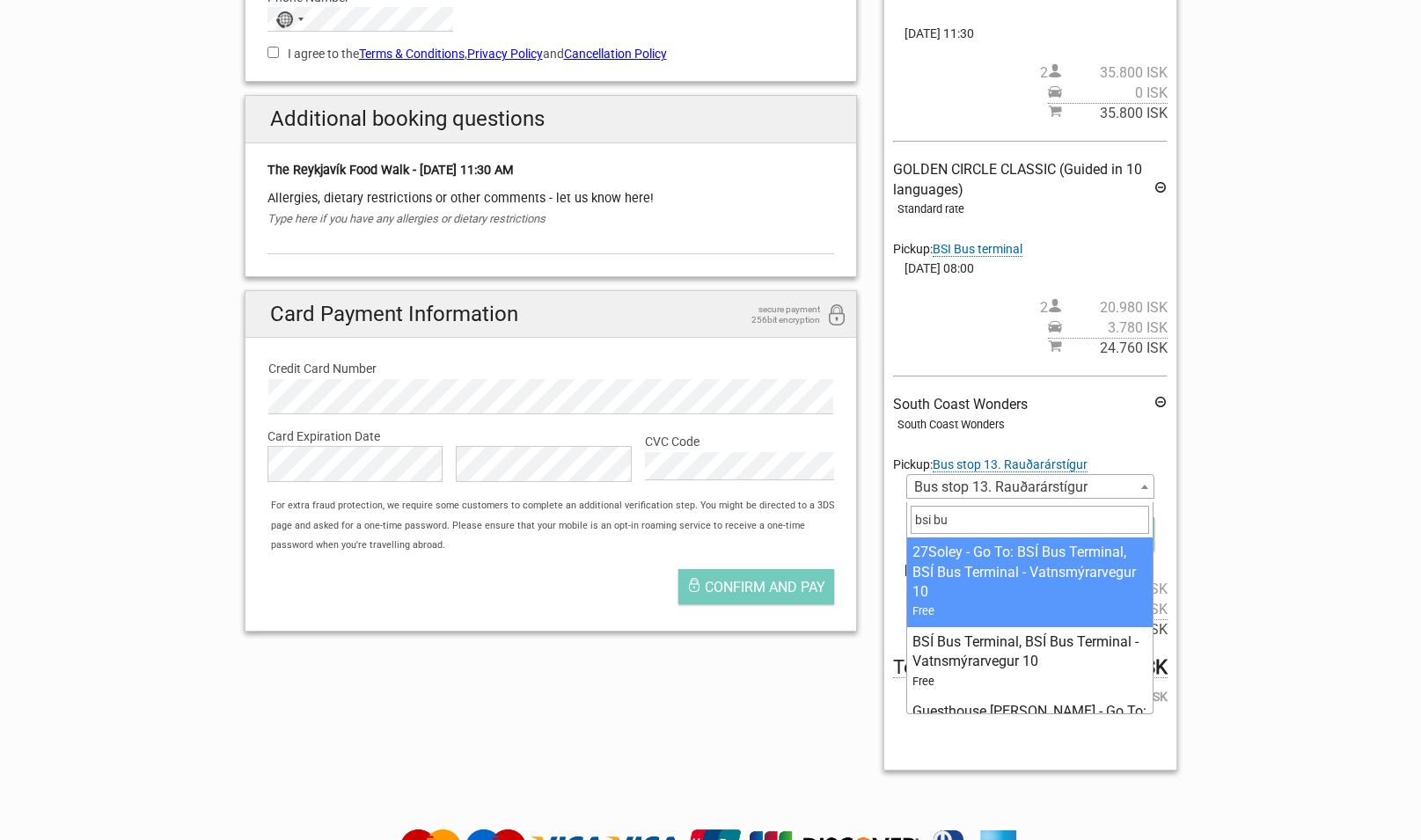
type input "bsi bus"
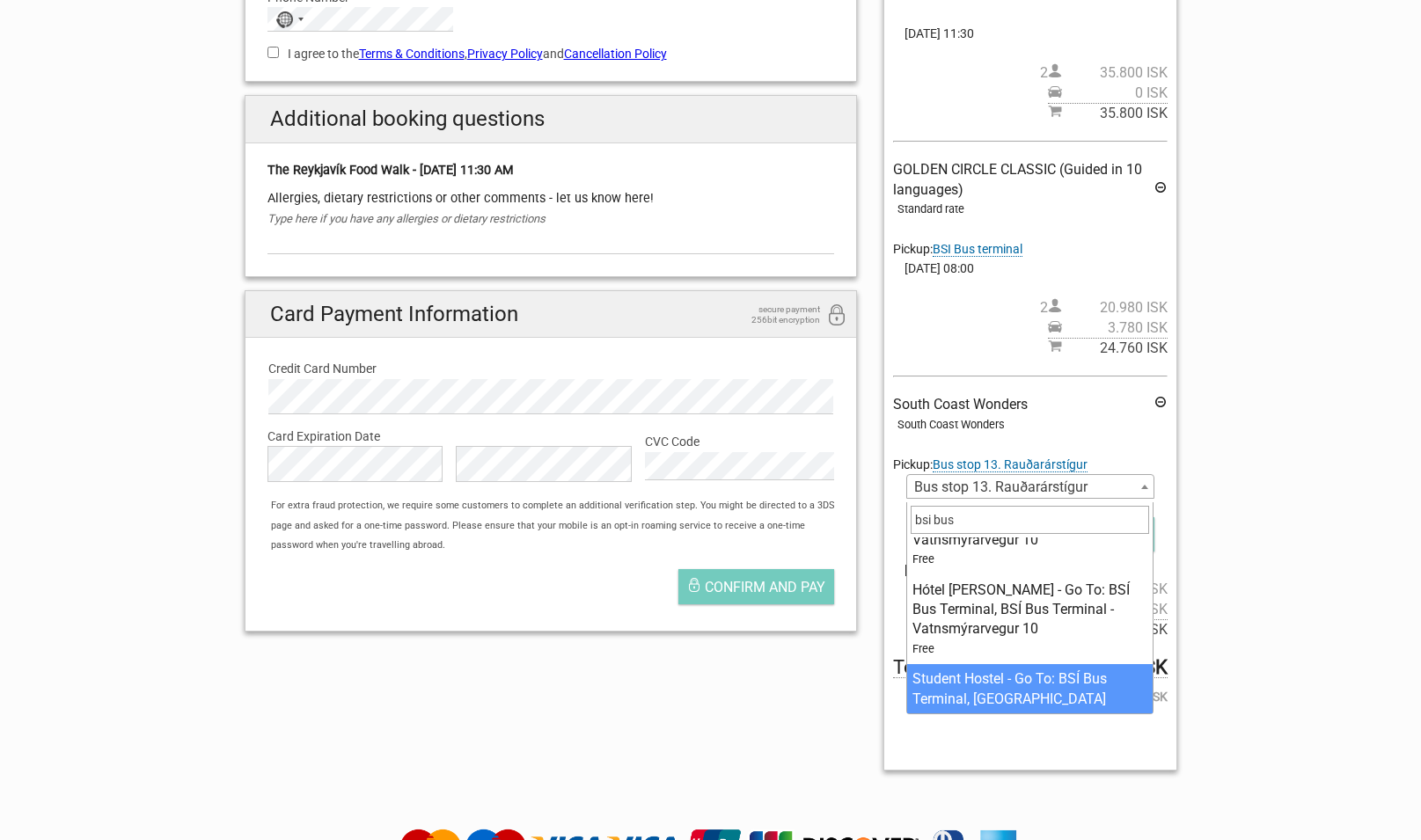
scroll to position [569, 0]
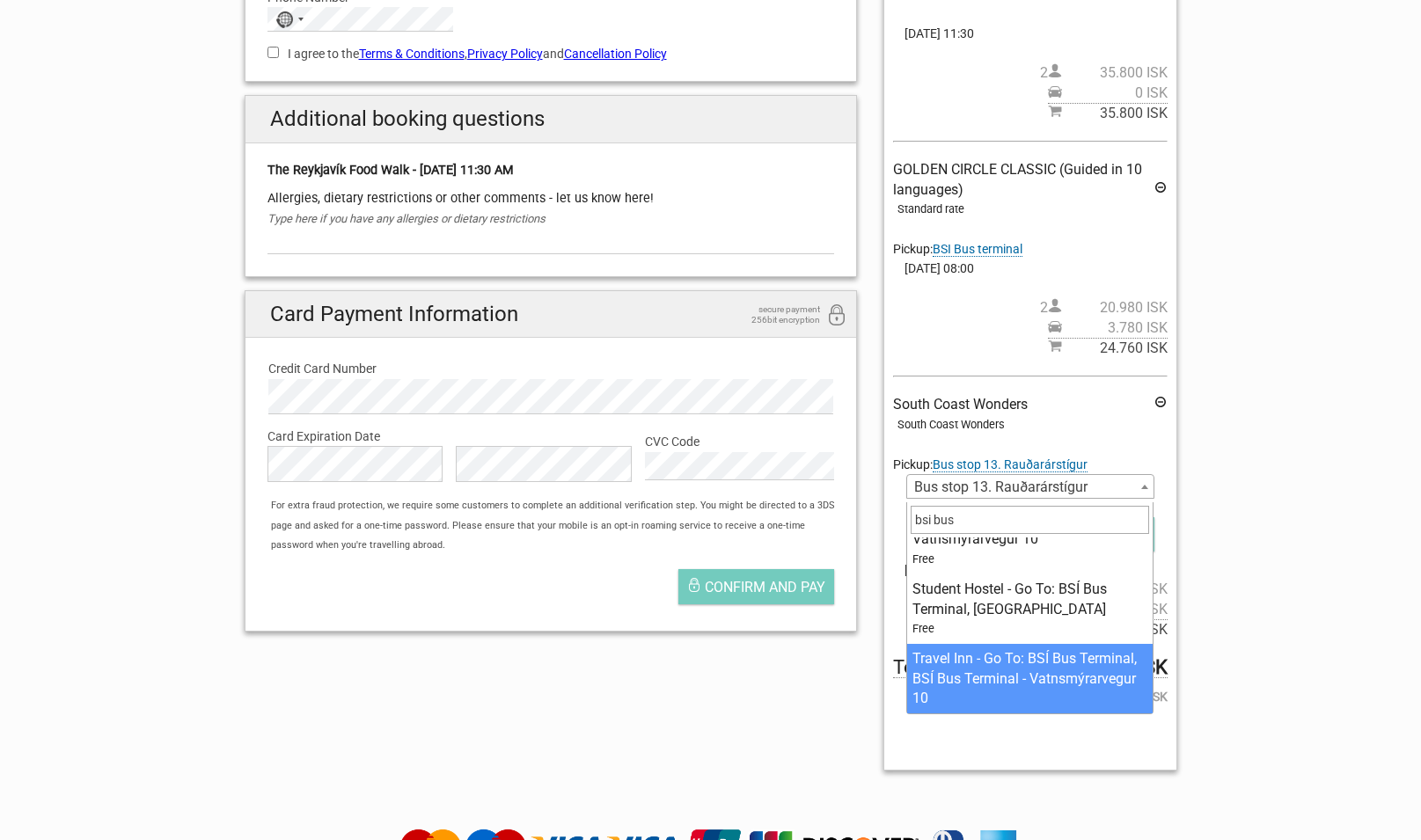
drag, startPoint x: 973, startPoint y: 523, endPoint x: 845, endPoint y: 517, distance: 128.1
click at [911, 517] on input "bsi bus" at bounding box center [1030, 519] width 239 height 28
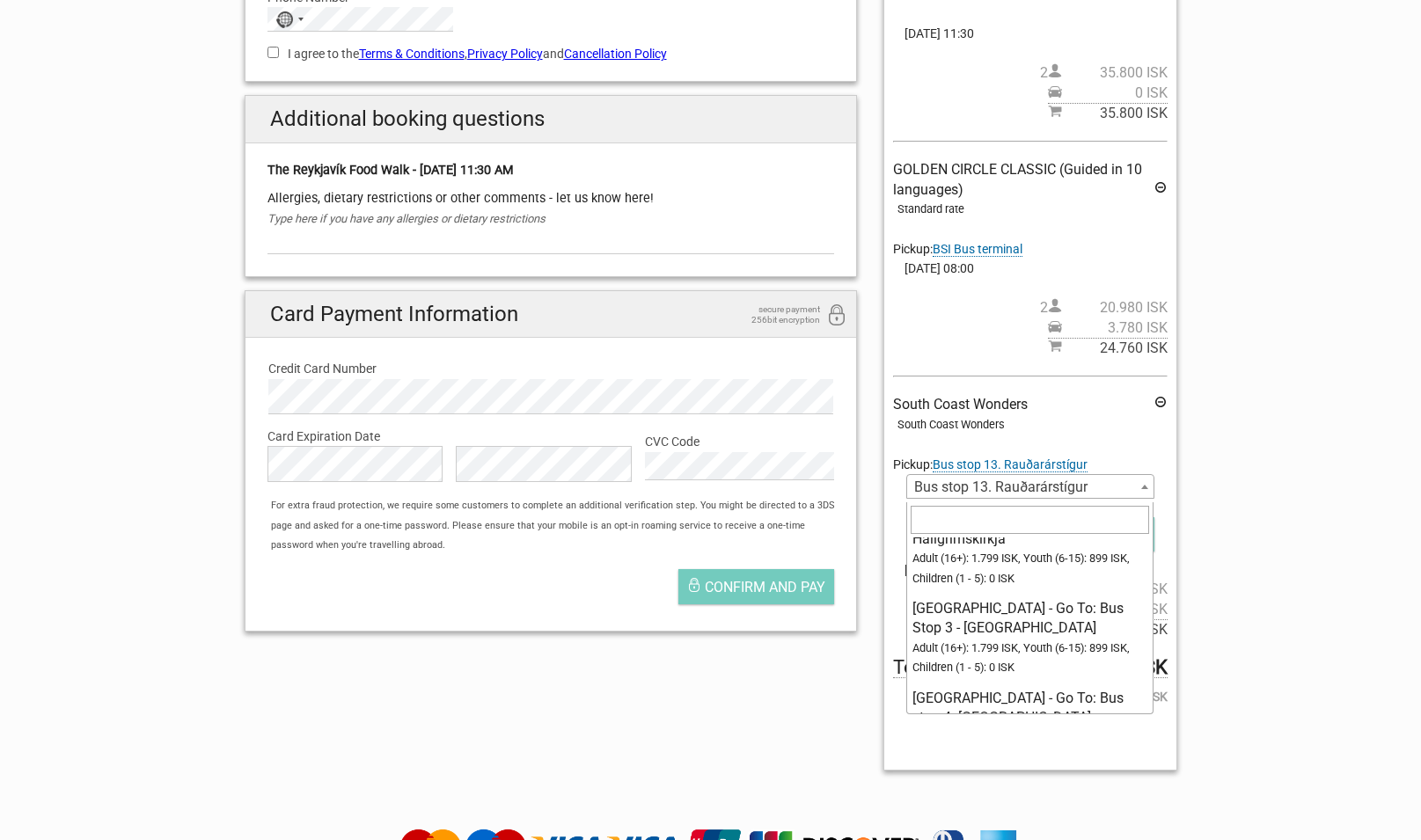
scroll to position [2872, 0]
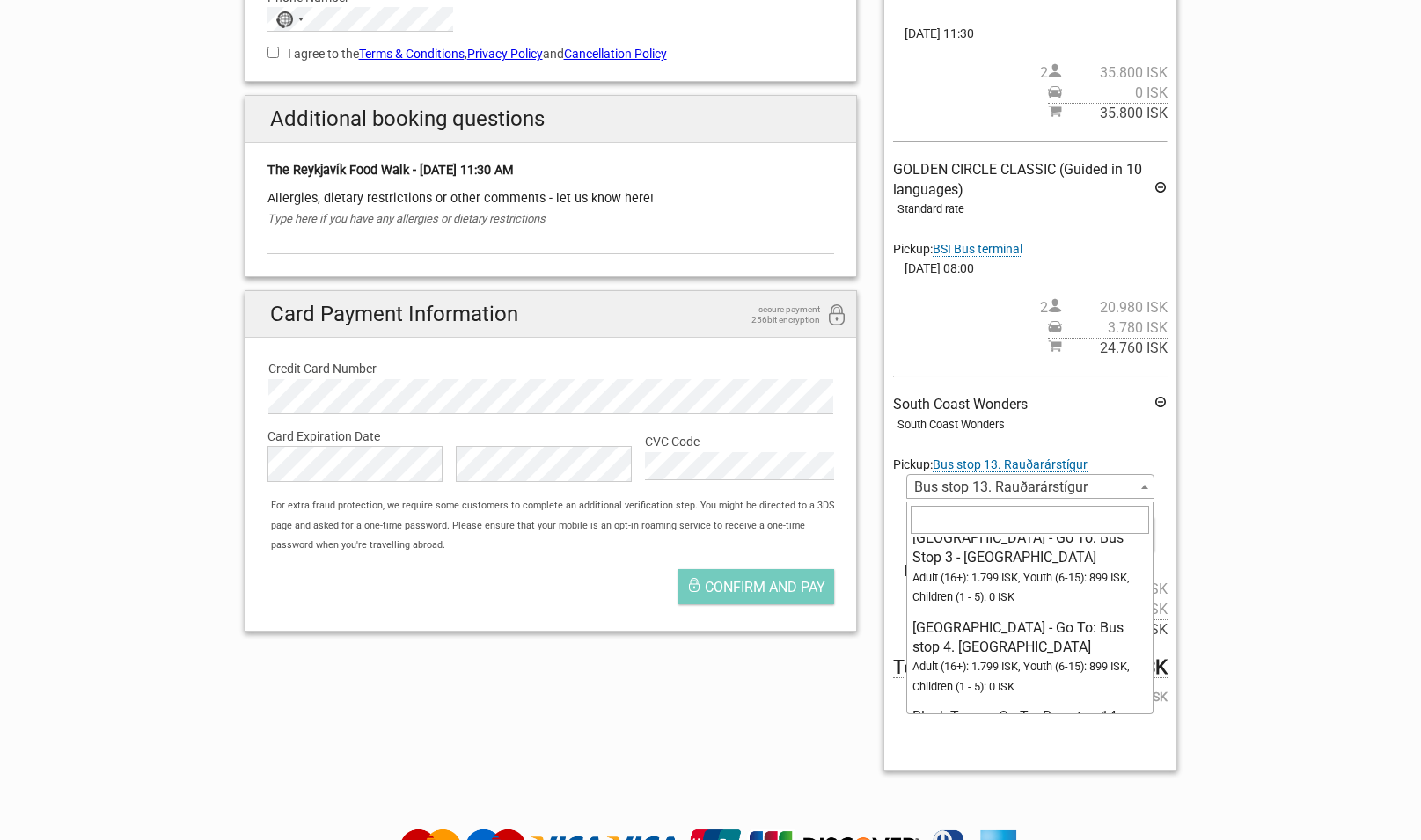
select select "1175982"
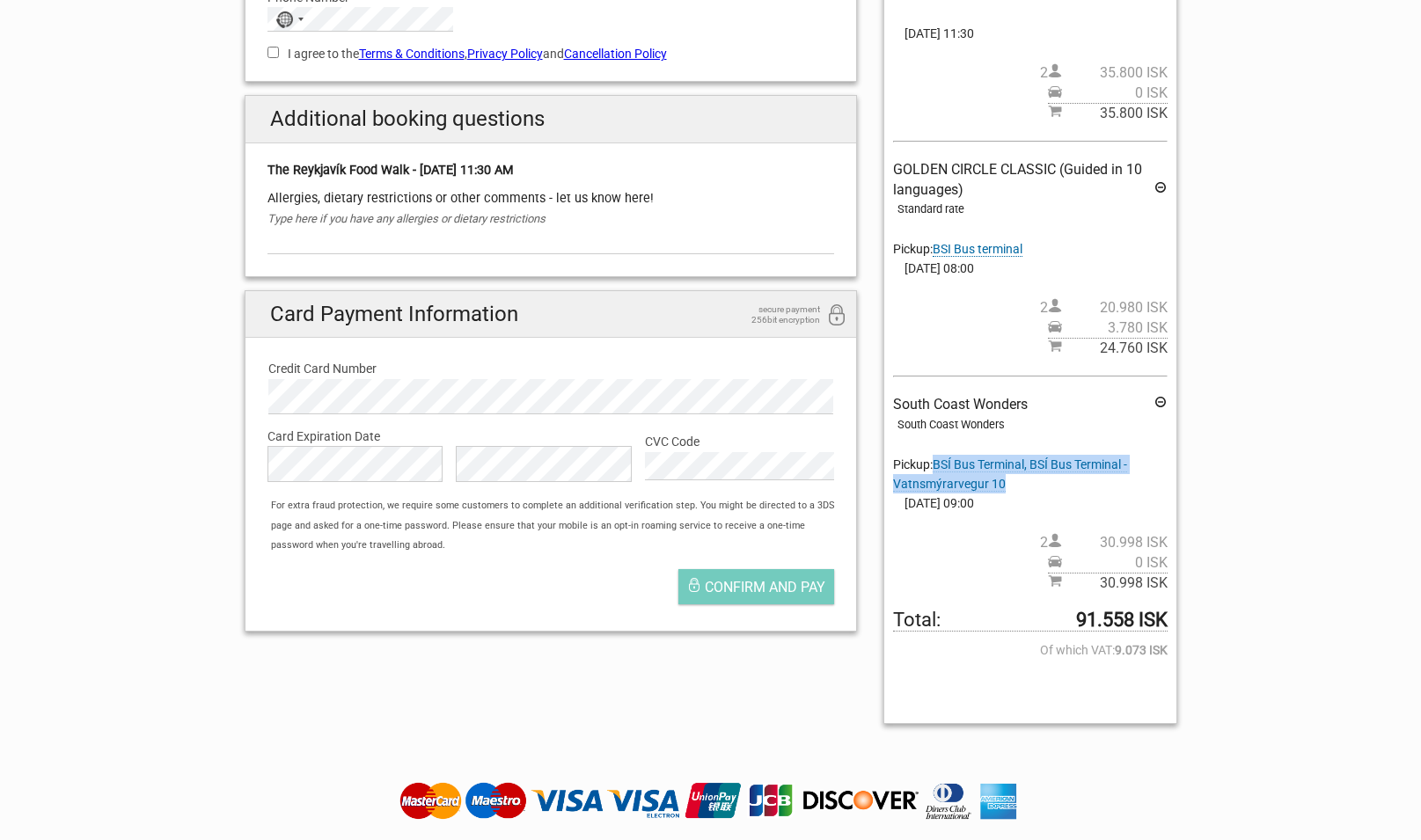
drag, startPoint x: 1010, startPoint y: 487, endPoint x: 939, endPoint y: 466, distance: 74.0
click at [938, 465] on div "South Coast Wonders South Coast Wonders Pickup: BSÍ Bus Terminal, BSÍ Bus Termi…" at bounding box center [1030, 493] width 274 height 198
copy span "BSÍ Bus Terminal, BSÍ Bus Terminal - Vatnsmýrarvegur 10"
click at [985, 250] on span "BSI Bus terminal" at bounding box center [977, 250] width 90 height 15
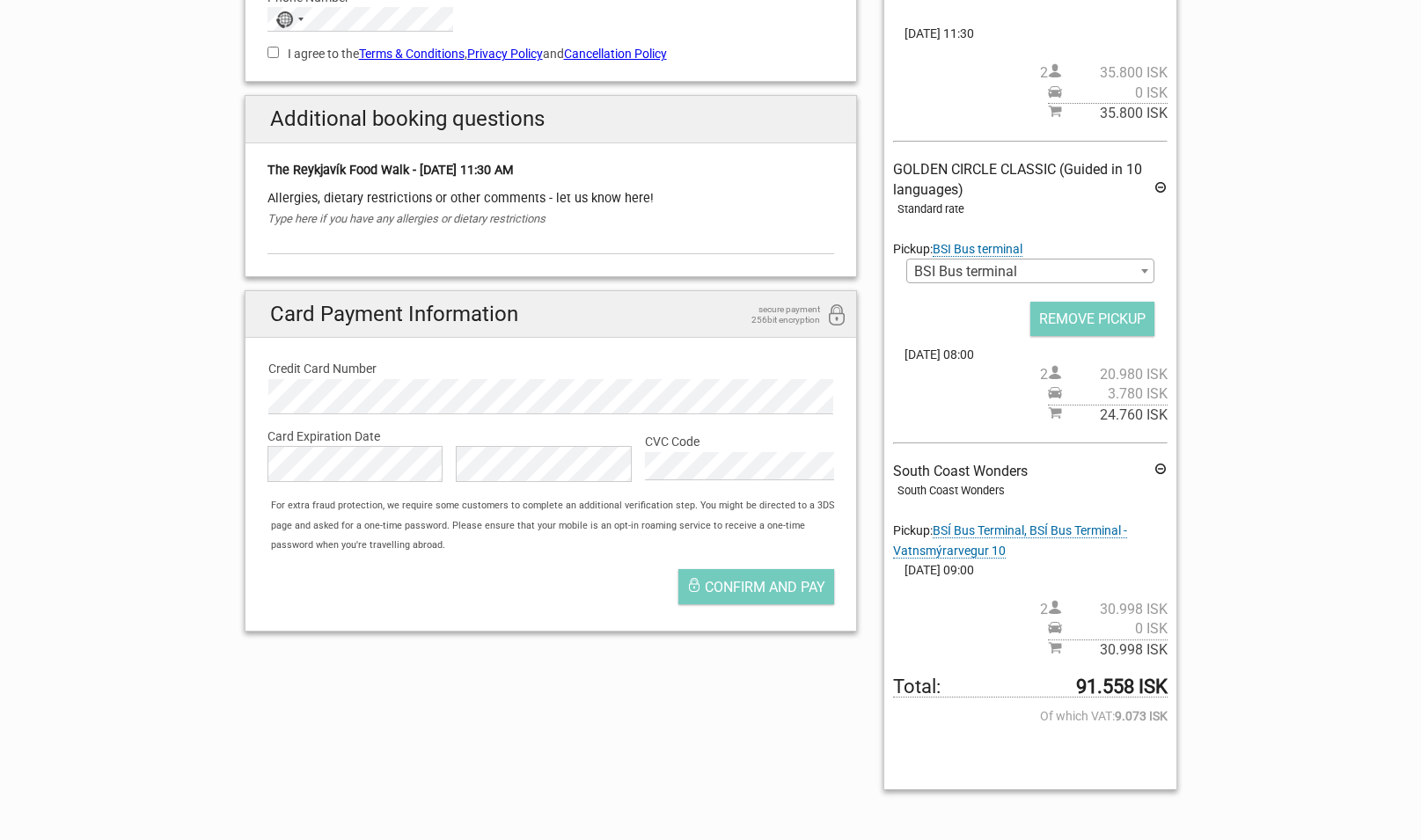
click at [1056, 270] on span "BSI Bus terminal" at bounding box center [1030, 272] width 246 height 25
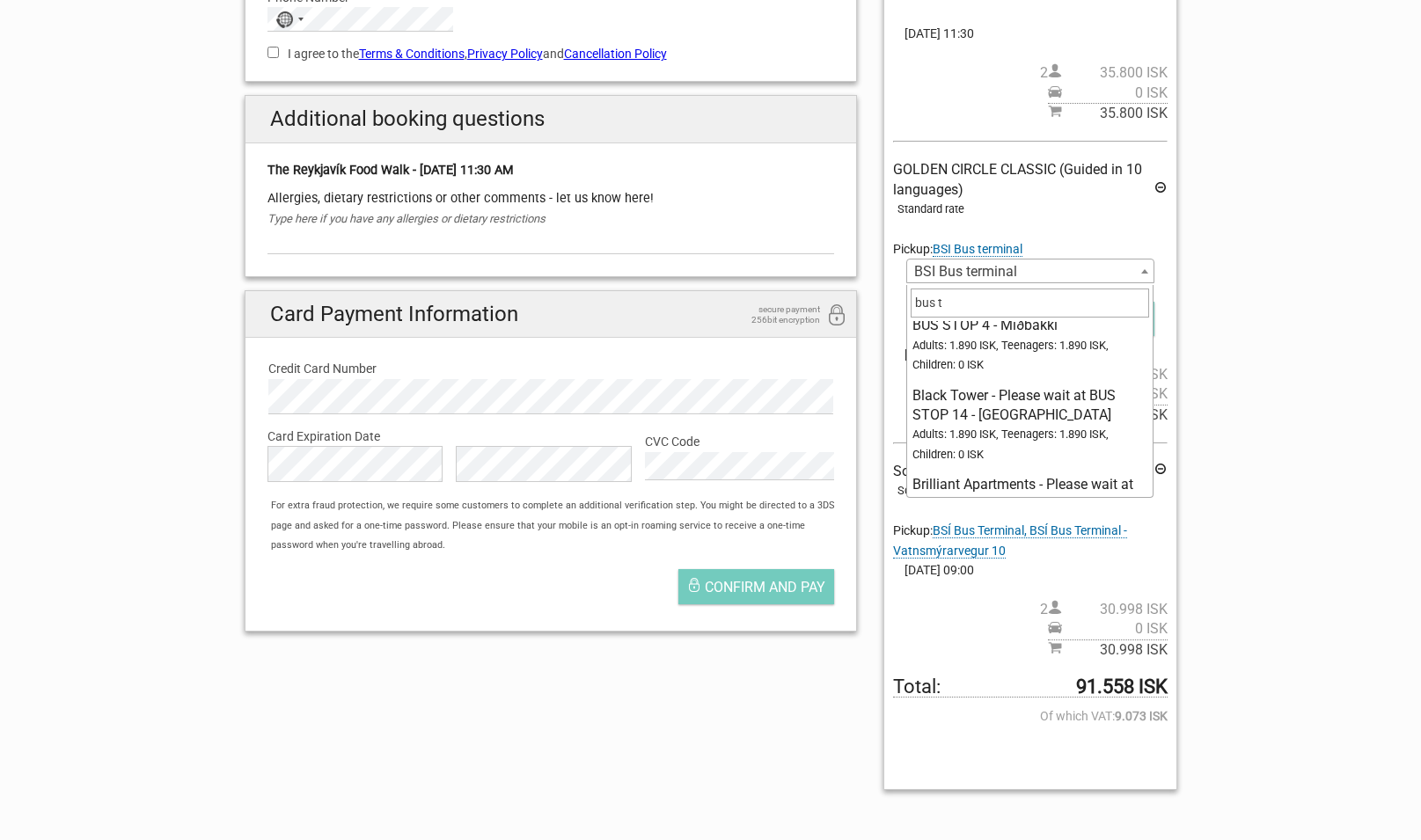
scroll to position [0, 0]
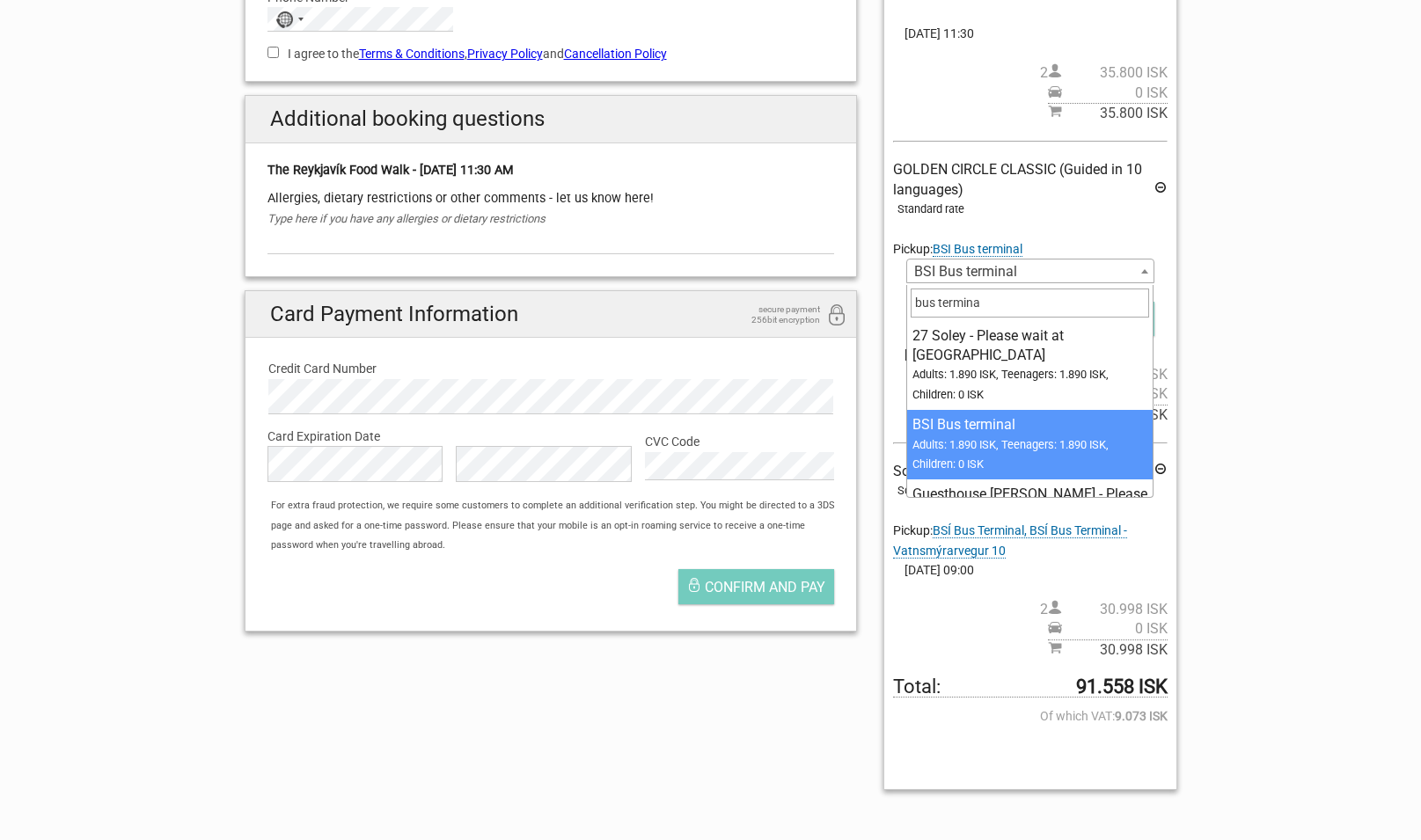
type input "bus terminal"
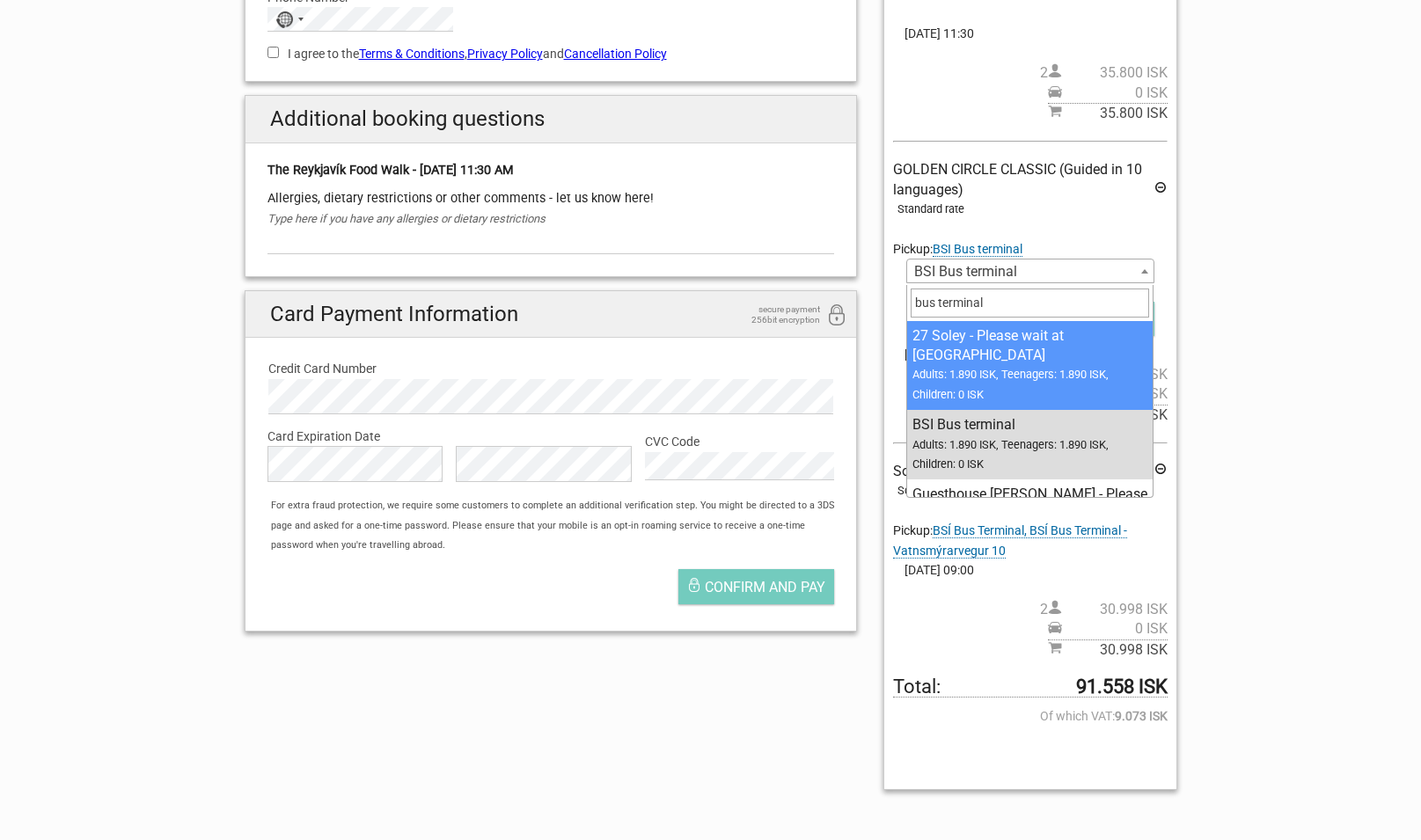
drag, startPoint x: 991, startPoint y: 298, endPoint x: 901, endPoint y: 304, distance: 90.2
click at [911, 304] on input "bus terminal" at bounding box center [1030, 302] width 239 height 28
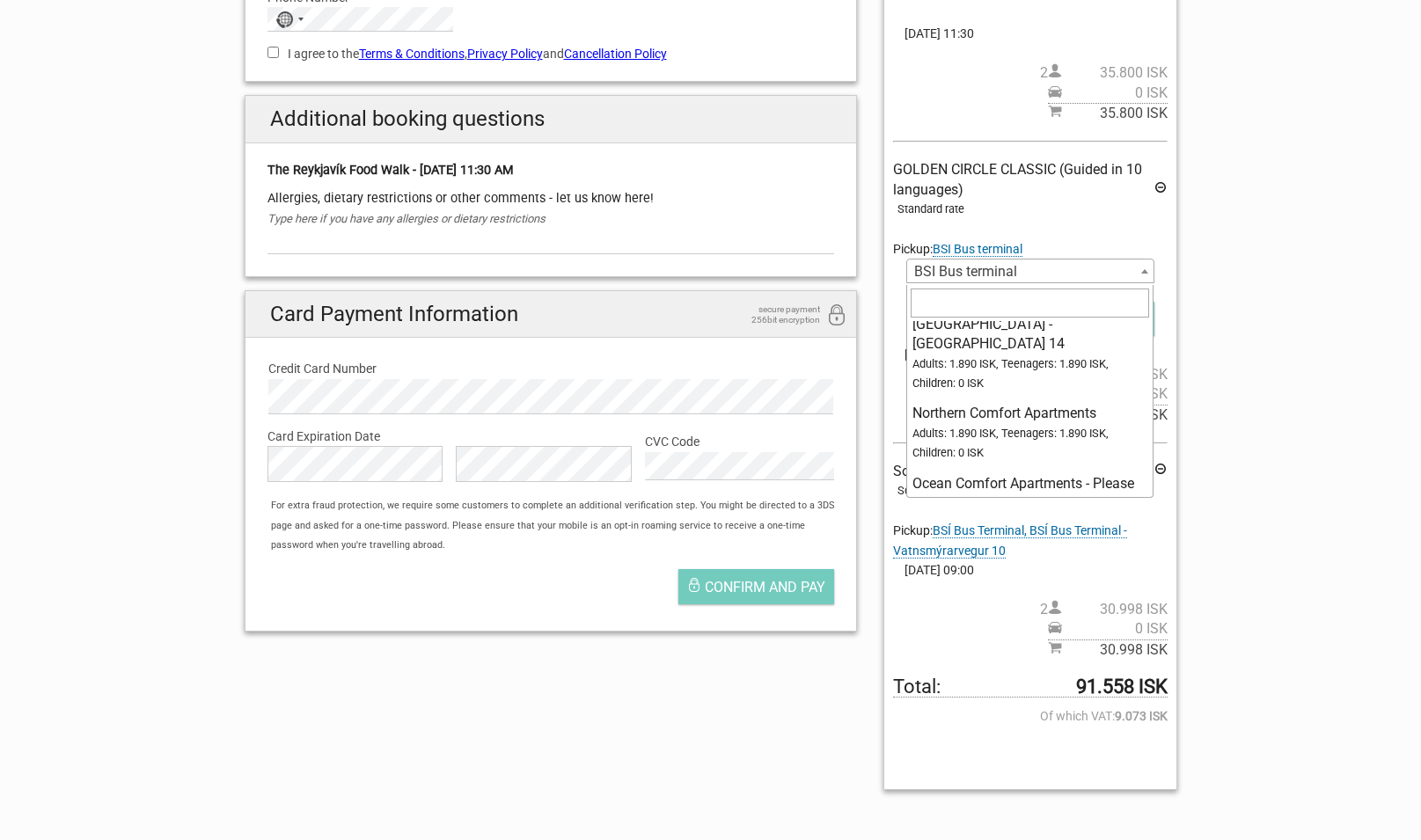
scroll to position [14110, 0]
select select "1078821"
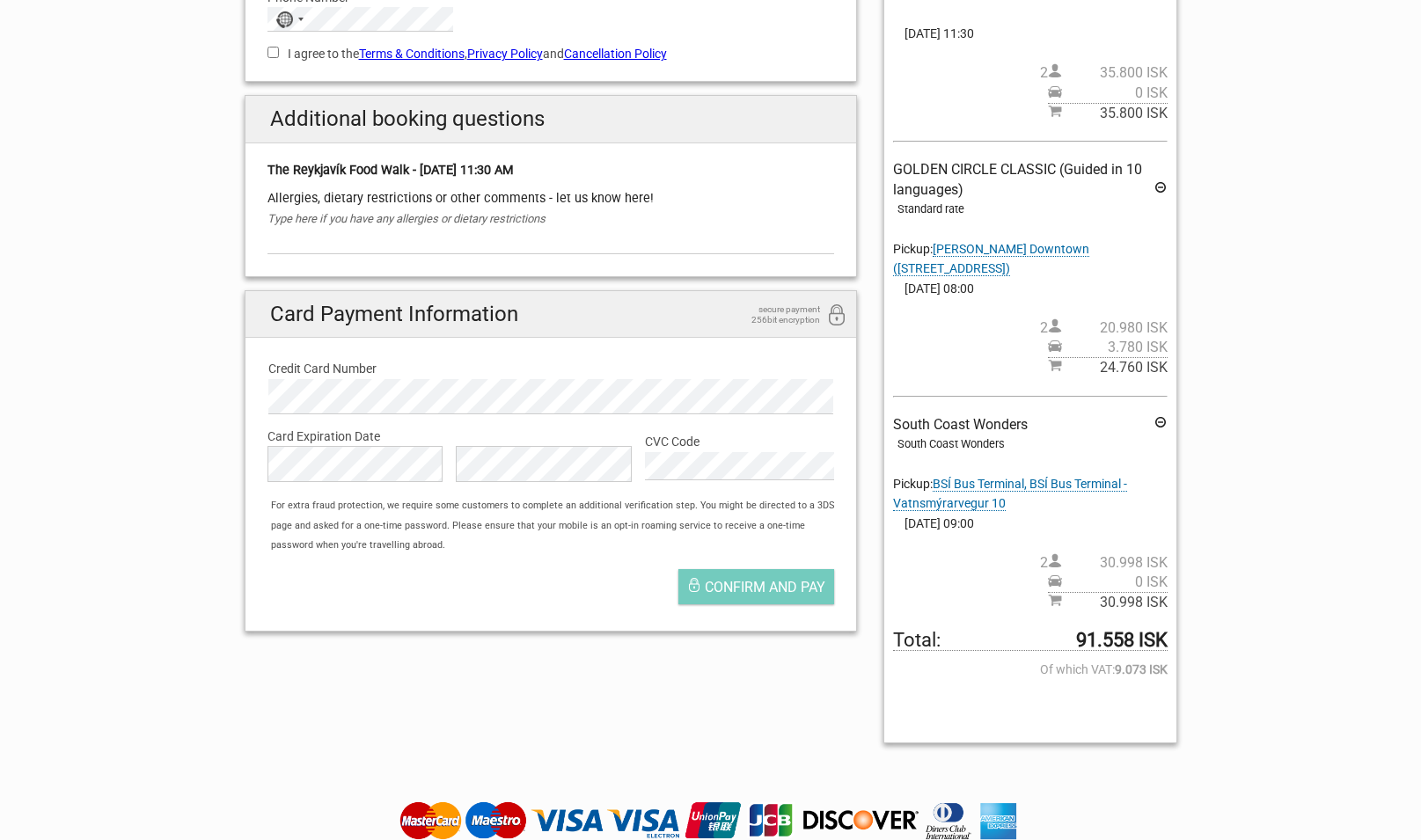
drag, startPoint x: 955, startPoint y: 274, endPoint x: 940, endPoint y: 253, distance: 25.8
click at [940, 253] on div "GOLDEN CIRCLE CLASSIC (Guided in 10 languages) Standard rate Pickup: Oddsson Do…" at bounding box center [1030, 268] width 274 height 217
copy span "Oddsson Downtown (Háteigsvegur 1, 105 Reykjavik)"
click at [974, 492] on span "BSÍ Bus Terminal, BSÍ Bus Terminal - Vatnsmýrarvegur 10" at bounding box center [1010, 493] width 234 height 34
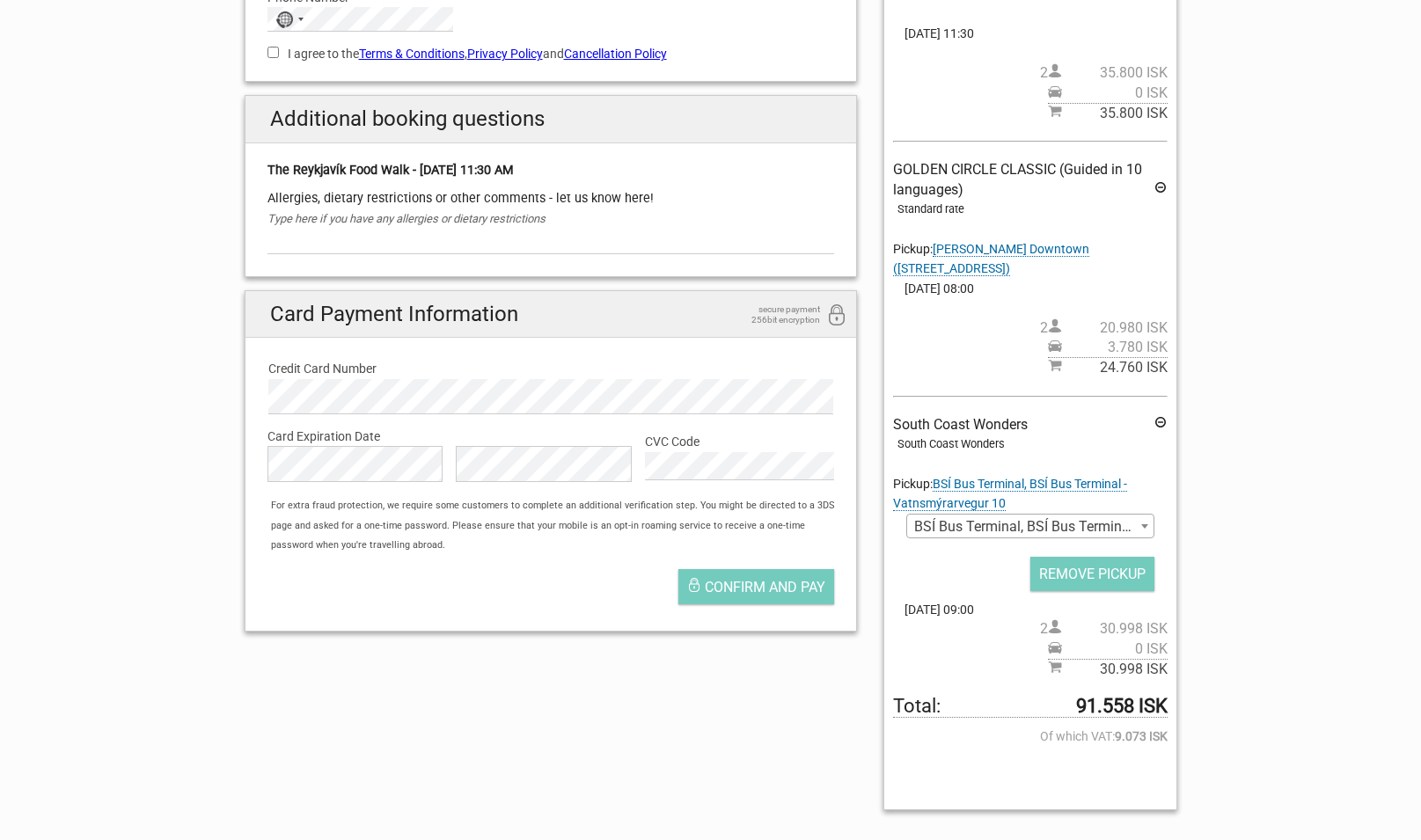
click at [1023, 530] on span "BSÍ Bus Terminal, BSÍ Bus Terminal - Vatnsmýrarvegur 10" at bounding box center [1030, 527] width 246 height 25
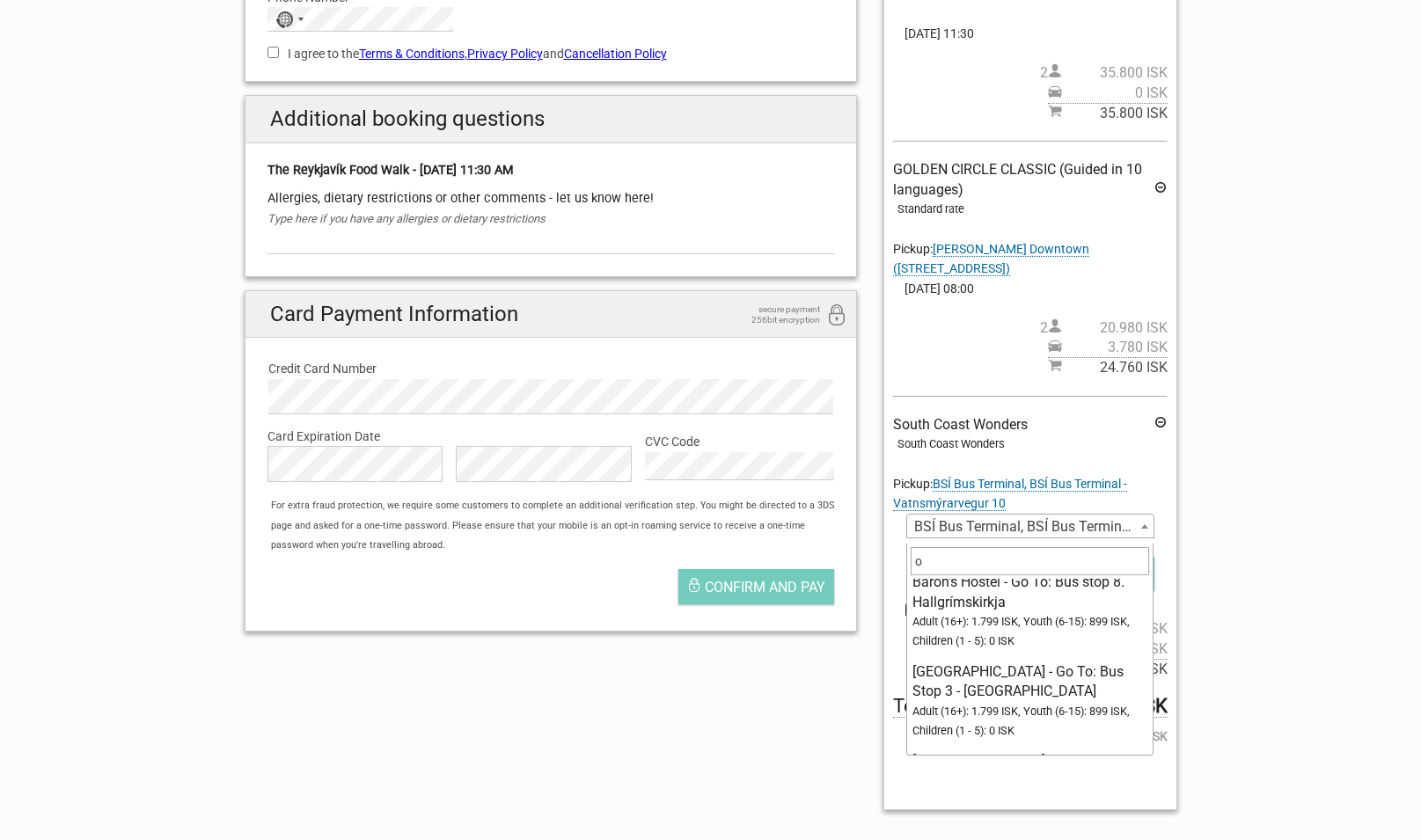
scroll to position [0, 0]
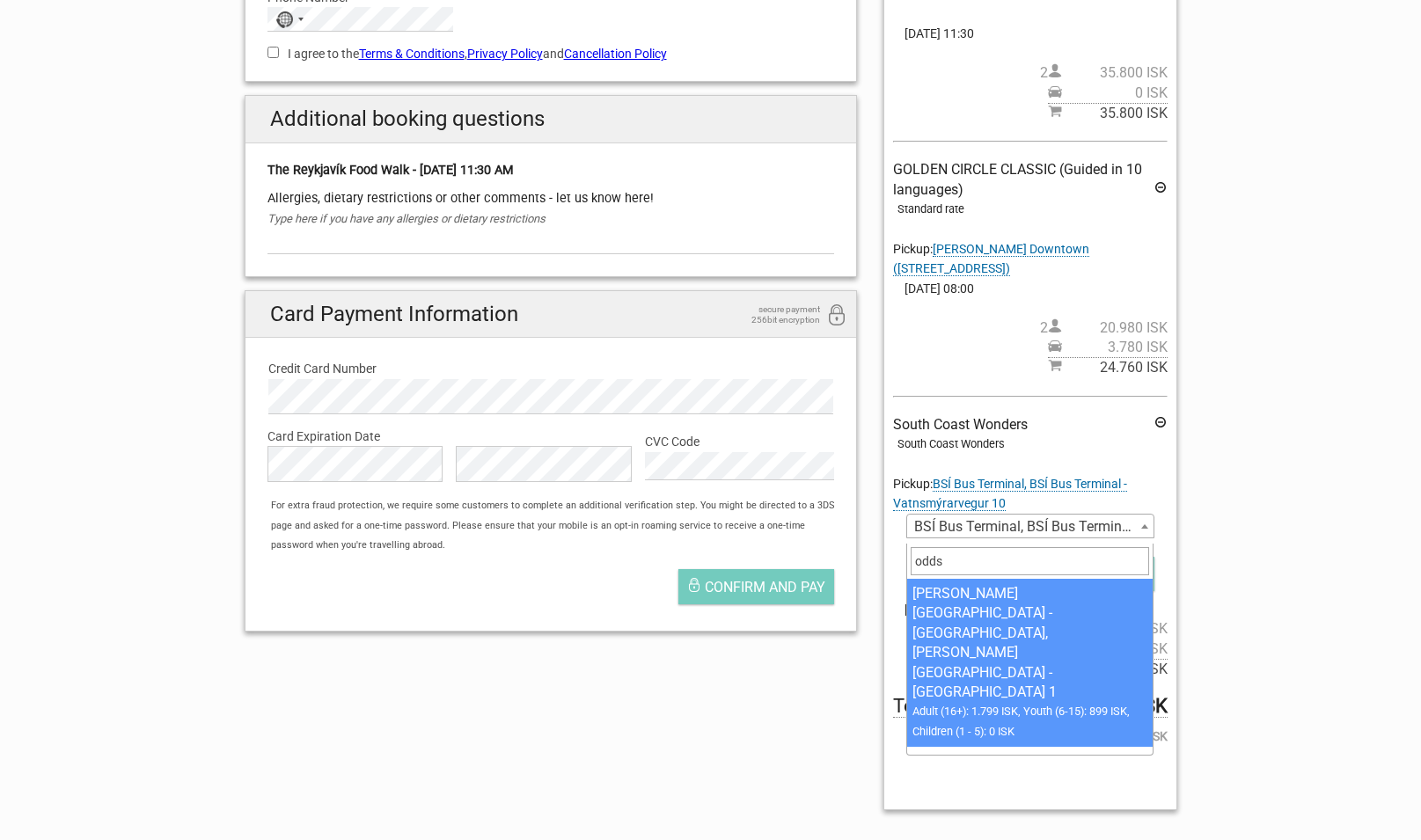
type input "odds"
select select "1093206"
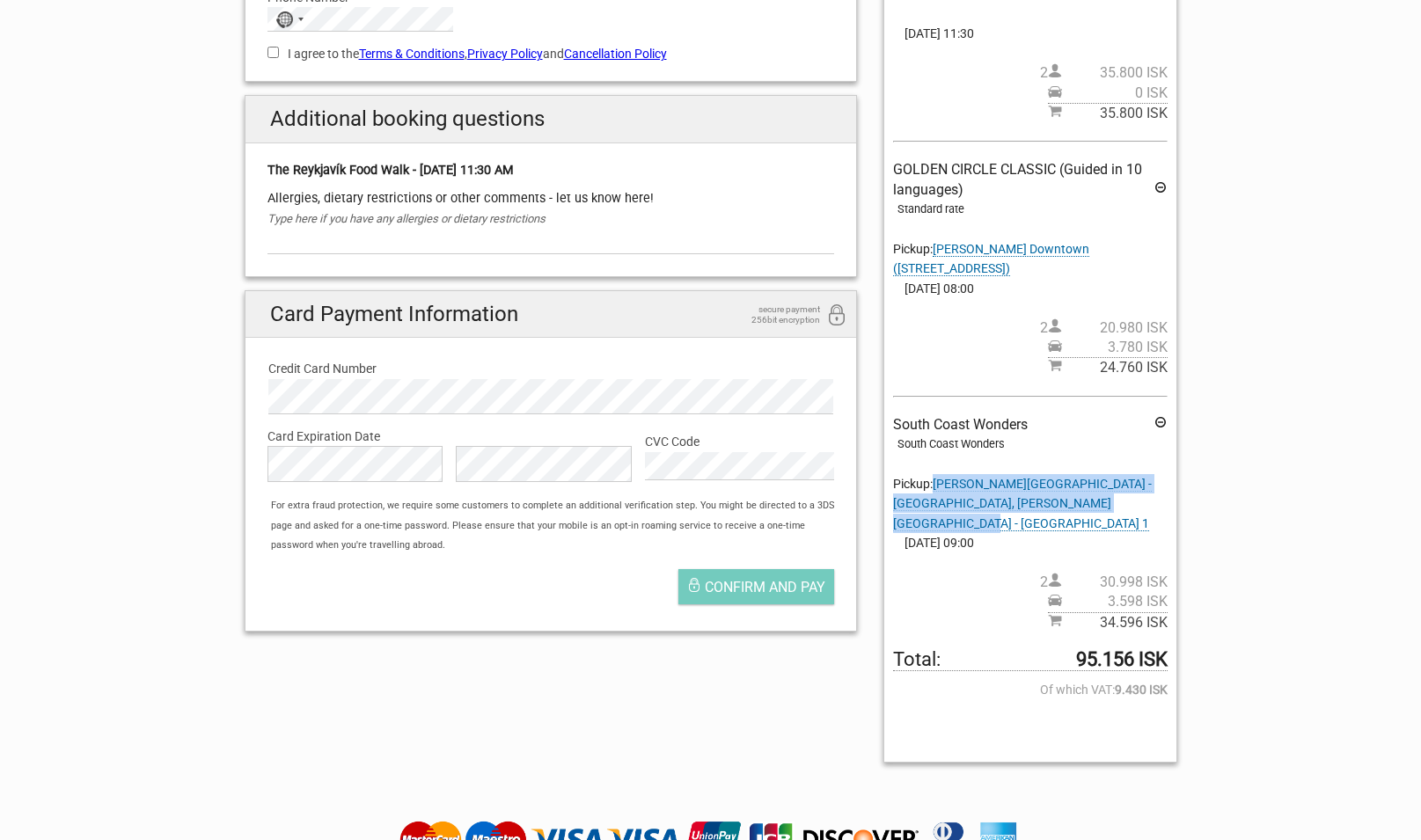
drag, startPoint x: 1149, startPoint y: 511, endPoint x: 938, endPoint y: 488, distance: 212.2
click at [938, 488] on div "South Coast Wonders South Coast Wonders Pickup: Oddsson Downtown Hotel - Háteig…" at bounding box center [1030, 523] width 274 height 217
copy span "Oddsson Downtown Hotel - Háteigsvegur 1, Oddsson Downtown Hotel - Háteigsvegur 1"
click at [1156, 514] on div "South Coast Wonders South Coast Wonders Pickup: Oddsson Downtown Hotel - Háteig…" at bounding box center [1030, 523] width 274 height 217
drag, startPoint x: 1156, startPoint y: 509, endPoint x: 1058, endPoint y: 515, distance: 98.2
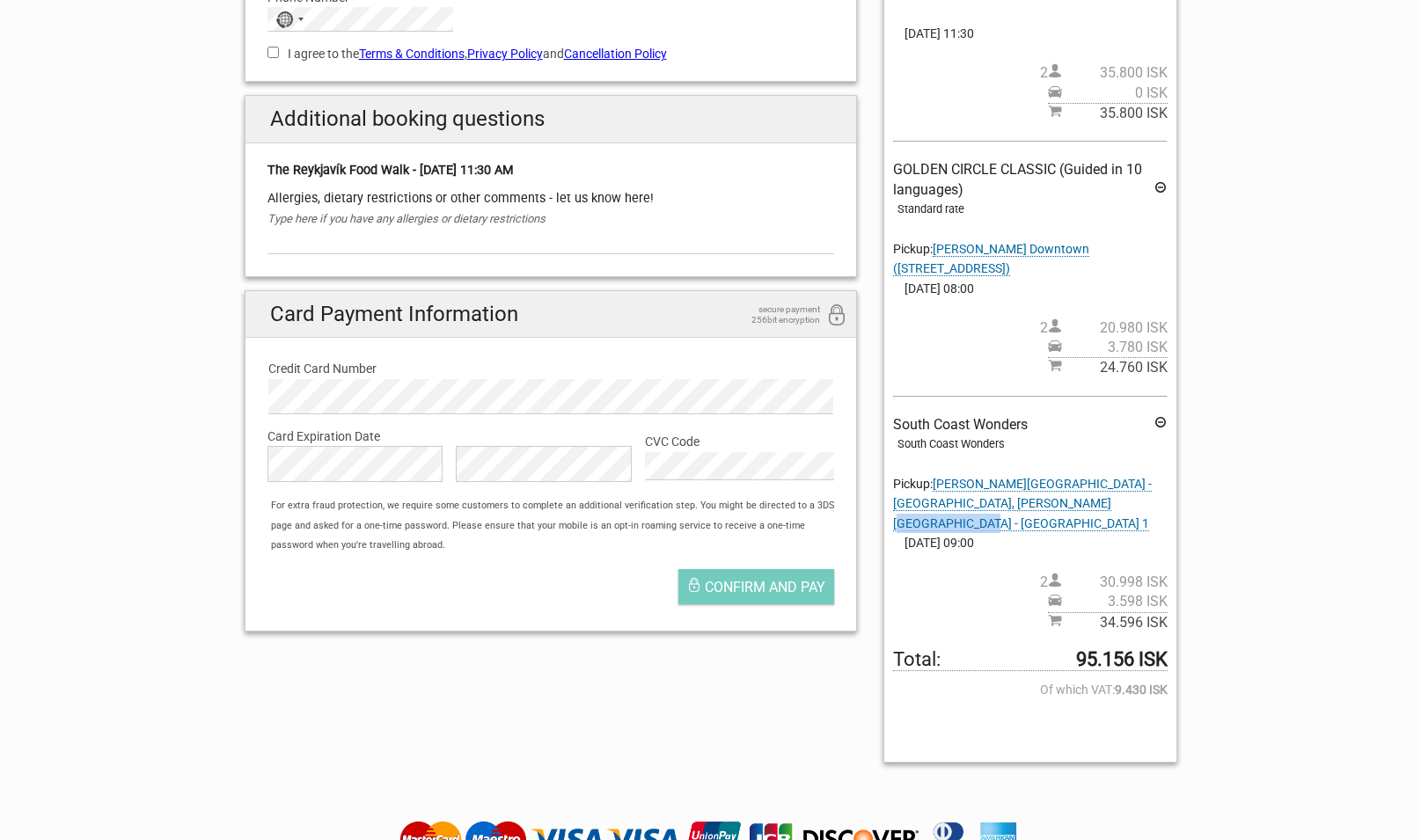
click at [1058, 515] on div "South Coast Wonders South Coast Wonders Pickup: Oddsson Downtown Hotel - Háteig…" at bounding box center [1030, 523] width 274 height 217
copy span "Háteigsvegur 1"
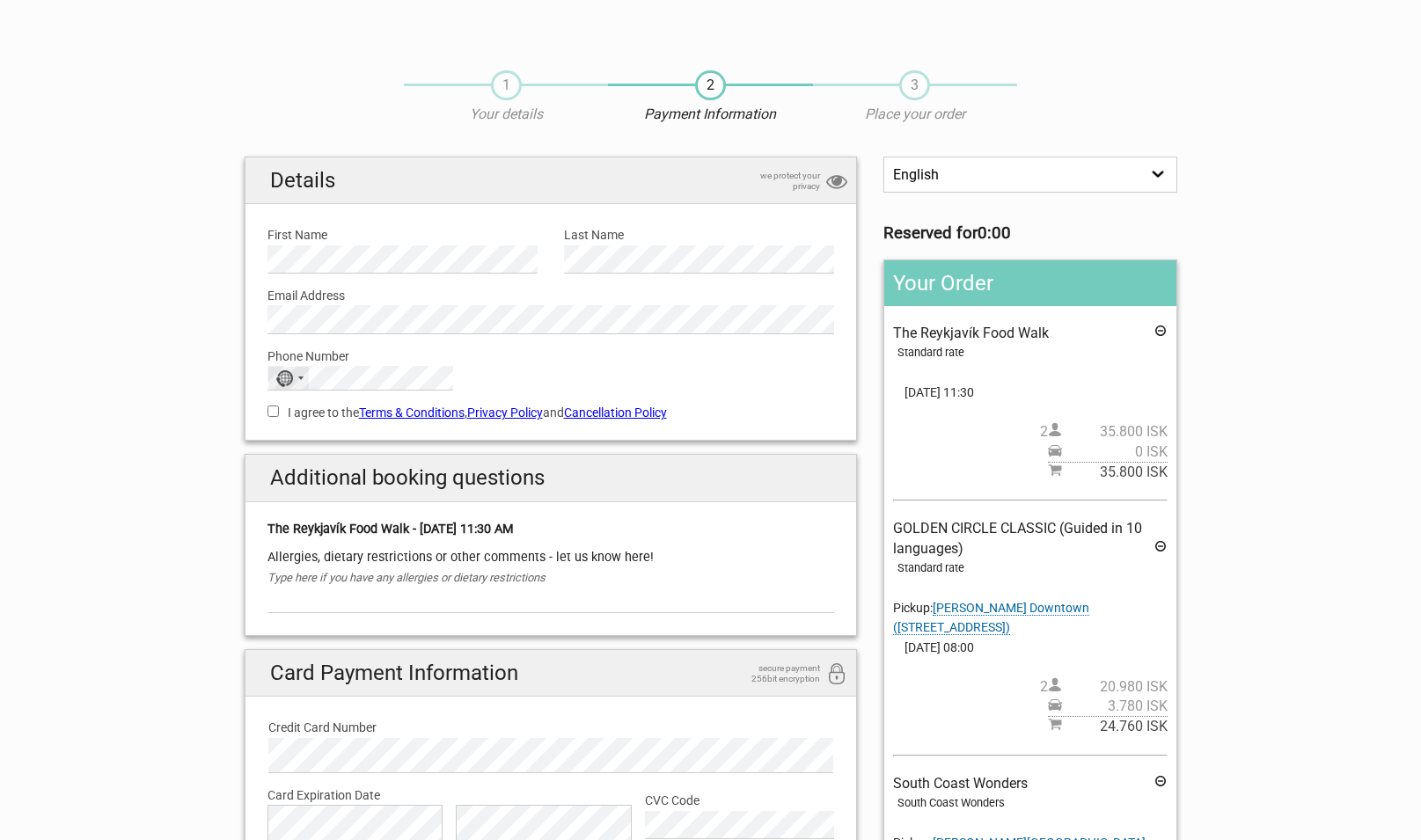
click at [307, 383] on div "No country selected" at bounding box center [288, 378] width 41 height 23
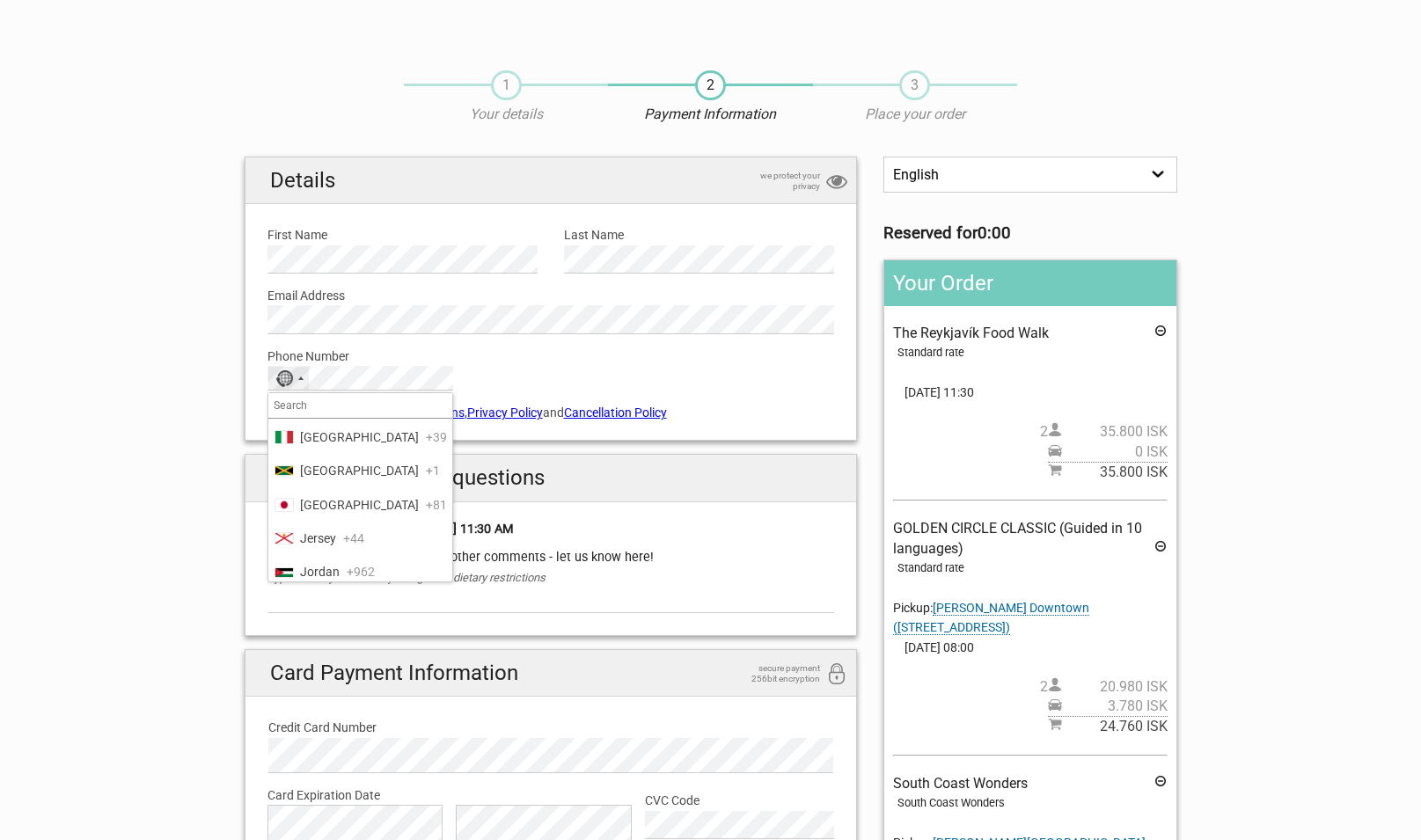
scroll to position [3679, 0]
click at [304, 446] on span "Italy" at bounding box center [360, 436] width 119 height 19
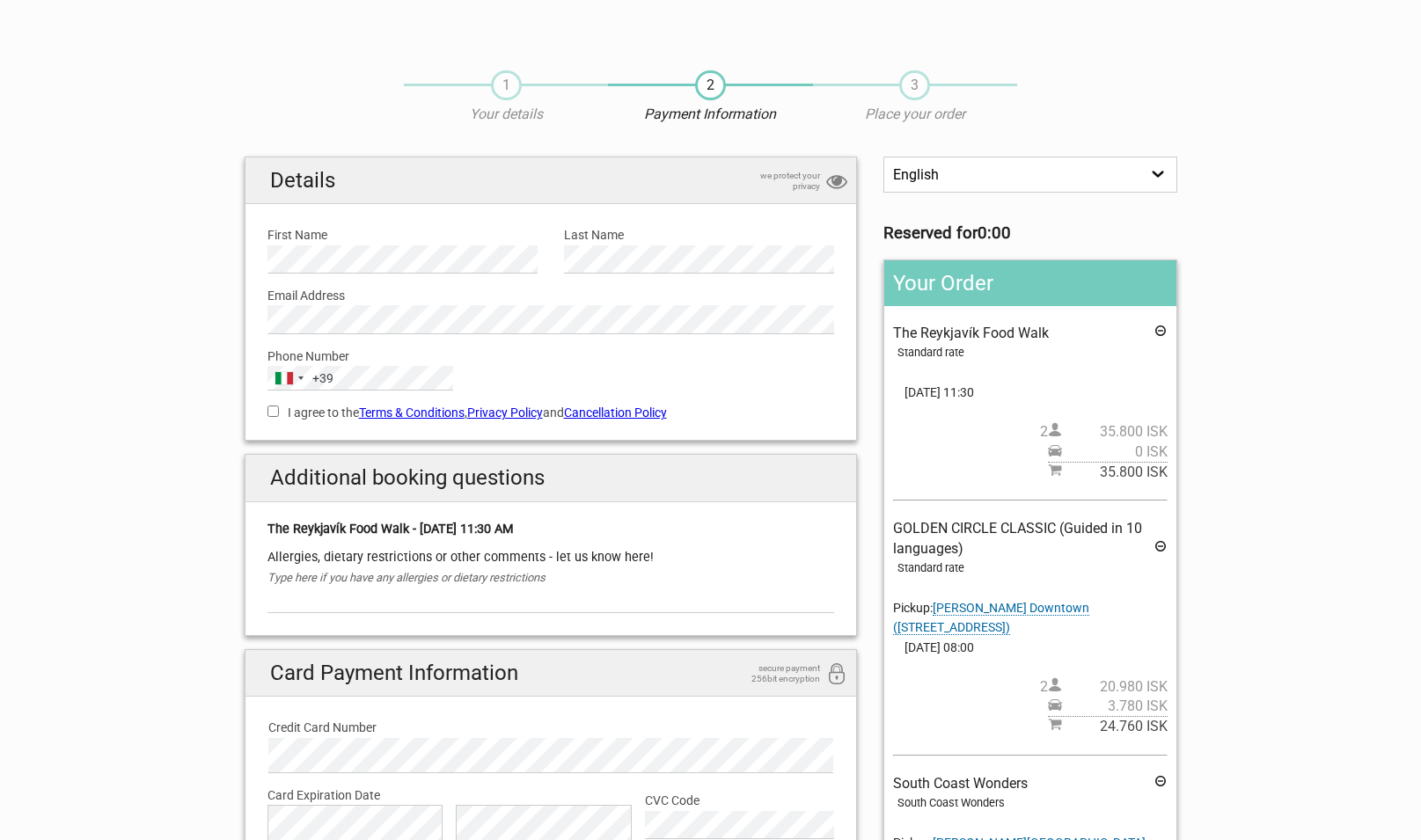
click at [276, 415] on input "I agree to the Terms & Conditions , Privacy Policy and Cancellation Policy" at bounding box center [273, 411] width 11 height 11
checkbox input "true"
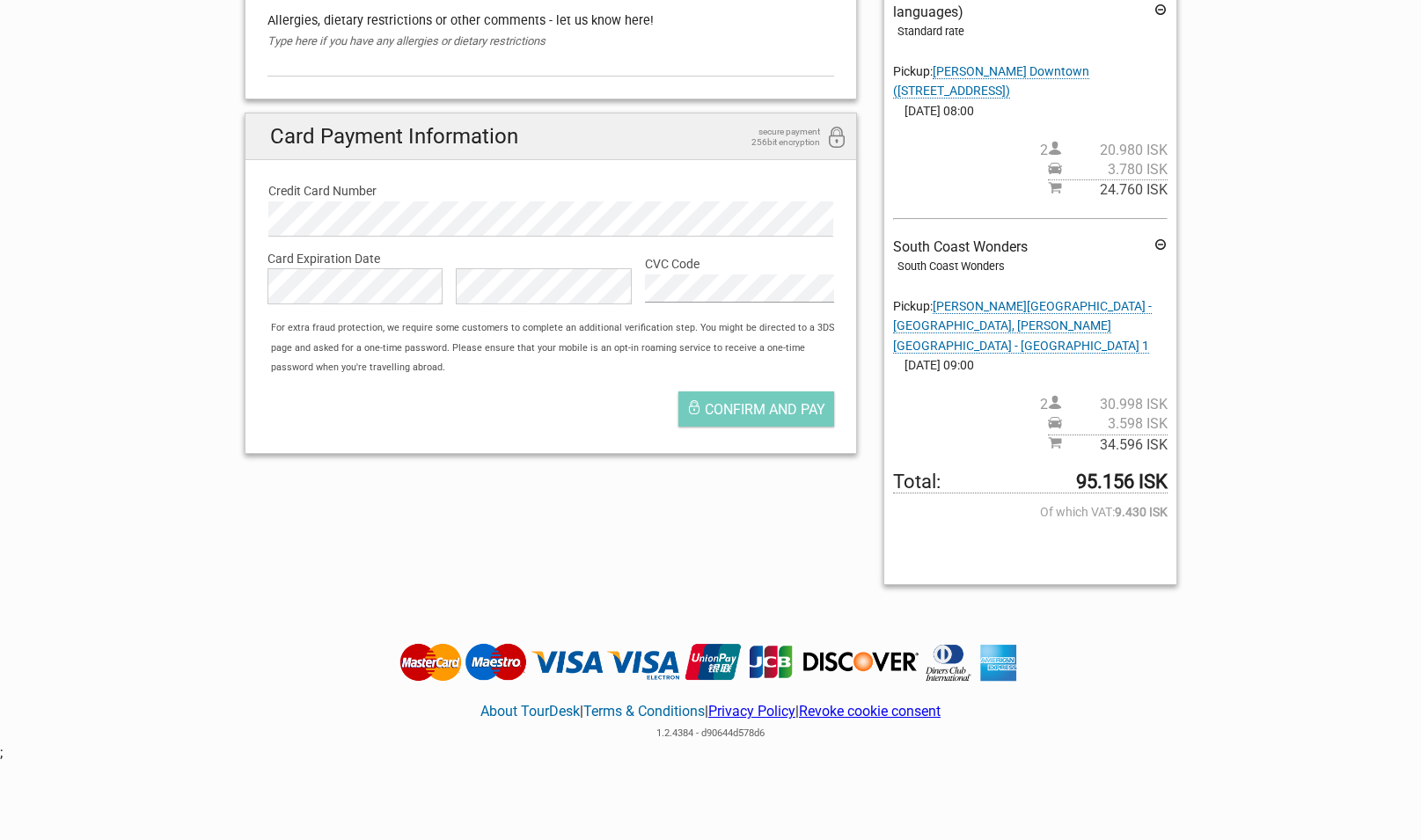
scroll to position [539, 0]
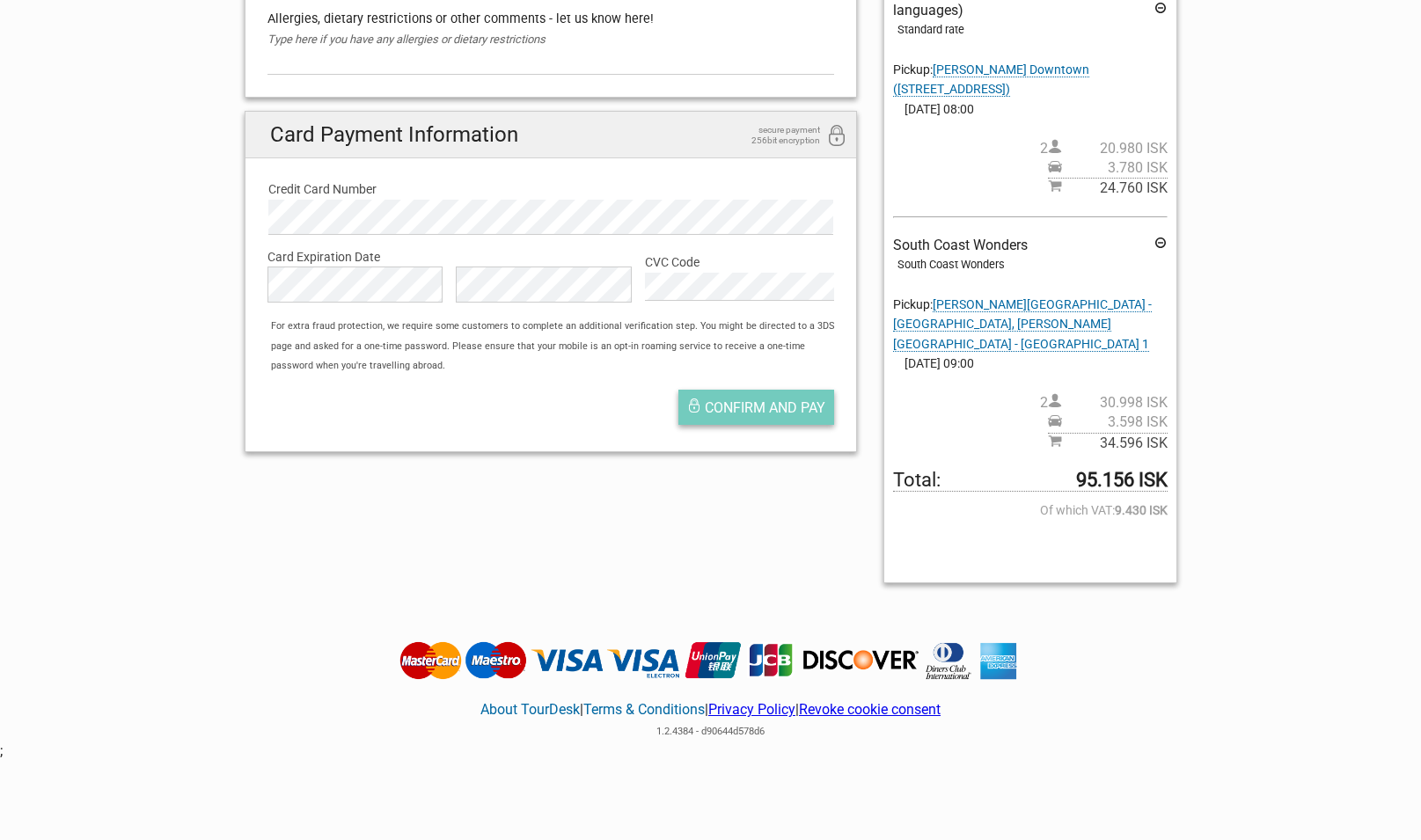
click at [754, 408] on span "Confirm and pay" at bounding box center [765, 408] width 120 height 17
